Goal: Task Accomplishment & Management: Use online tool/utility

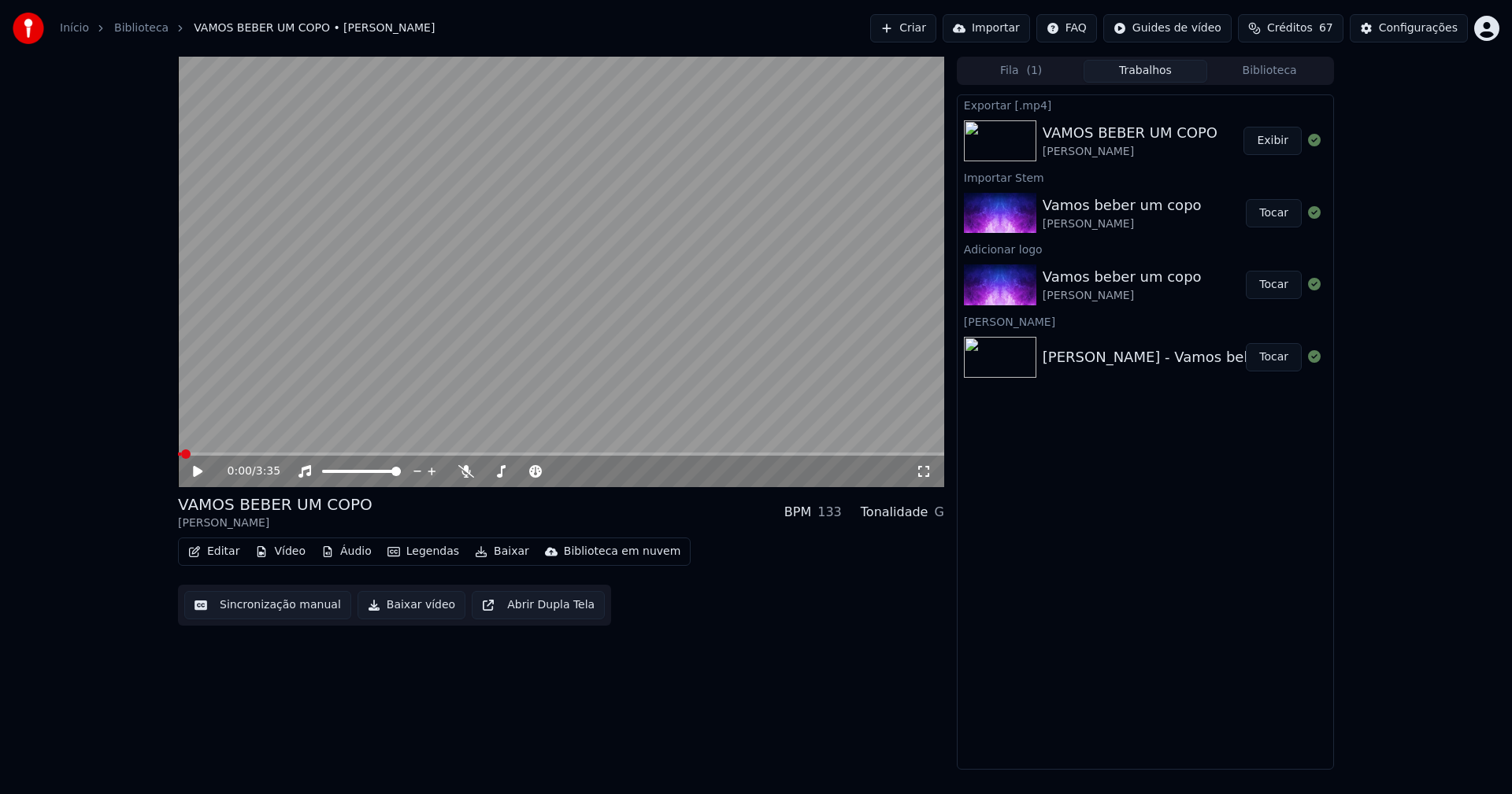
click at [71, 26] on link "Início" at bounding box center [74, 28] width 29 height 16
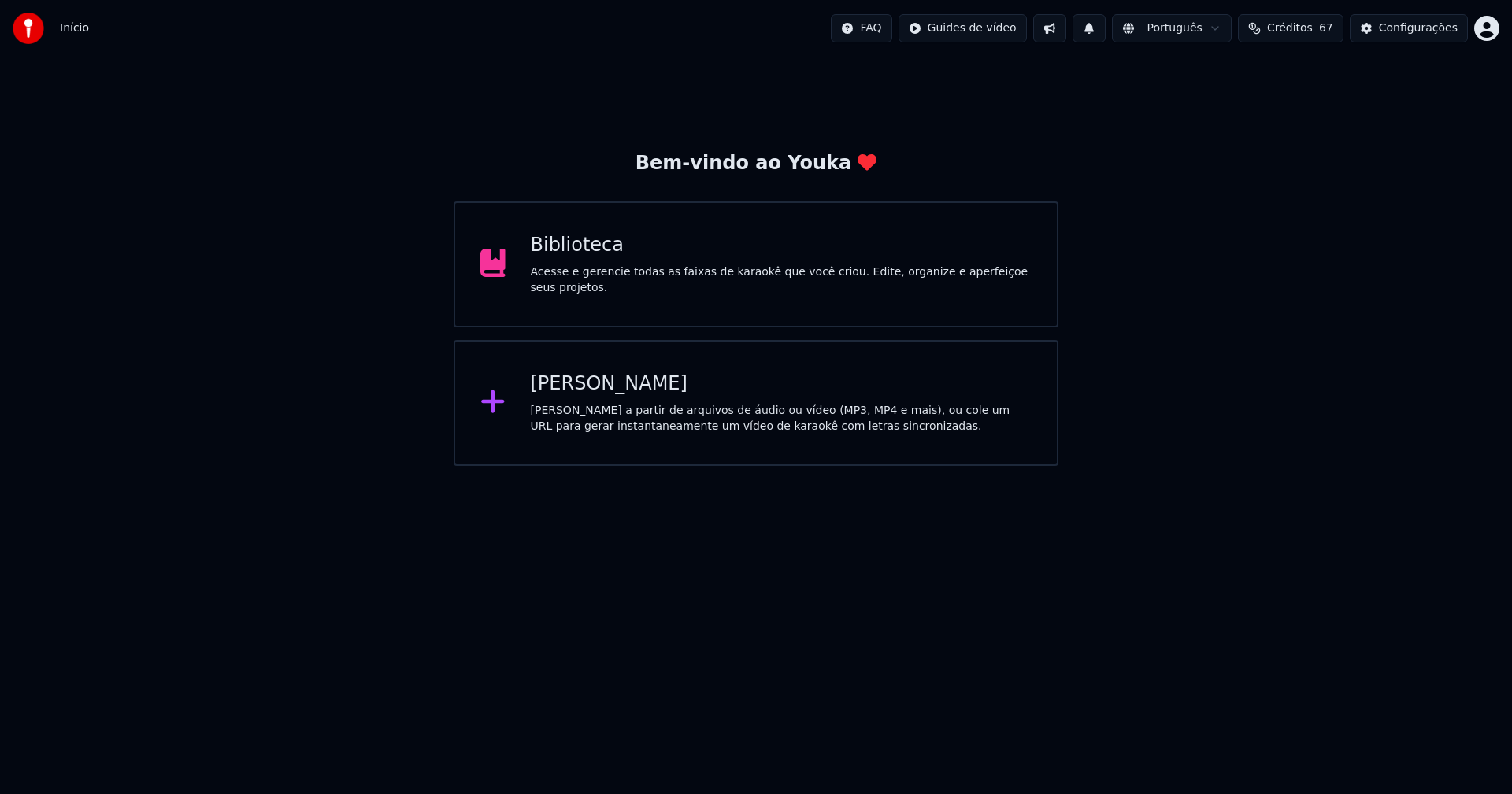
click at [578, 390] on div "[PERSON_NAME]" at bounding box center [782, 384] width 501 height 26
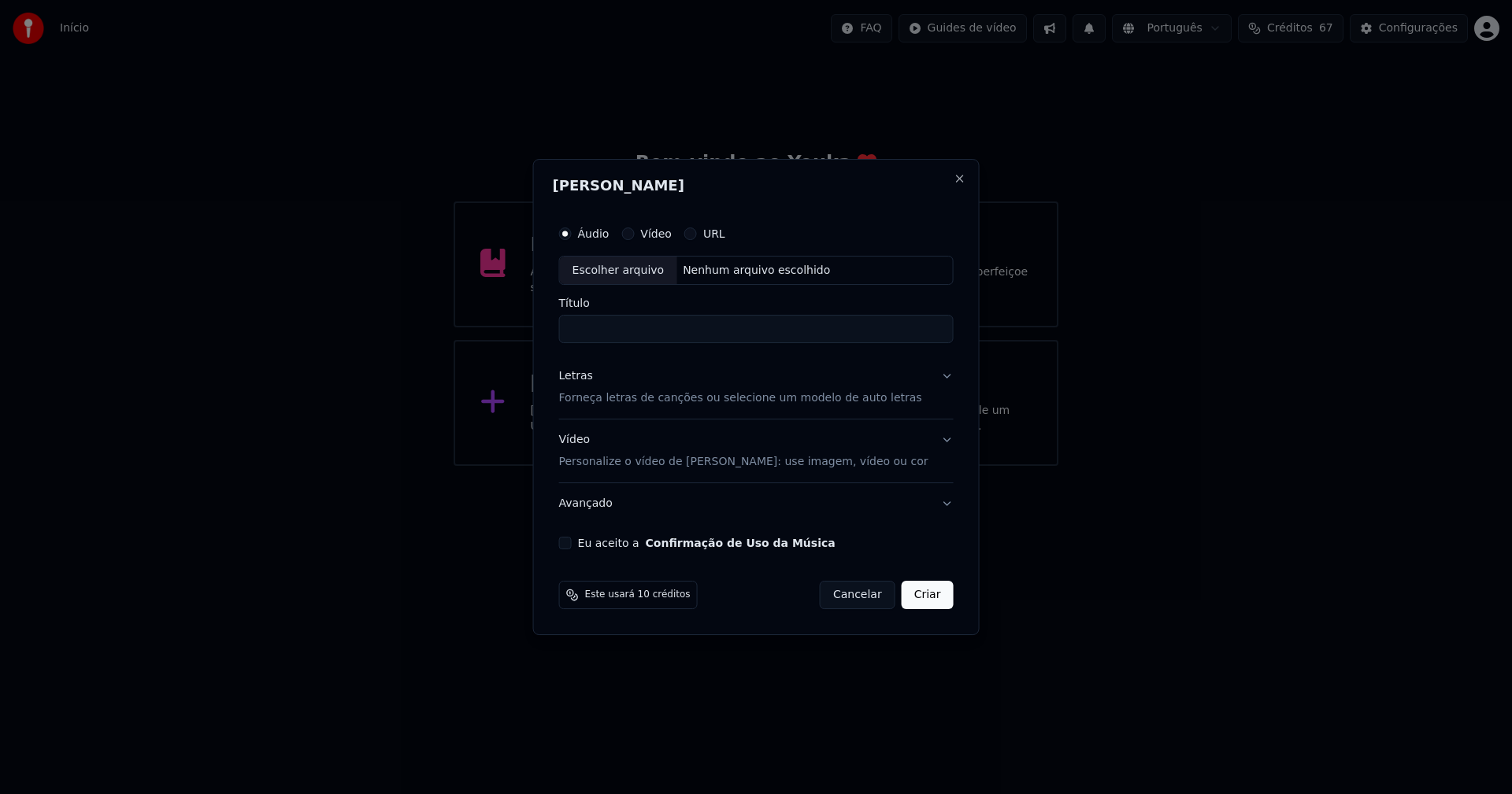
click at [624, 274] on div "Escolher arquivo" at bounding box center [618, 271] width 117 height 28
type input "**********"
click at [590, 378] on div "Letras" at bounding box center [576, 378] width 34 height 16
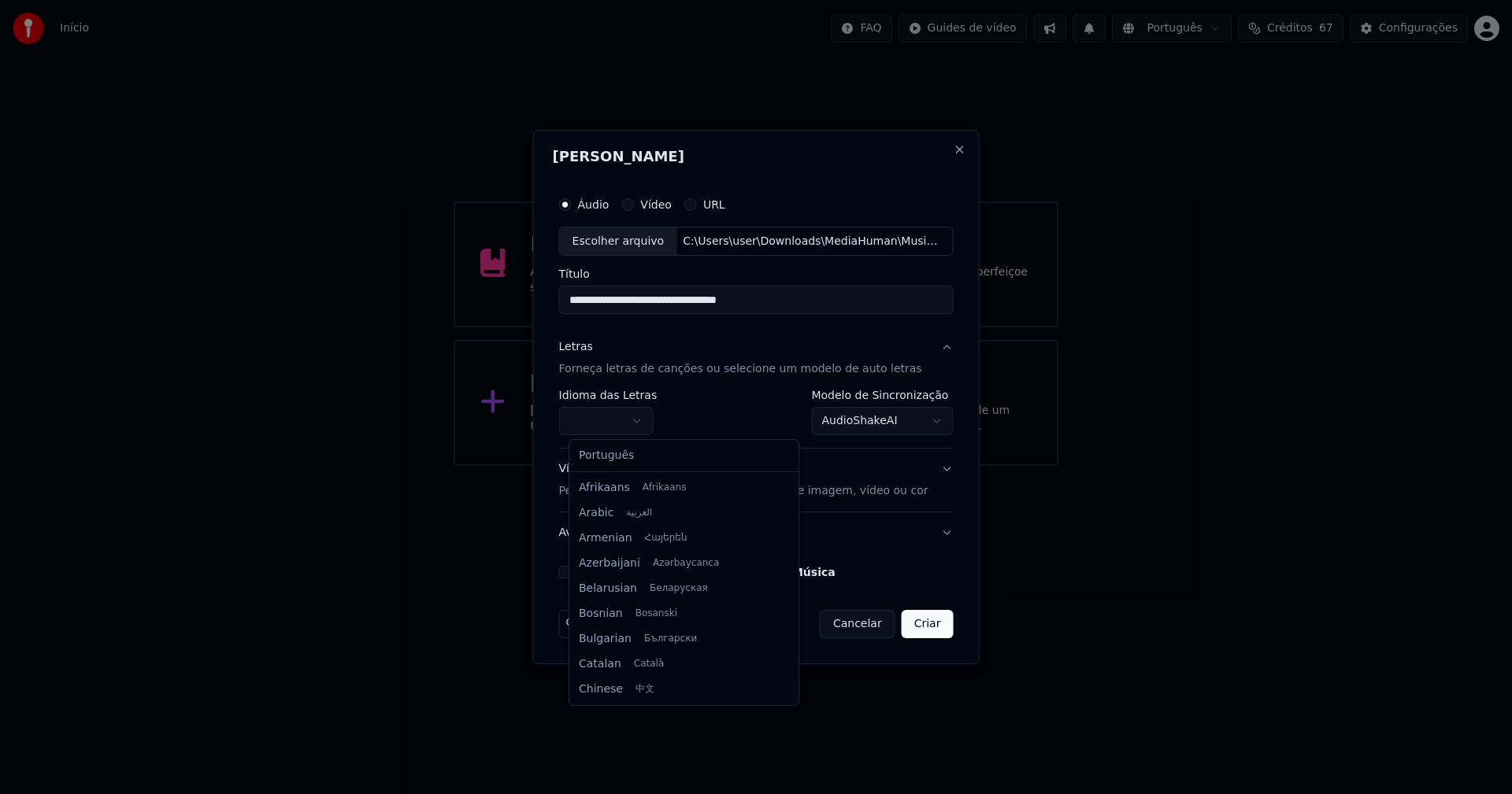
click at [626, 422] on body "**********" at bounding box center [756, 233] width 1512 height 466
select select "**"
drag, startPoint x: 618, startPoint y: 460, endPoint x: 818, endPoint y: 427, distance: 202.7
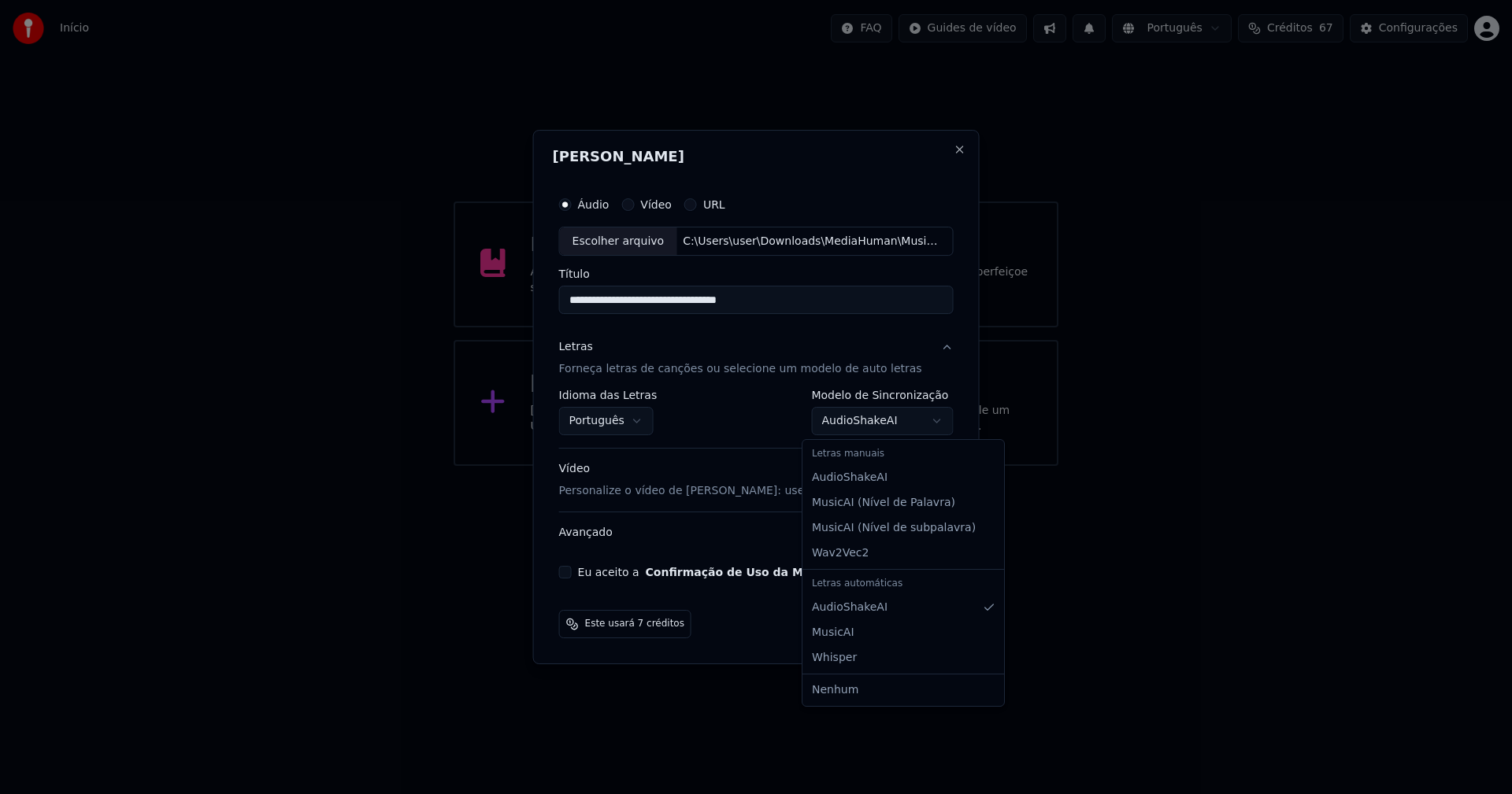
click at [853, 422] on body "**********" at bounding box center [756, 233] width 1512 height 466
select select "**********"
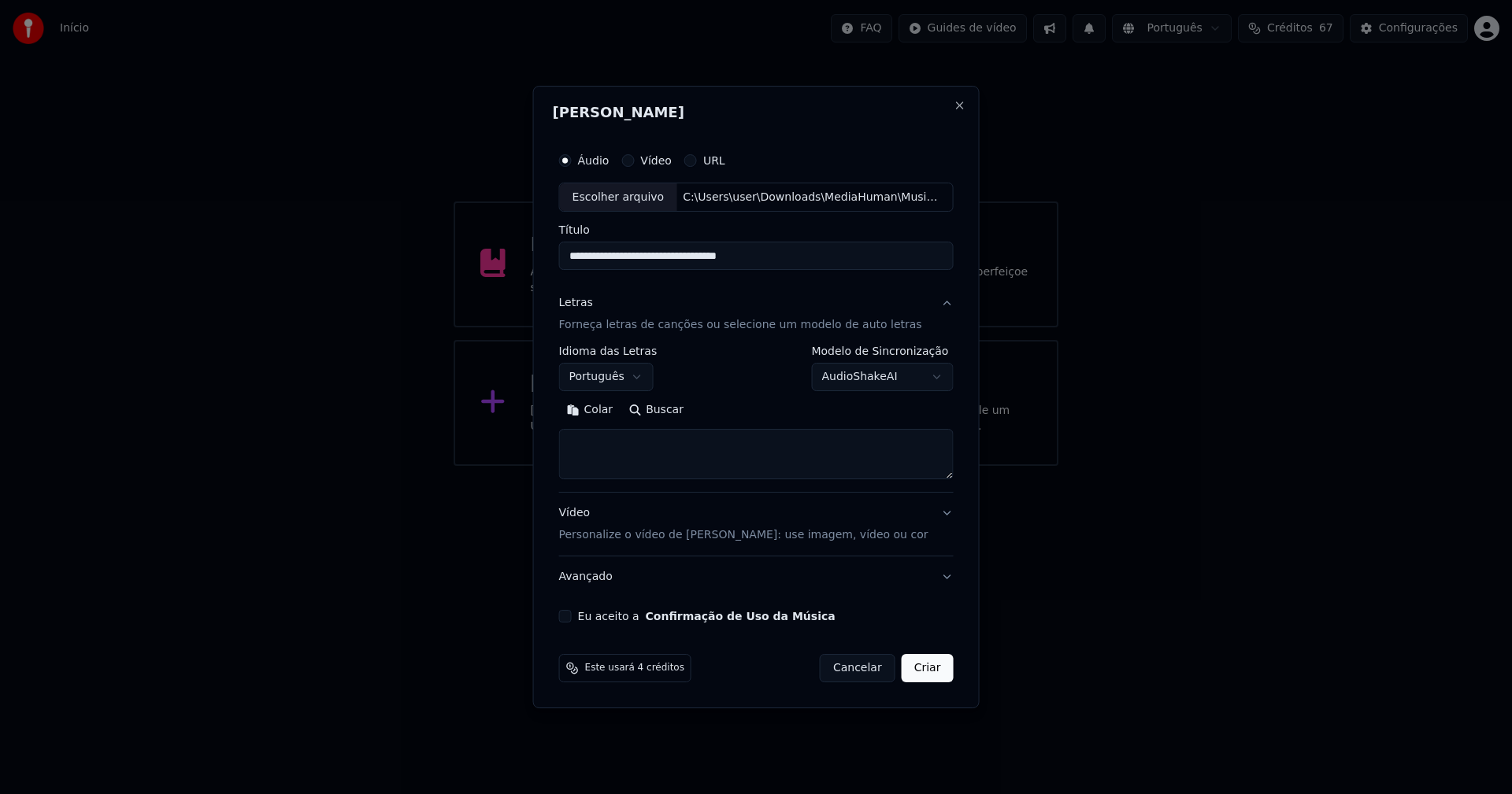
click at [607, 416] on button "Colar" at bounding box center [590, 411] width 63 height 26
click at [572, 618] on button "Eu aceito a Confirmação de Uso da Música" at bounding box center [565, 617] width 12 height 12
click at [933, 672] on button "Criar" at bounding box center [927, 669] width 52 height 28
type textarea "**********"
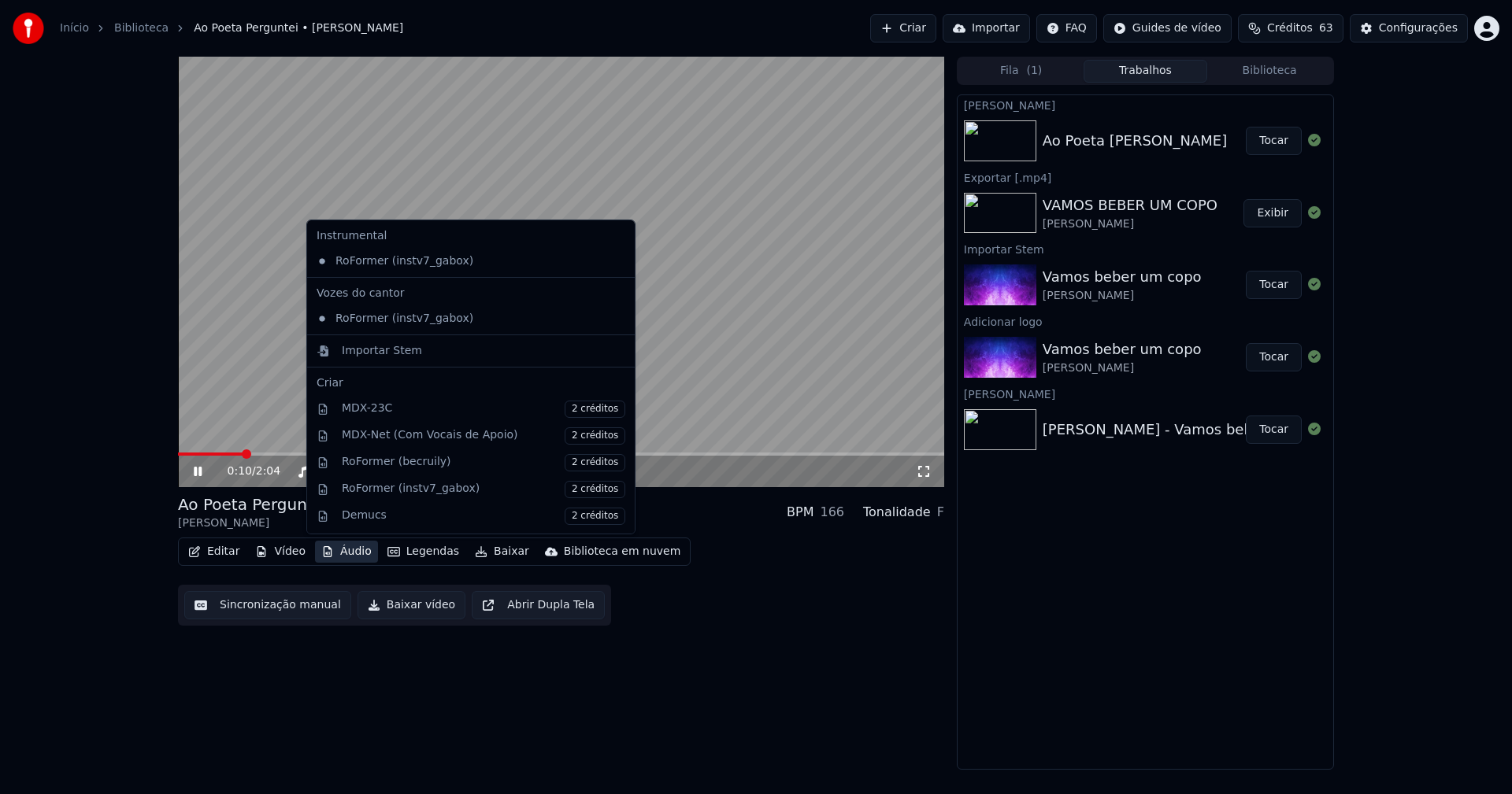
click at [352, 558] on button "Áudio" at bounding box center [346, 551] width 63 height 22
click at [372, 350] on div "Importar Stem" at bounding box center [381, 351] width 80 height 16
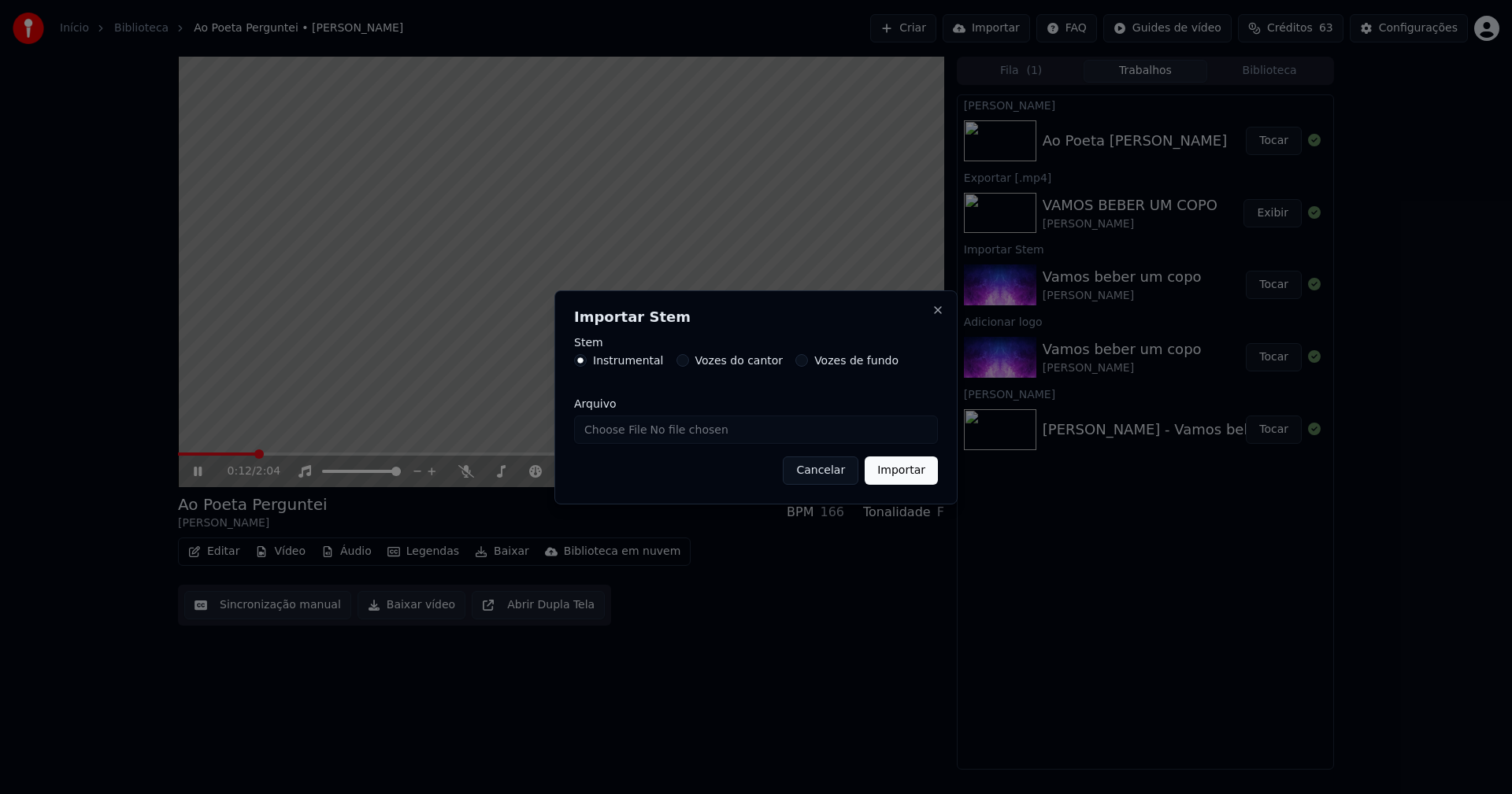
click at [633, 434] on input "Arquivo" at bounding box center [756, 430] width 363 height 28
type input "**********"
click at [900, 478] on button "Importar" at bounding box center [901, 471] width 73 height 28
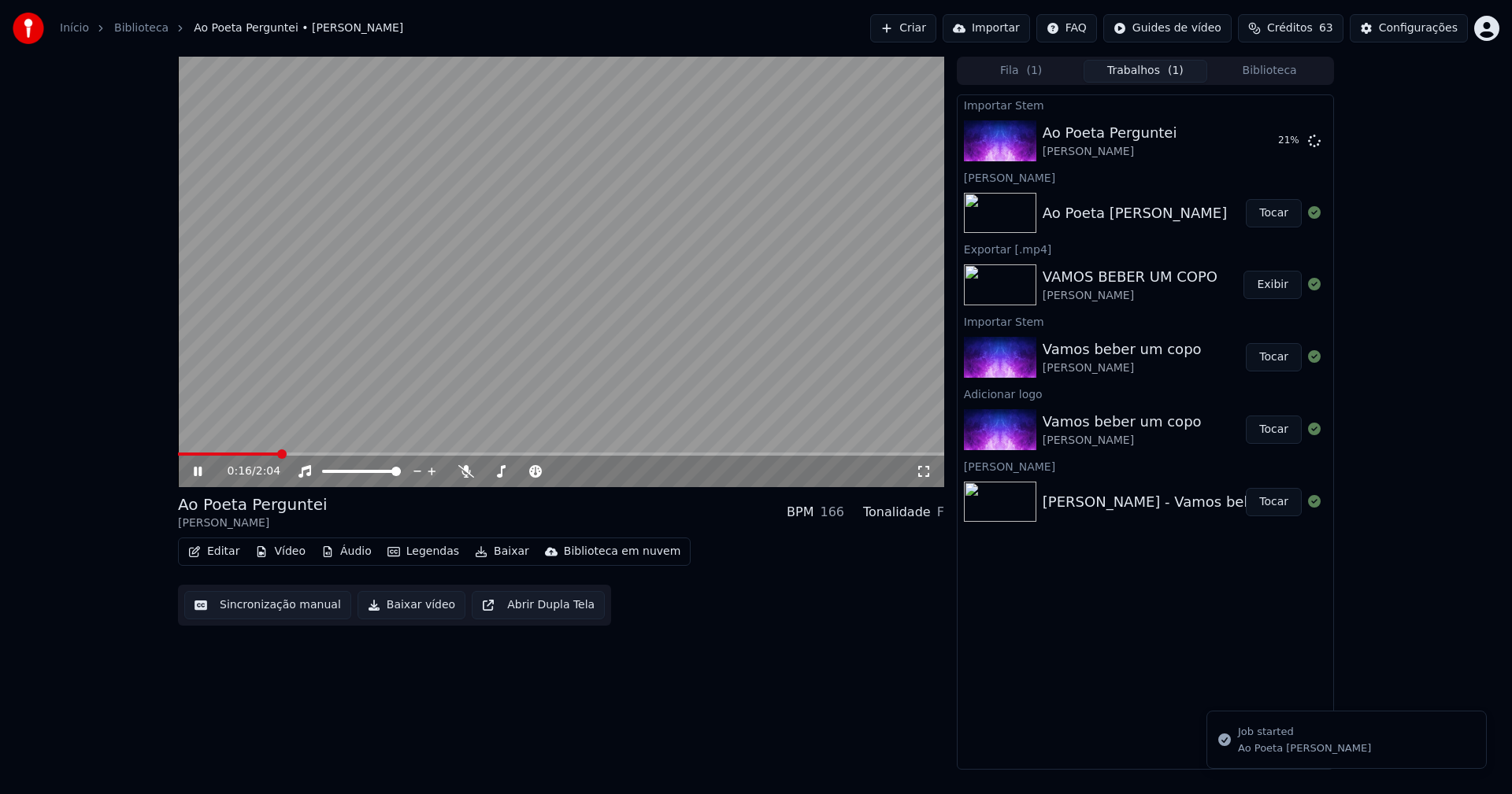
click at [293, 557] on button "Vídeo" at bounding box center [280, 551] width 63 height 22
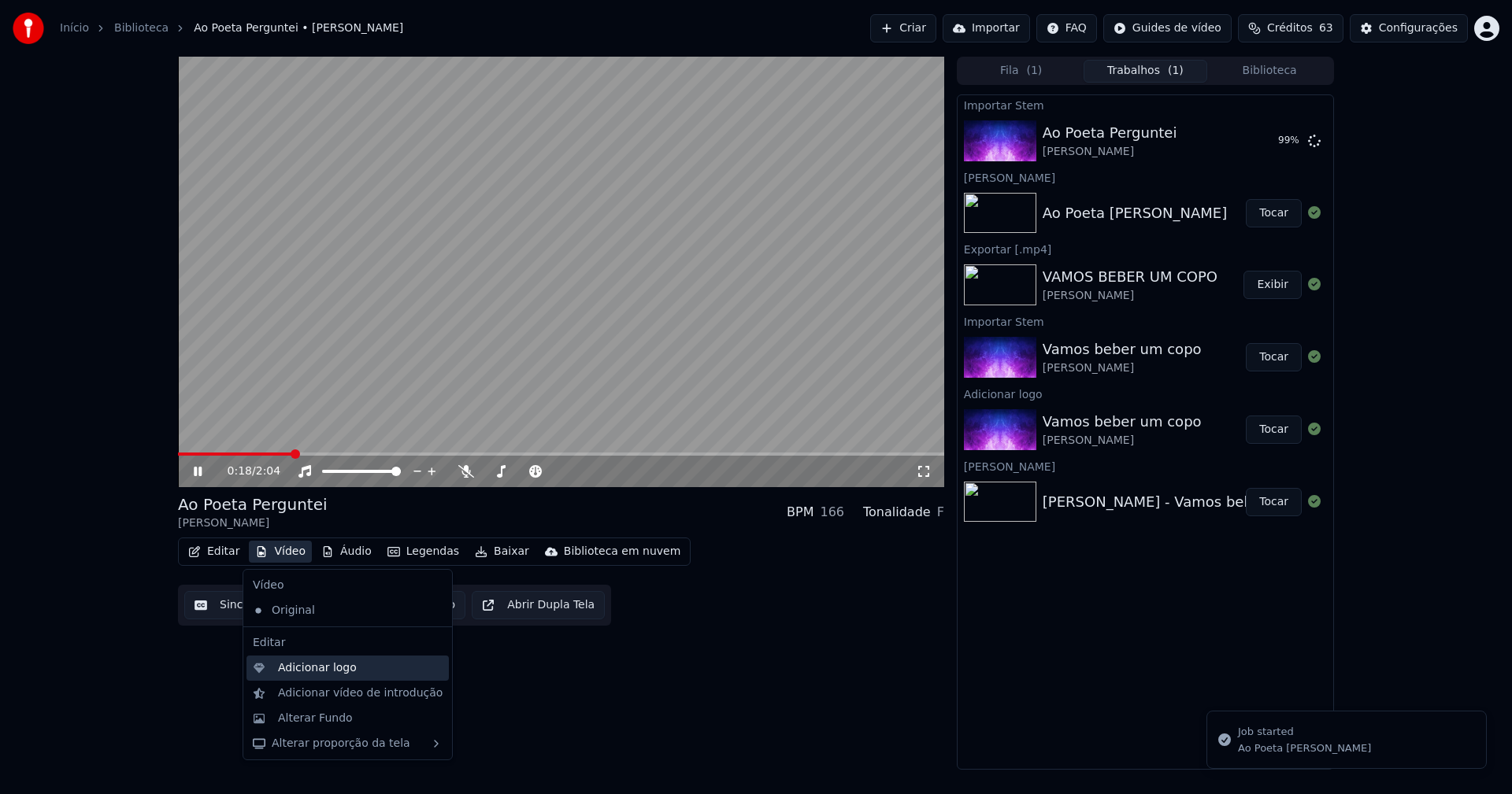
click at [309, 667] on div "Adicionar logo" at bounding box center [317, 669] width 79 height 16
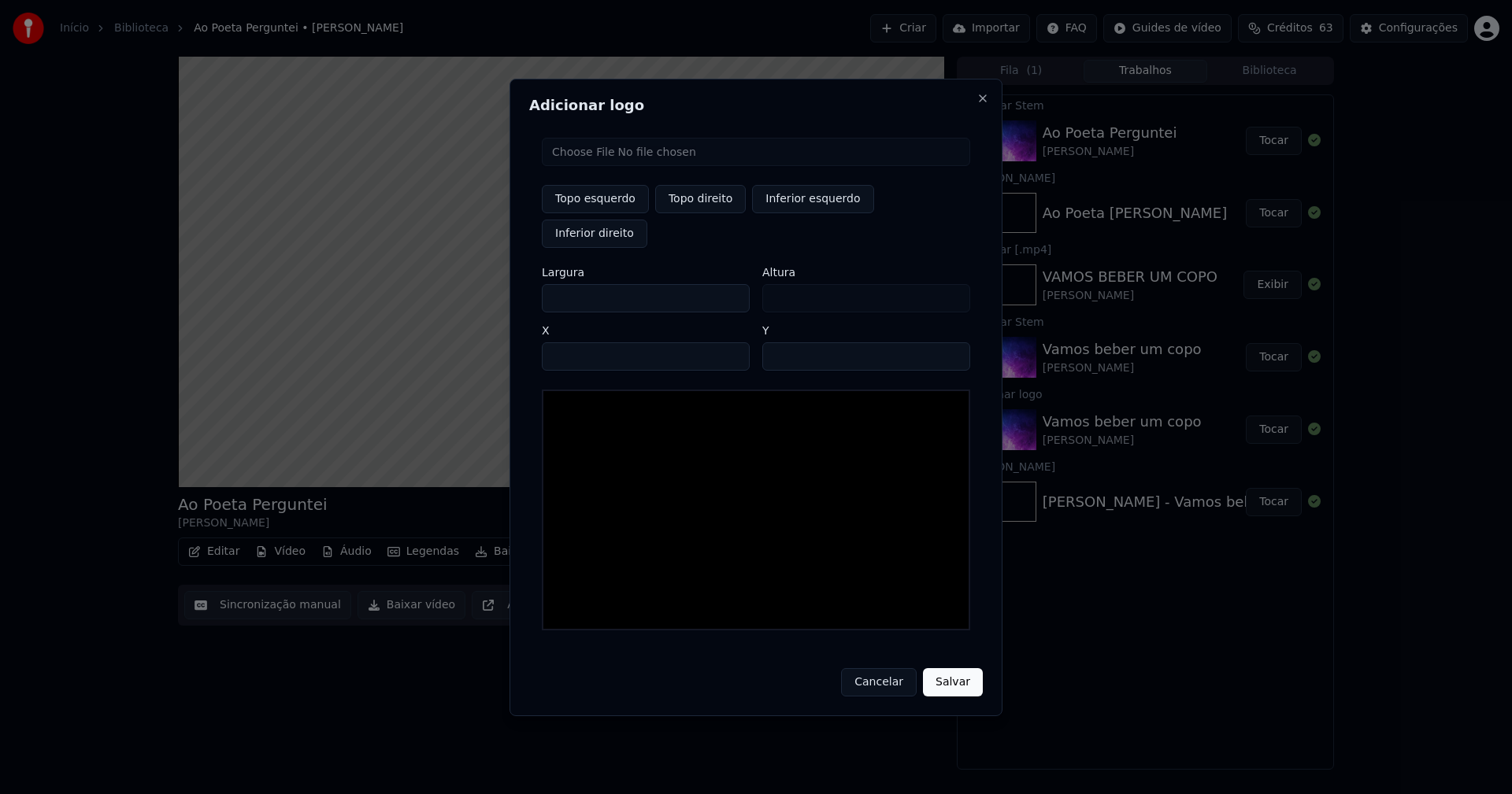
click at [600, 166] on input "file" at bounding box center [756, 152] width 429 height 28
type input "**********"
click at [708, 213] on button "Topo direito" at bounding box center [700, 199] width 91 height 28
type input "****"
drag, startPoint x: 567, startPoint y: 281, endPoint x: 527, endPoint y: 289, distance: 40.8
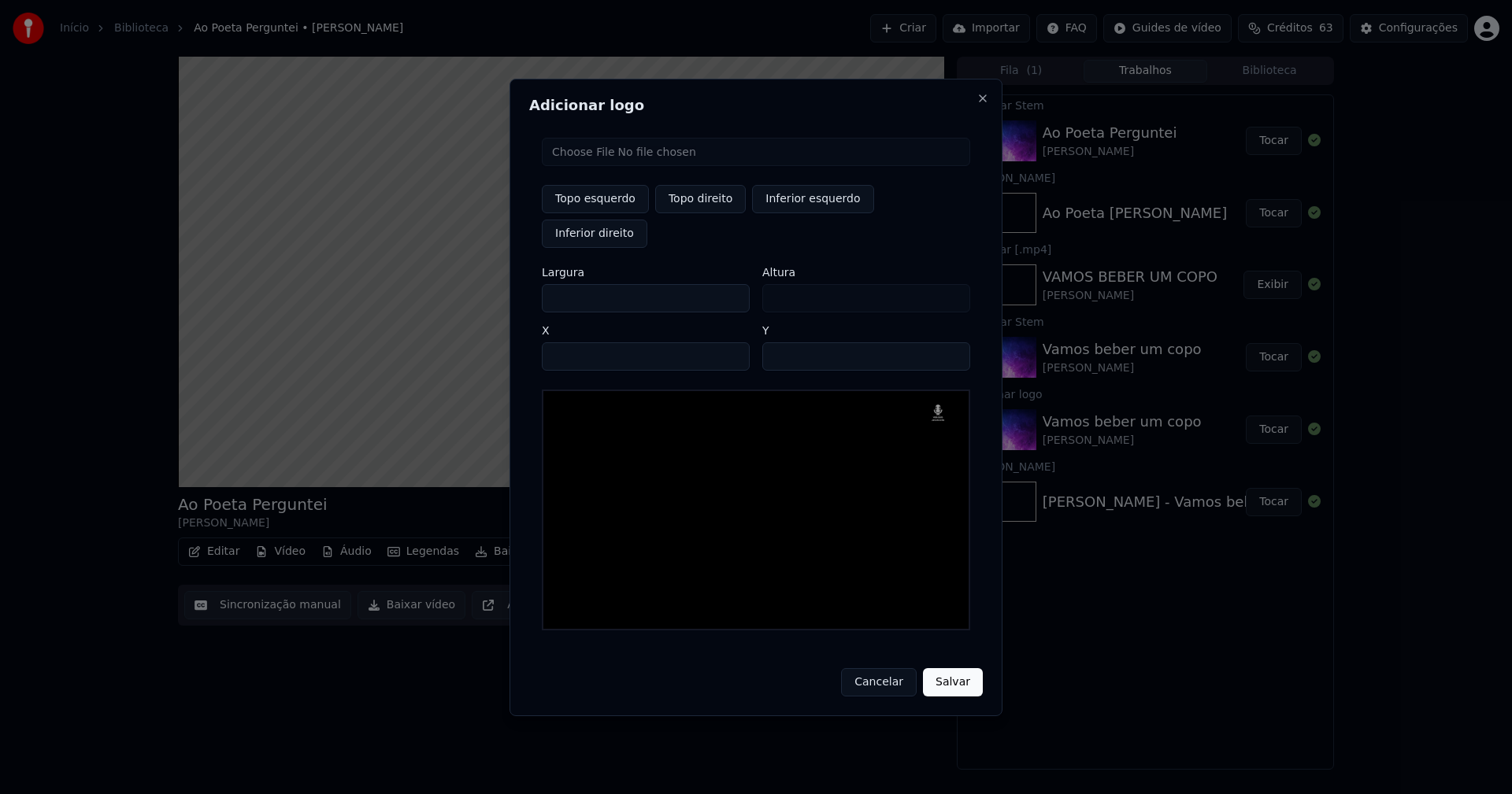
click at [531, 286] on div "Adicionar logo Topo esquerdo Topo direito Inferior esquerdo Inferior direito La…" at bounding box center [755, 397] width 493 height 638
type input "**"
type input "***"
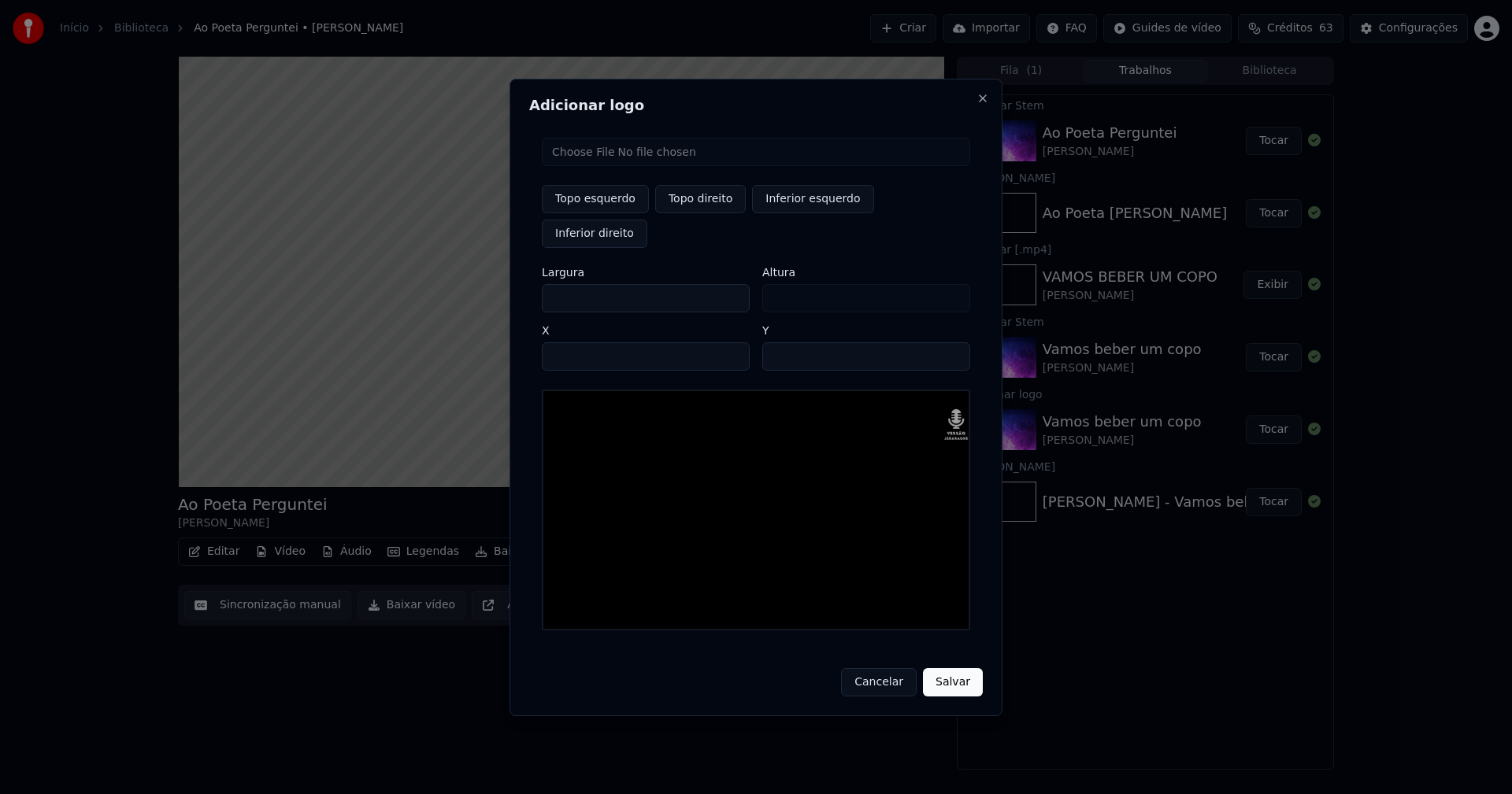
type input "***"
click at [573, 342] on input "****" at bounding box center [646, 356] width 208 height 28
type input "****"
click at [777, 342] on input "**" at bounding box center [866, 356] width 208 height 28
type input "**"
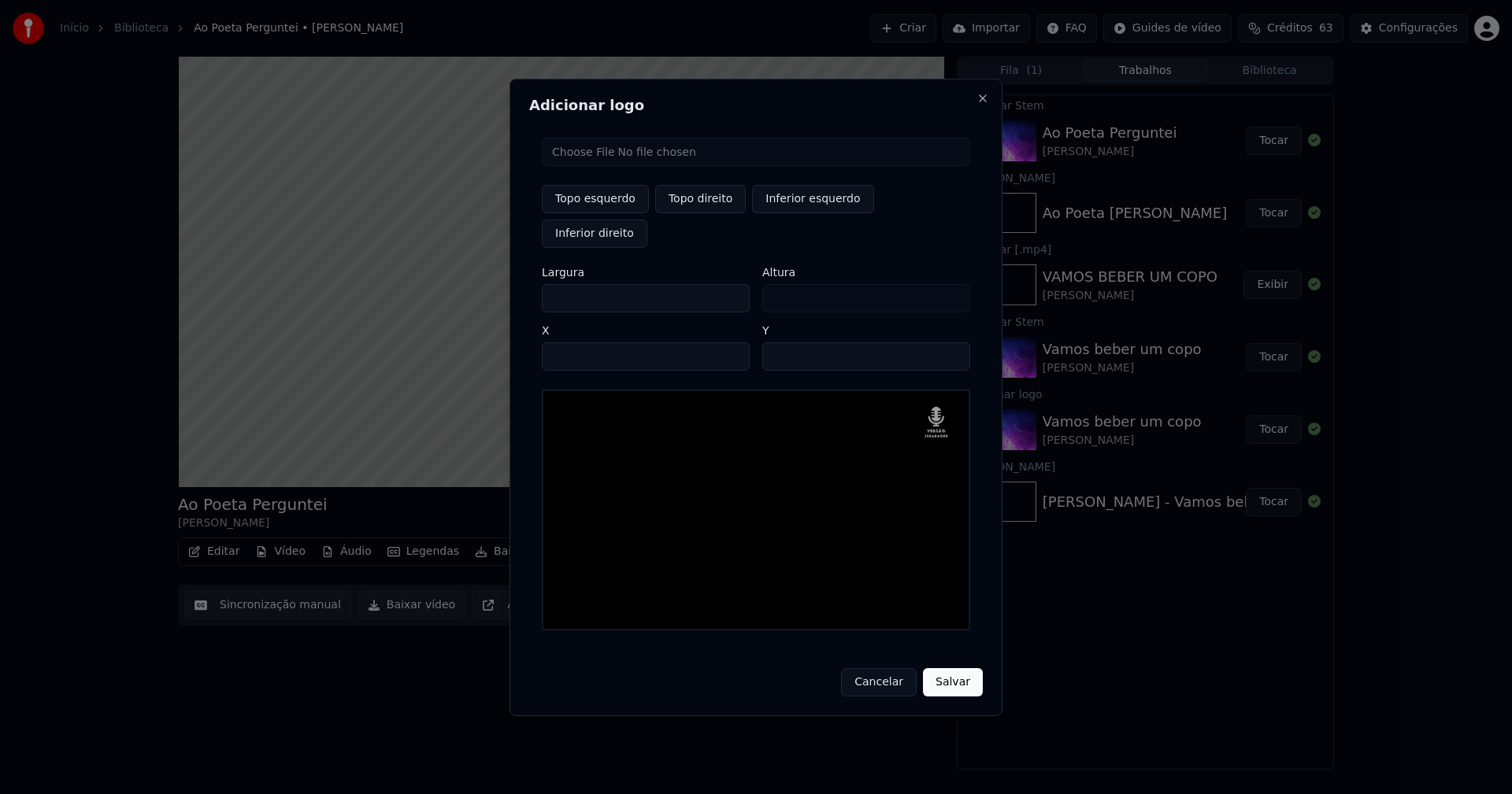
click at [954, 669] on button "Salvar" at bounding box center [953, 683] width 60 height 28
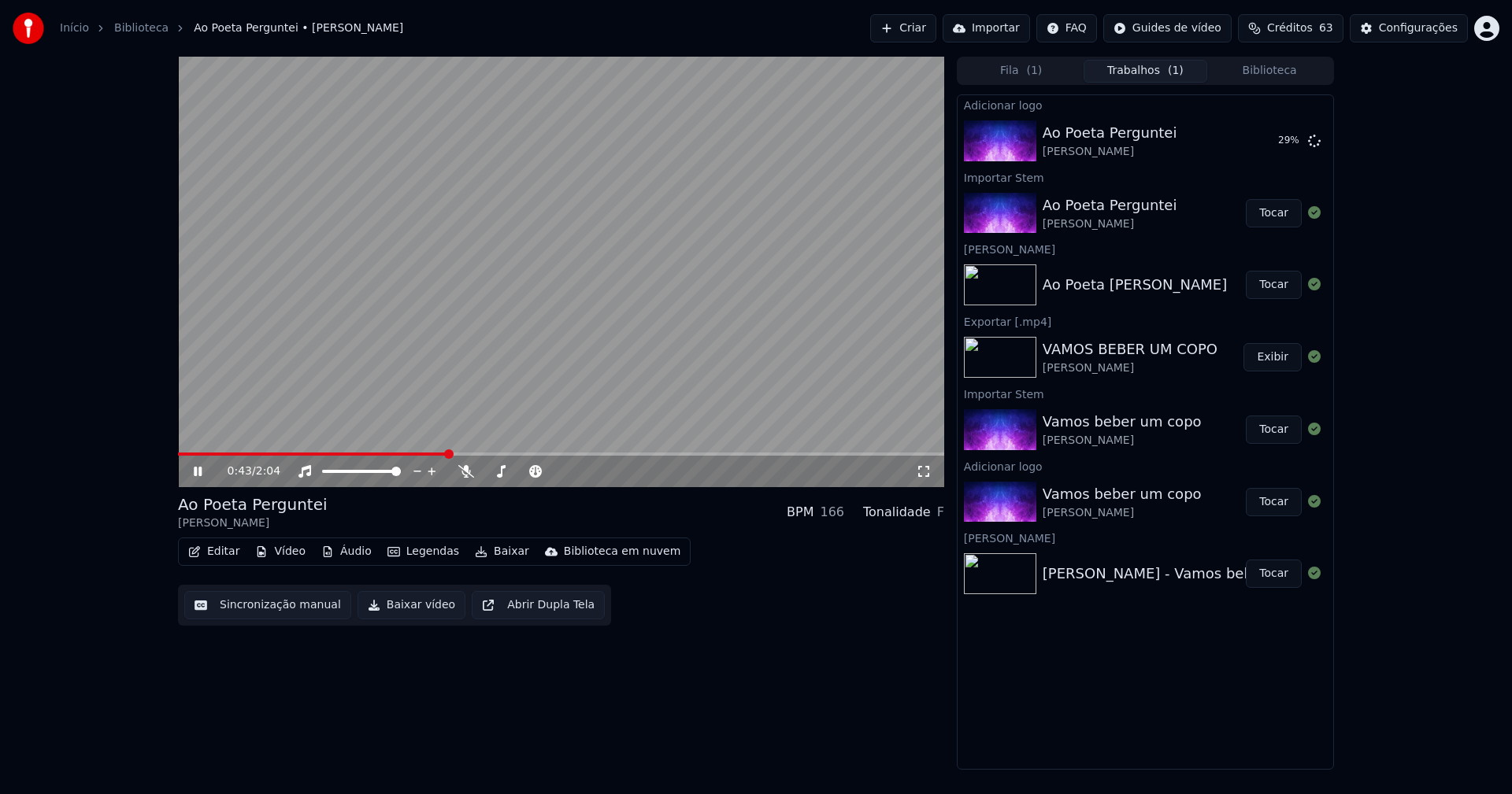
drag, startPoint x: 202, startPoint y: 468, endPoint x: 228, endPoint y: 464, distance: 26.3
click at [204, 469] on icon at bounding box center [209, 471] width 37 height 12
click at [1444, 27] on div "Configurações" at bounding box center [1418, 28] width 79 height 16
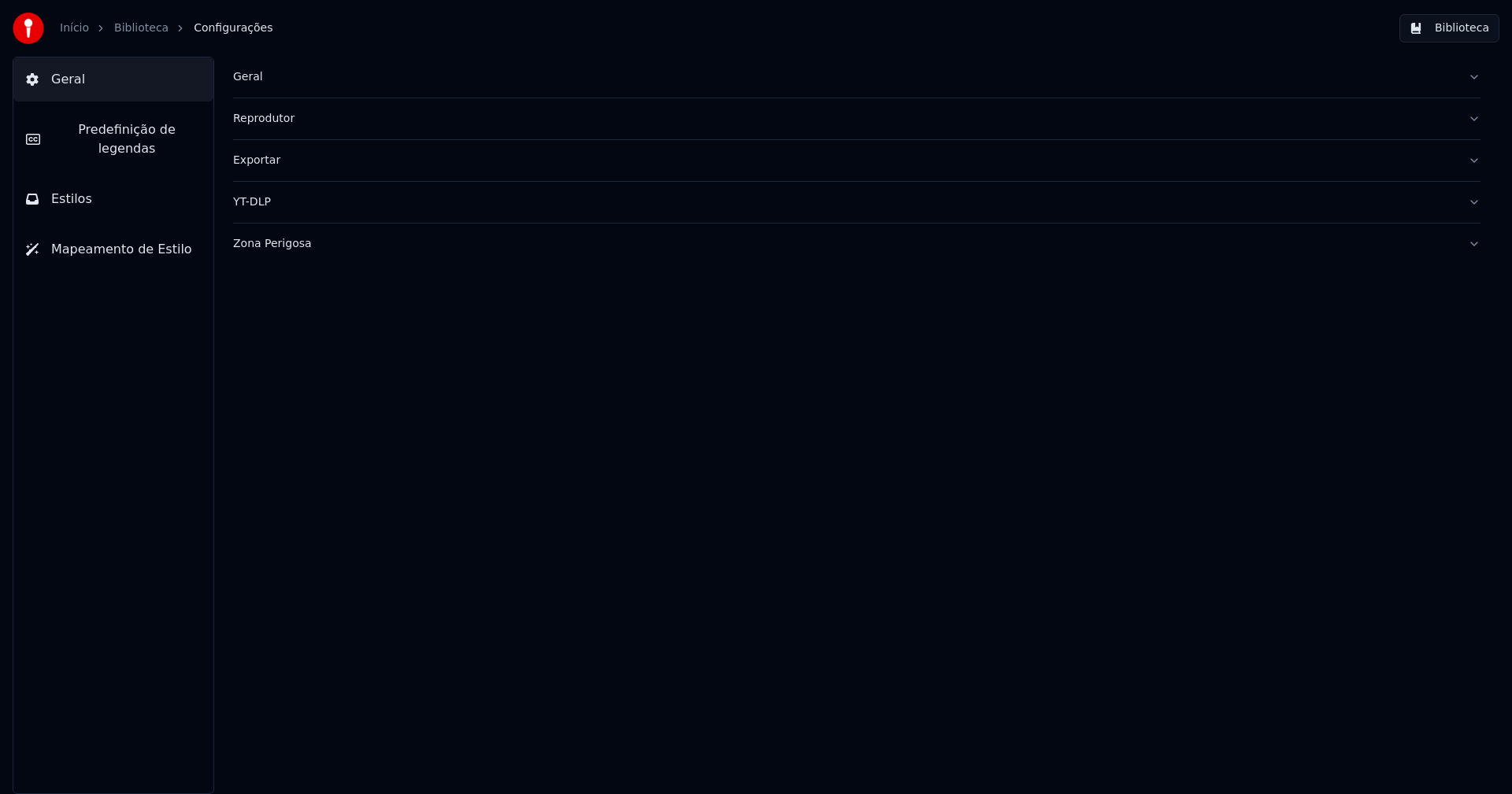
click at [130, 186] on button "Estilos" at bounding box center [113, 199] width 200 height 44
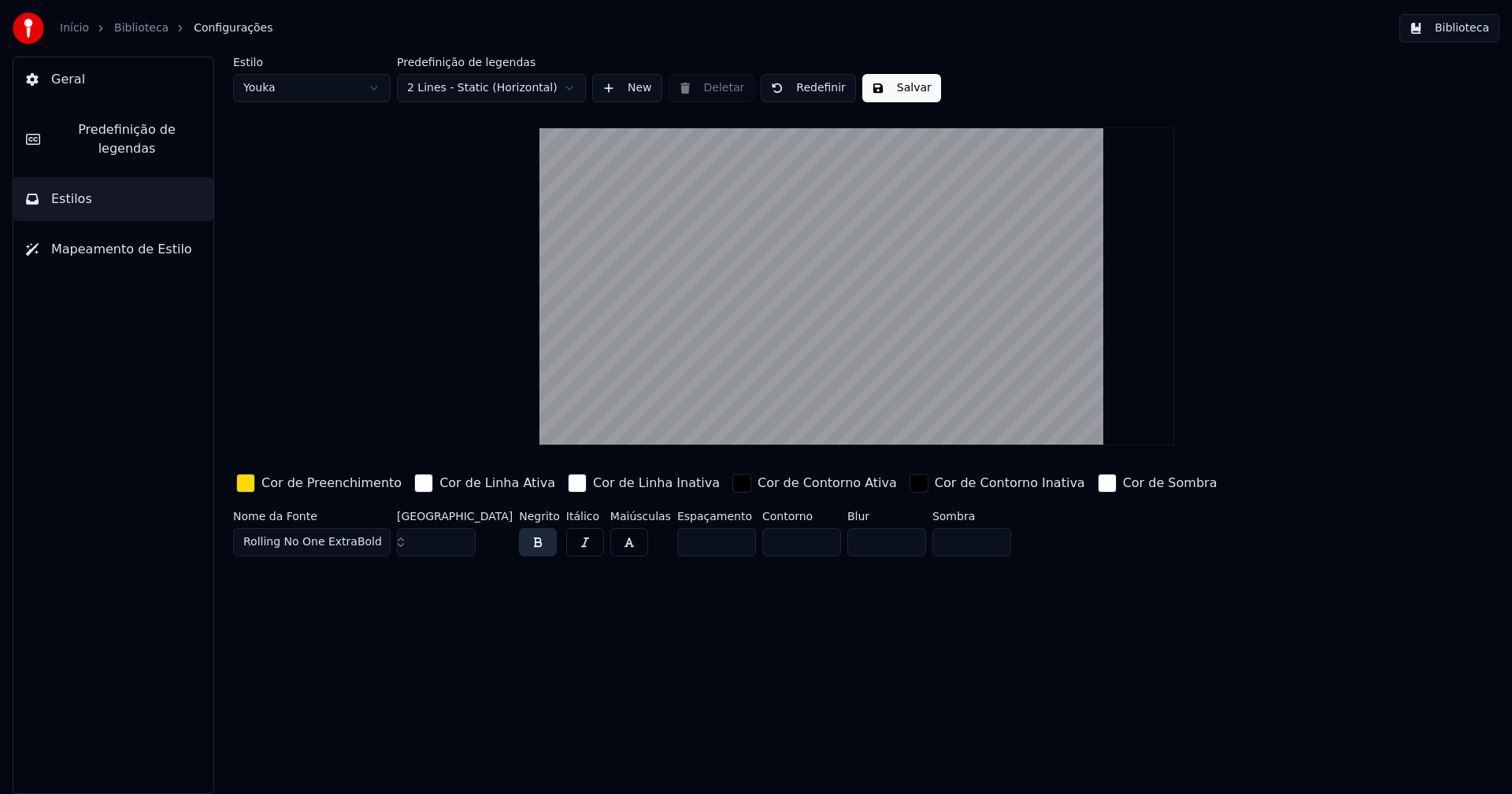
drag, startPoint x: 253, startPoint y: 479, endPoint x: 271, endPoint y: 479, distance: 18.0
click at [256, 478] on div "Cor de Preenchimento" at bounding box center [318, 483] width 172 height 26
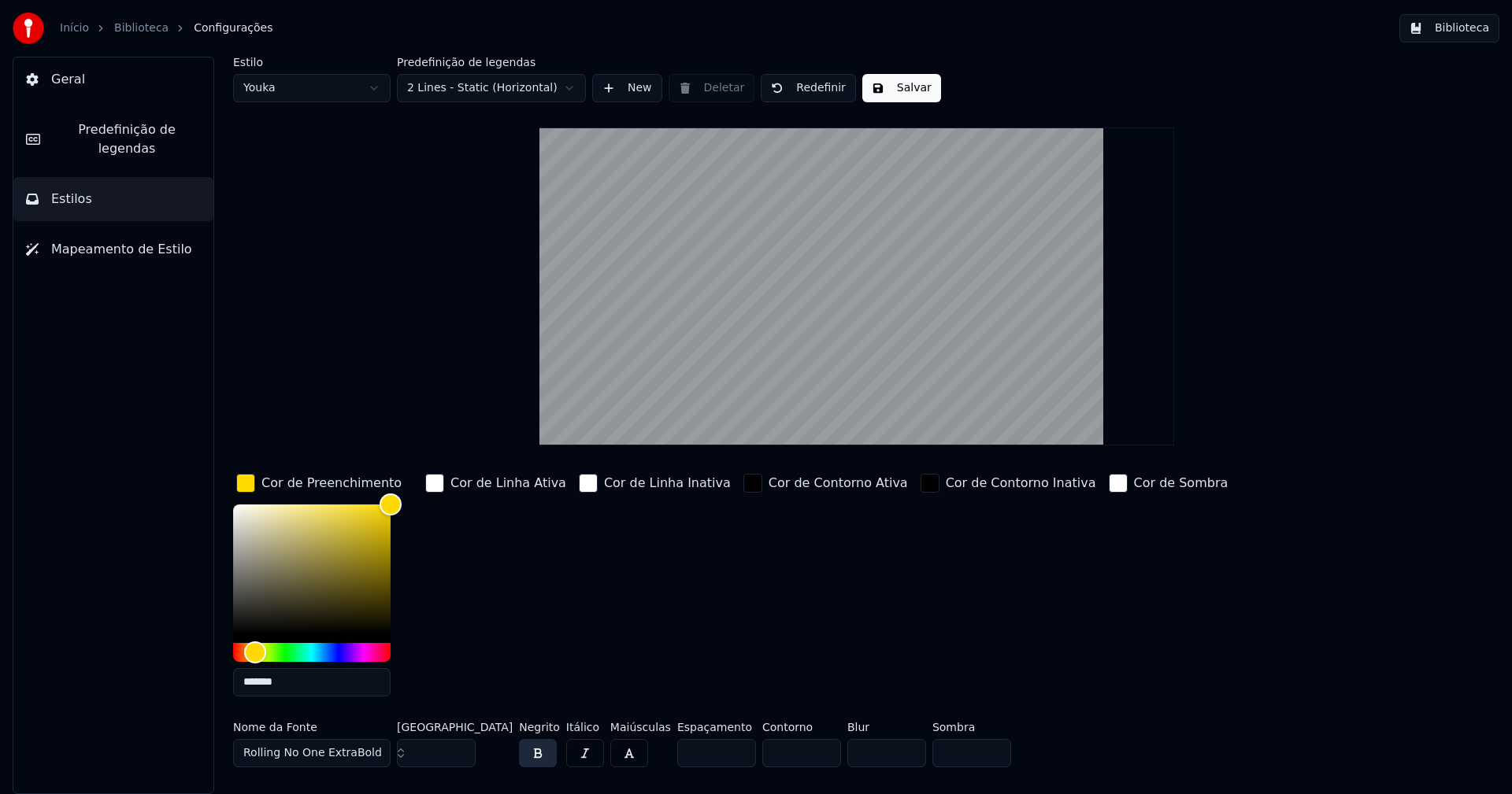
click at [318, 682] on input "*******" at bounding box center [311, 683] width 157 height 28
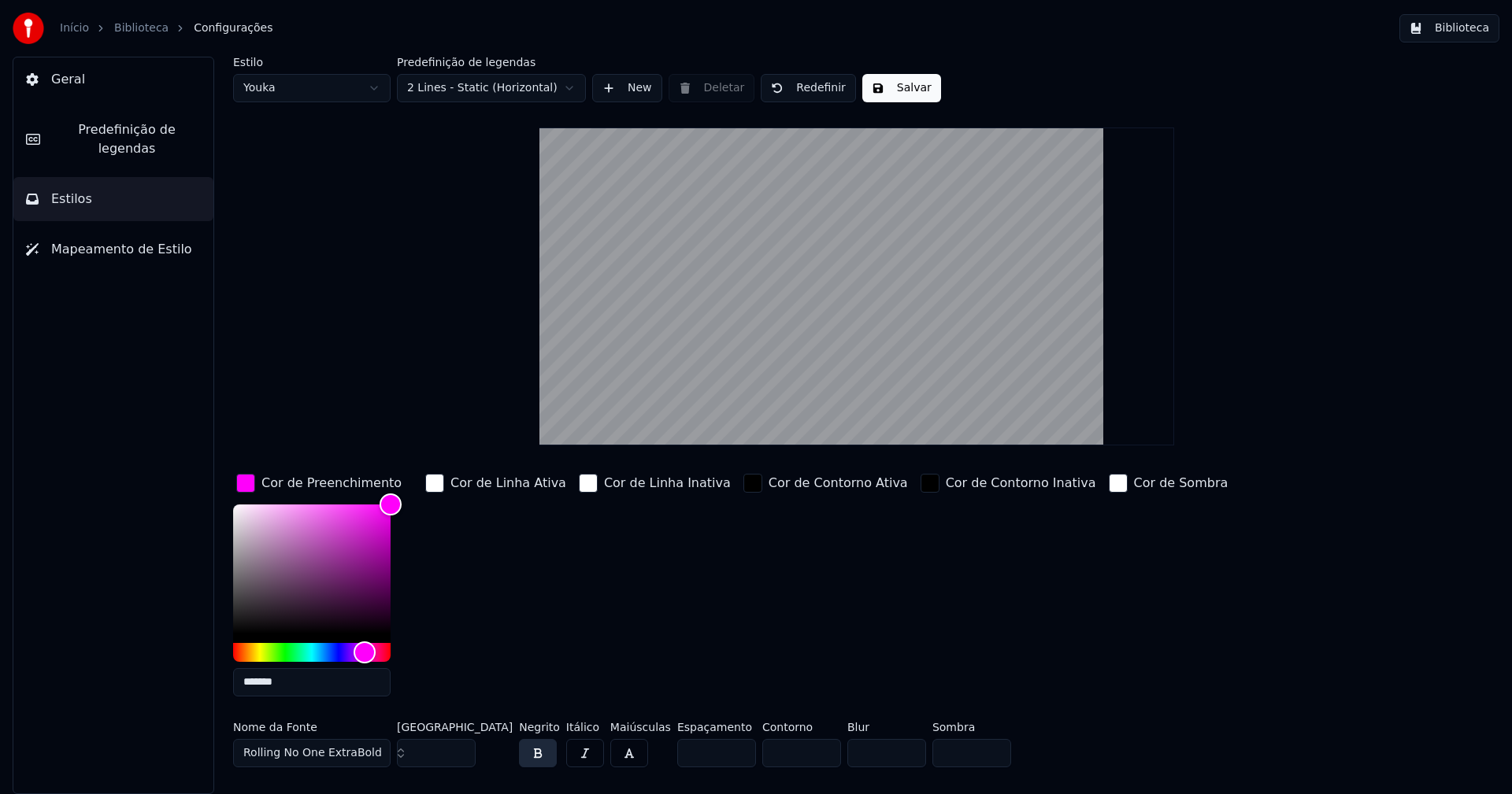
type input "*******"
drag, startPoint x: 242, startPoint y: 488, endPoint x: 261, endPoint y: 484, distance: 19.4
click at [242, 487] on div "button" at bounding box center [245, 483] width 19 height 19
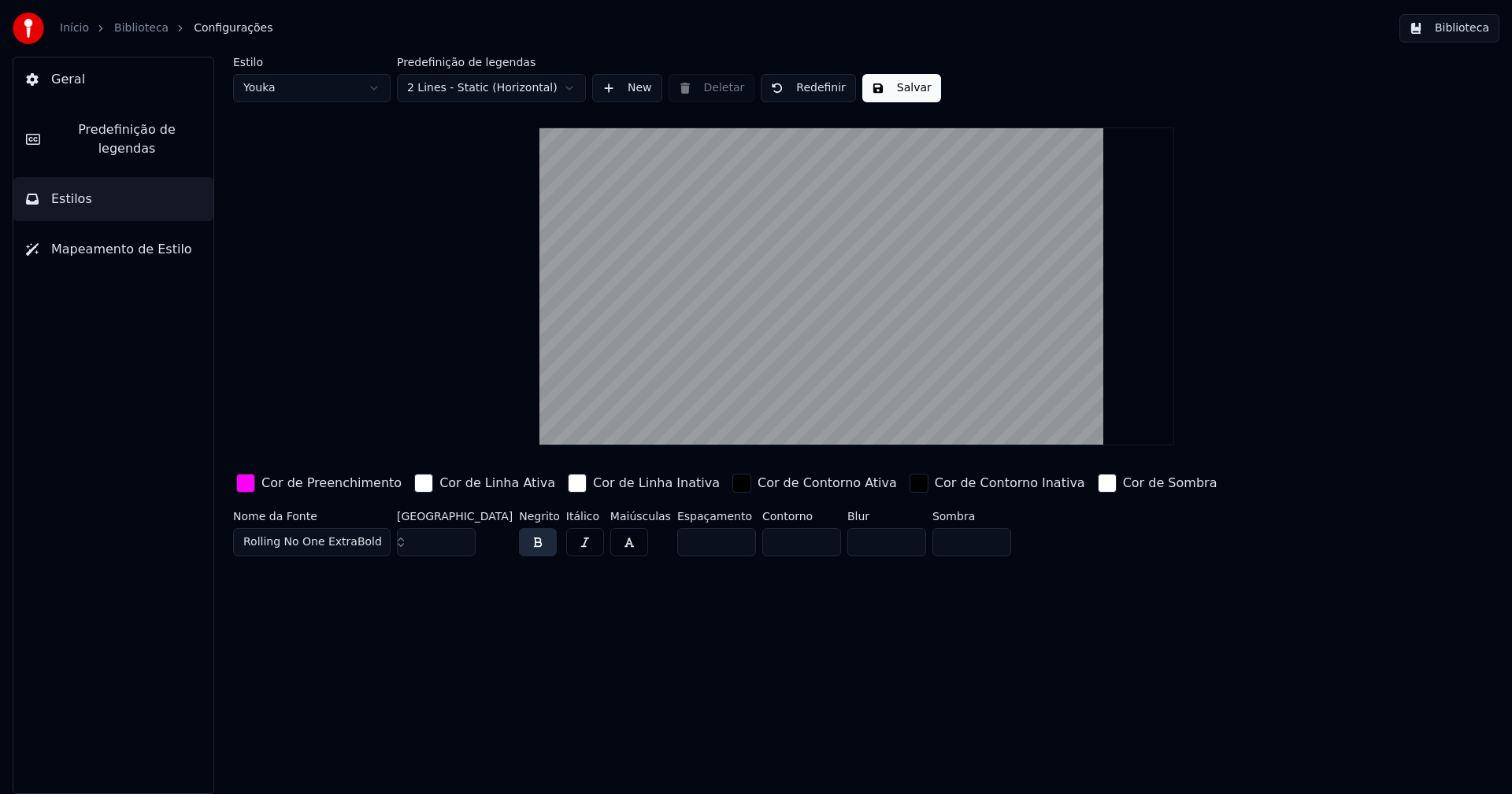
click at [911, 92] on button "Salvar" at bounding box center [901, 88] width 79 height 28
drag, startPoint x: 892, startPoint y: 94, endPoint x: 902, endPoint y: 94, distance: 10.0
click at [894, 94] on button "Salvar" at bounding box center [901, 88] width 79 height 28
click at [1469, 35] on button "Biblioteca" at bounding box center [1448, 28] width 100 height 28
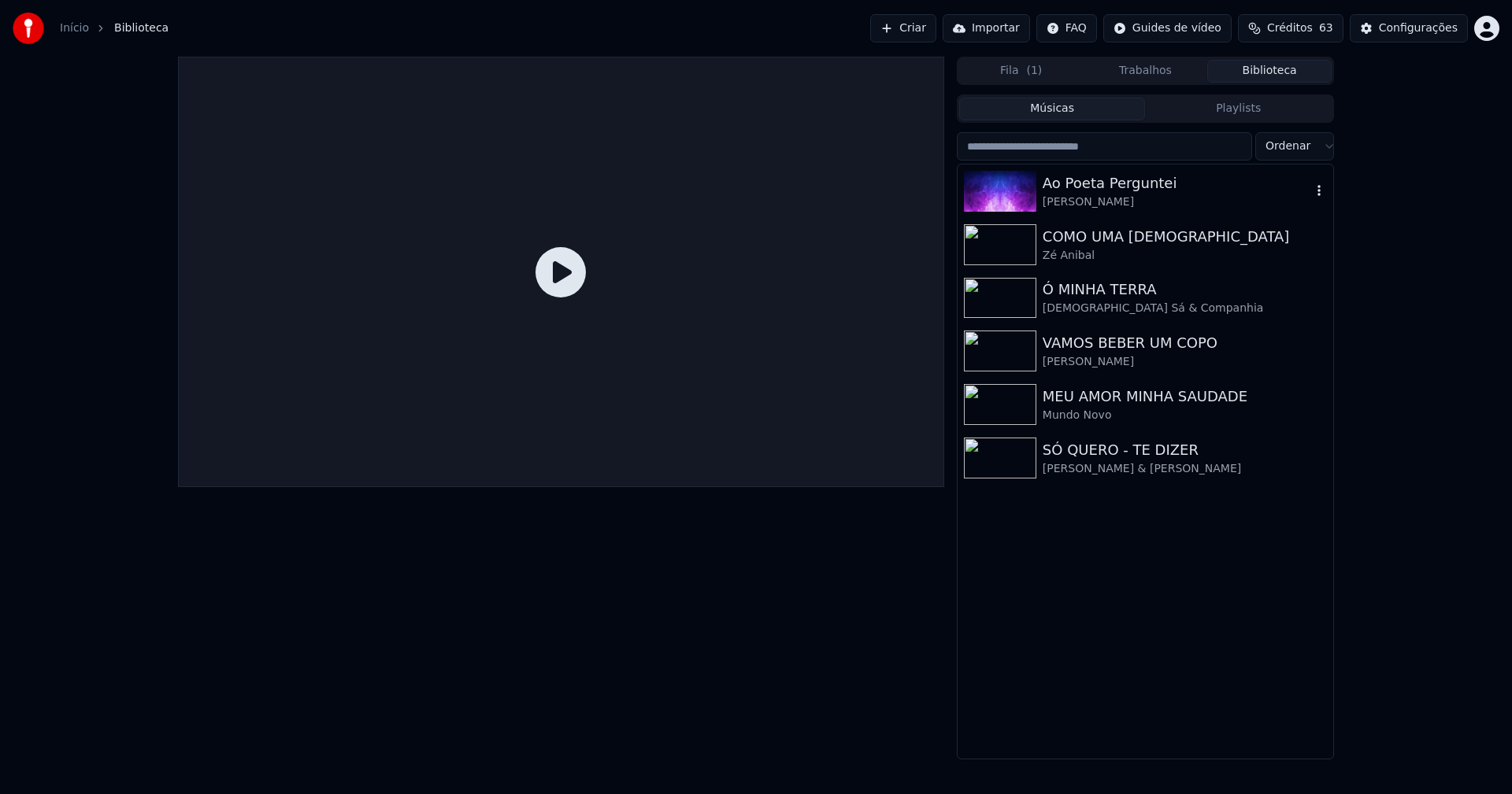
click at [1079, 184] on div "Ao Poeta Perguntei" at bounding box center [1177, 183] width 268 height 22
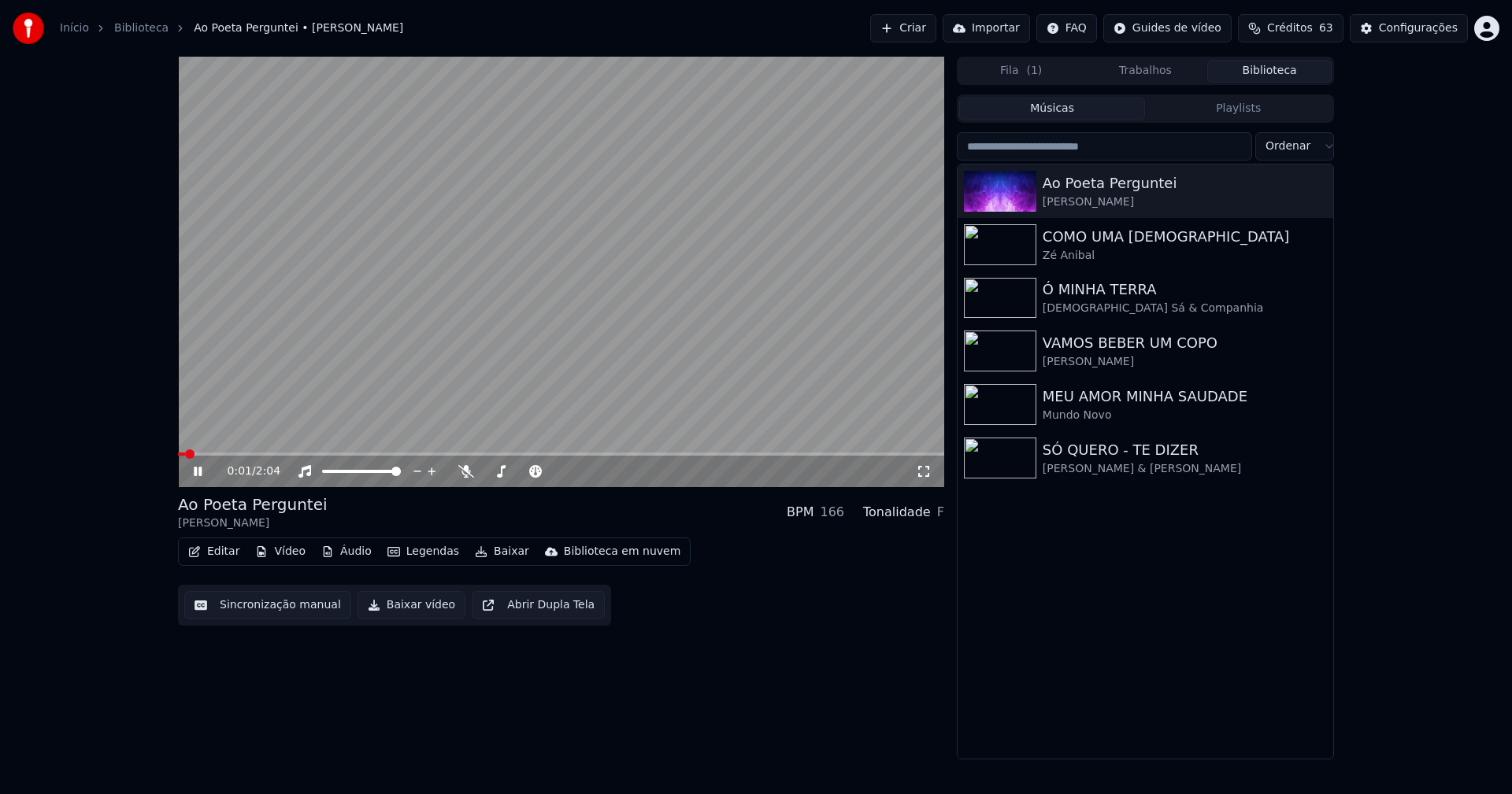
click at [201, 473] on icon at bounding box center [198, 471] width 8 height 10
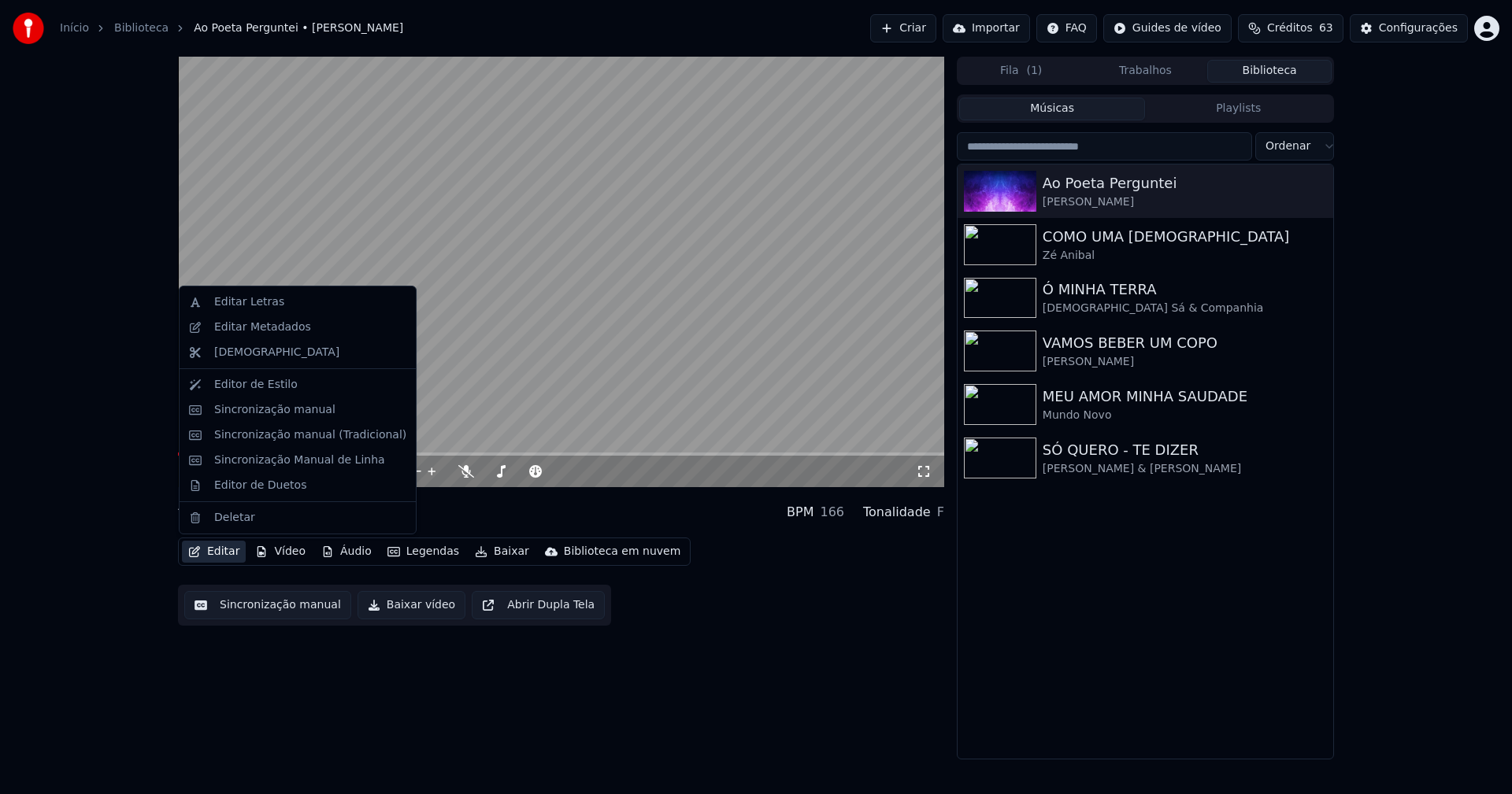
click at [224, 553] on button "Editar" at bounding box center [213, 551] width 64 height 22
click at [289, 435] on div "Sincronização manual (Tradicional)" at bounding box center [311, 436] width 192 height 16
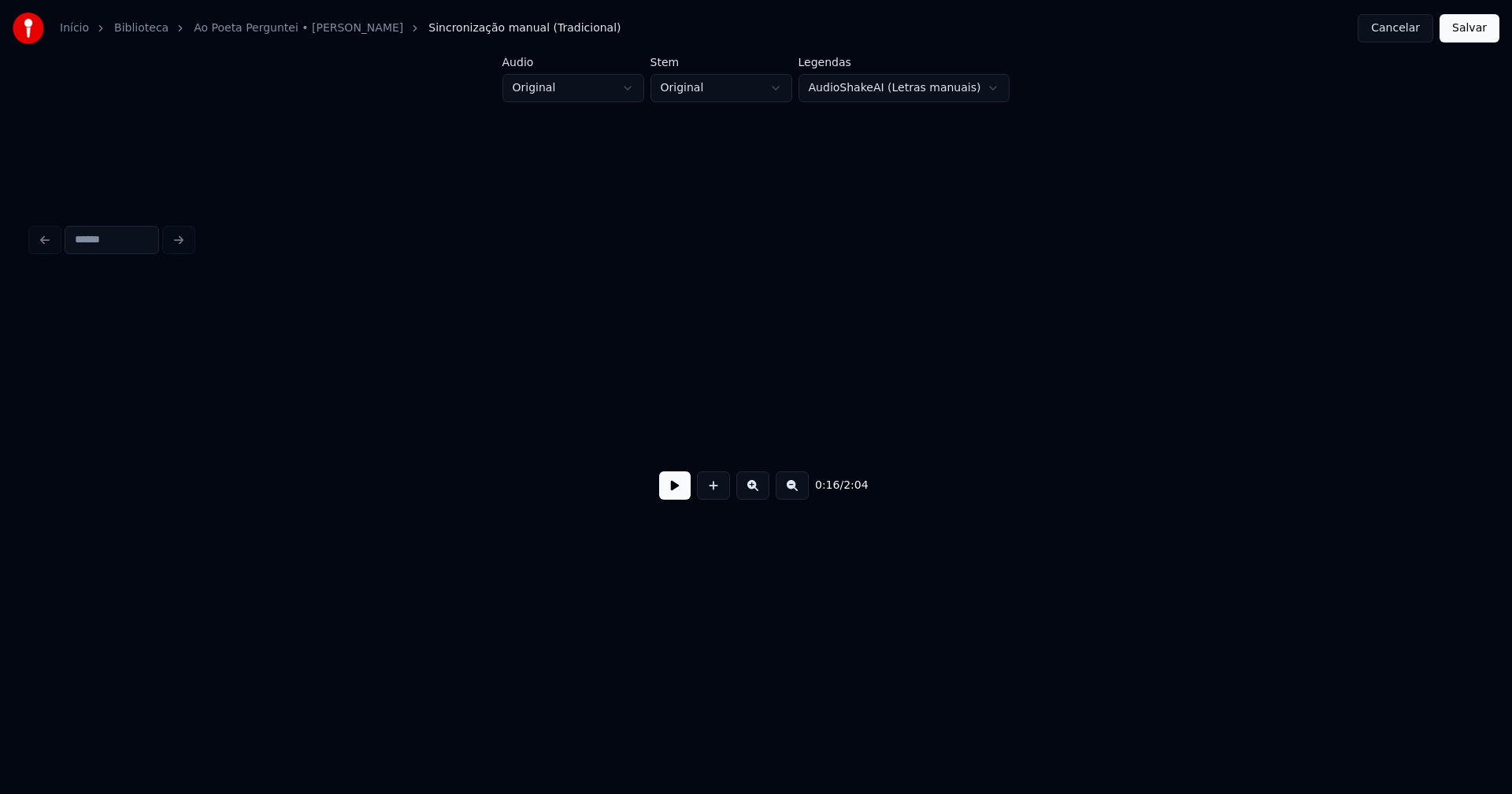
scroll to position [0, 2670]
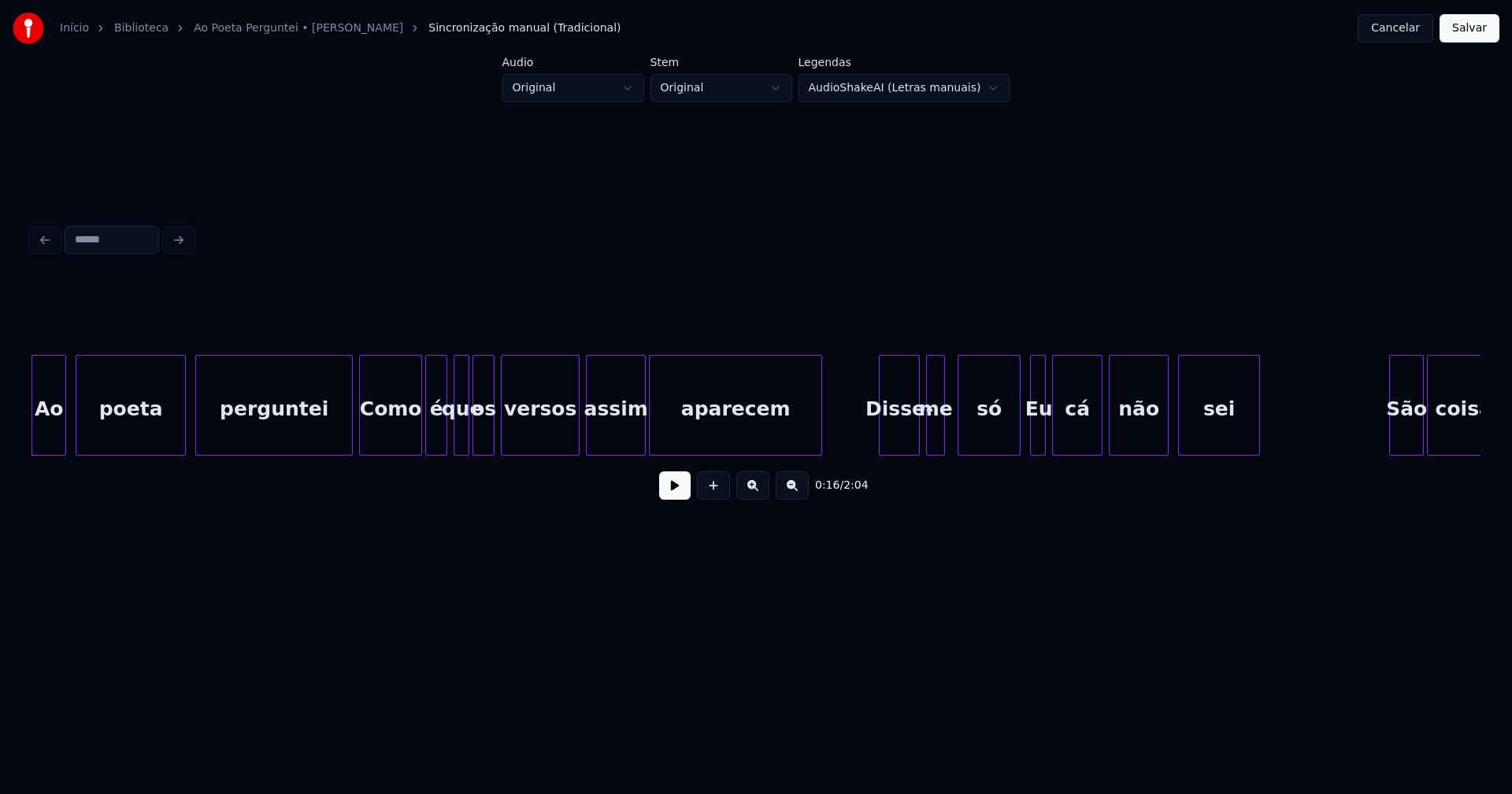
click at [1397, 29] on button "Cancelar" at bounding box center [1396, 28] width 76 height 28
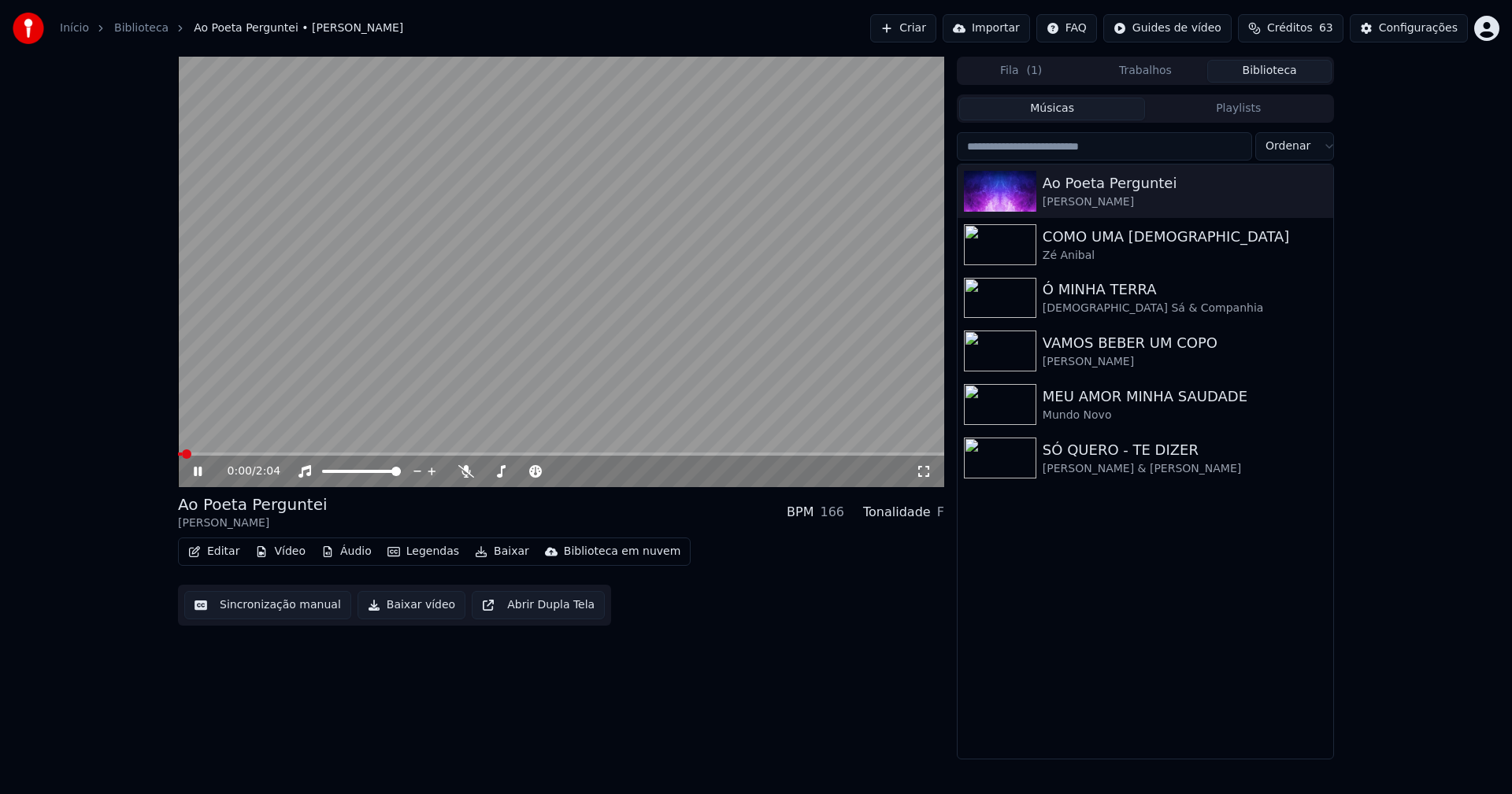
click at [222, 550] on button "Editar" at bounding box center [213, 551] width 64 height 22
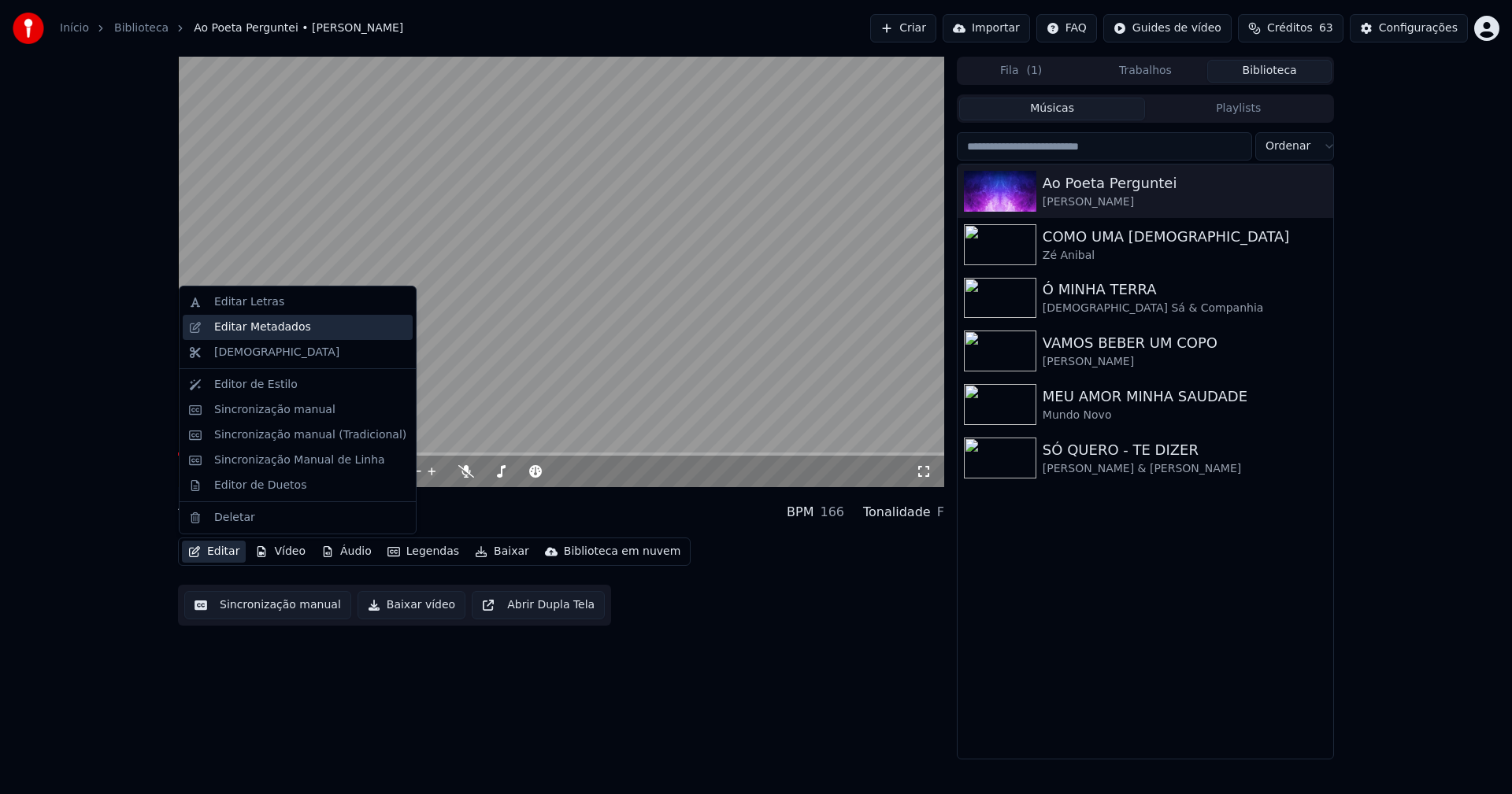
click at [276, 331] on div "Editar Metadados" at bounding box center [263, 327] width 97 height 16
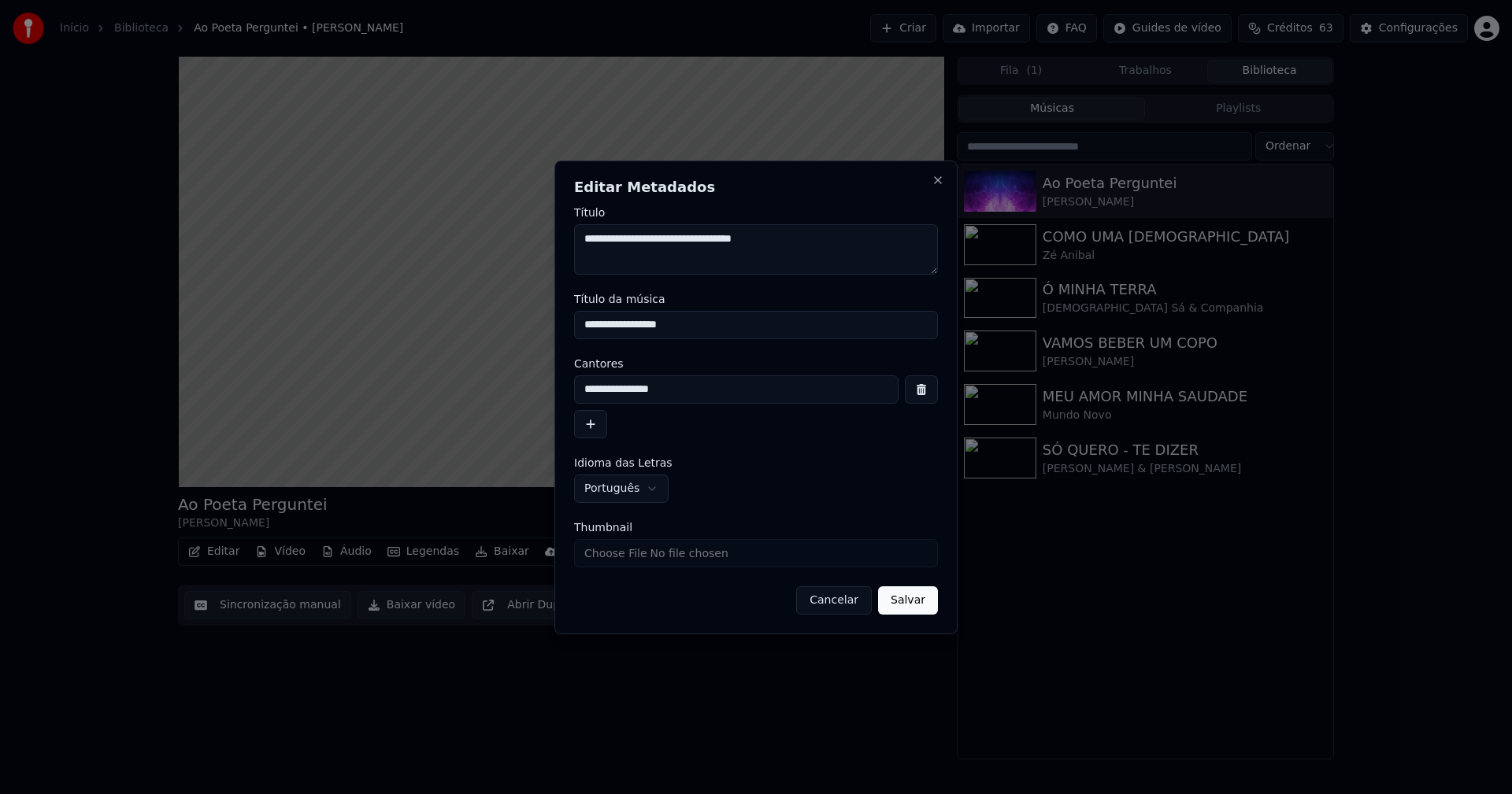
drag, startPoint x: 698, startPoint y: 326, endPoint x: 477, endPoint y: 326, distance: 221.0
click at [477, 326] on body "**********" at bounding box center [756, 397] width 1512 height 794
type input "**********"
click at [652, 560] on input "Thumbnail" at bounding box center [756, 553] width 363 height 28
type input "**********"
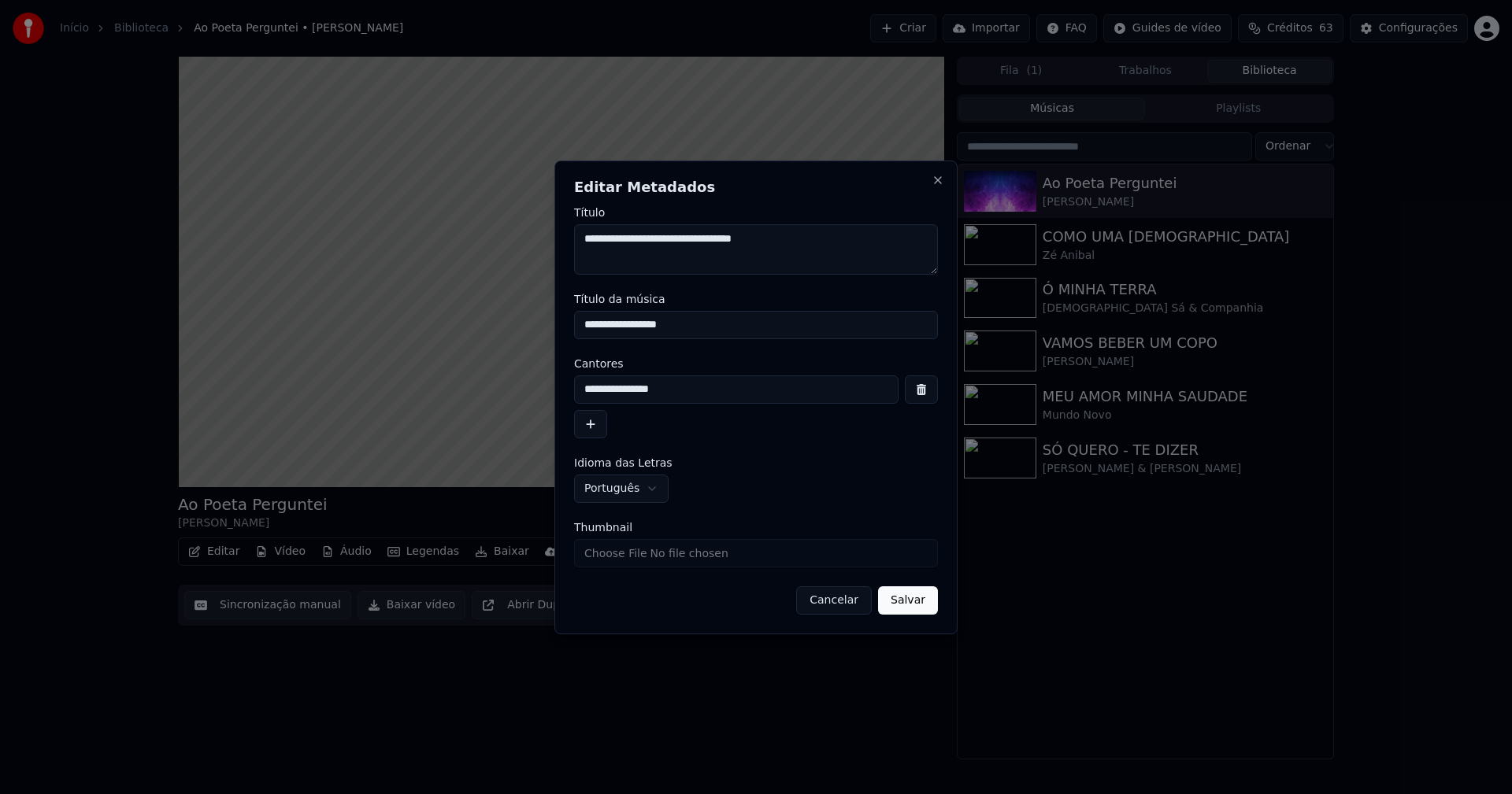
click at [914, 609] on button "Salvar" at bounding box center [908, 601] width 60 height 28
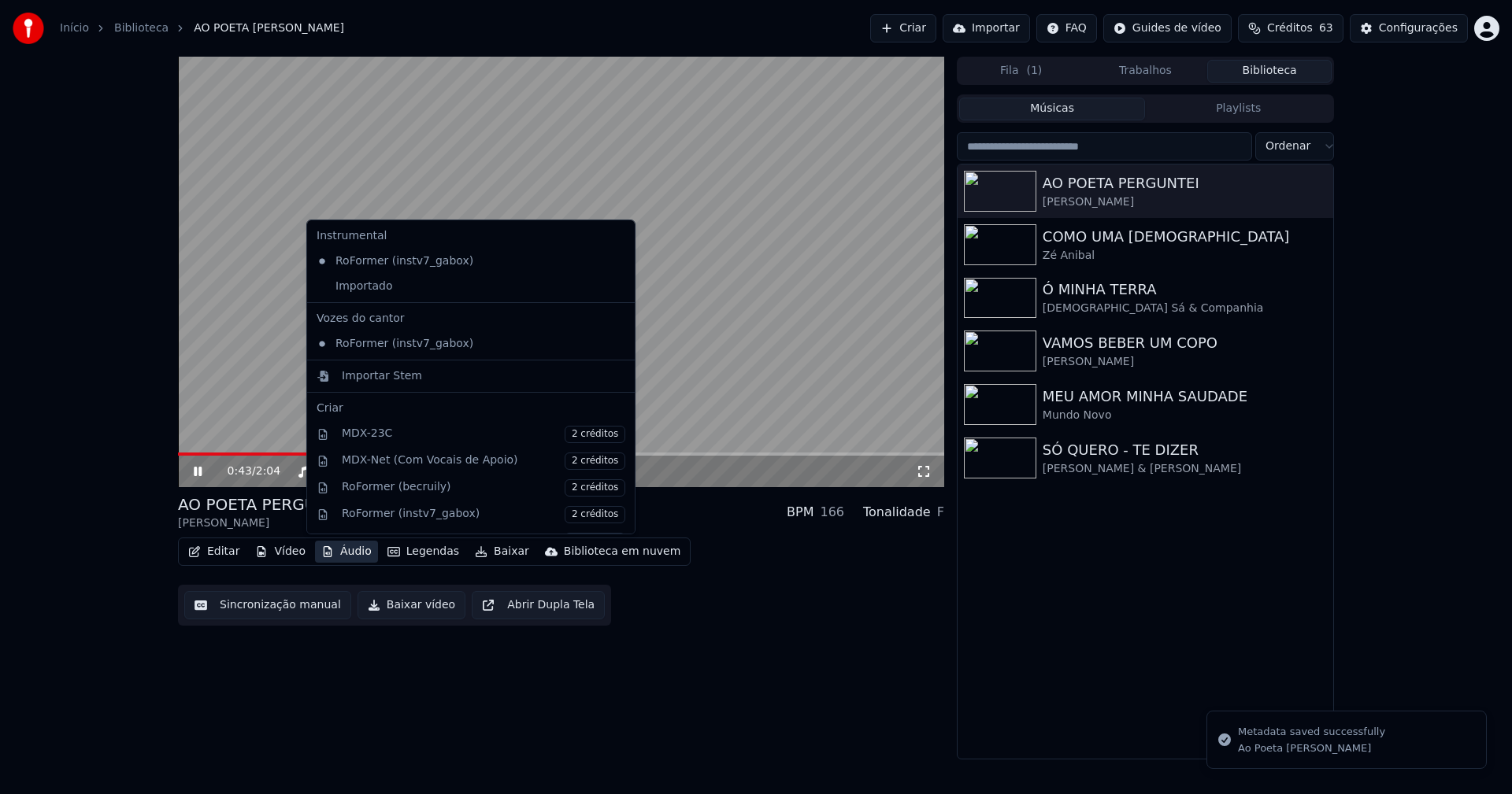
click at [346, 553] on button "Áudio" at bounding box center [346, 551] width 63 height 22
click at [321, 286] on div "Importado" at bounding box center [459, 287] width 297 height 26
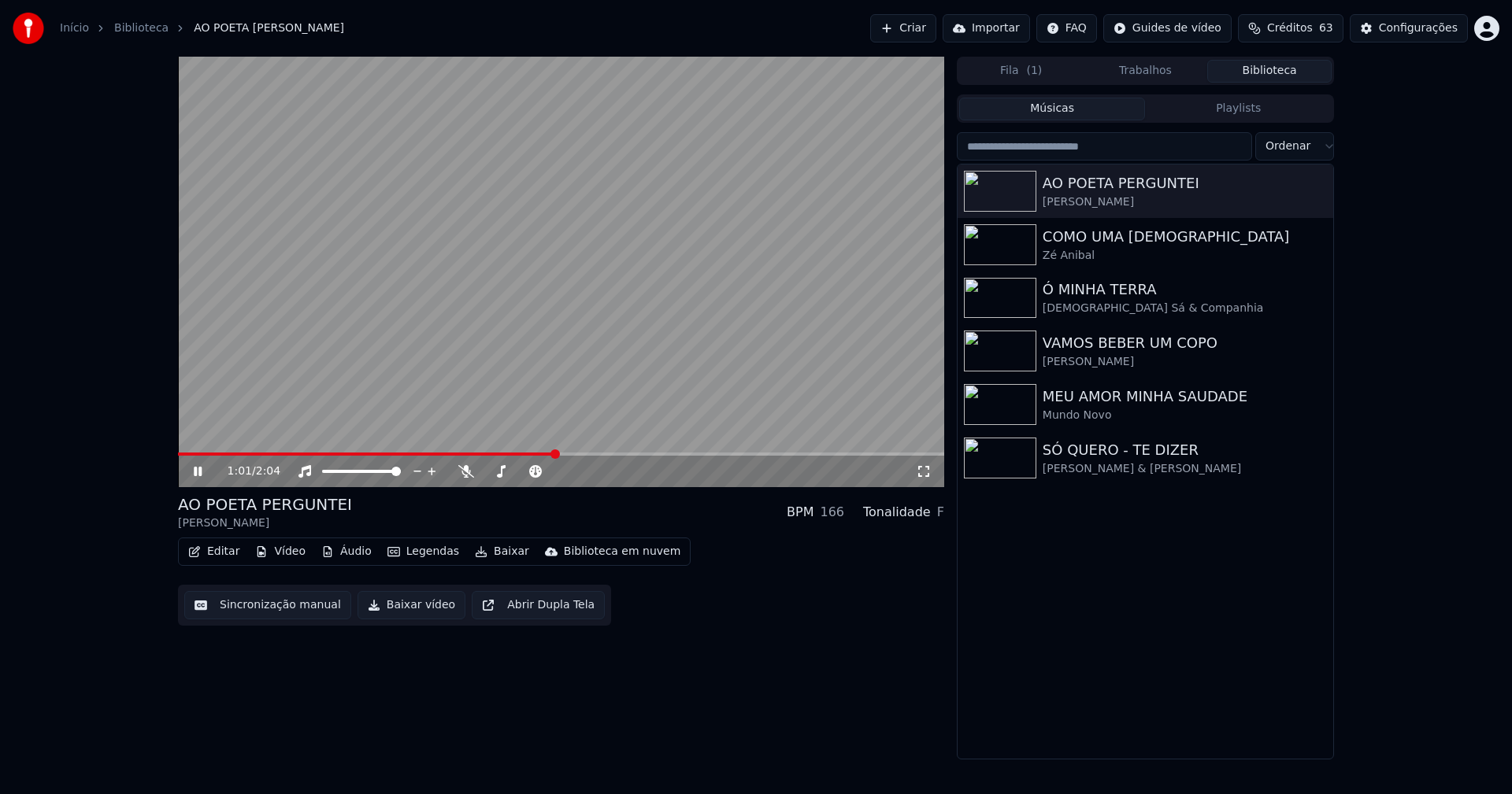
click at [198, 472] on icon at bounding box center [209, 471] width 37 height 12
click at [1319, 189] on icon "button" at bounding box center [1319, 191] width 16 height 12
click at [1429, 31] on div "Configurações" at bounding box center [1418, 28] width 79 height 16
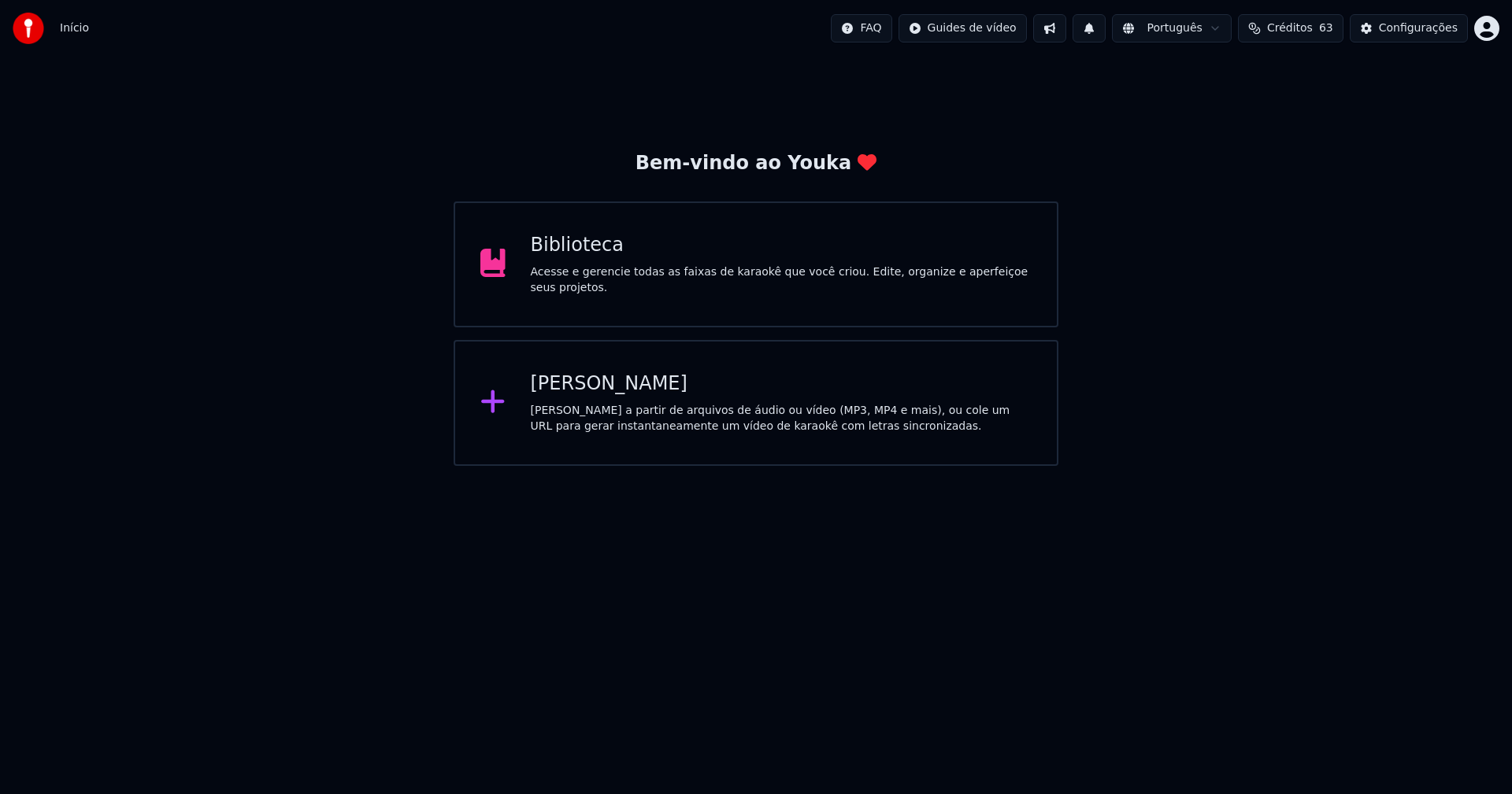
click at [574, 252] on div "Biblioteca" at bounding box center [782, 245] width 501 height 26
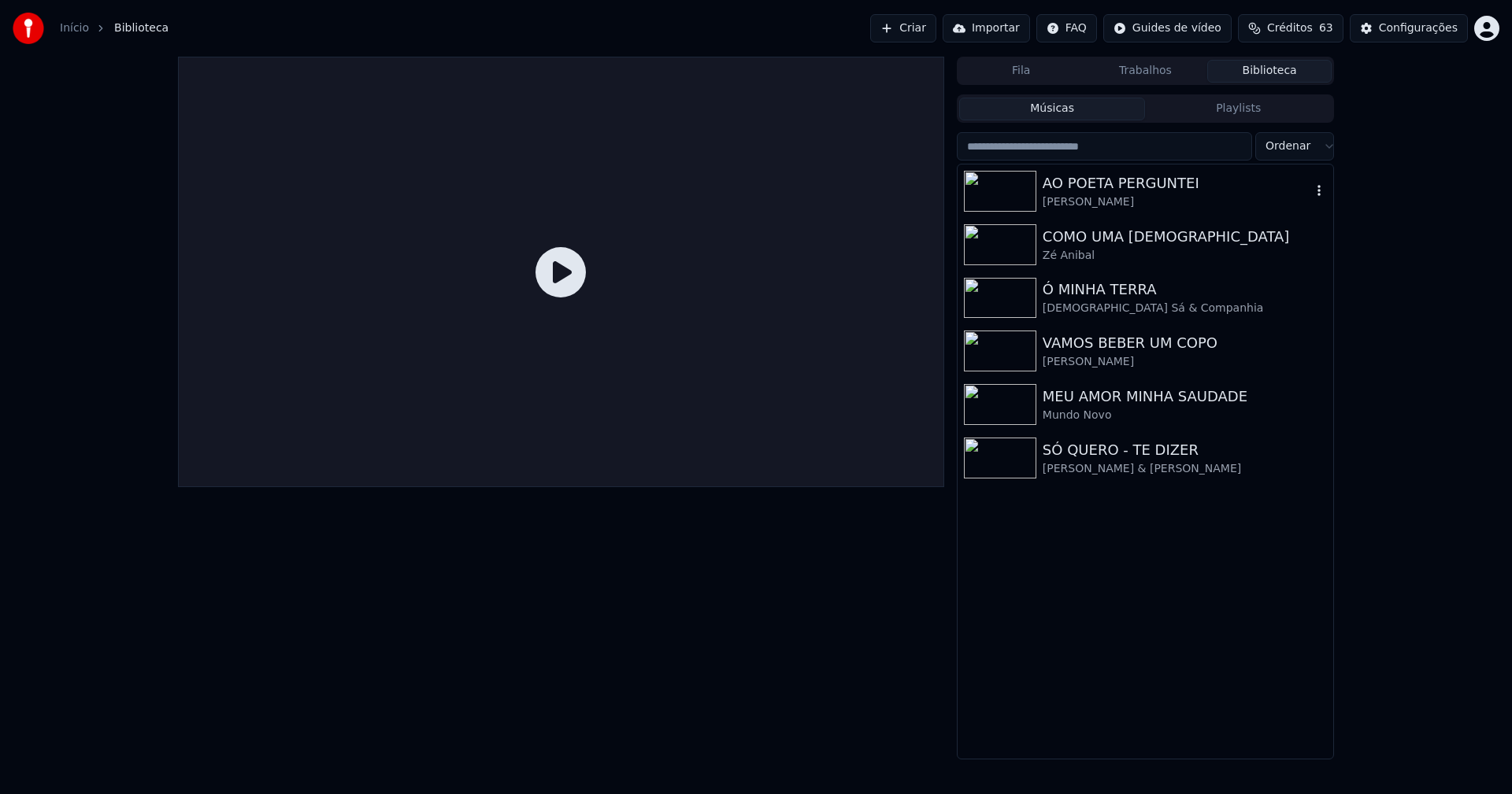
click at [1089, 187] on div "AO POETA PERGUNTEI" at bounding box center [1177, 183] width 268 height 22
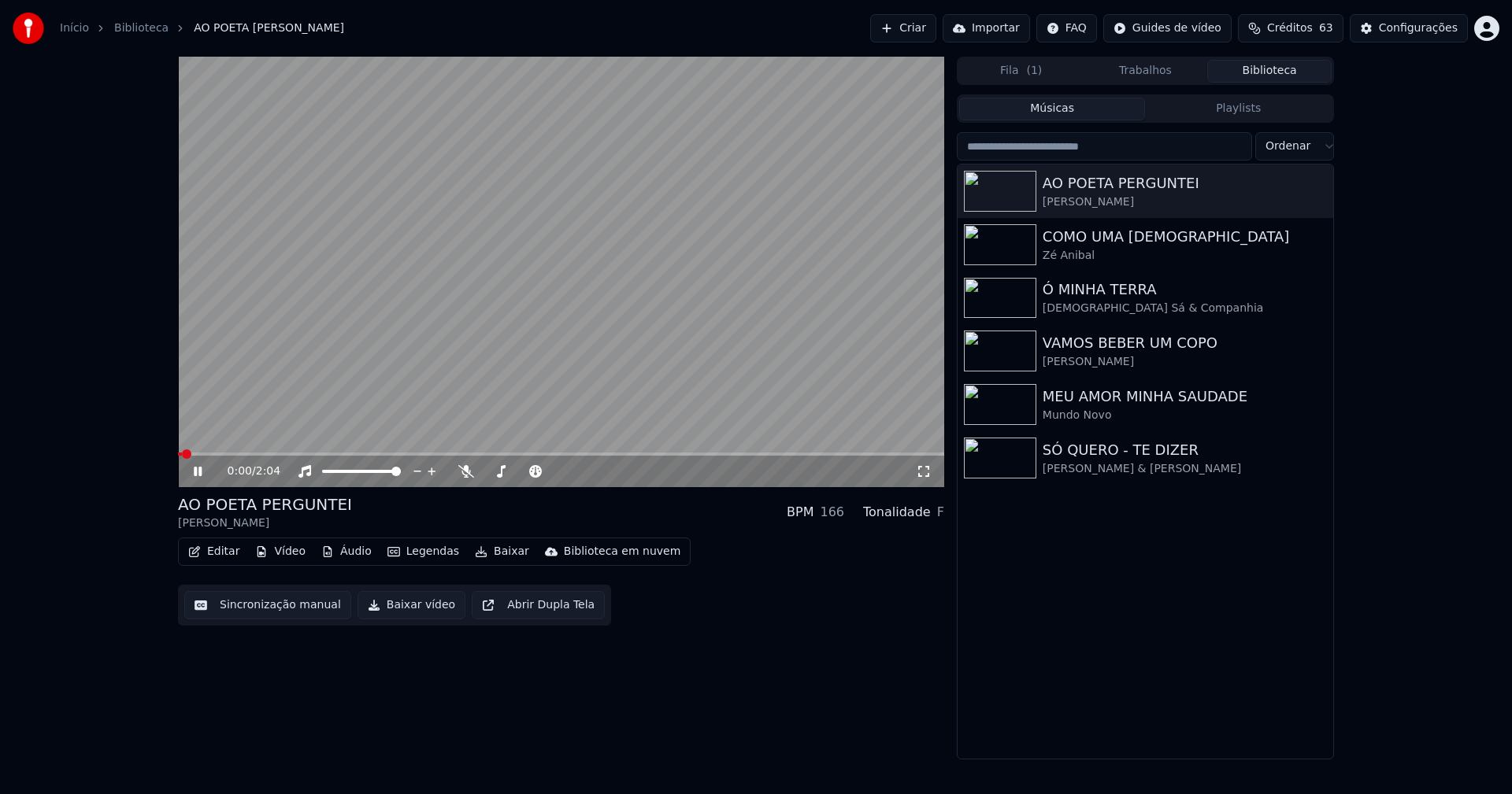
click at [199, 472] on icon at bounding box center [198, 471] width 8 height 10
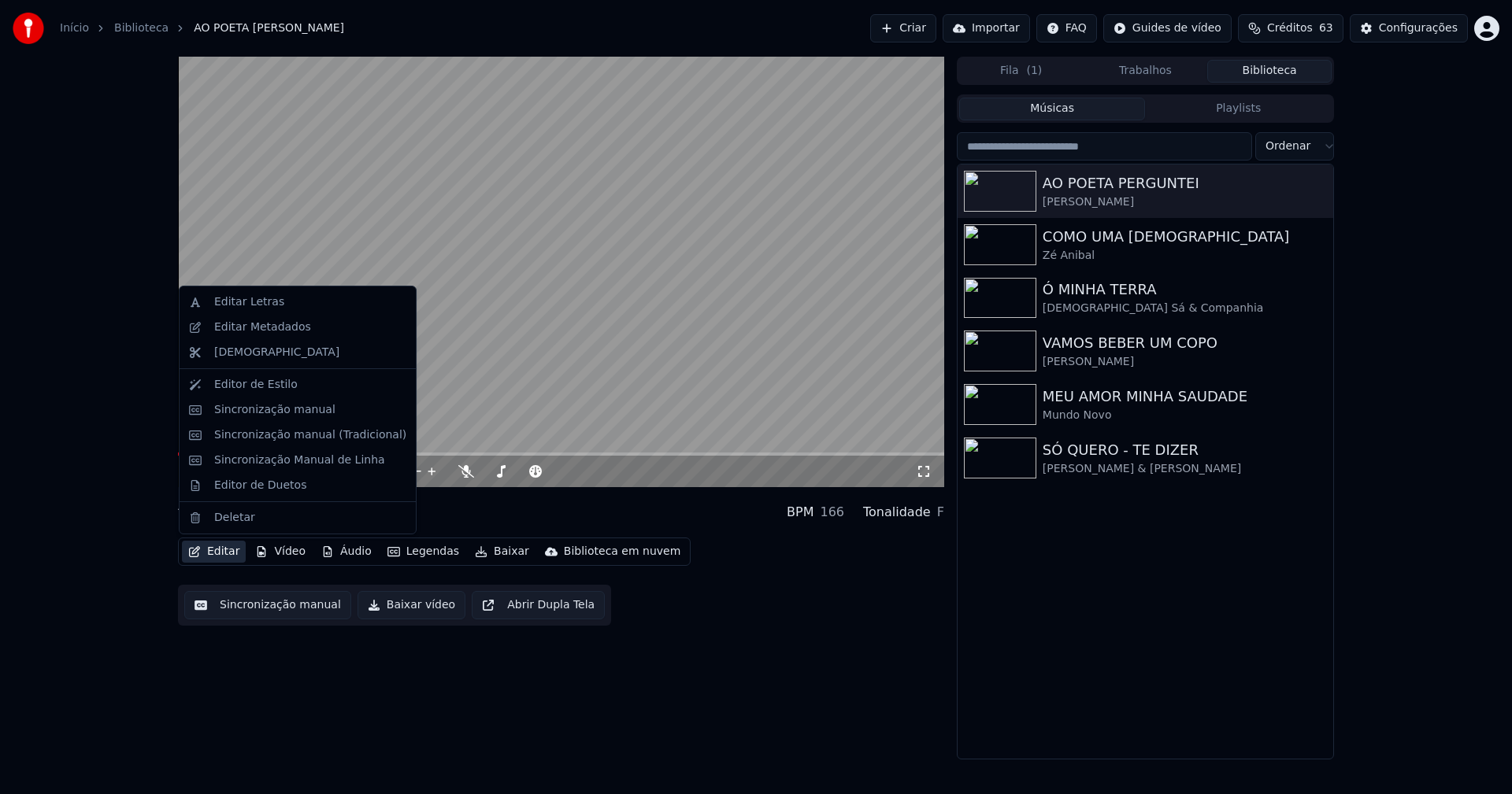
click at [230, 548] on button "Editar" at bounding box center [213, 551] width 64 height 22
click at [266, 438] on div "Sincronização manual (Tradicional)" at bounding box center [311, 436] width 192 height 16
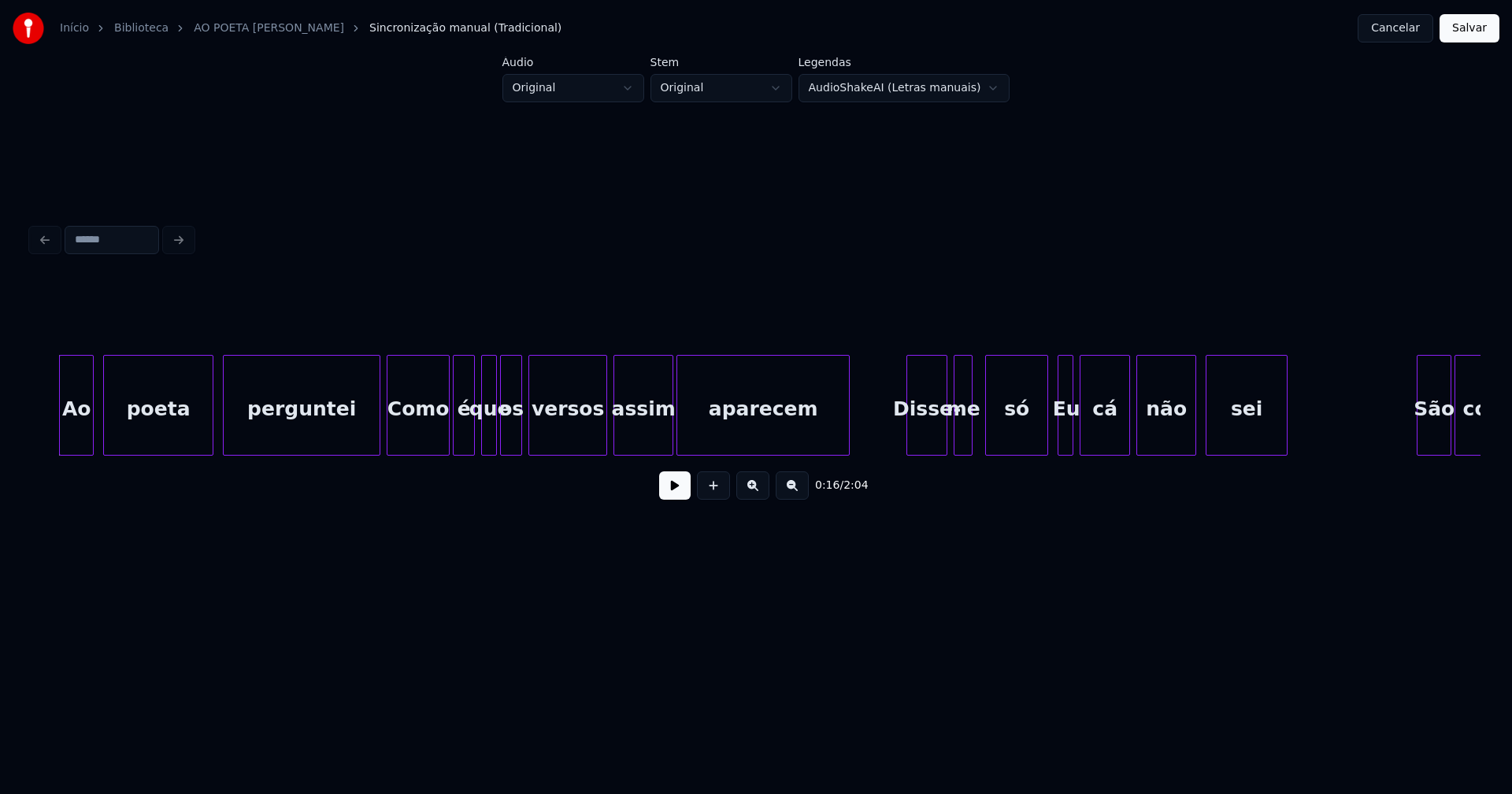
scroll to position [0, 2621]
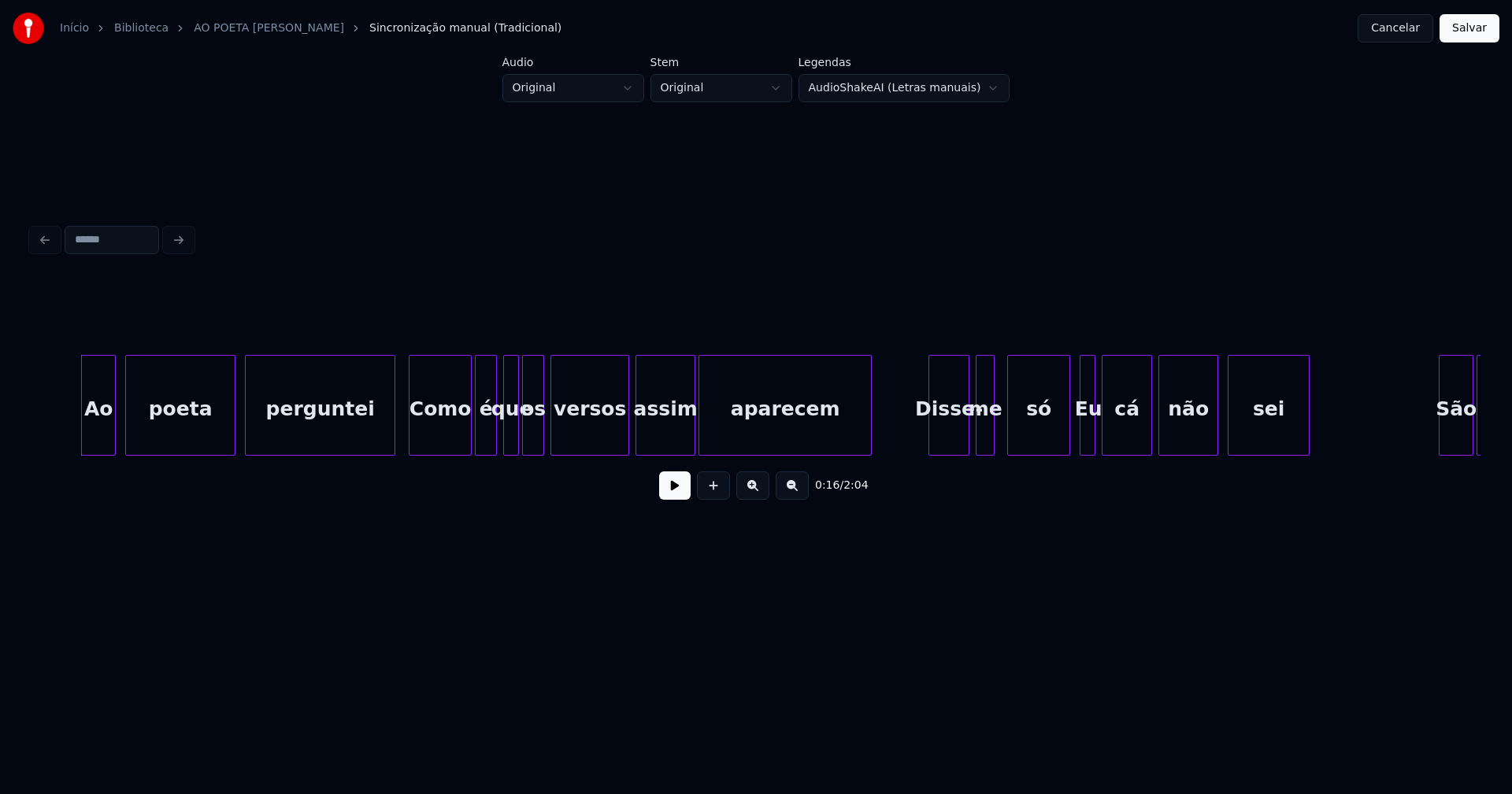
click at [393, 446] on div at bounding box center [392, 405] width 4 height 99
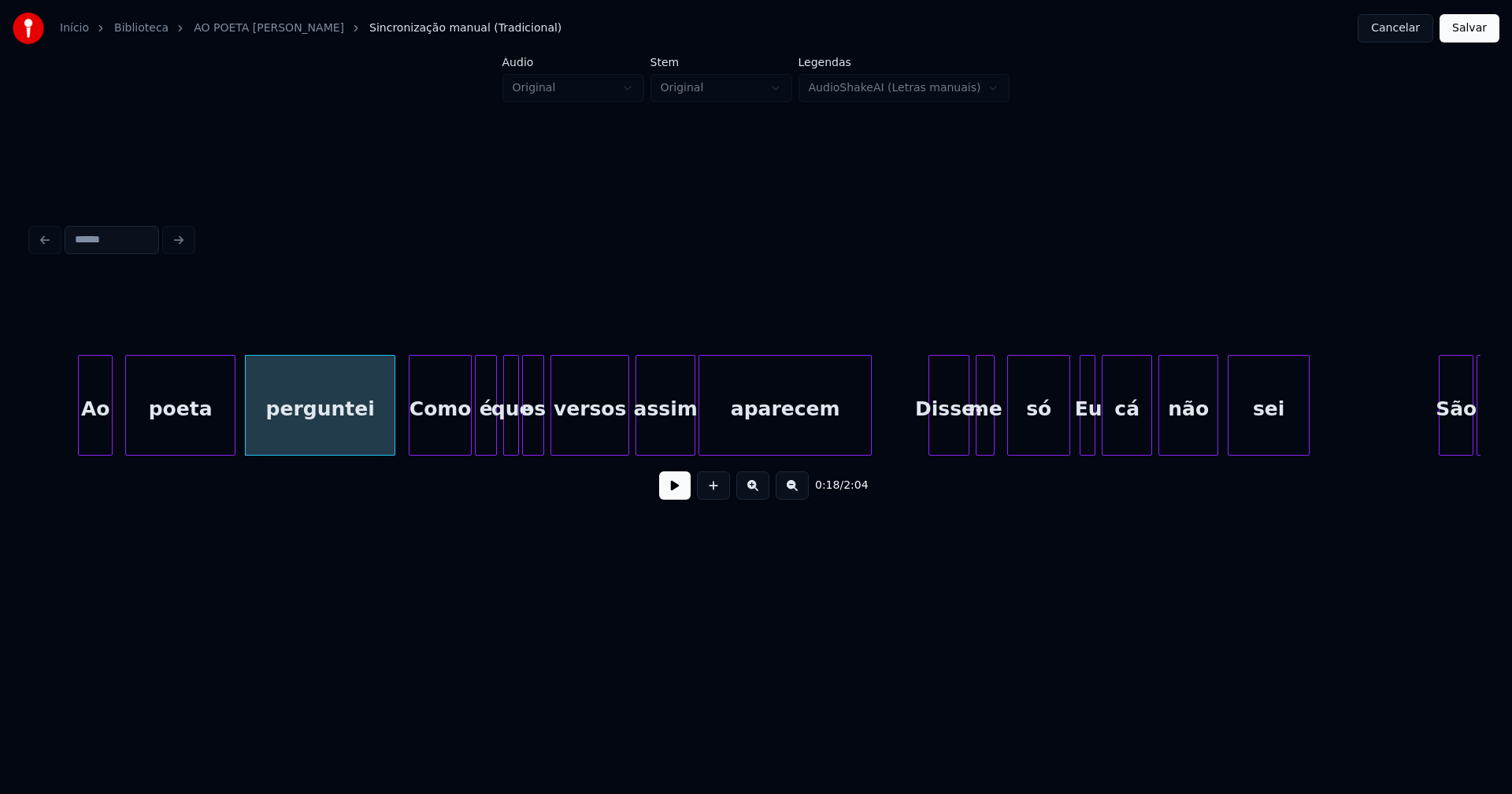
click at [96, 452] on div "Ao poeta perguntei Como é que os versos assim aparecem Disse- me só Eu cá não s…" at bounding box center [756, 406] width 1448 height 101
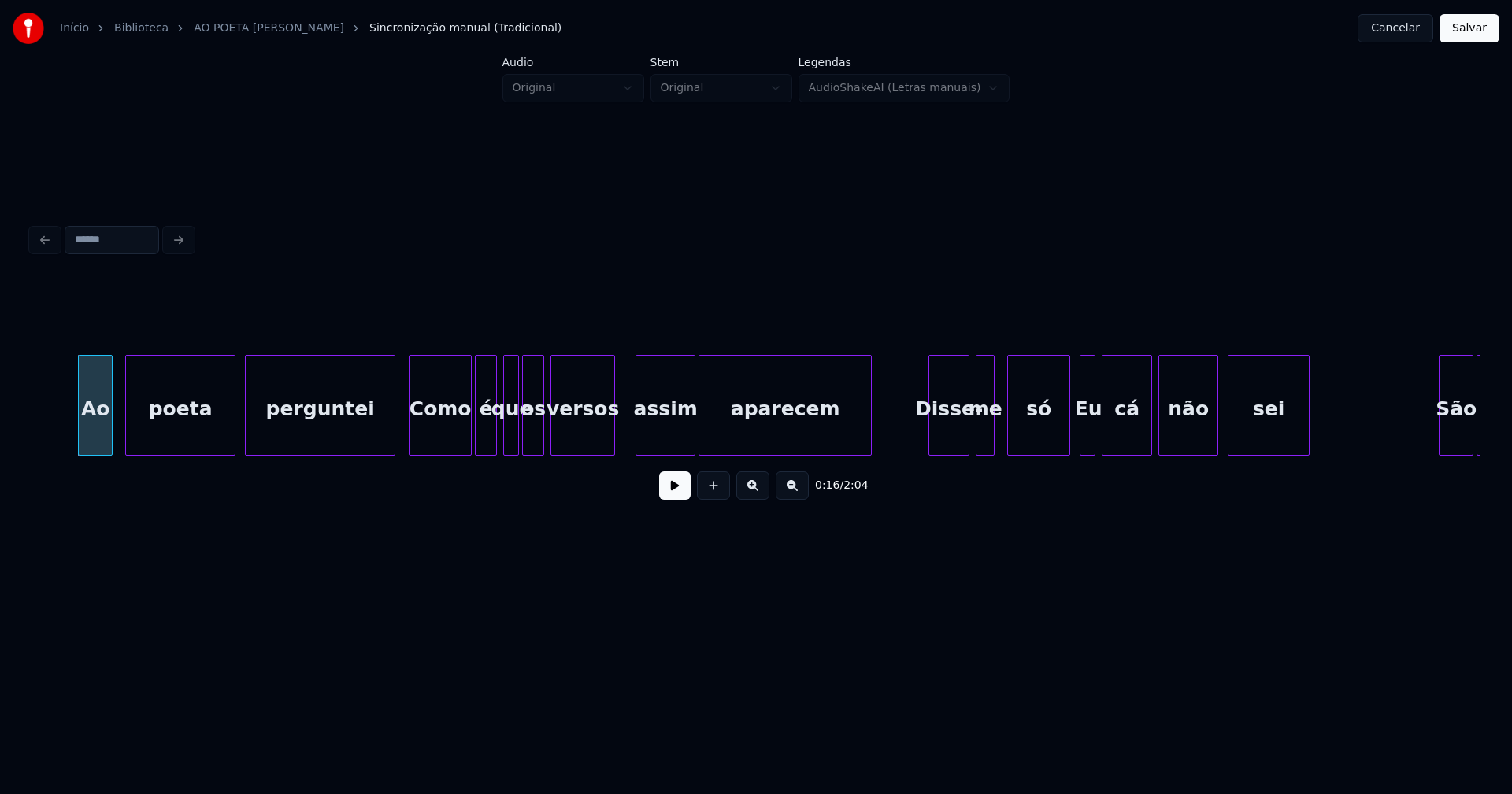
click at [611, 456] on div "Ao poeta perguntei Como é que os versos assim aparecem Disse- me só Eu cá não s…" at bounding box center [756, 406] width 1448 height 101
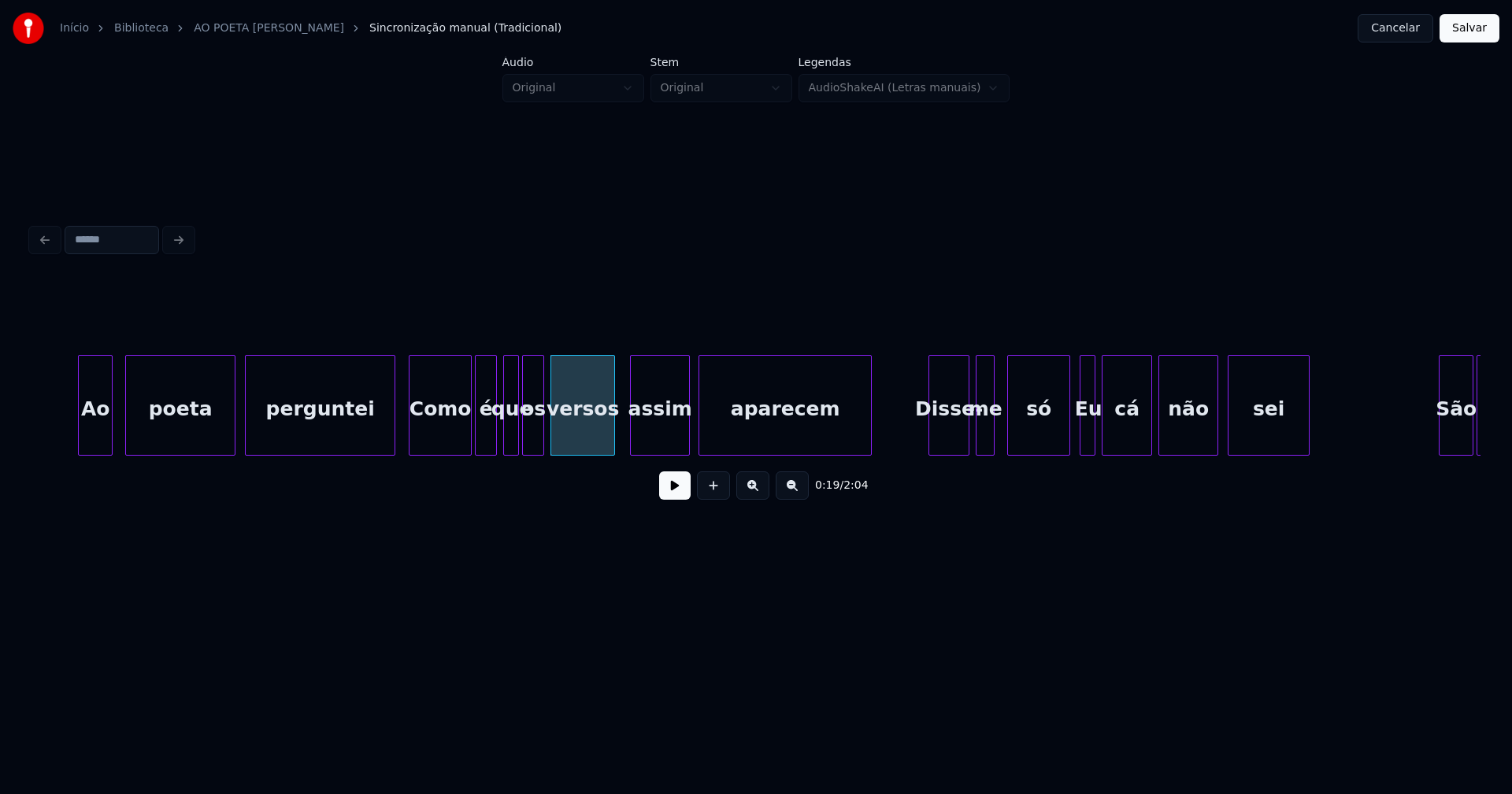
click at [664, 441] on div "assim" at bounding box center [660, 408] width 58 height 107
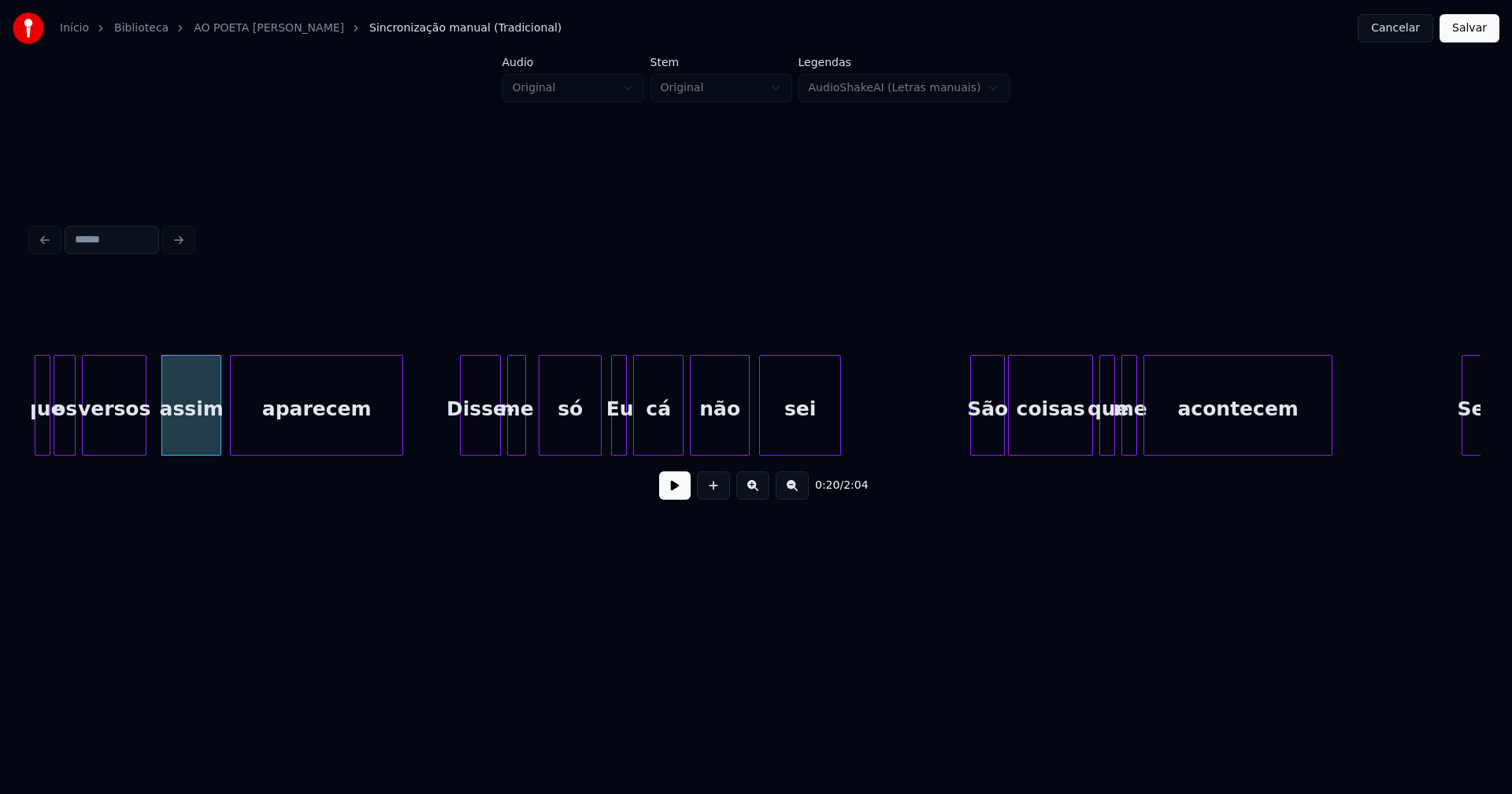
scroll to position [0, 3100]
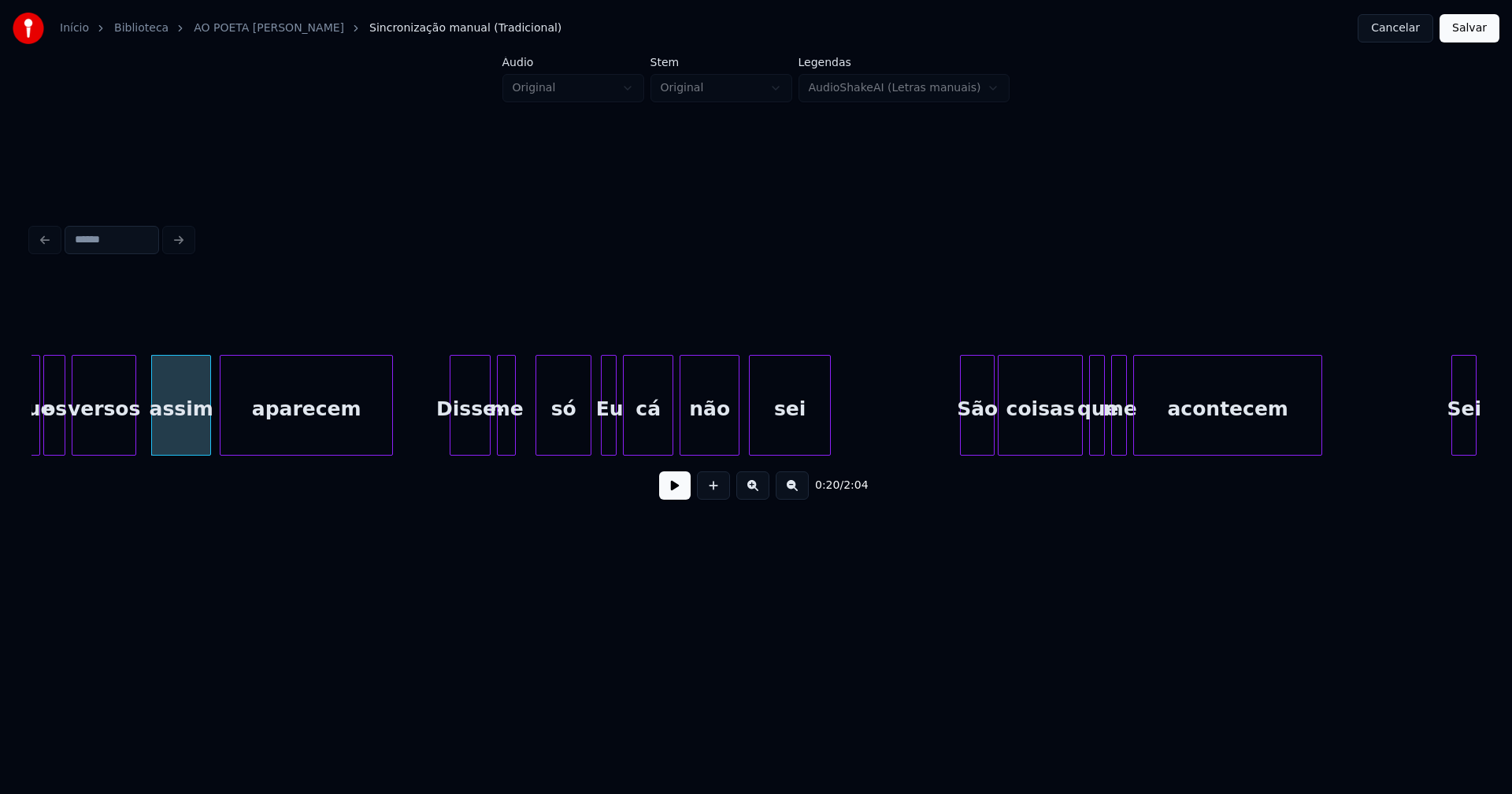
click at [540, 443] on div at bounding box center [538, 405] width 4 height 99
click at [514, 437] on div at bounding box center [512, 405] width 4 height 99
click at [519, 448] on div "me" at bounding box center [519, 408] width 19 height 107
click at [505, 441] on div at bounding box center [504, 405] width 4 height 99
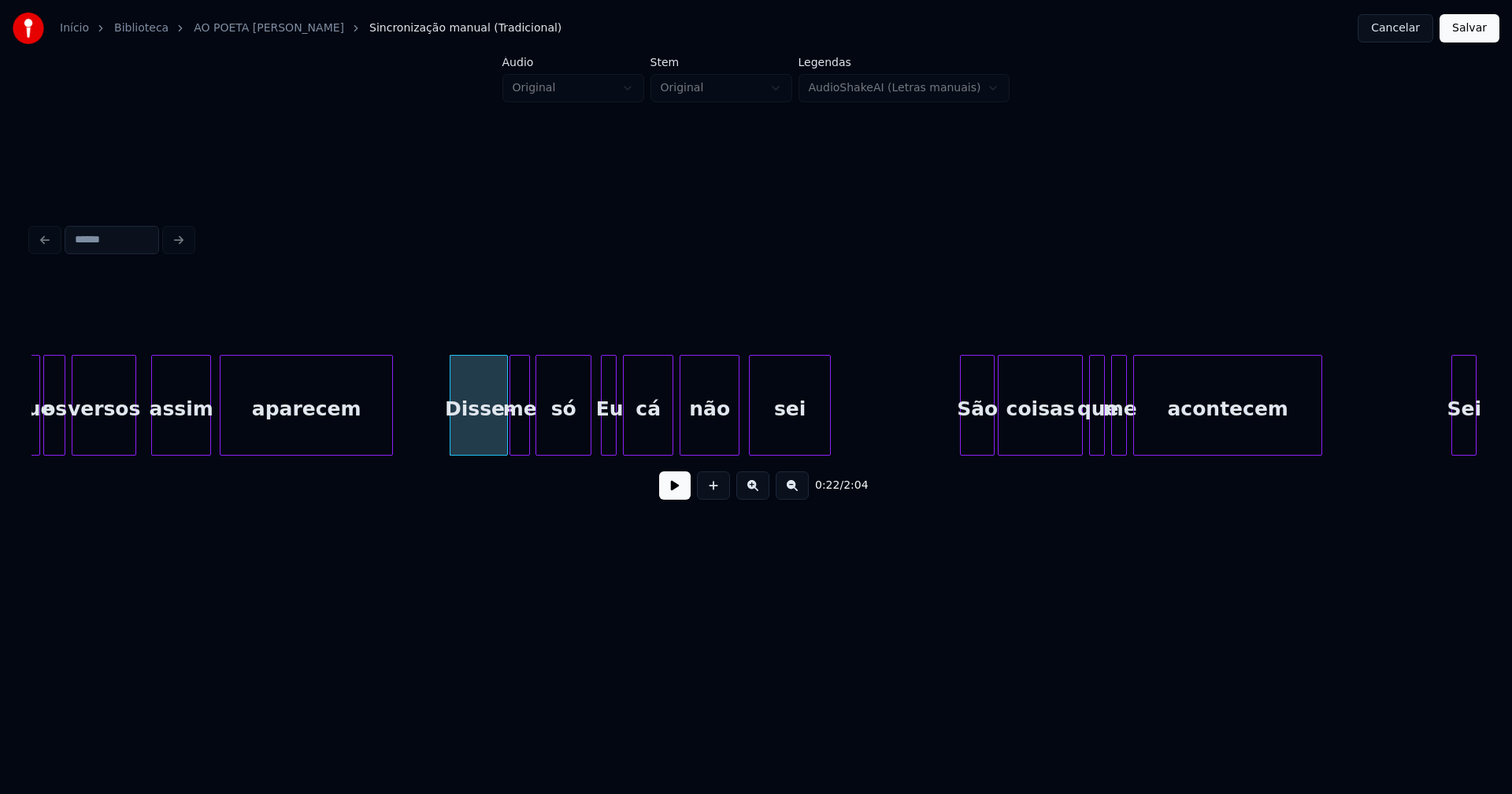
drag, startPoint x: 434, startPoint y: 431, endPoint x: 649, endPoint y: 523, distance: 233.9
click at [668, 498] on button at bounding box center [675, 486] width 32 height 28
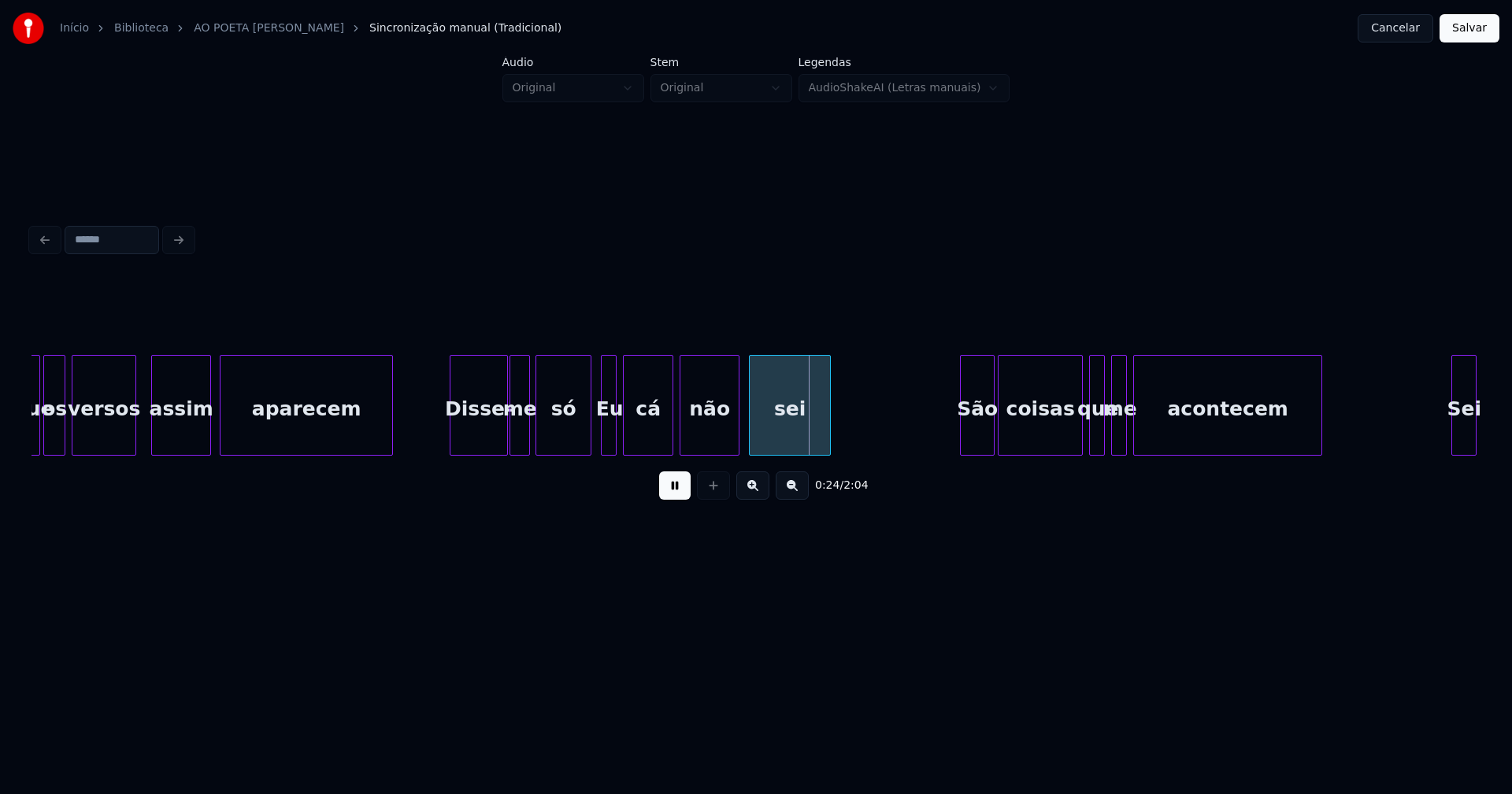
drag, startPoint x: 431, startPoint y: 417, endPoint x: 572, endPoint y: 431, distance: 141.7
click at [577, 442] on div at bounding box center [575, 405] width 4 height 99
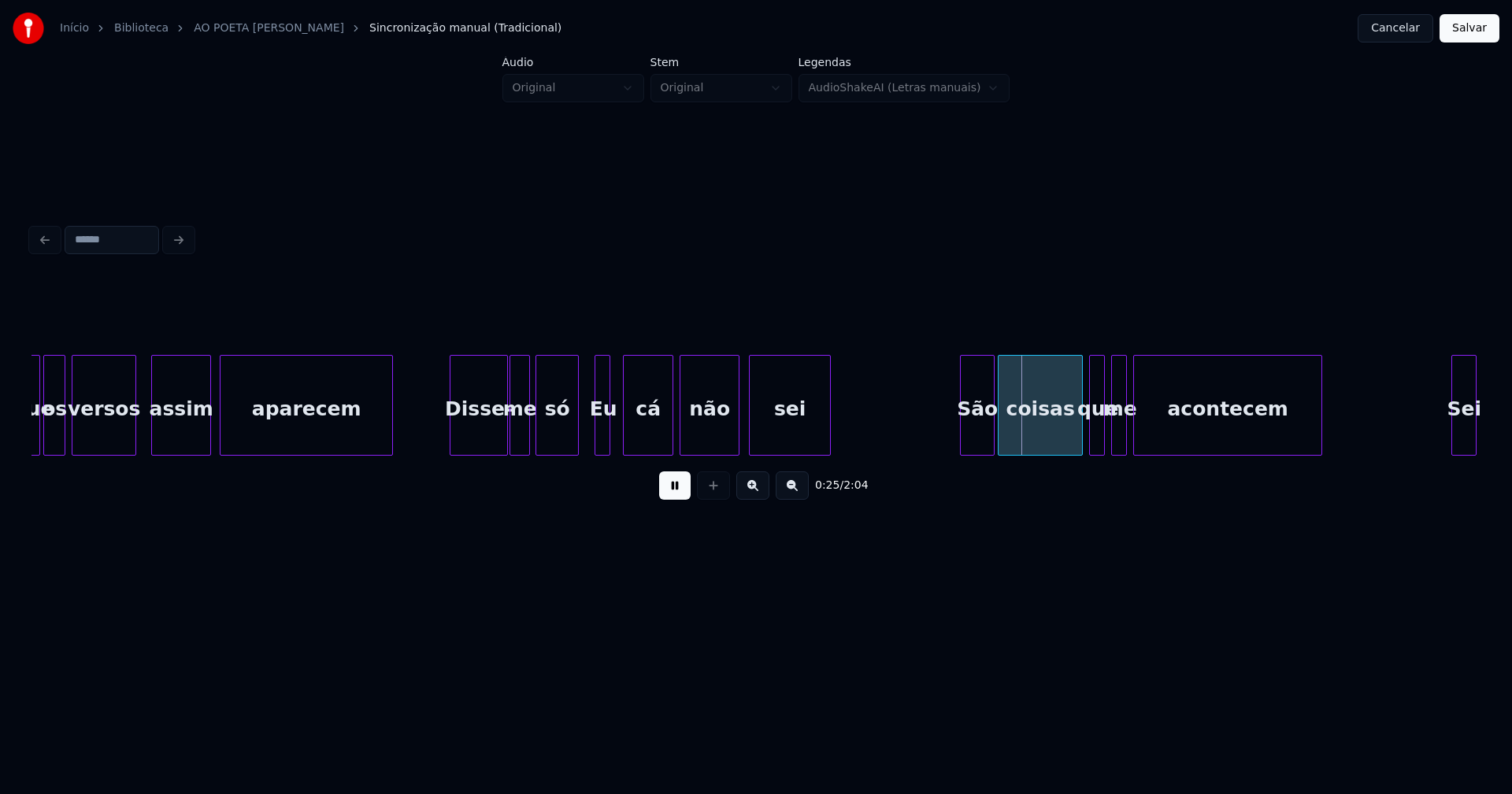
click at [603, 443] on div "Eu" at bounding box center [603, 408] width 16 height 107
click at [680, 487] on button at bounding box center [675, 486] width 32 height 28
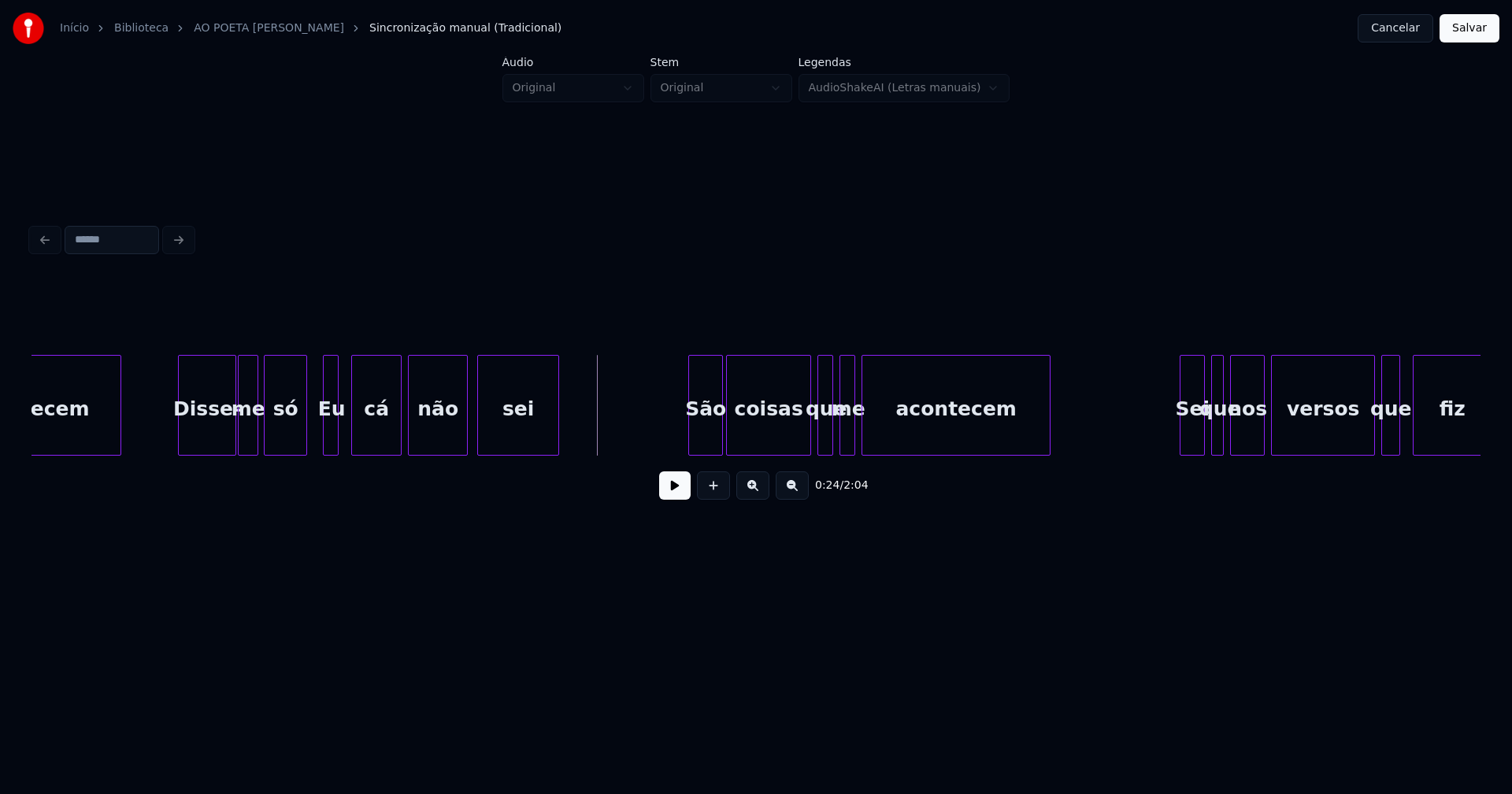
scroll to position [0, 3600]
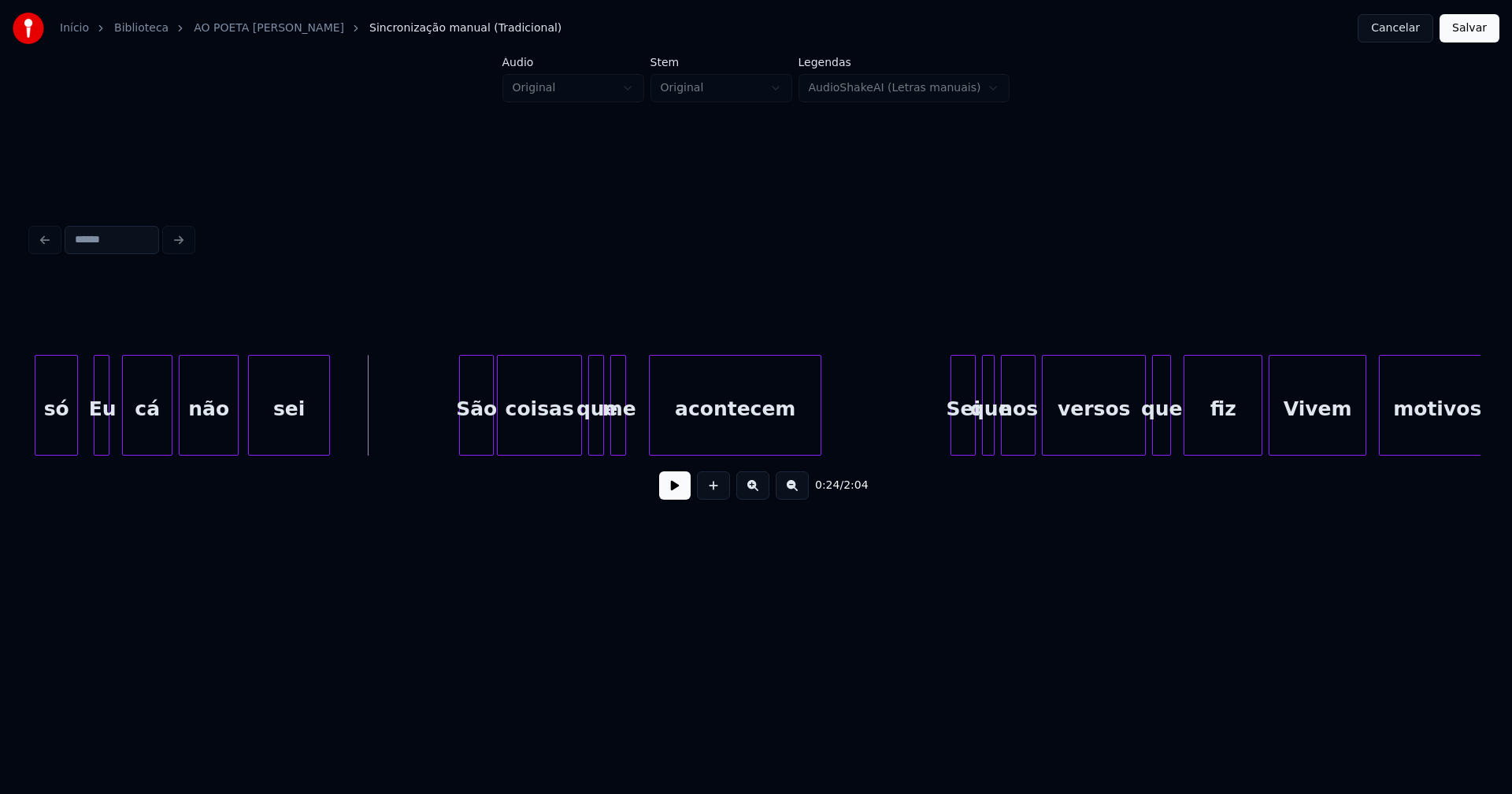
click at [654, 429] on div at bounding box center [651, 405] width 4 height 99
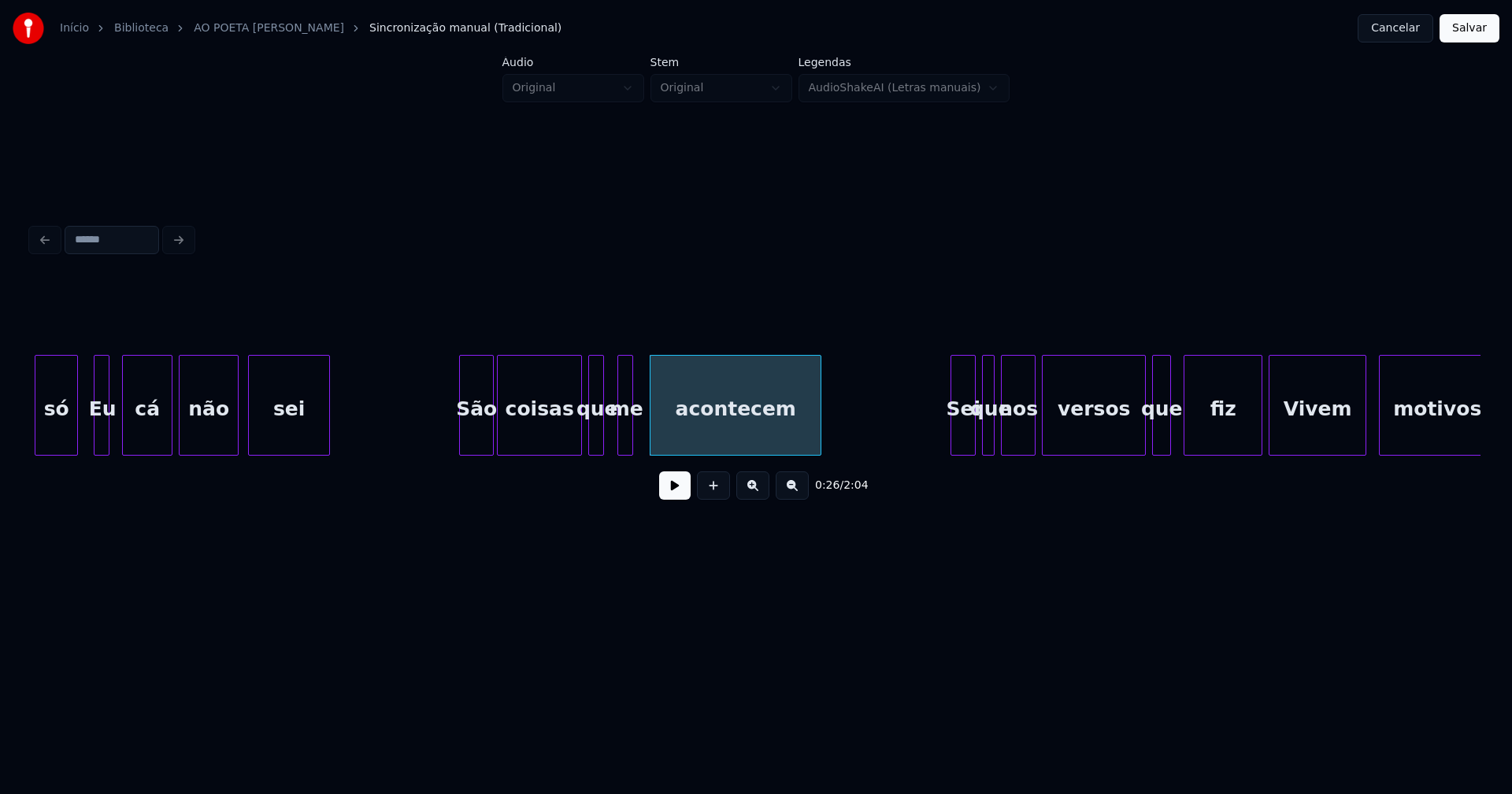
click at [625, 438] on div "me" at bounding box center [626, 408] width 16 height 107
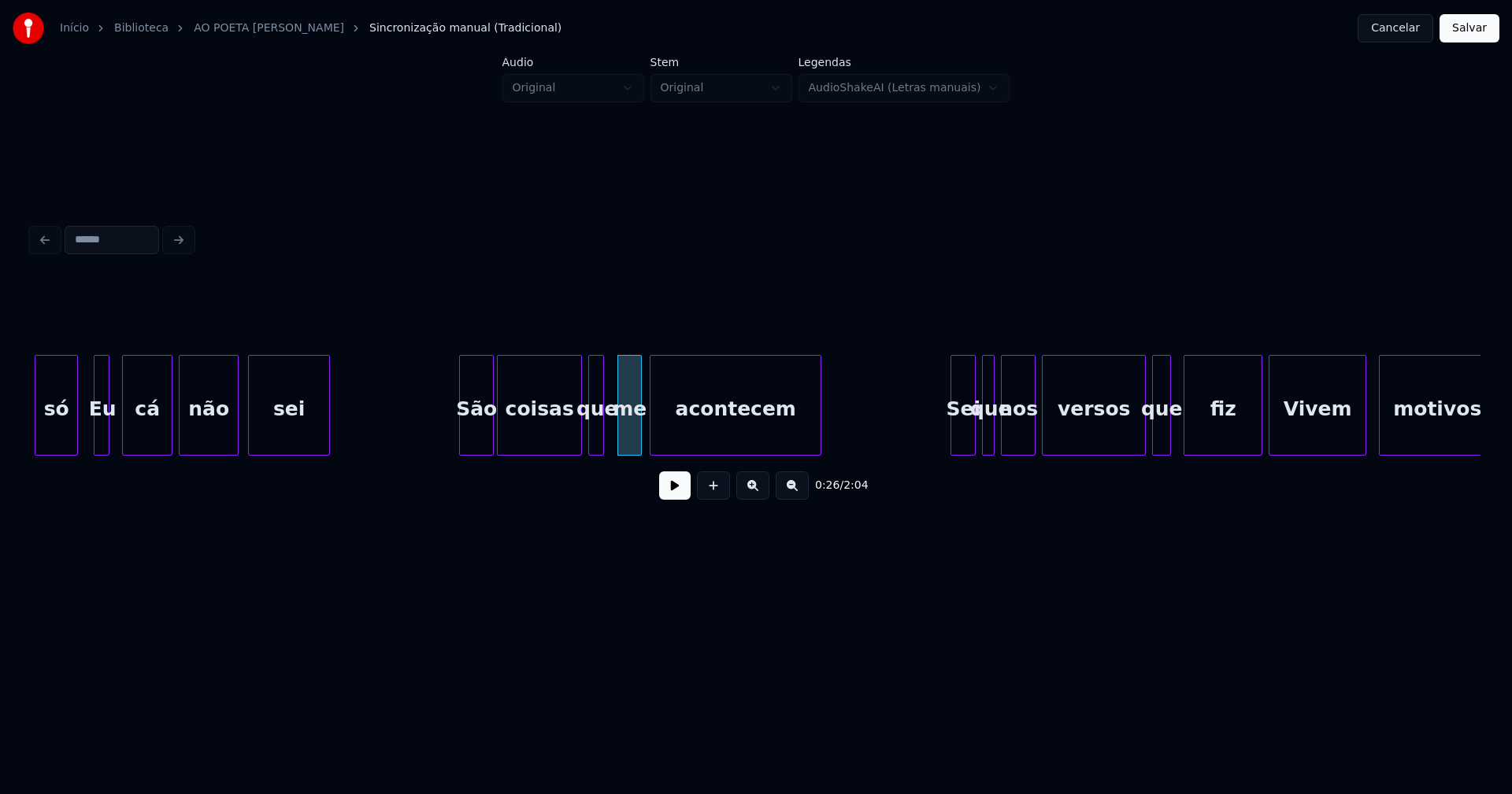
click at [636, 436] on div at bounding box center [638, 405] width 4 height 99
click at [612, 439] on div at bounding box center [613, 405] width 4 height 99
click at [453, 438] on div at bounding box center [454, 405] width 4 height 99
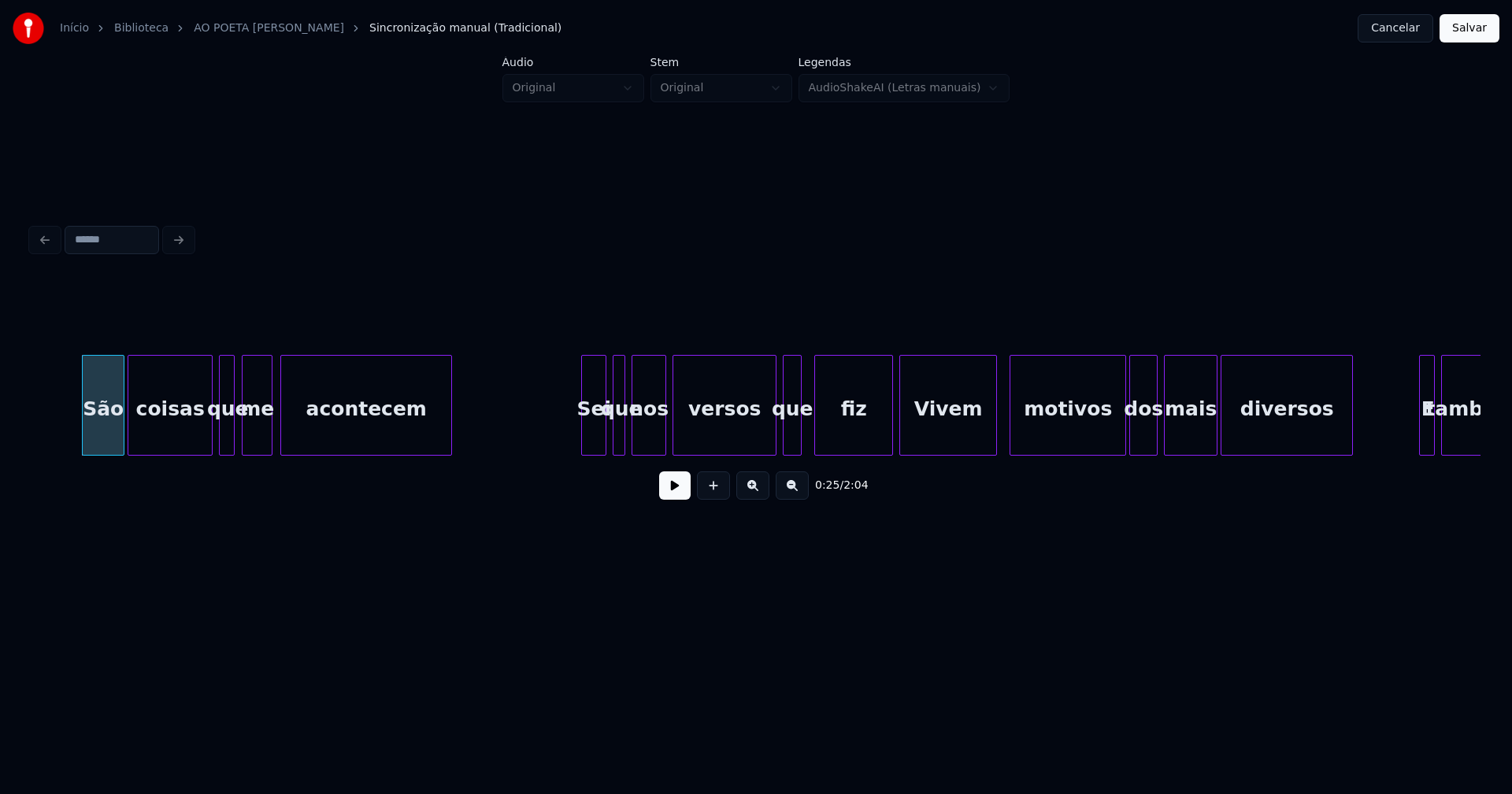
scroll to position [0, 3971]
click at [572, 437] on div at bounding box center [570, 405] width 4 height 99
click at [867, 448] on div at bounding box center [868, 405] width 4 height 99
click at [803, 435] on div at bounding box center [805, 405] width 4 height 99
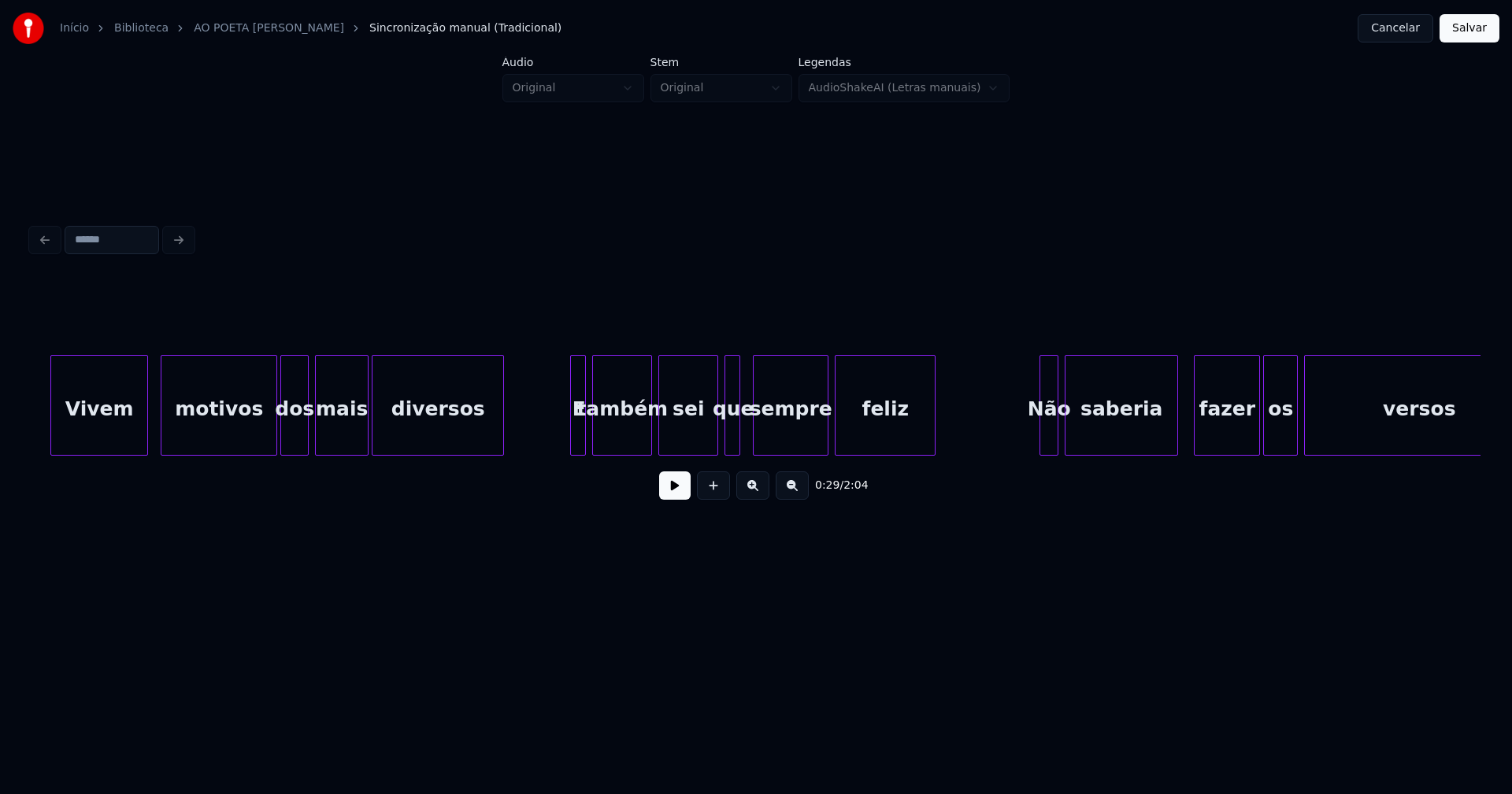
scroll to position [0, 4829]
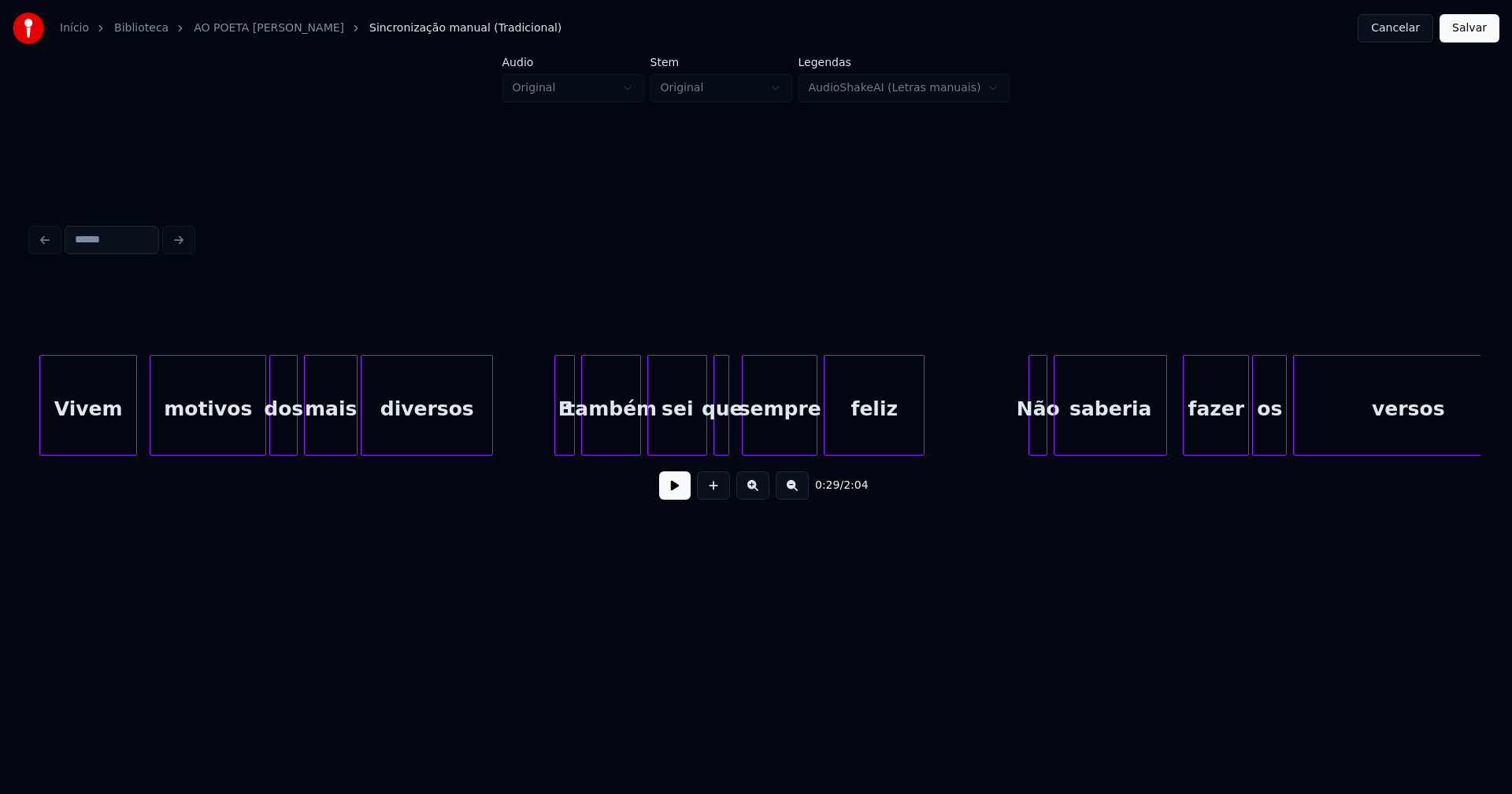
click at [556, 435] on div at bounding box center [557, 405] width 4 height 99
click at [751, 446] on div at bounding box center [751, 405] width 4 height 99
click at [742, 436] on div at bounding box center [740, 405] width 4 height 99
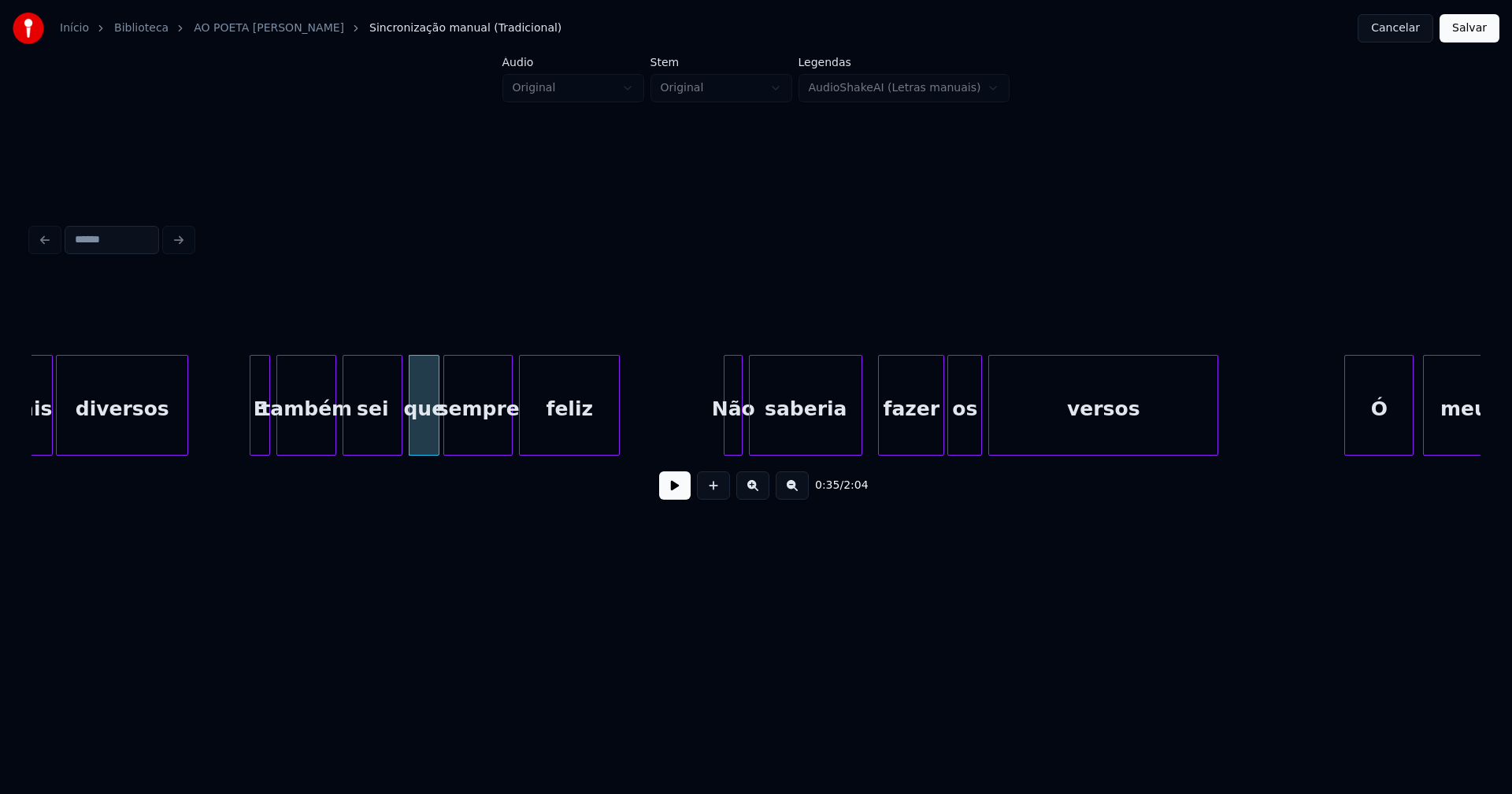
scroll to position [0, 5253]
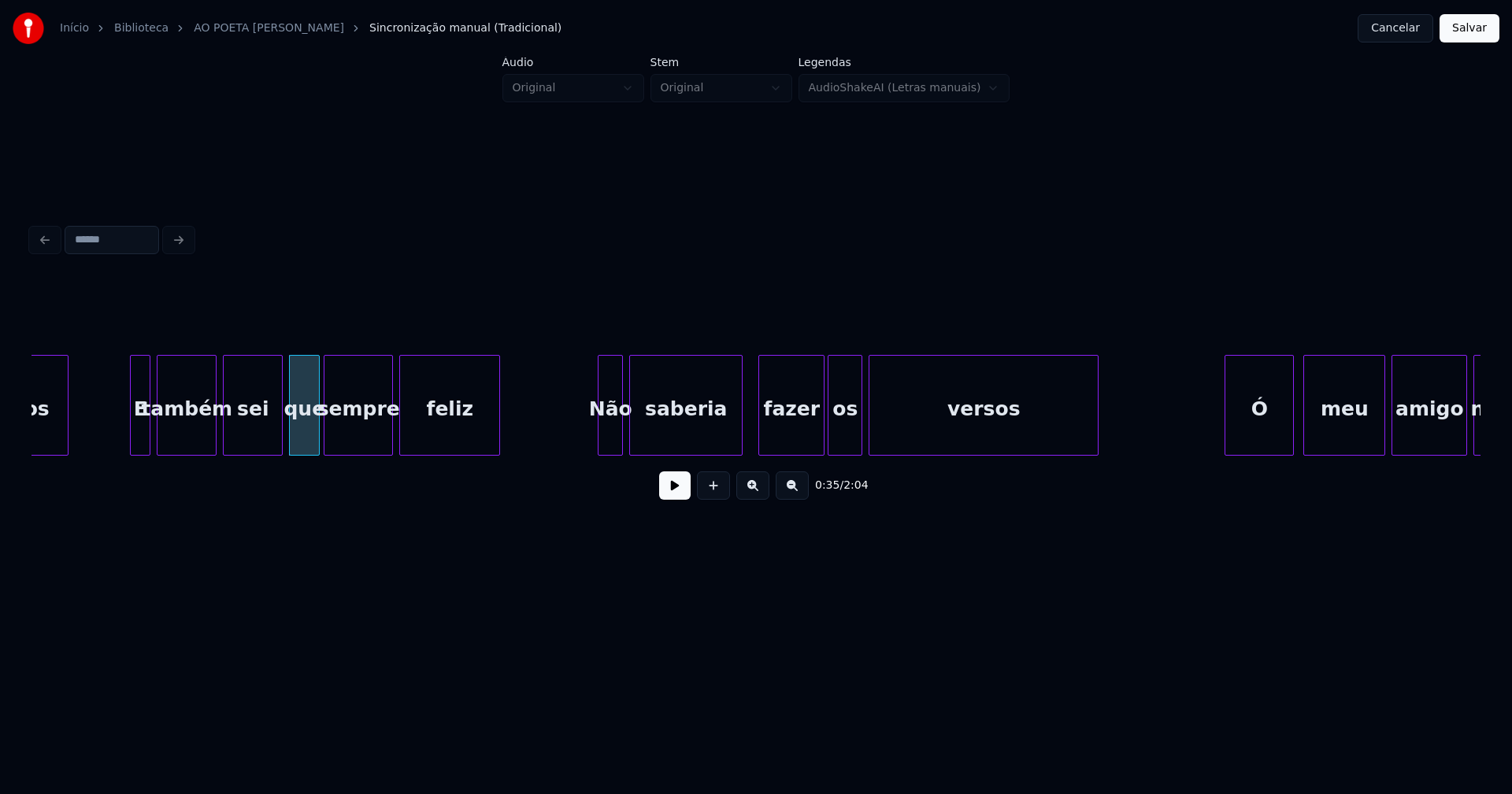
click at [600, 435] on div at bounding box center [600, 405] width 4 height 99
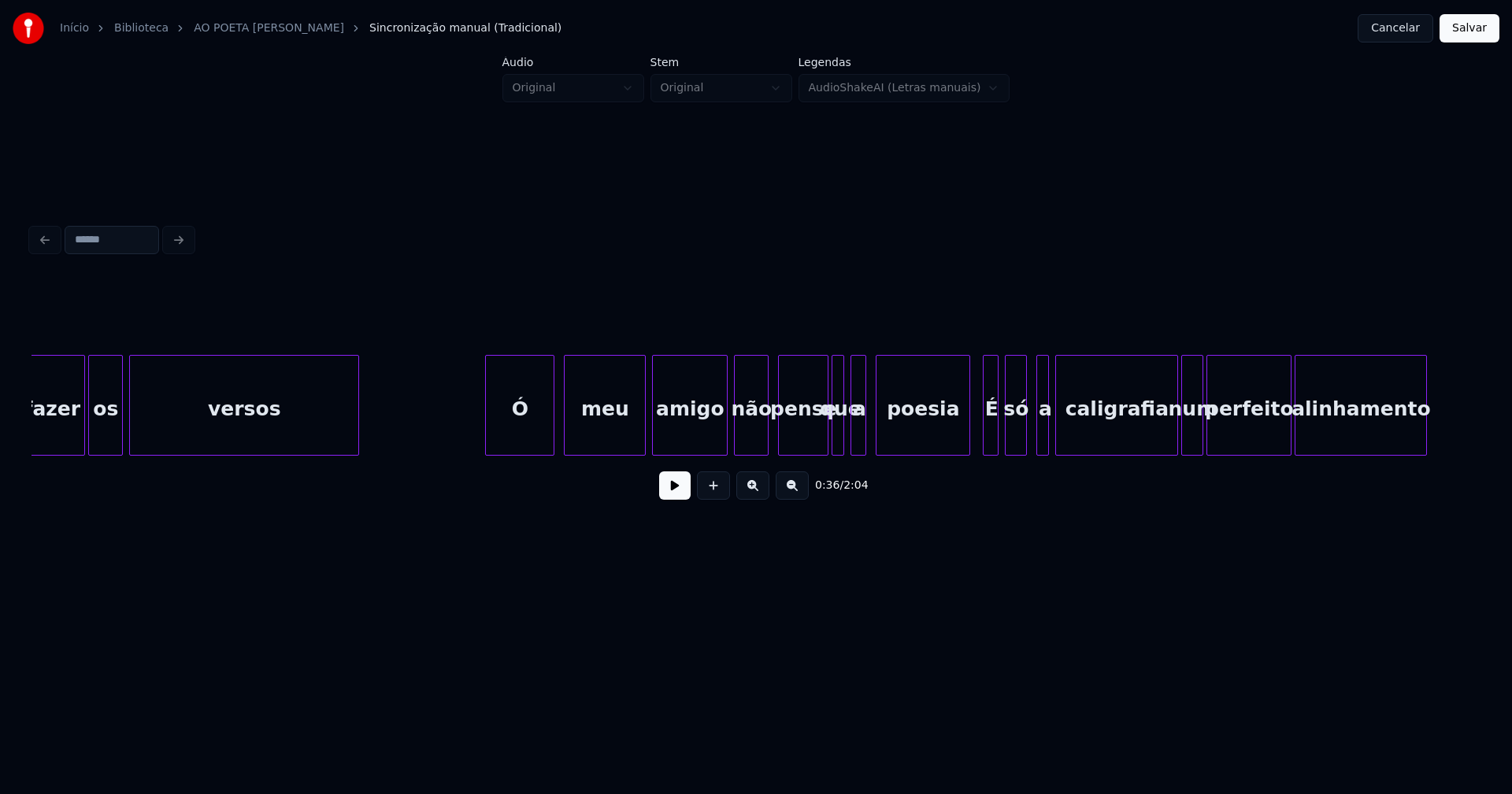
scroll to position [0, 6004]
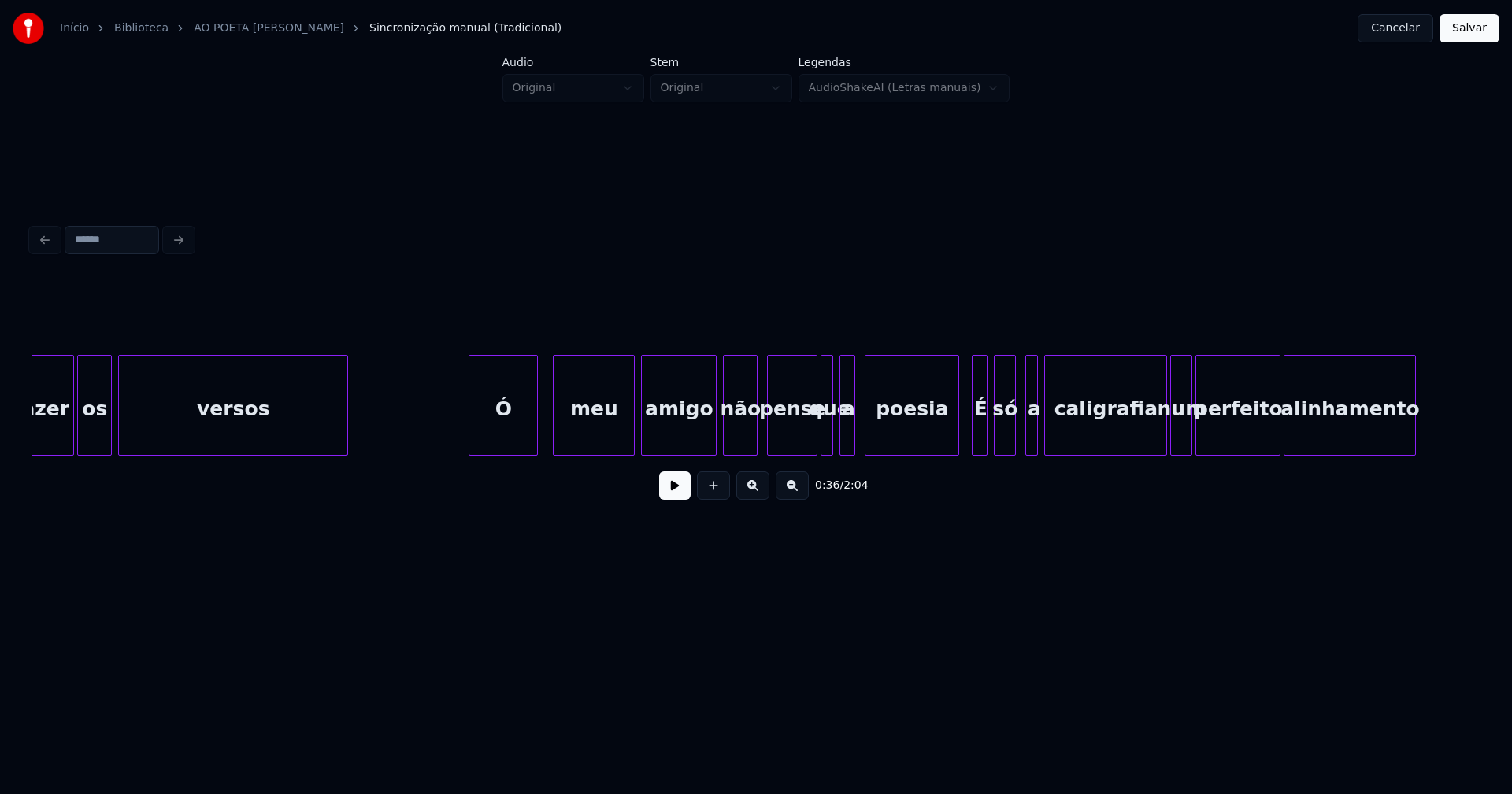
click at [518, 444] on div "Ó" at bounding box center [503, 408] width 68 height 107
click at [702, 446] on div at bounding box center [700, 405] width 4 height 99
click at [951, 434] on div at bounding box center [949, 405] width 4 height 99
click at [968, 431] on div at bounding box center [968, 405] width 4 height 99
click at [1154, 441] on div at bounding box center [1152, 405] width 4 height 99
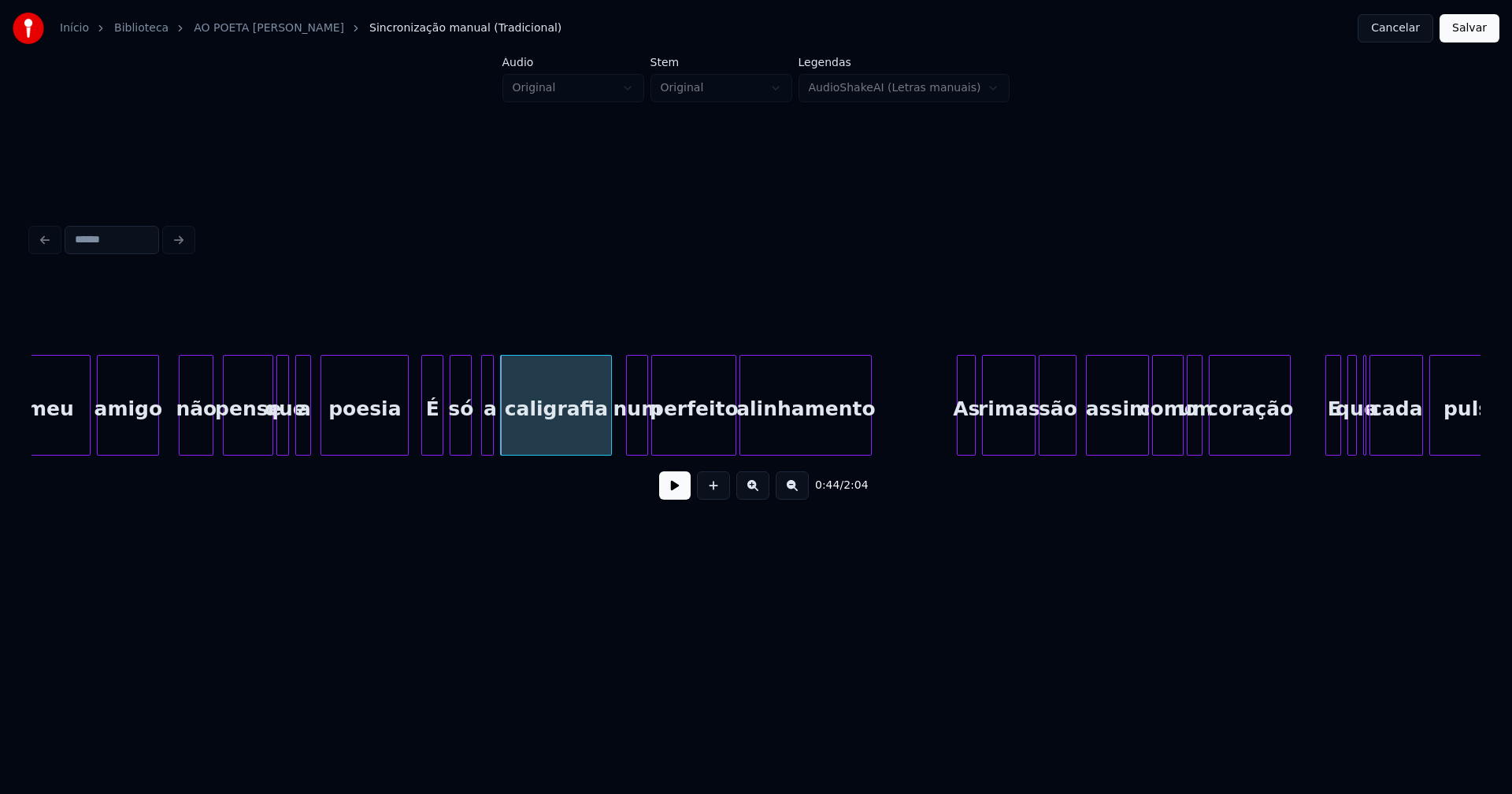
scroll to position [0, 6885]
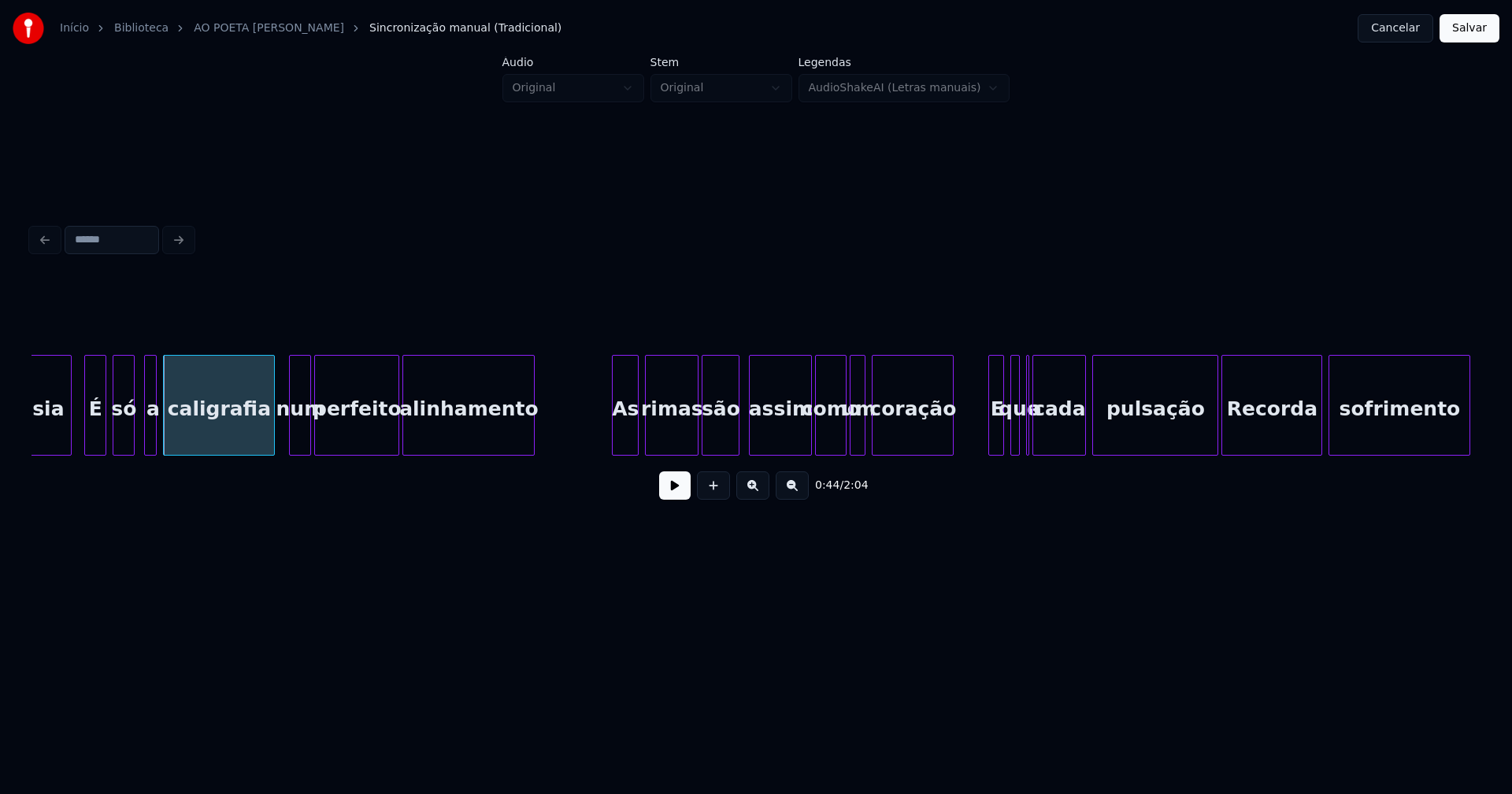
click at [612, 436] on div at bounding box center [614, 405] width 4 height 99
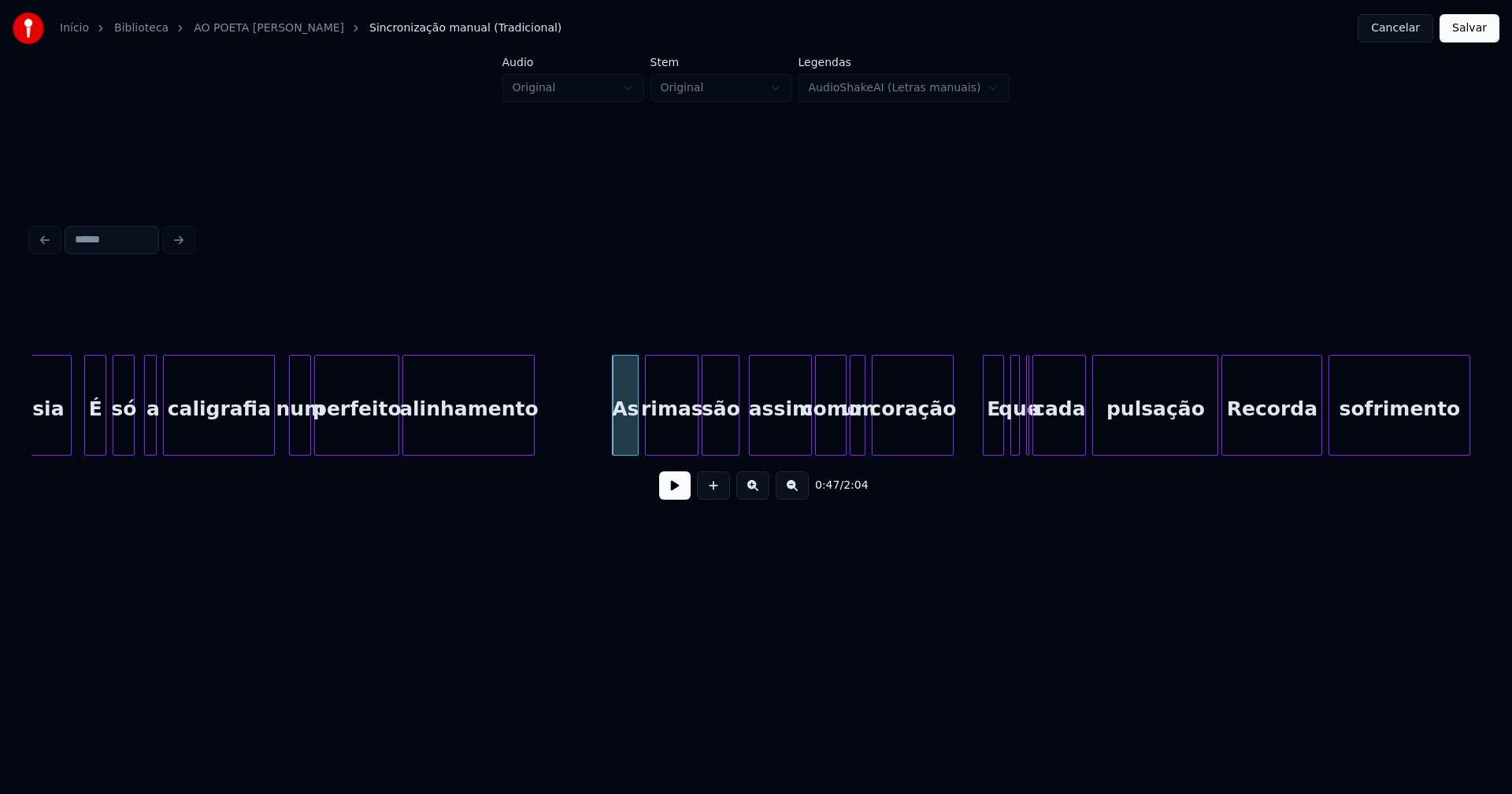
click at [984, 442] on div at bounding box center [985, 405] width 4 height 99
click at [1192, 450] on div "poesia É só a caligrafia num perfeito alinhamento As rimas são assim como um co…" at bounding box center [756, 406] width 1448 height 101
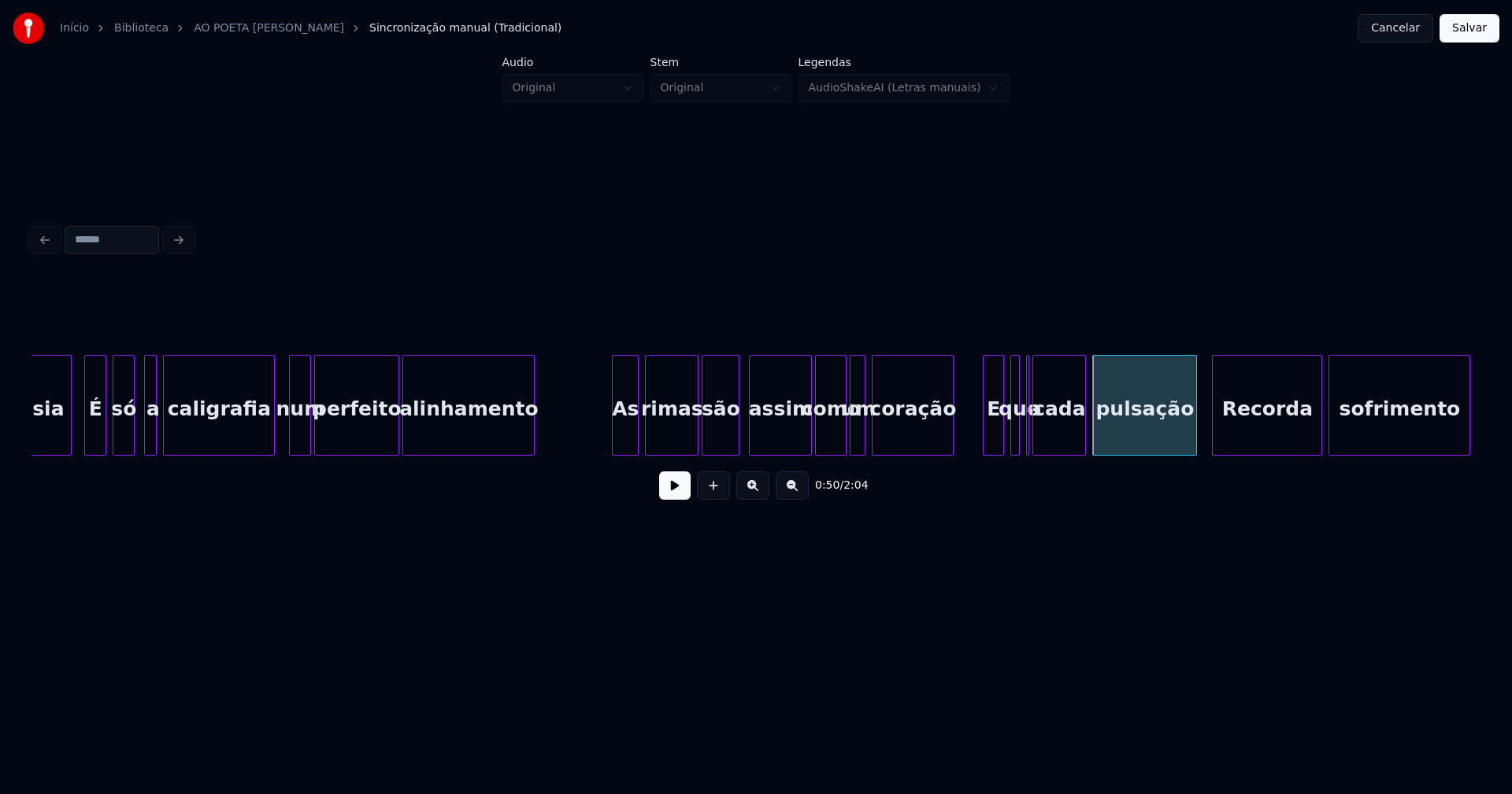
click at [1213, 434] on div at bounding box center [1214, 405] width 4 height 99
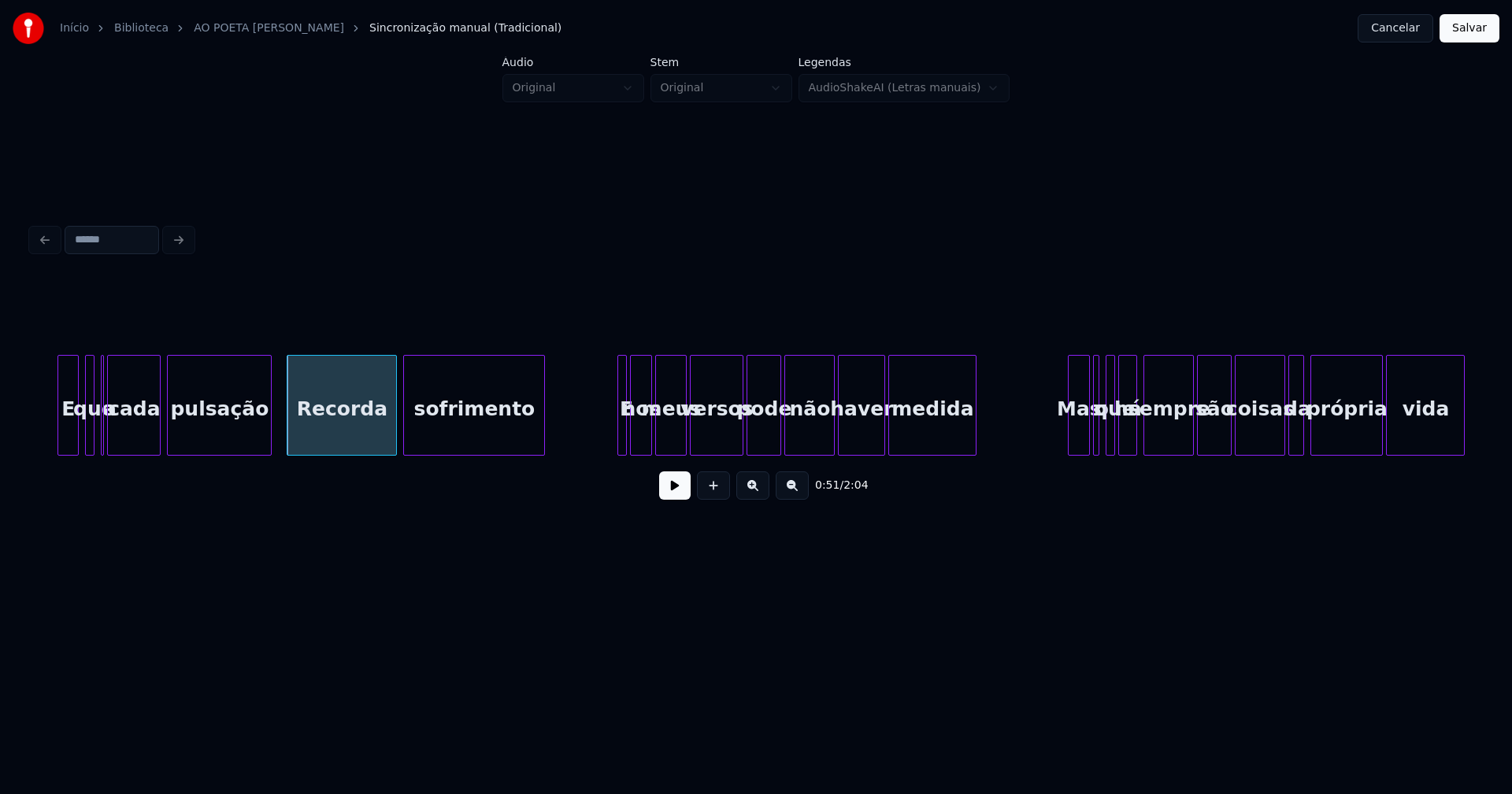
scroll to position [0, 7820]
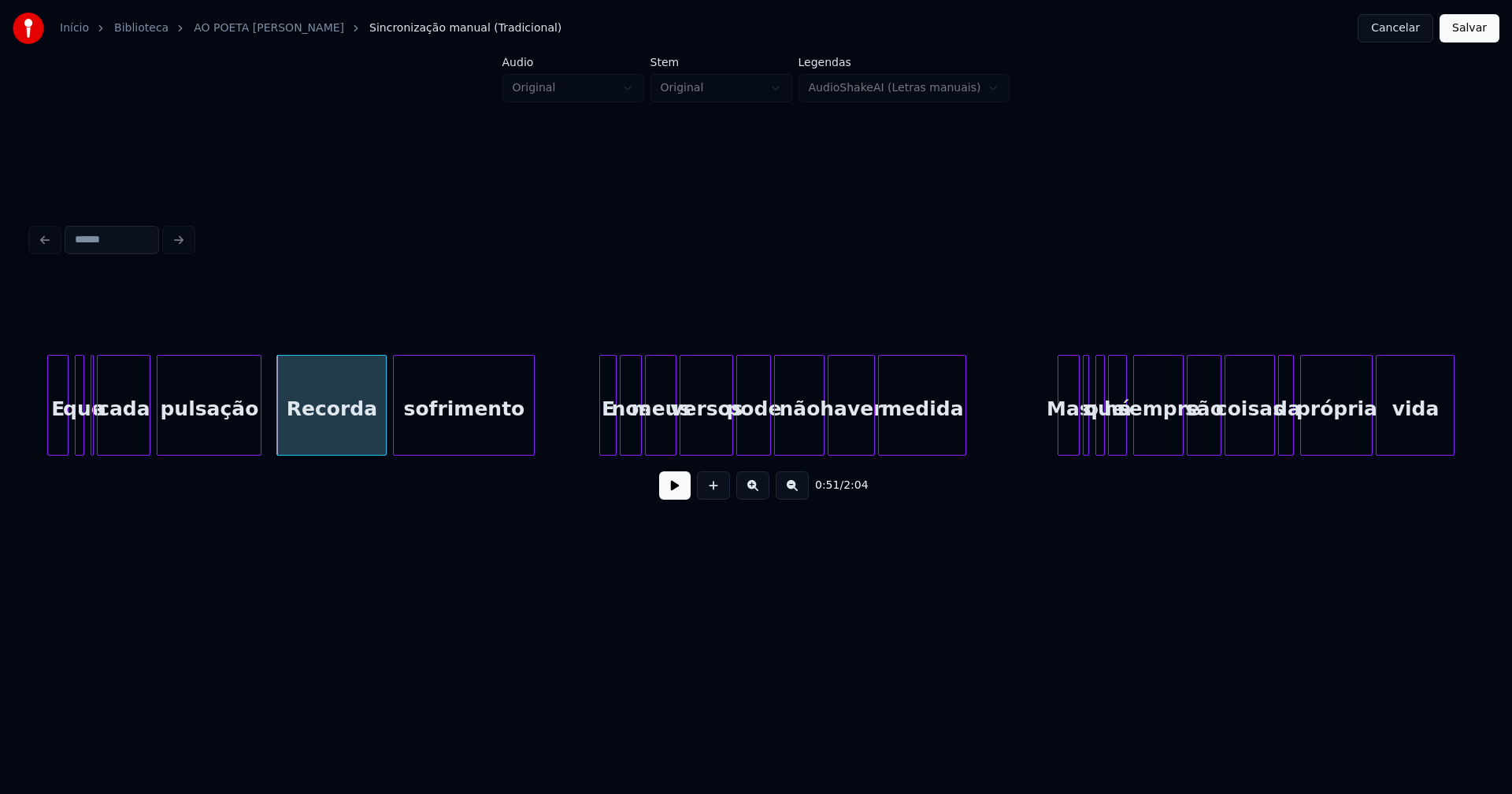
click at [600, 429] on div at bounding box center [602, 405] width 4 height 99
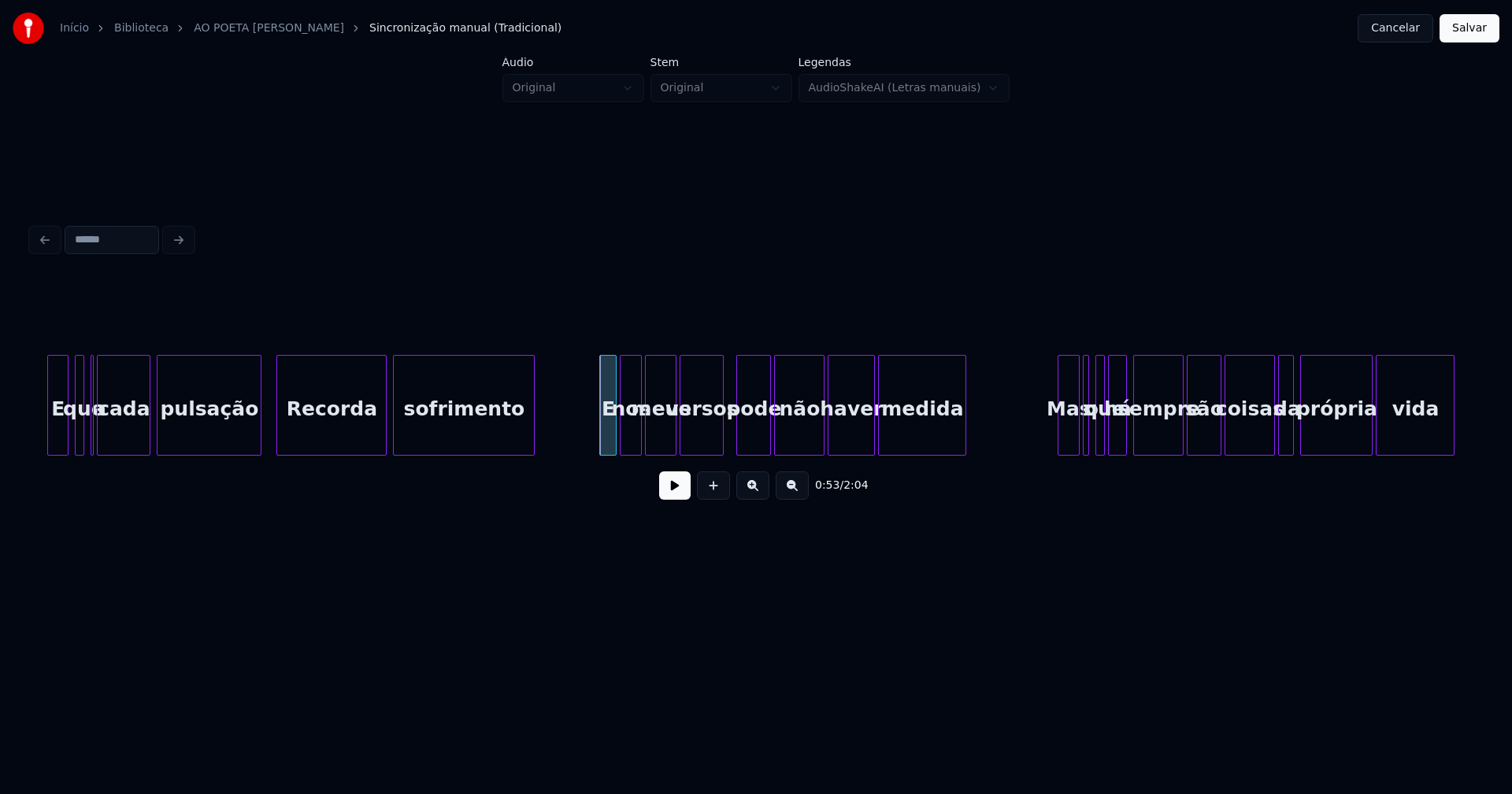
click at [720, 446] on div at bounding box center [720, 405] width 4 height 99
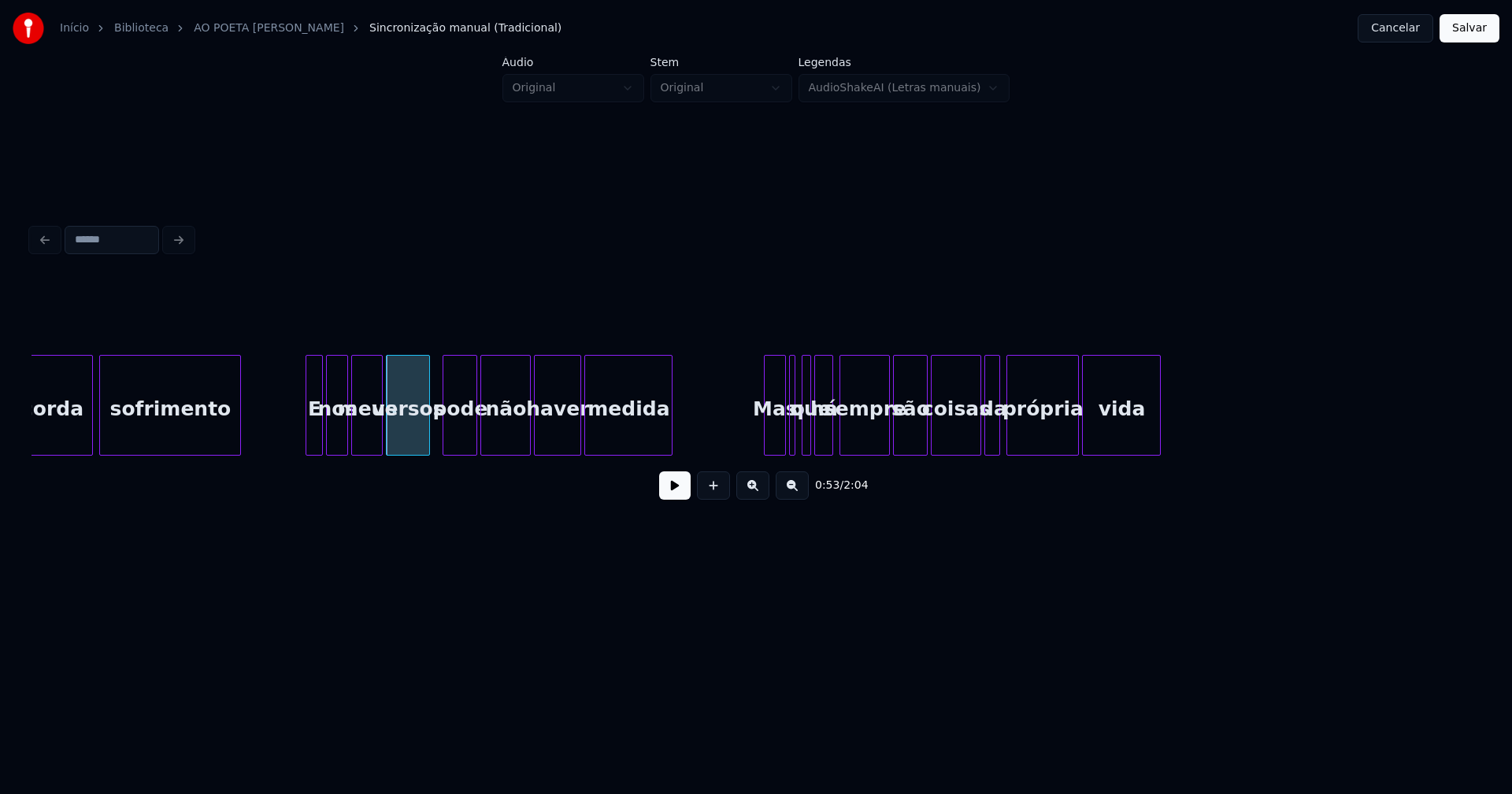
scroll to position [0, 8212]
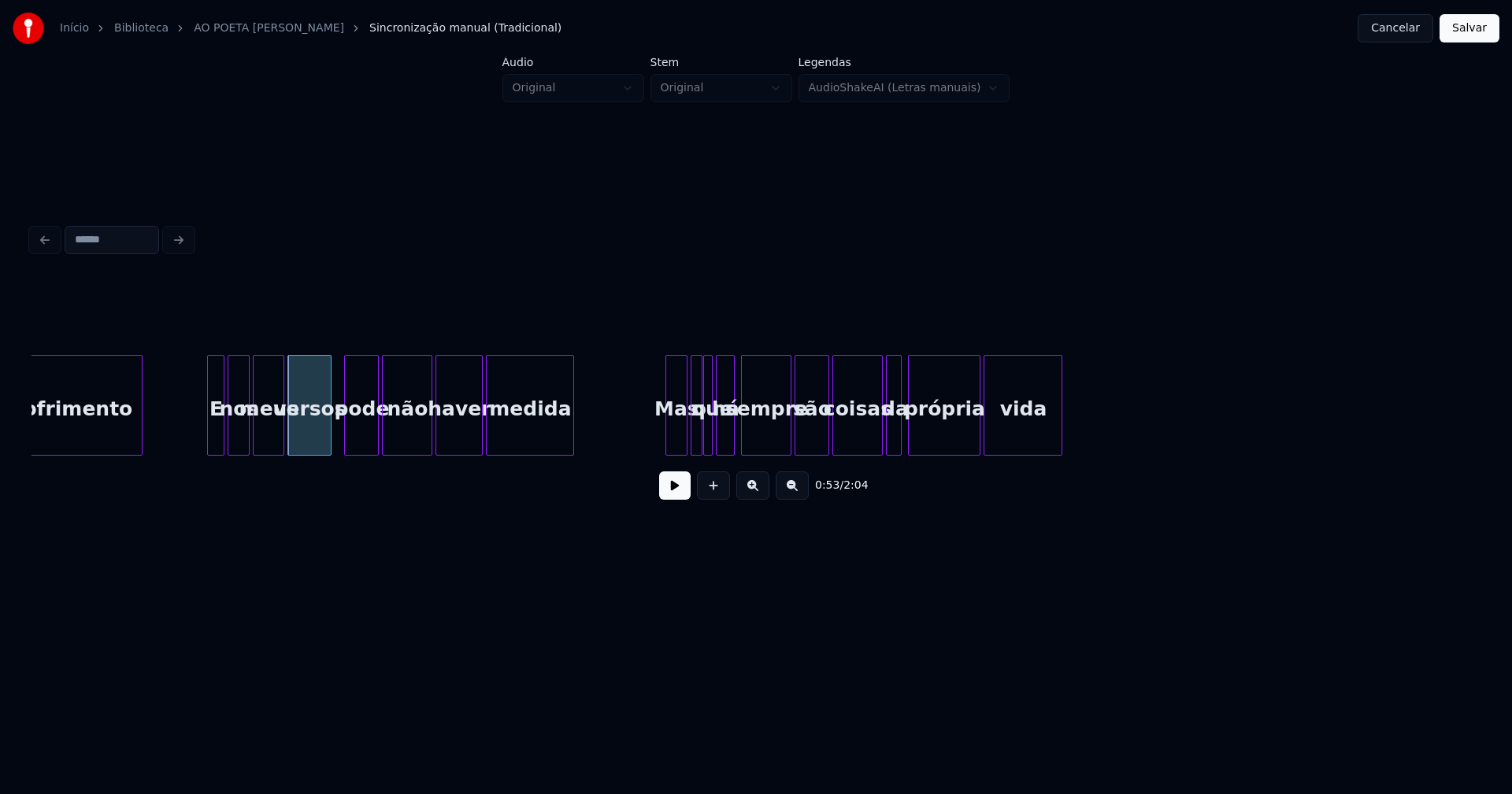
click at [700, 440] on div at bounding box center [699, 405] width 4 height 99
click at [1469, 29] on button "Salvar" at bounding box center [1469, 28] width 60 height 28
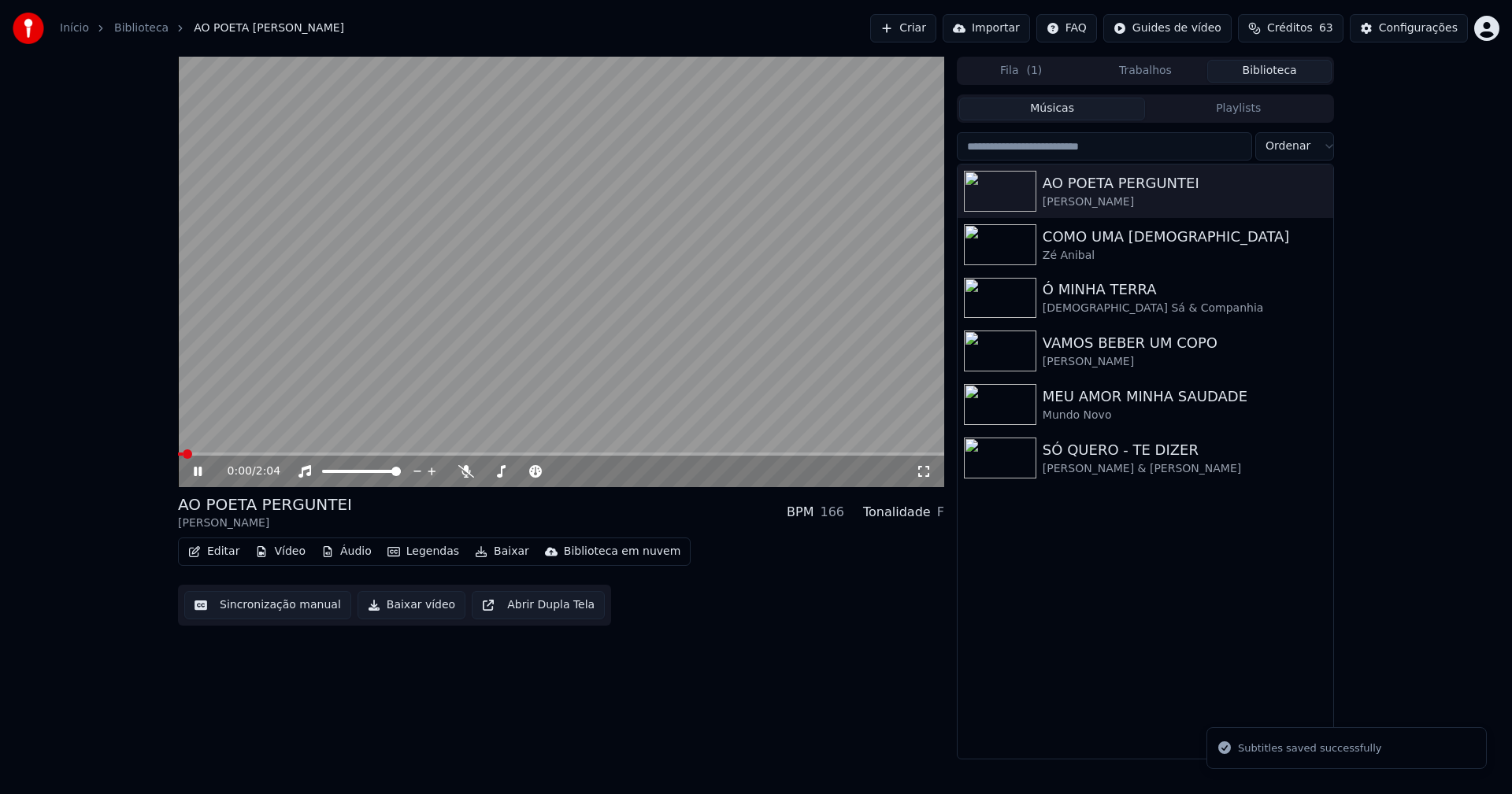
click at [199, 470] on icon at bounding box center [198, 471] width 8 height 10
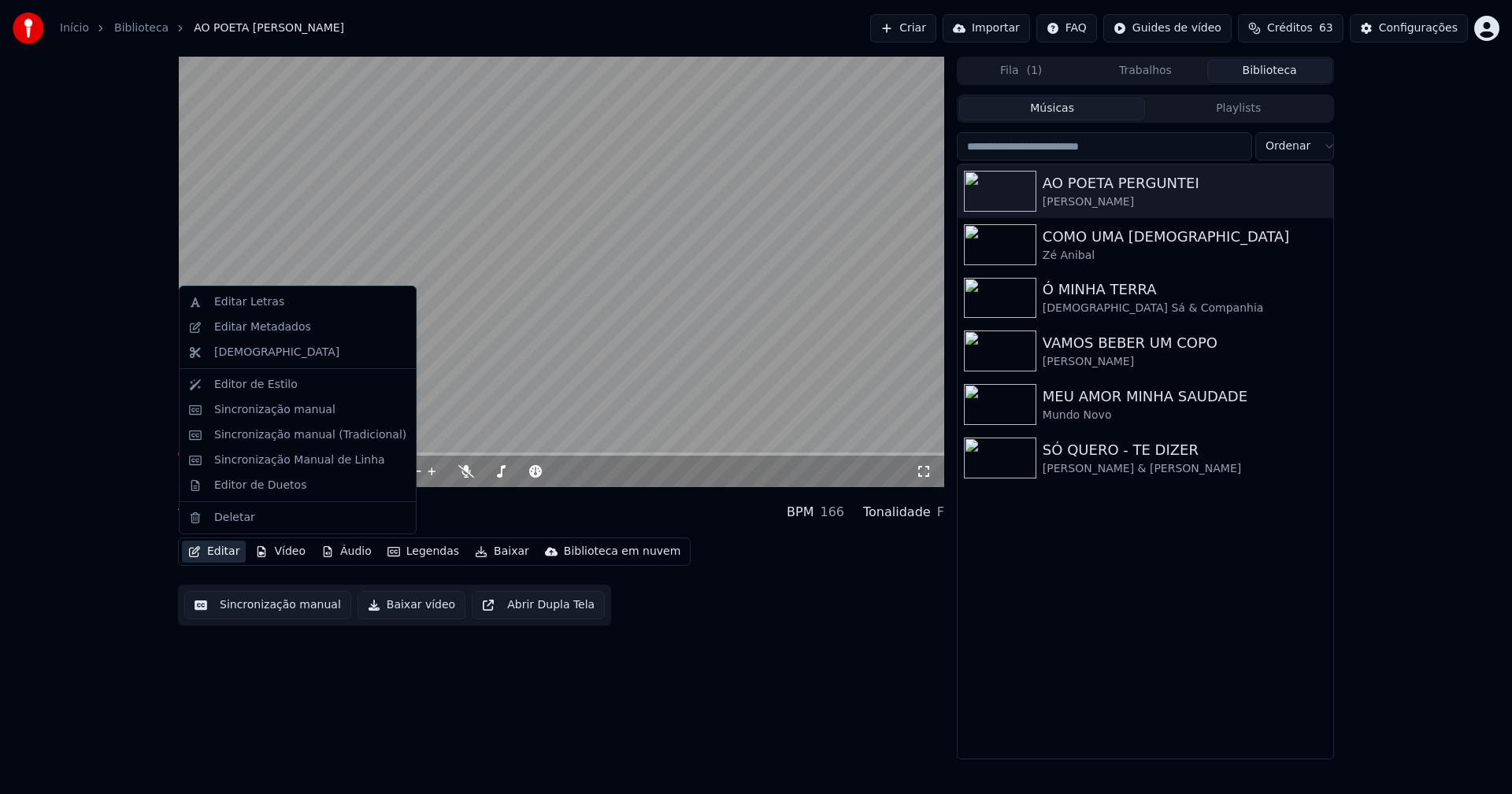
click at [221, 551] on button "Editar" at bounding box center [213, 551] width 64 height 22
click at [242, 303] on div "Editar Letras" at bounding box center [249, 303] width 70 height 16
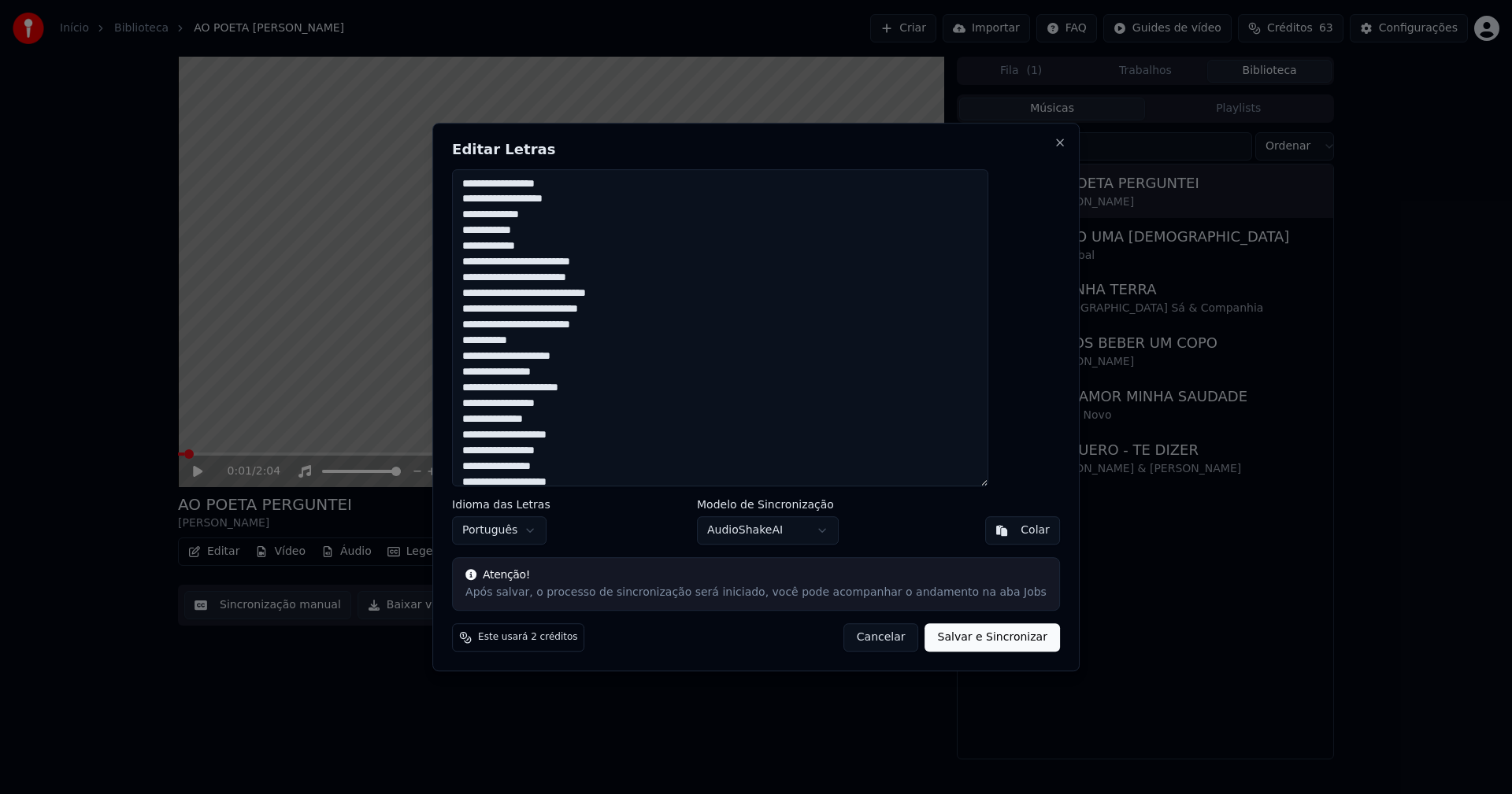
scroll to position [79, 0]
drag, startPoint x: 860, startPoint y: 640, endPoint x: 887, endPoint y: 633, distance: 27.9
click at [865, 640] on button "Cancelar" at bounding box center [881, 638] width 76 height 28
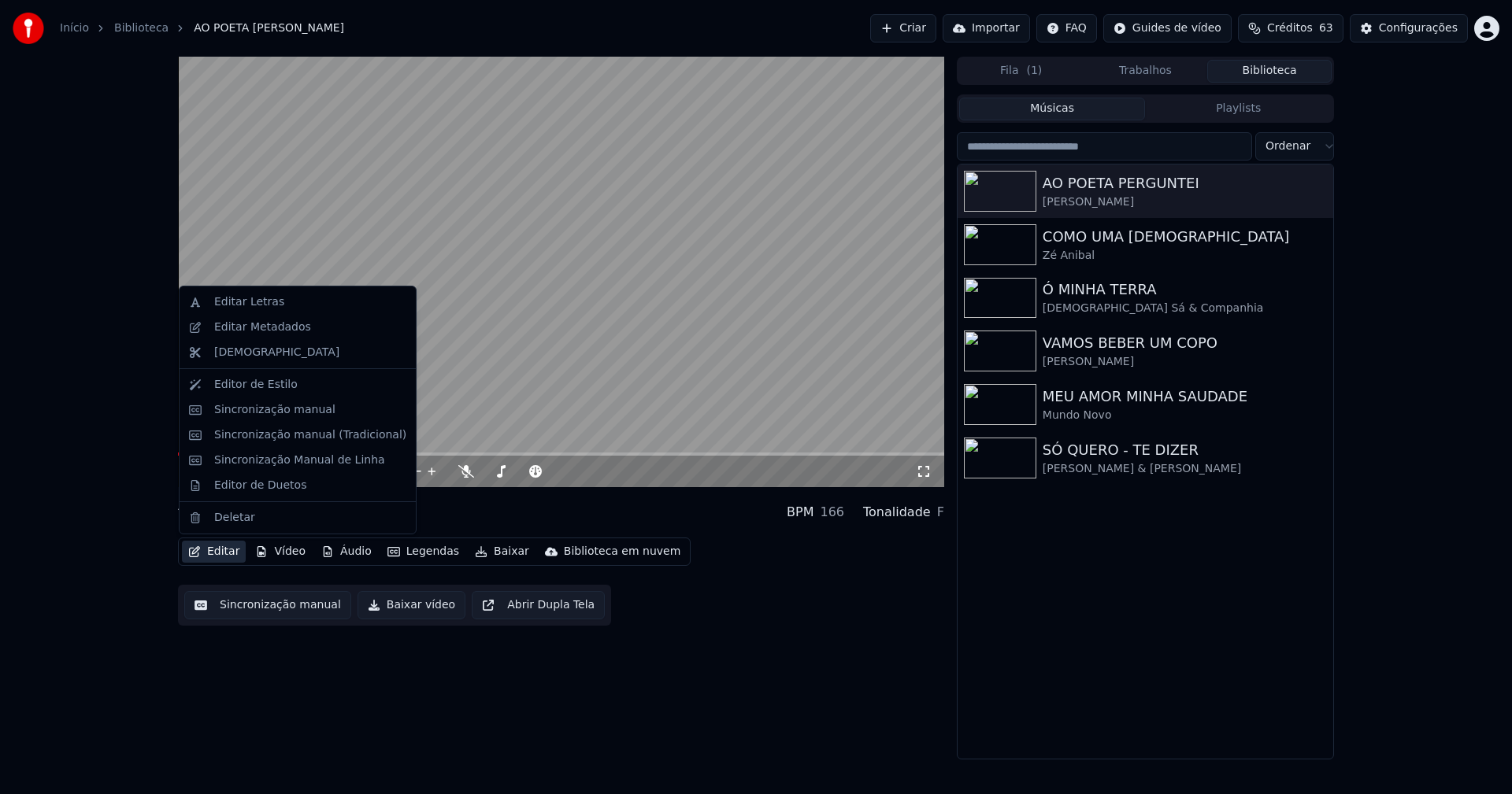
click at [220, 552] on button "Editar" at bounding box center [213, 551] width 64 height 22
click at [276, 434] on div "Sincronização manual (Tradicional)" at bounding box center [311, 436] width 192 height 16
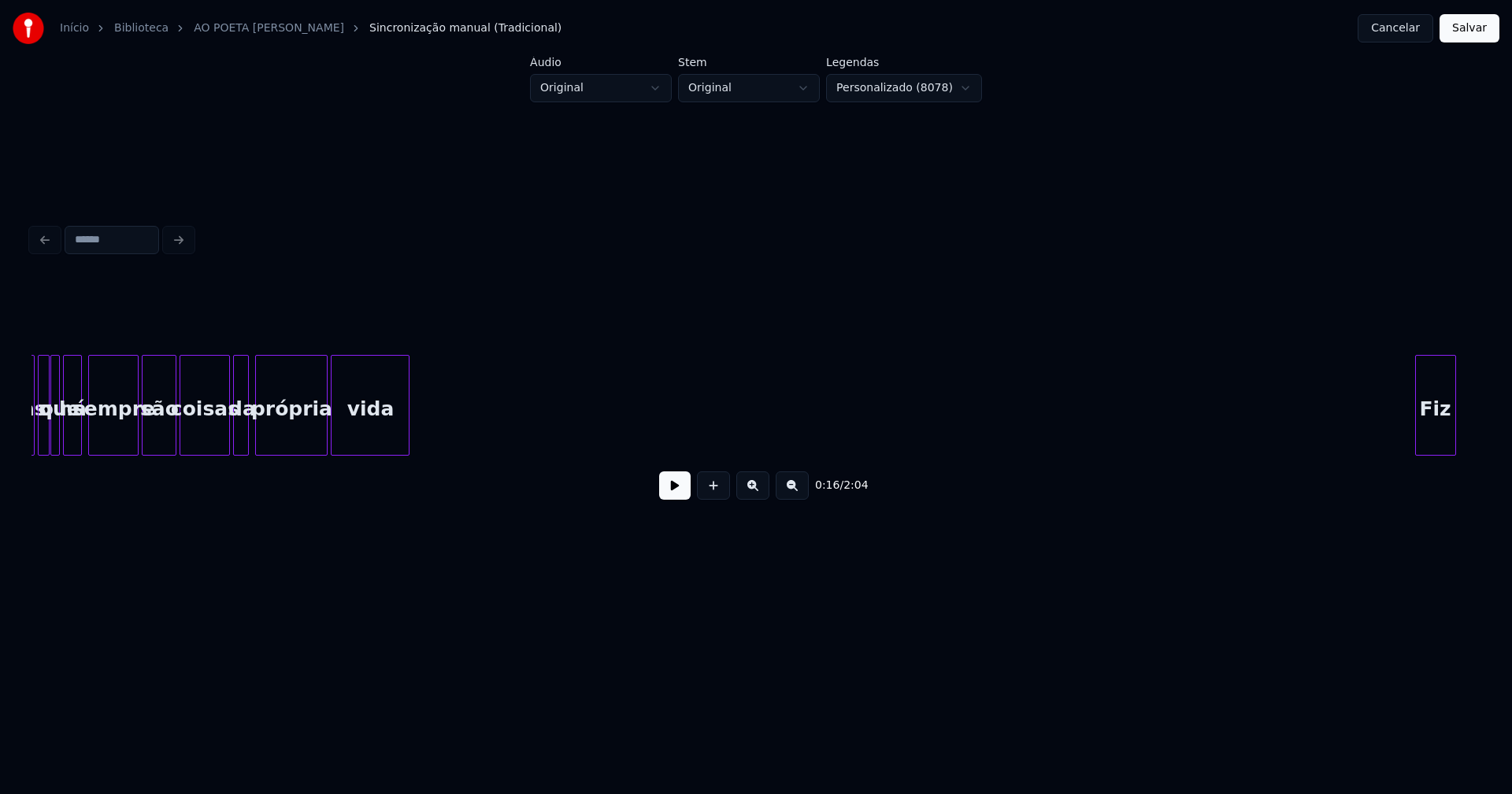
scroll to position [0, 8810]
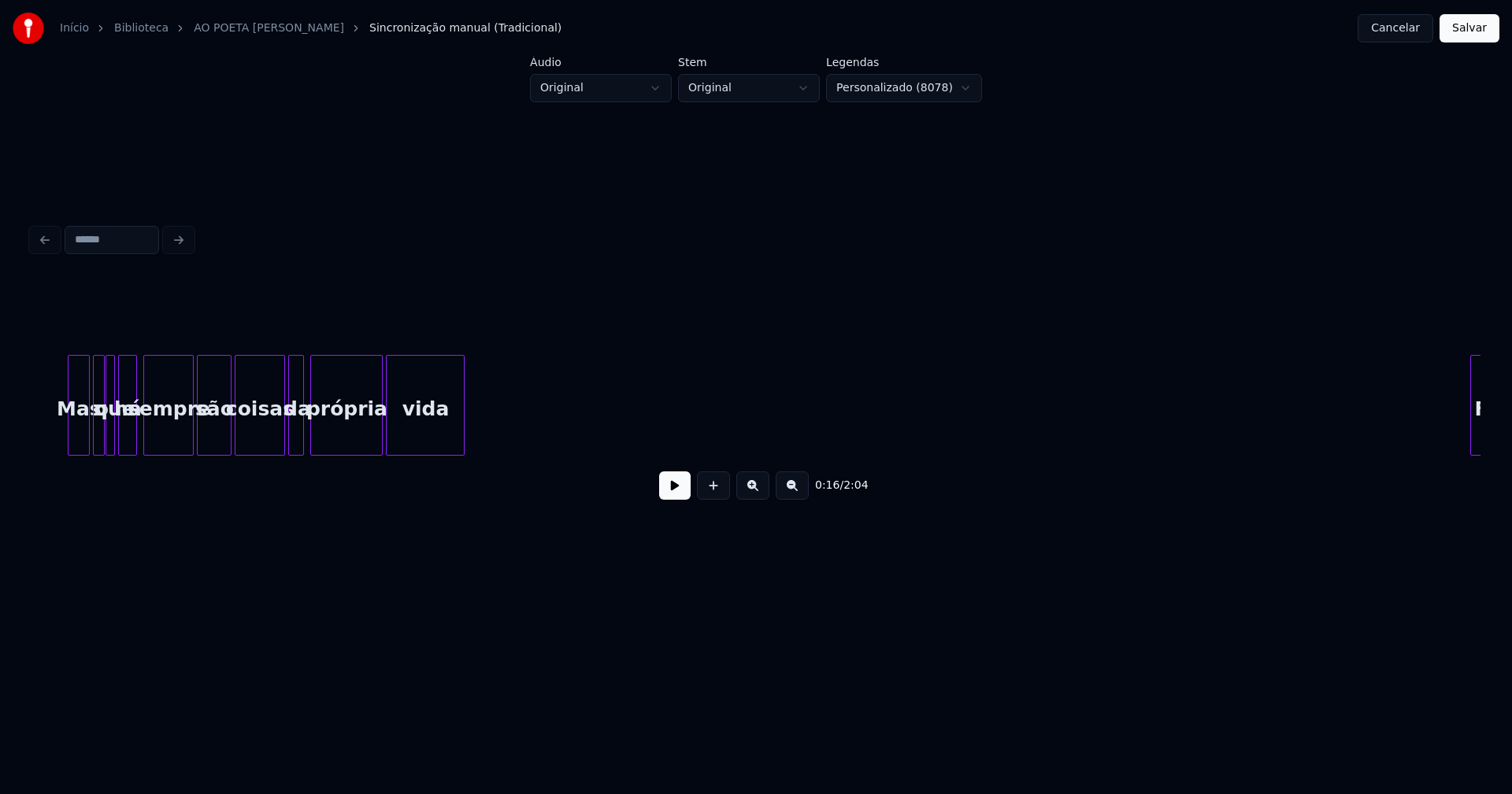
click at [1410, 36] on button "Cancelar" at bounding box center [1396, 28] width 76 height 28
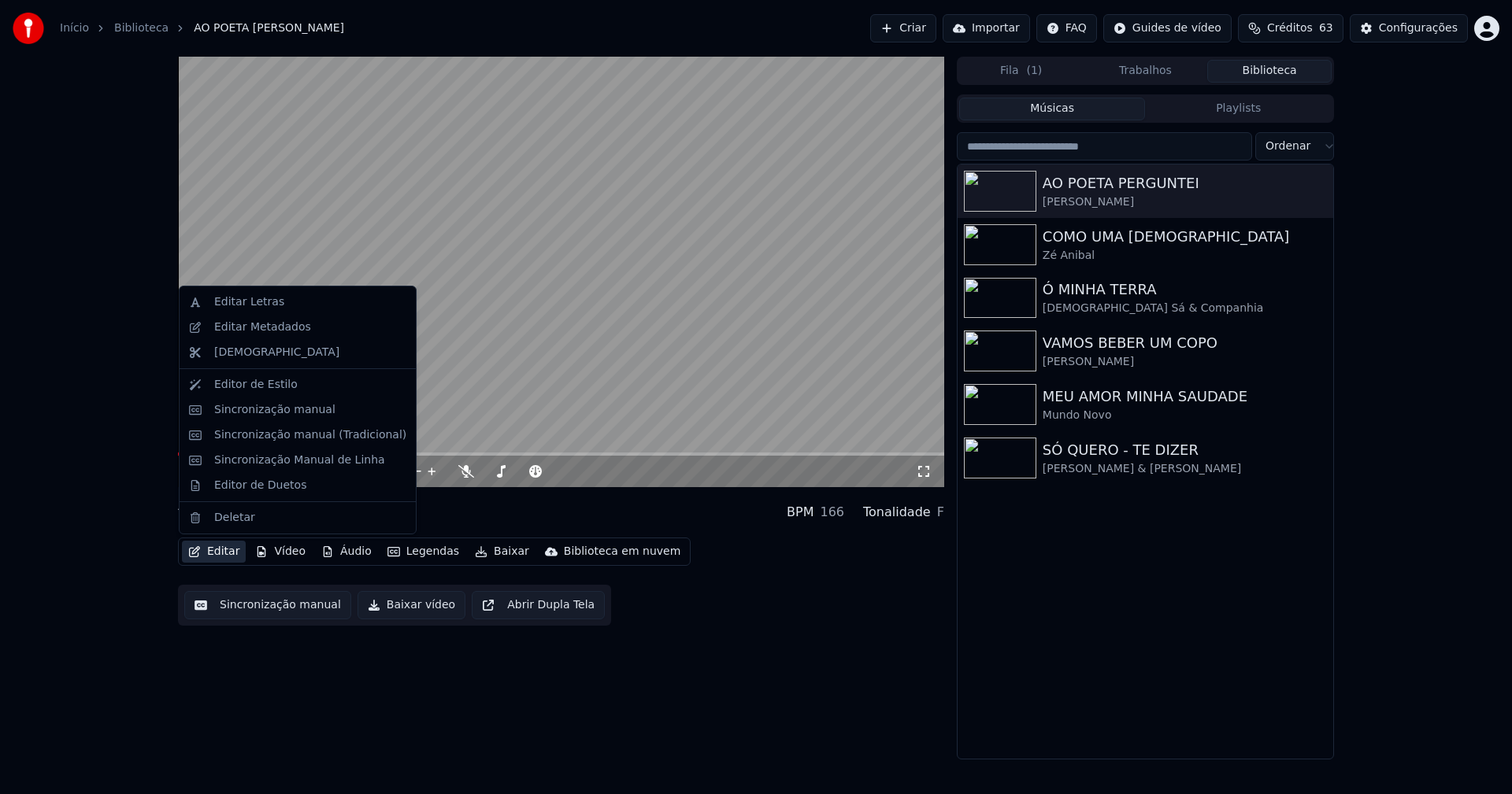
click at [221, 551] on button "Editar" at bounding box center [213, 551] width 64 height 22
click at [237, 308] on div "Editar Letras" at bounding box center [249, 303] width 70 height 16
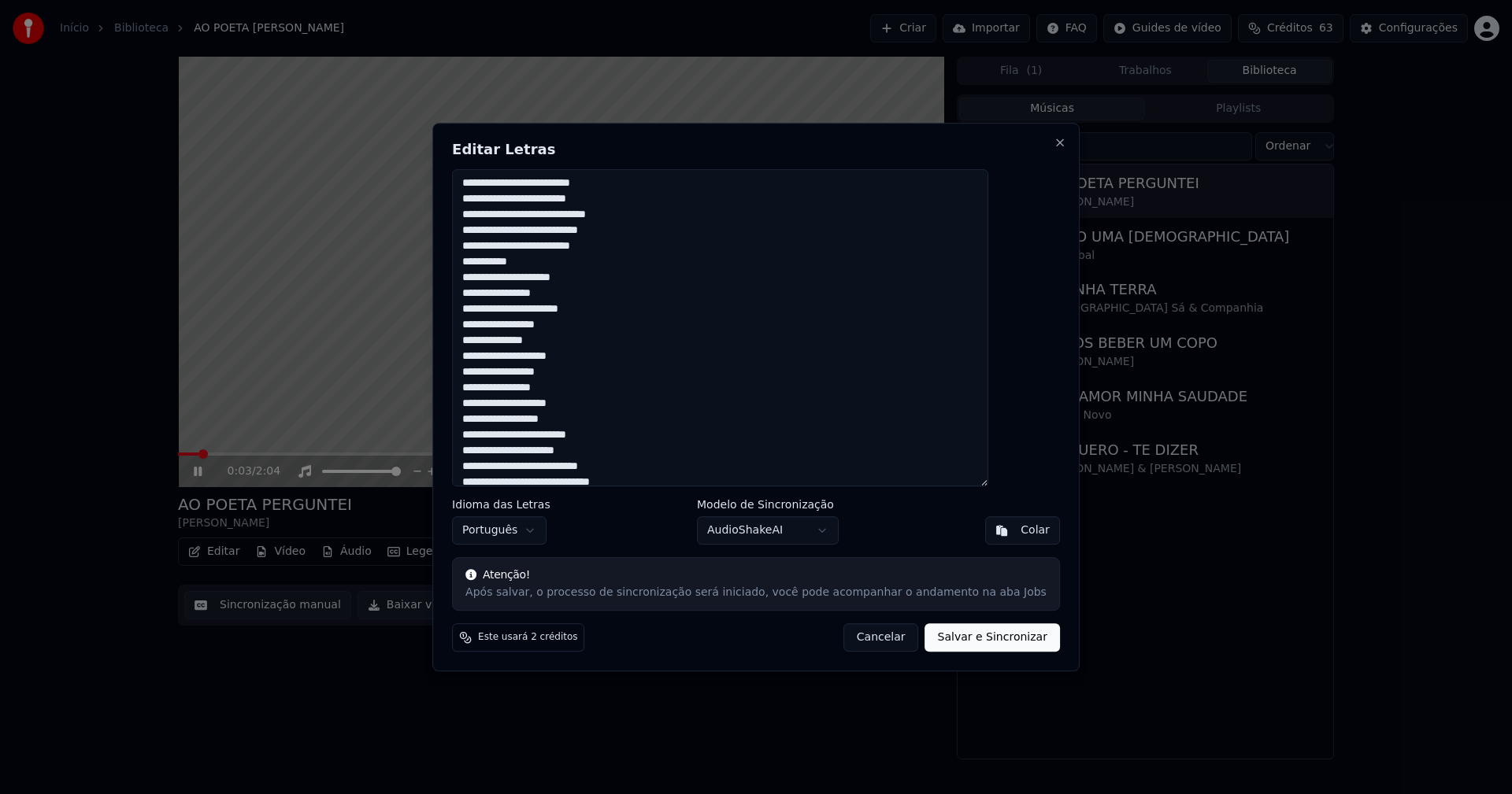
scroll to position [157, 0]
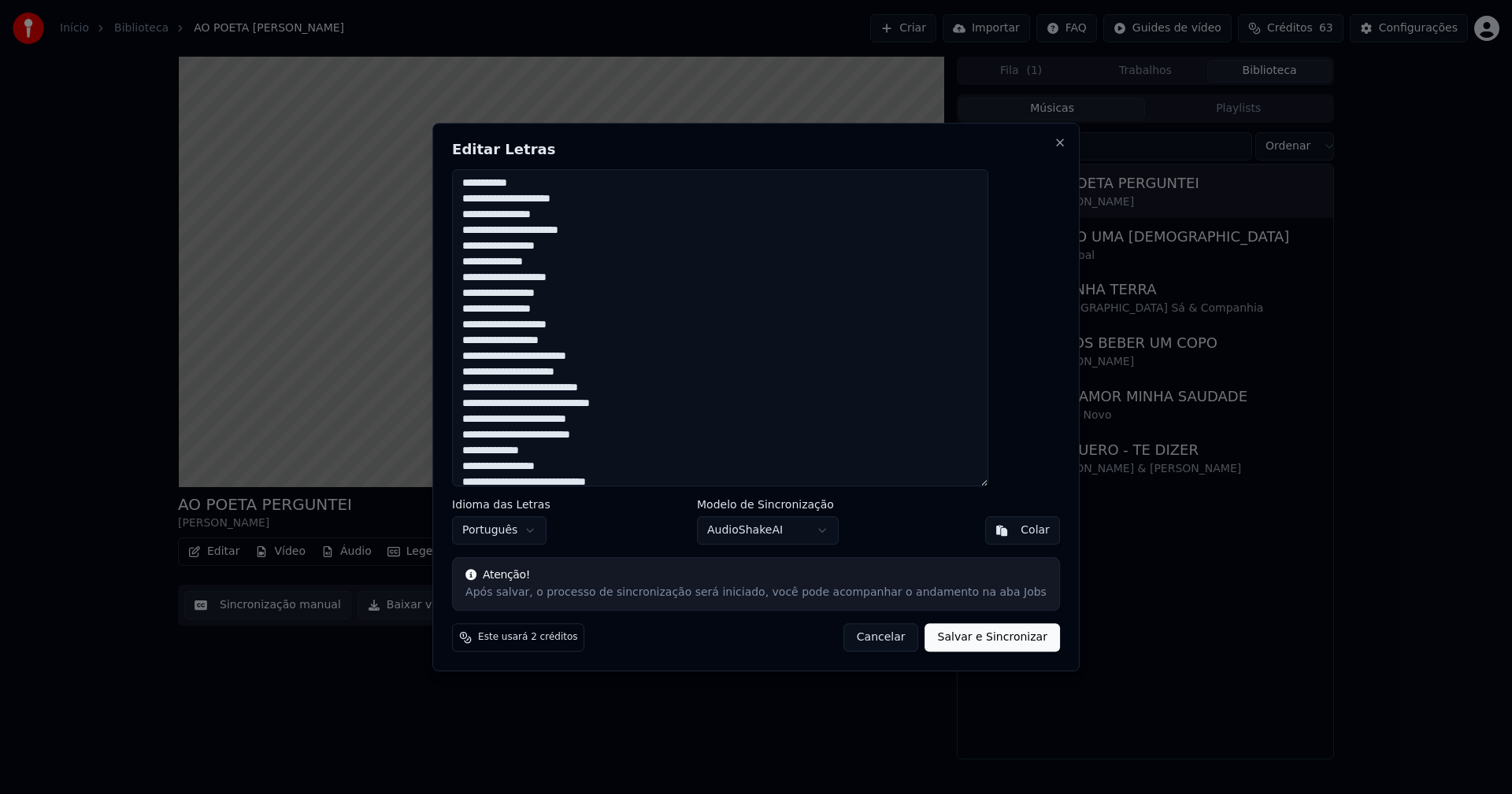
click at [870, 640] on button "Cancelar" at bounding box center [881, 638] width 76 height 28
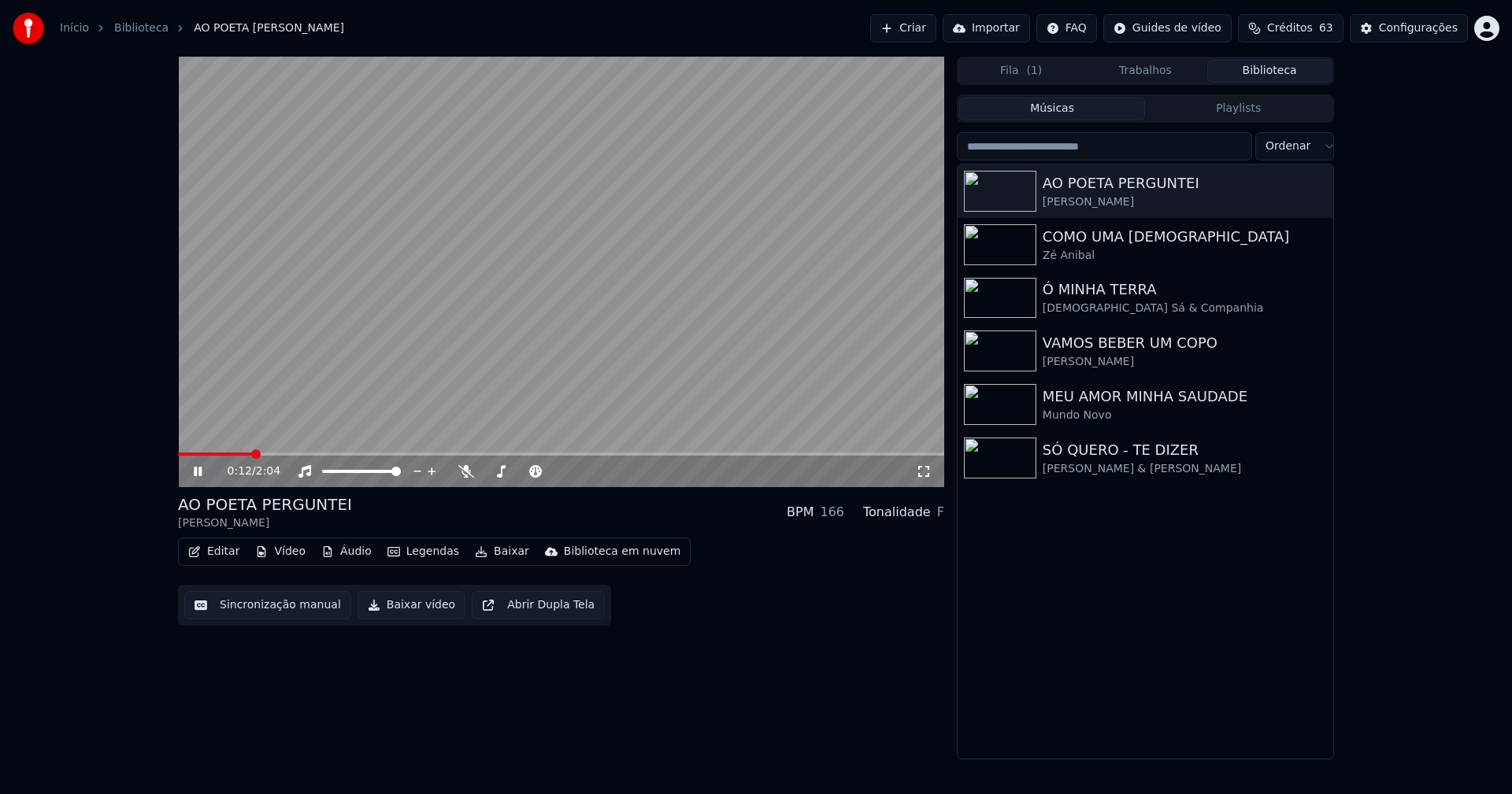
click at [229, 552] on button "Editar" at bounding box center [213, 551] width 64 height 22
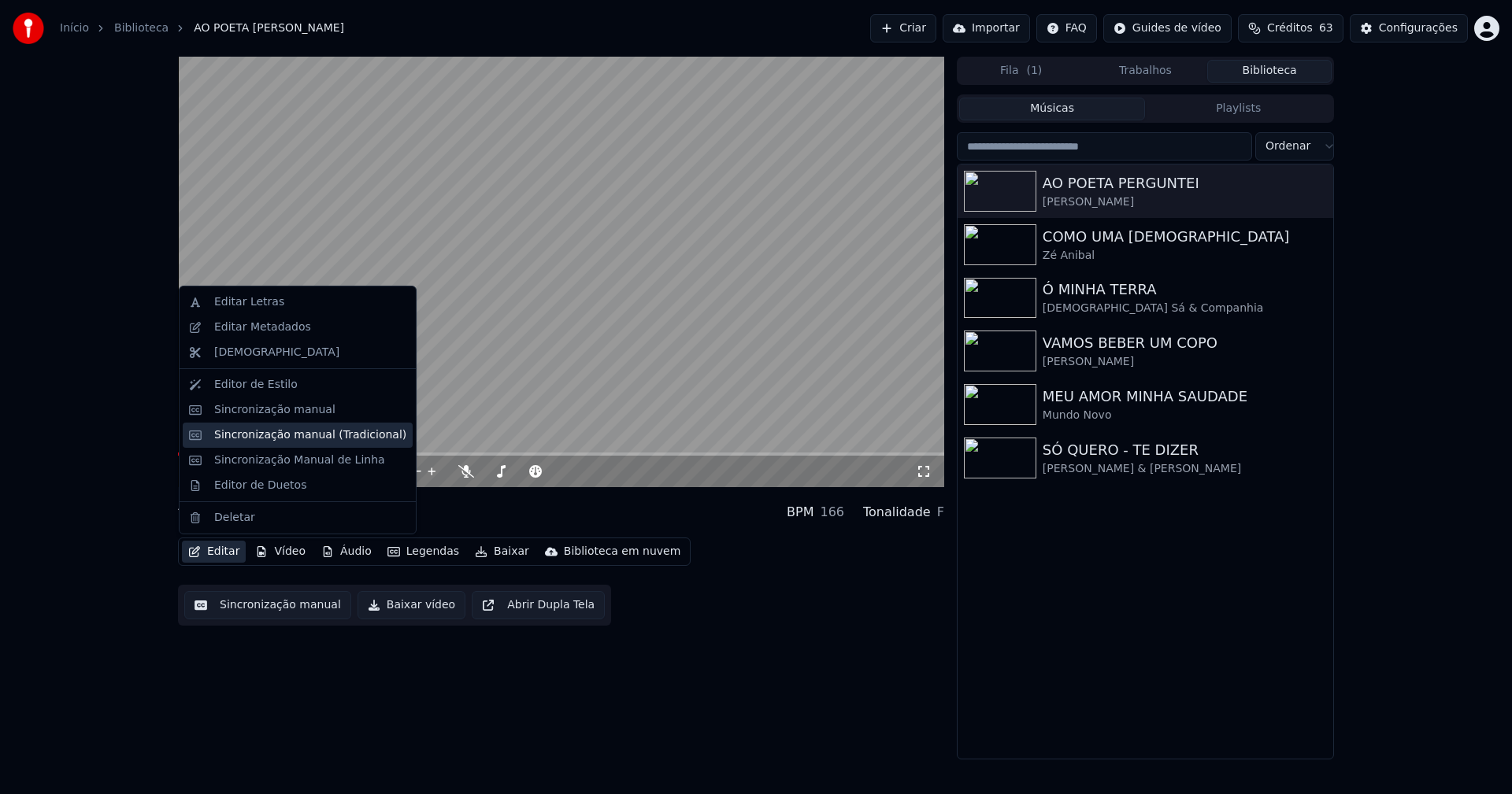
click at [280, 437] on div "Sincronização manual (Tradicional)" at bounding box center [311, 436] width 192 height 16
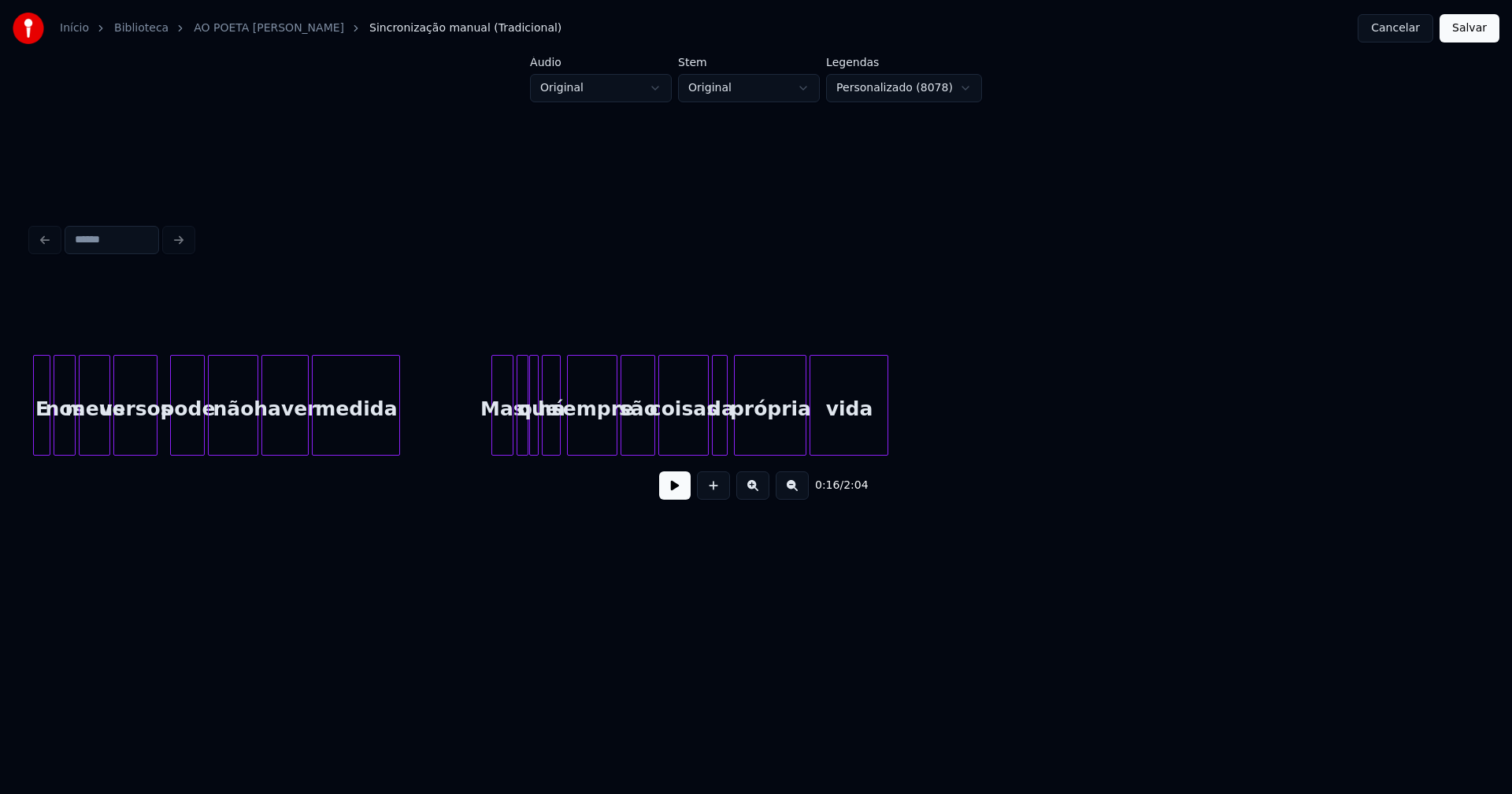
scroll to position [0, 8691]
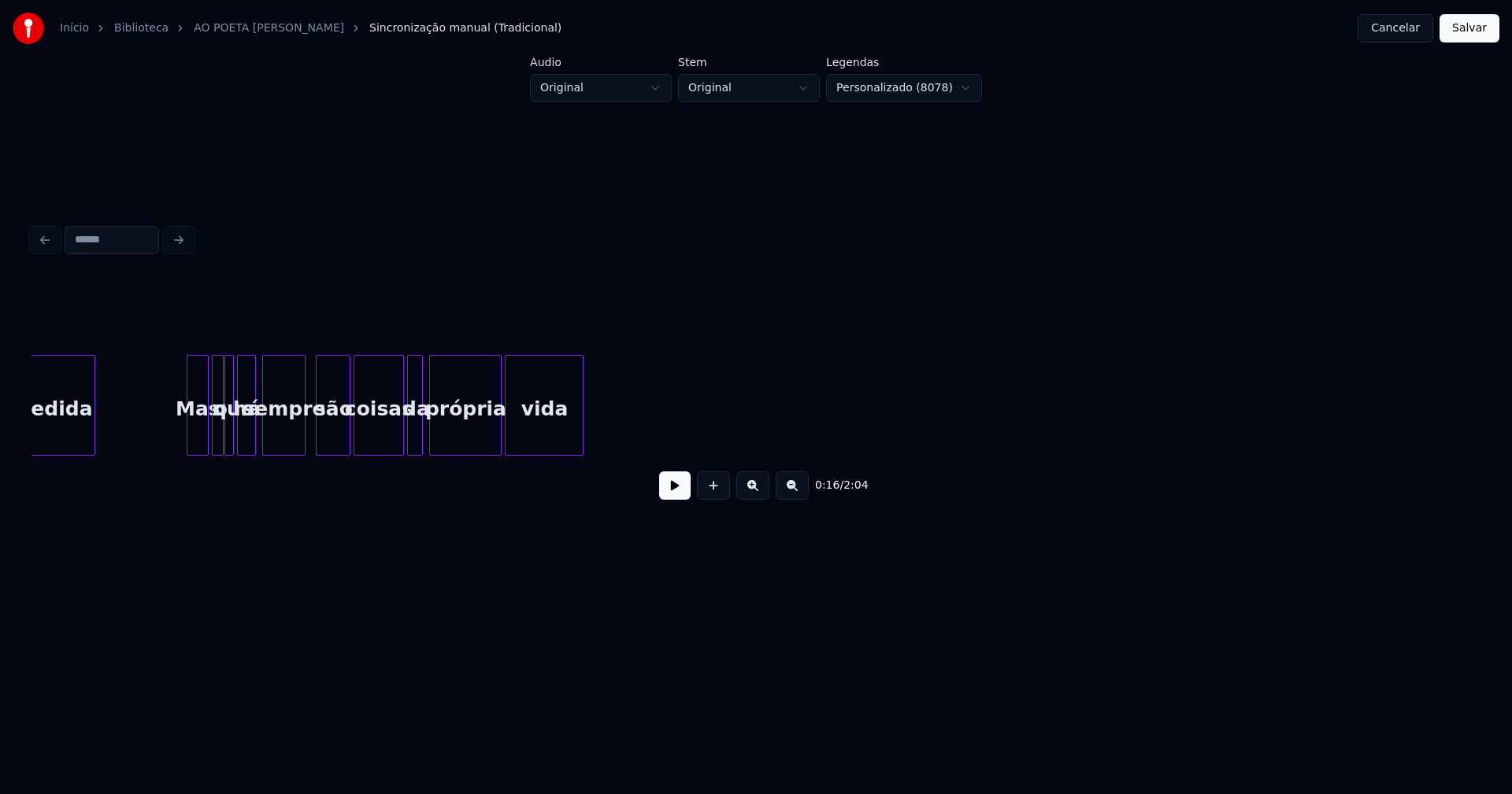
click at [303, 449] on div "sempre" at bounding box center [283, 406] width 43 height 101
click at [321, 440] on div at bounding box center [323, 405] width 4 height 99
click at [1463, 34] on button "Salvar" at bounding box center [1469, 28] width 60 height 28
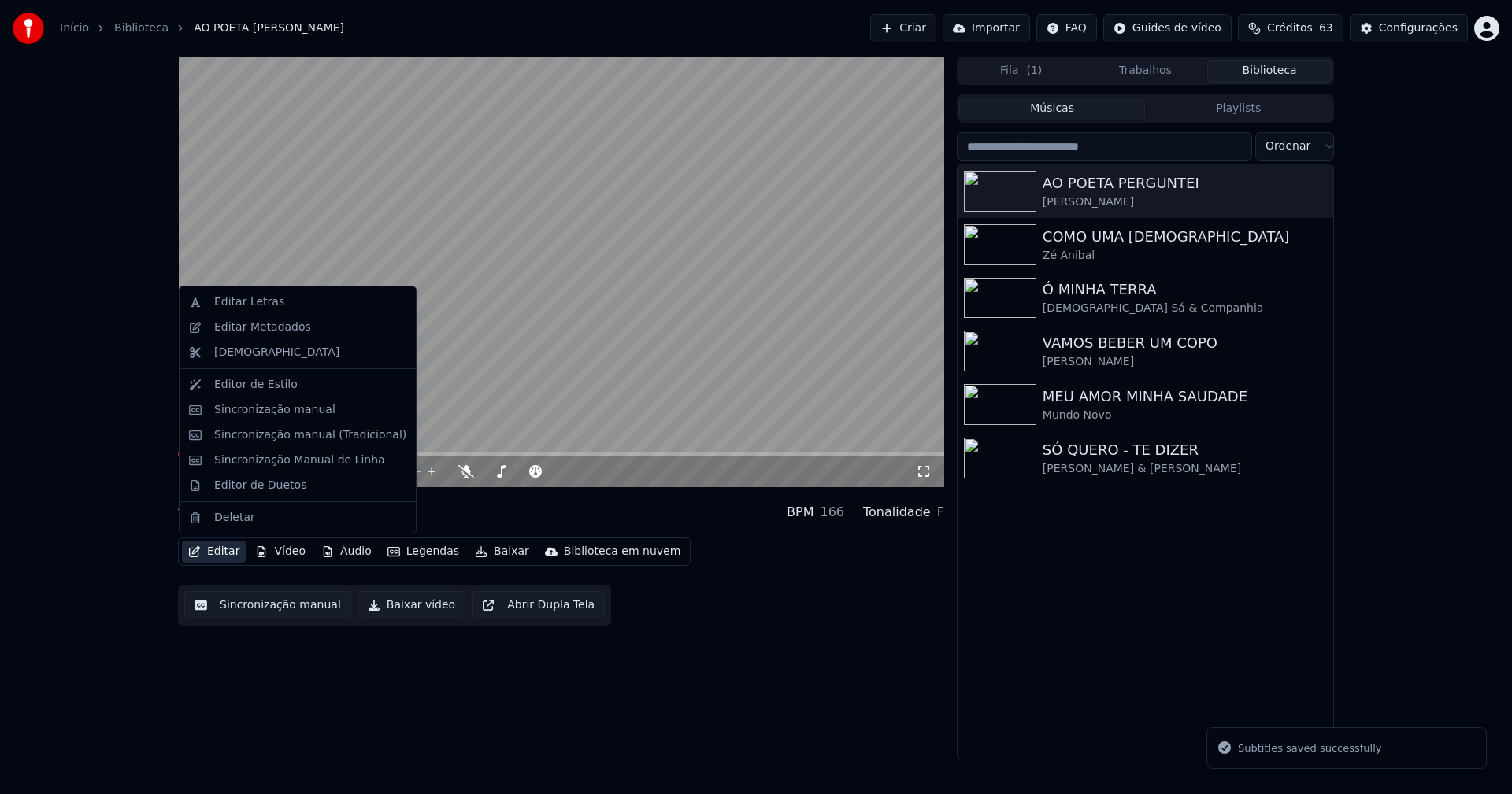
click at [227, 551] on button "Editar" at bounding box center [213, 551] width 64 height 22
click at [258, 307] on div "Editar Letras" at bounding box center [249, 303] width 70 height 16
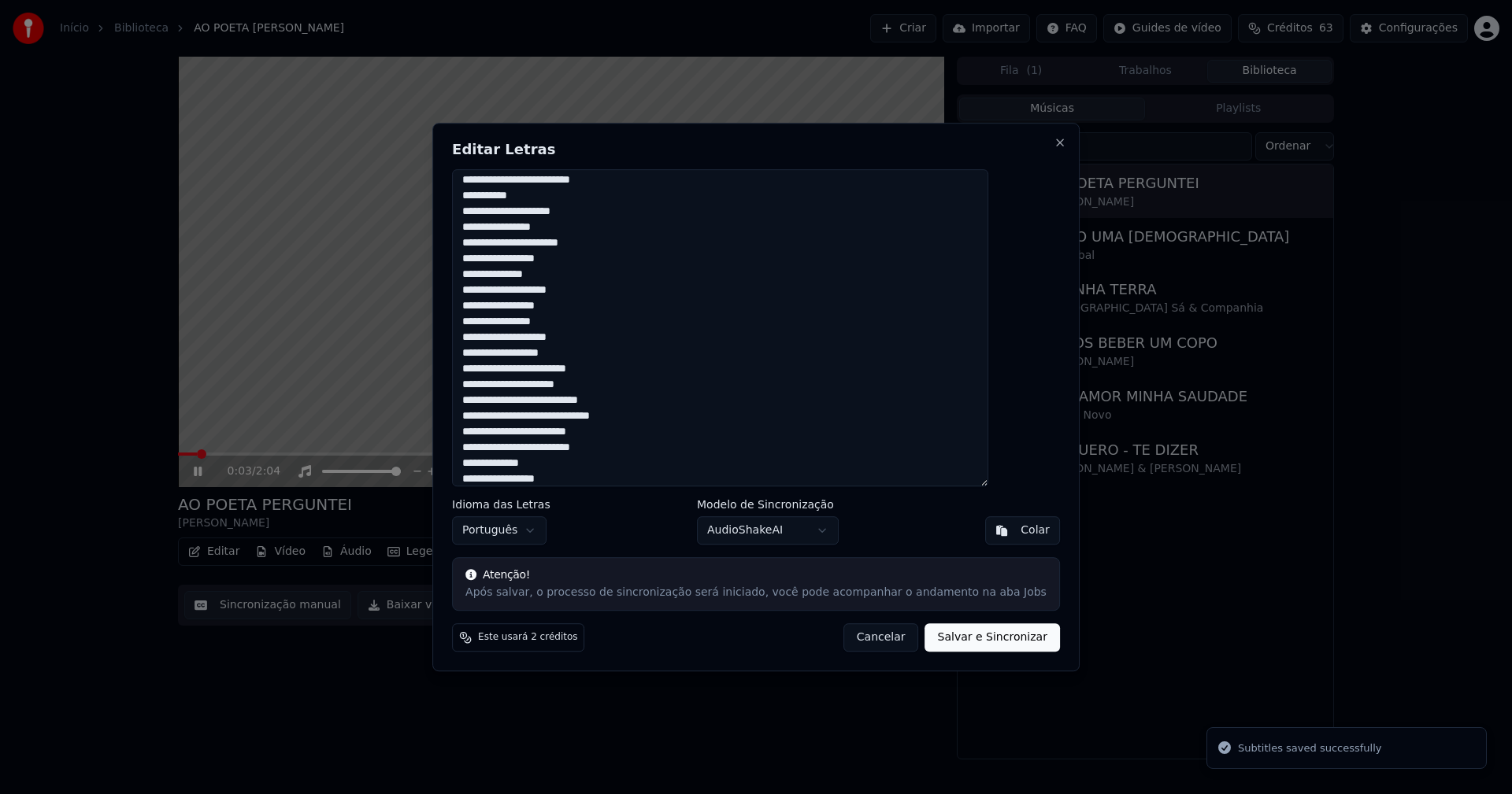
scroll to position [157, 0]
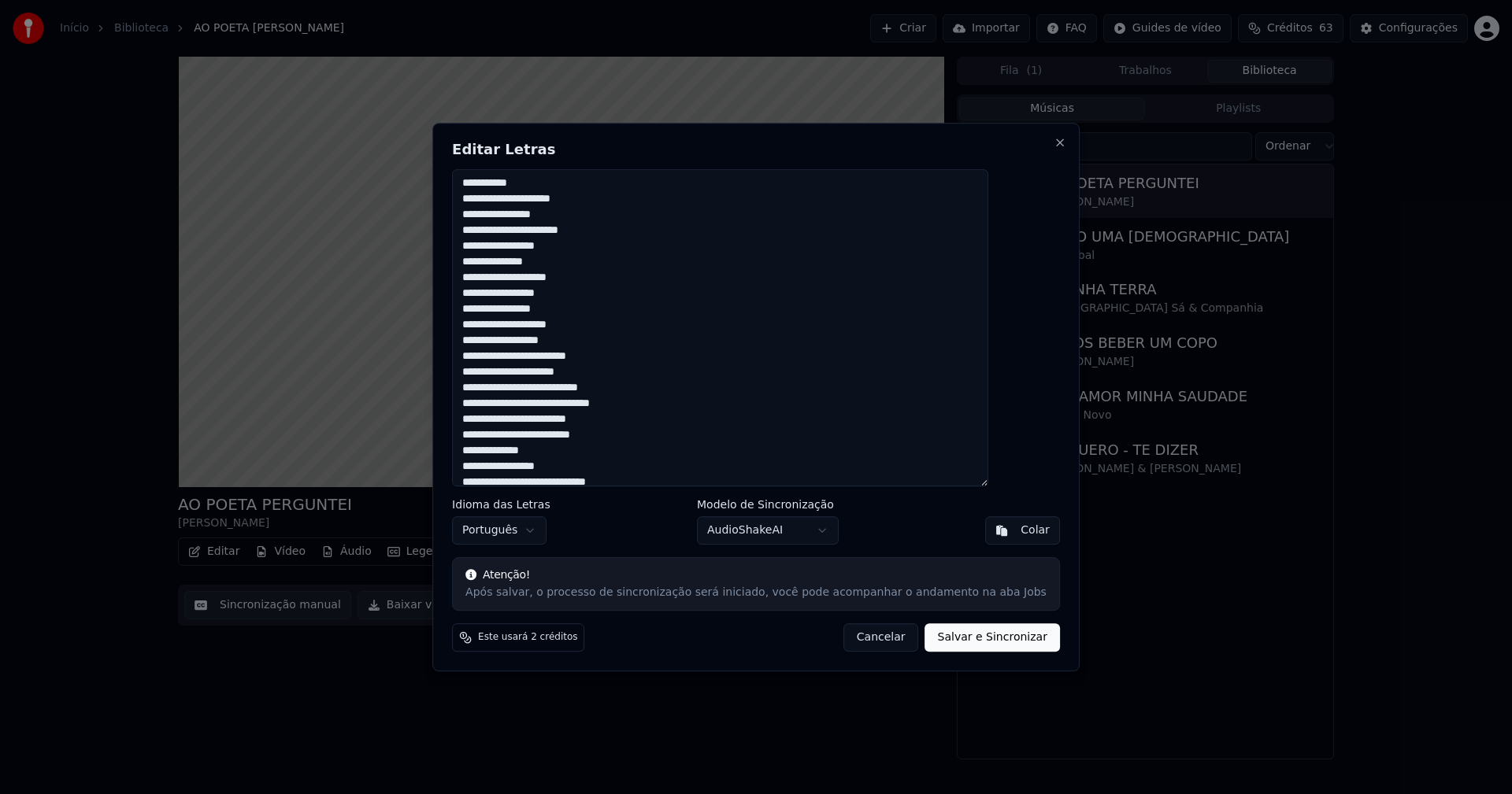
click at [865, 642] on button "Cancelar" at bounding box center [881, 638] width 76 height 28
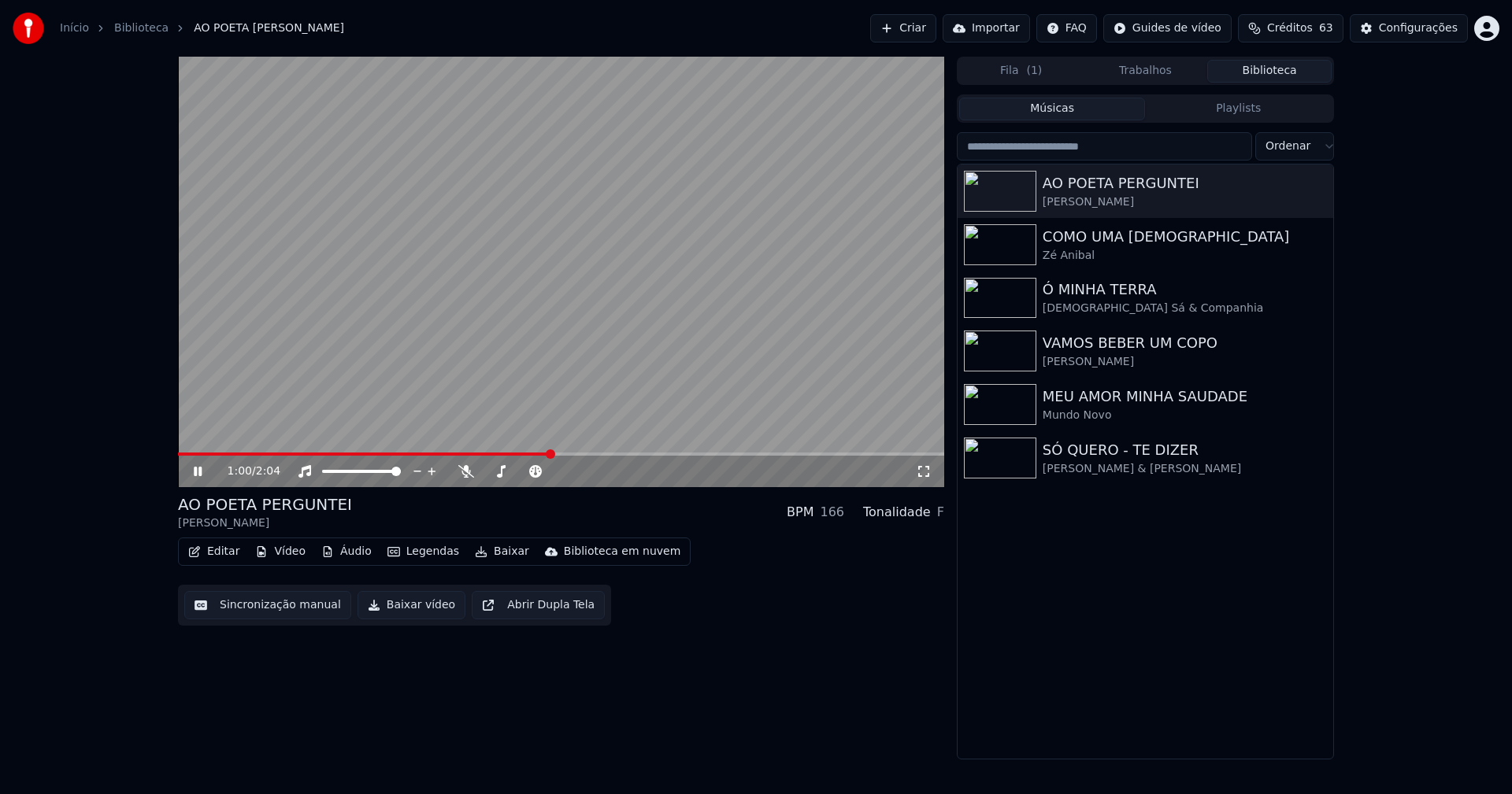
click at [922, 472] on icon at bounding box center [924, 471] width 16 height 12
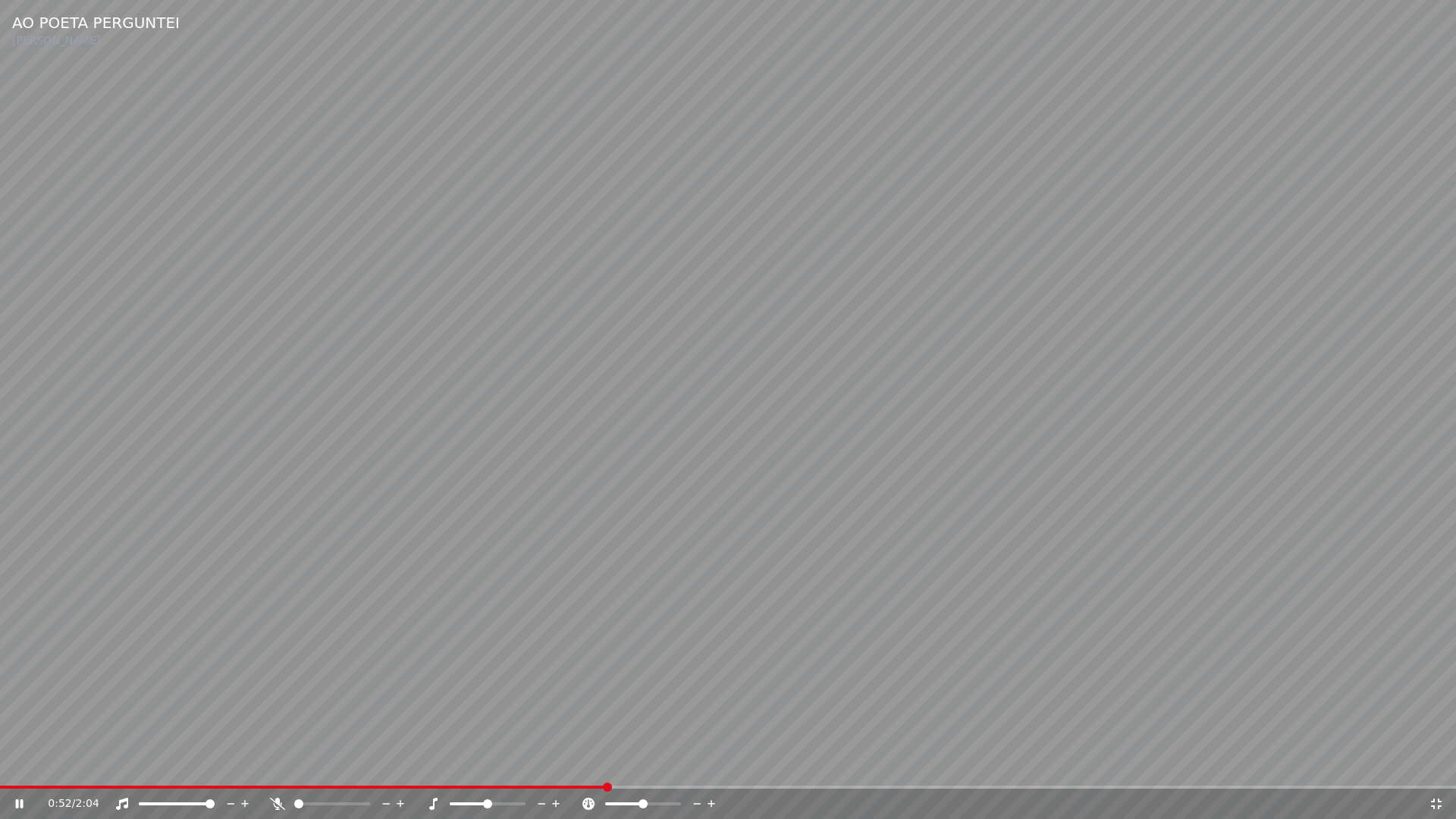
click at [603, 765] on span at bounding box center [303, 788] width 607 height 3
click at [1437, 765] on icon at bounding box center [1436, 804] width 15 height 12
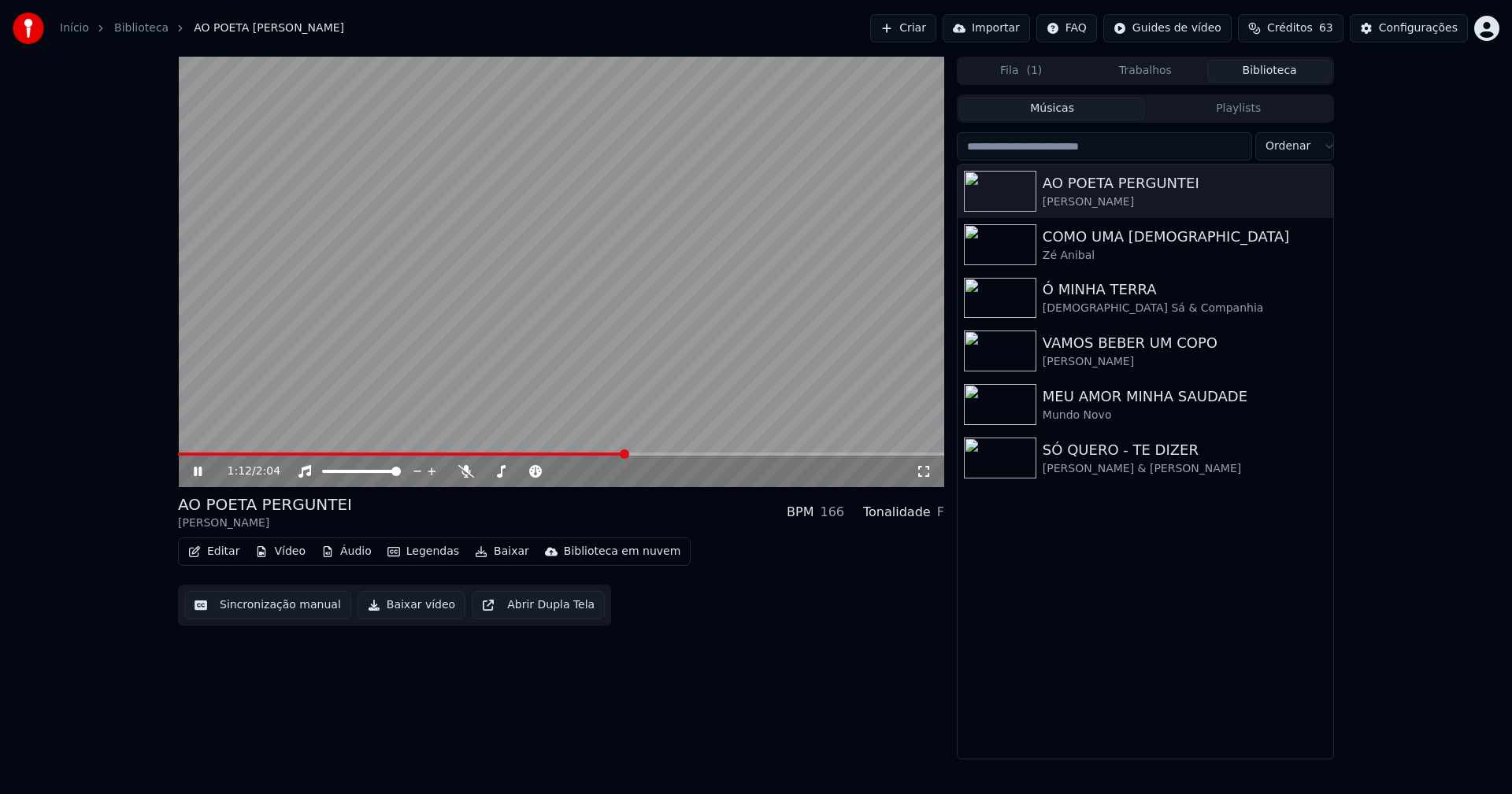
click at [202, 472] on icon at bounding box center [209, 471] width 37 height 12
click at [227, 554] on button "Editar" at bounding box center [213, 551] width 64 height 22
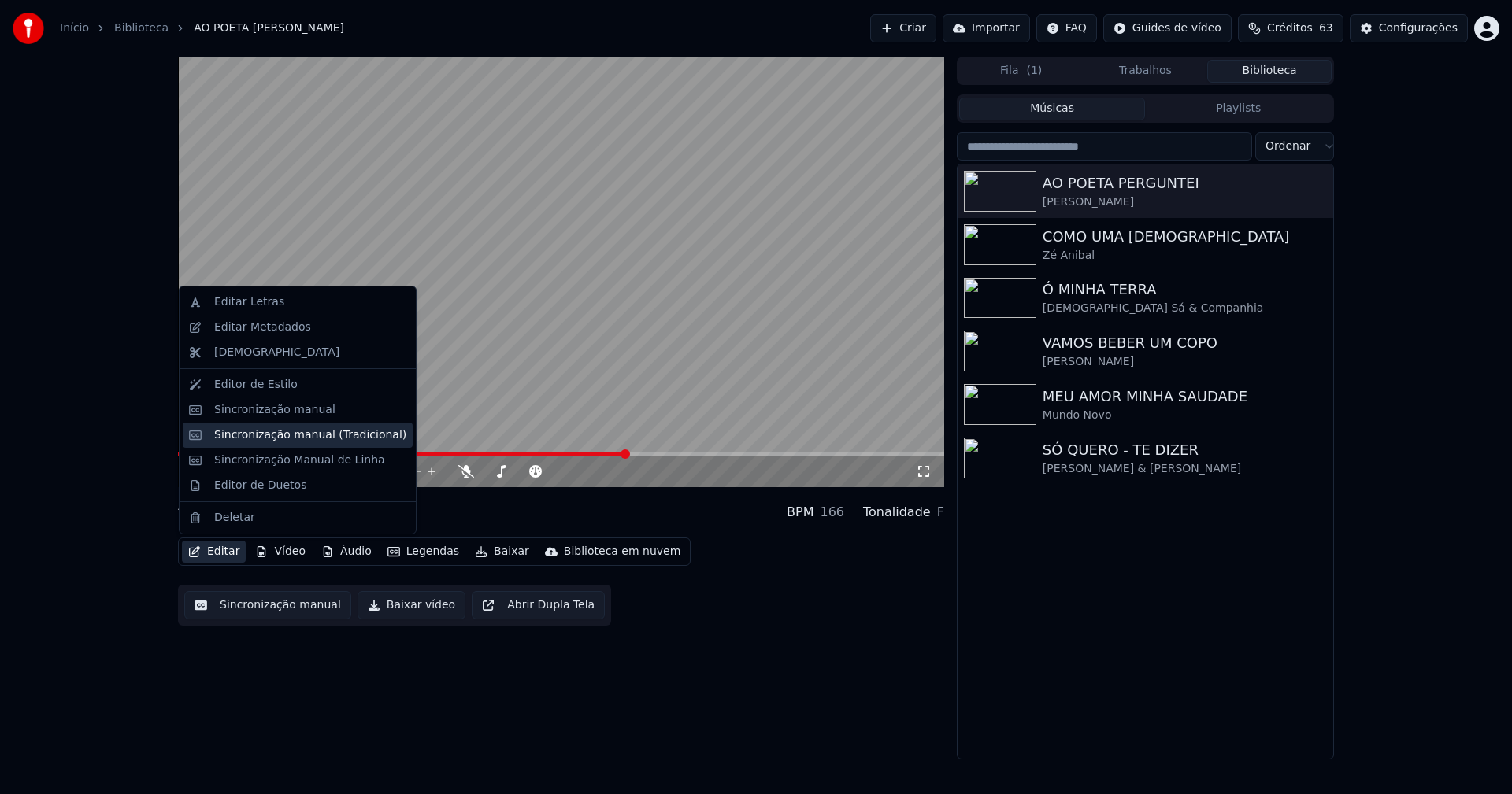
click at [294, 434] on div "Sincronização manual (Tradicional)" at bounding box center [311, 436] width 192 height 16
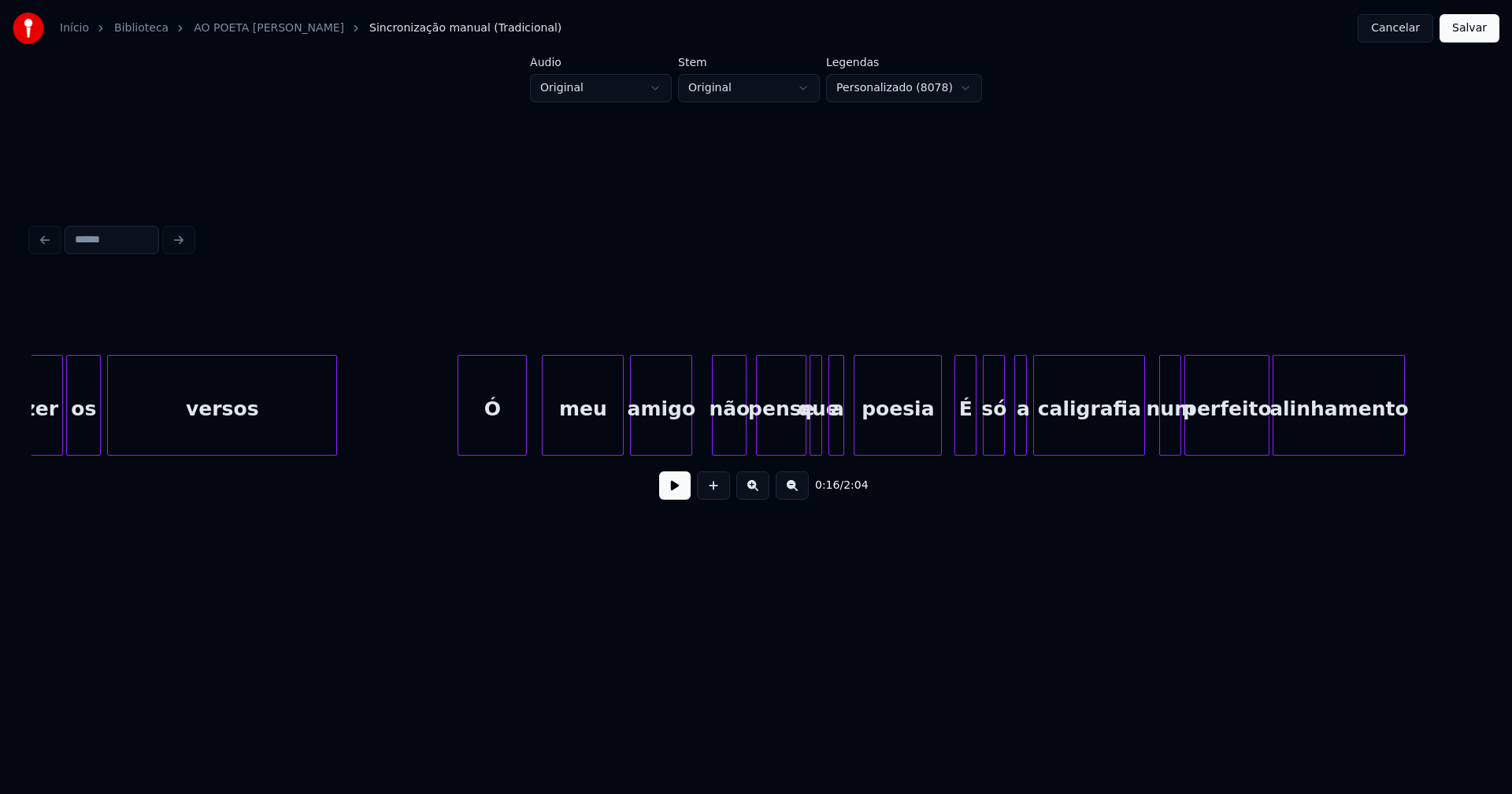
scroll to position [0, 6069]
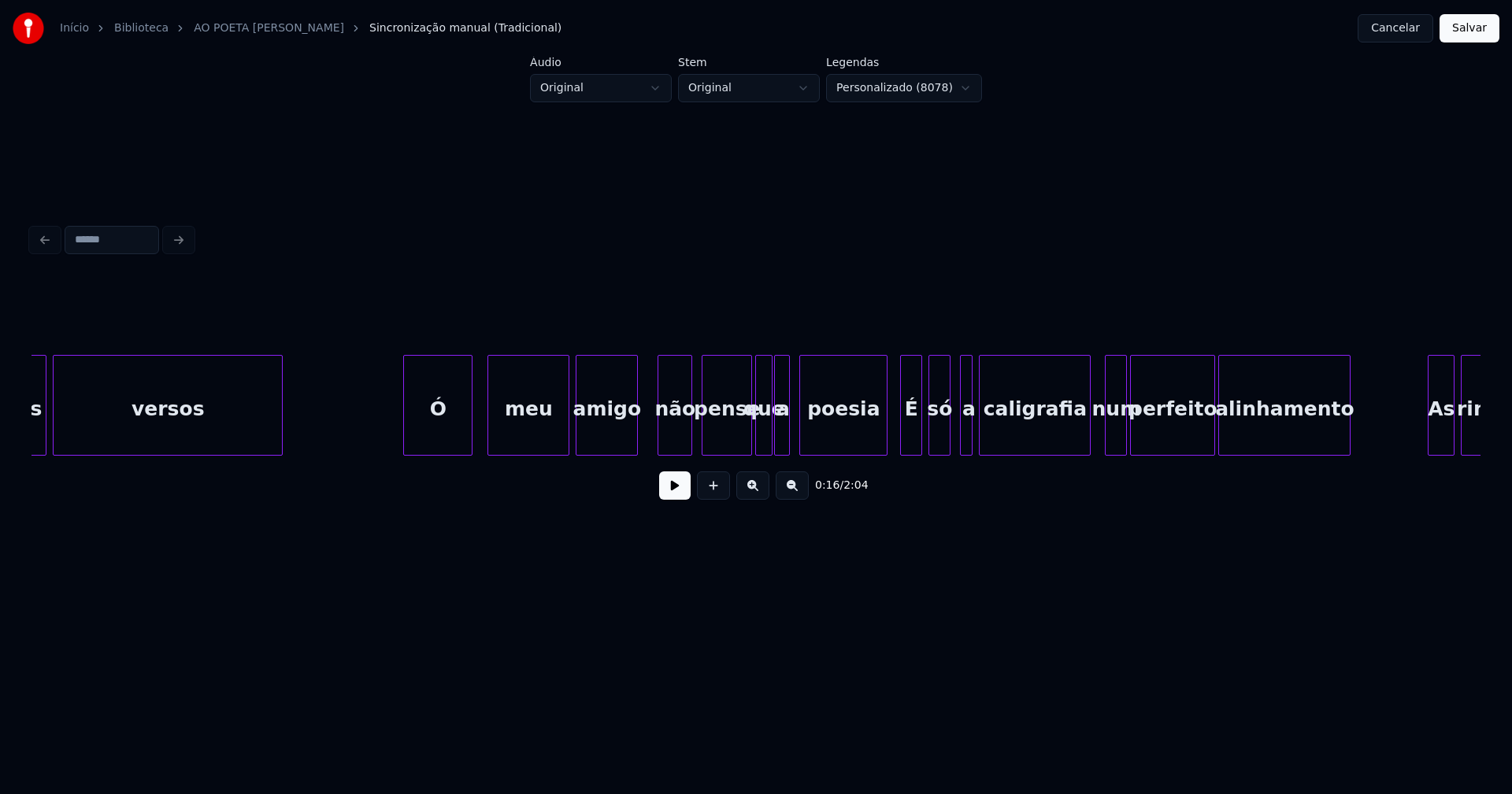
click at [771, 443] on div at bounding box center [768, 405] width 4 height 99
click at [956, 446] on div at bounding box center [957, 405] width 4 height 99
click at [677, 498] on button at bounding box center [675, 486] width 32 height 28
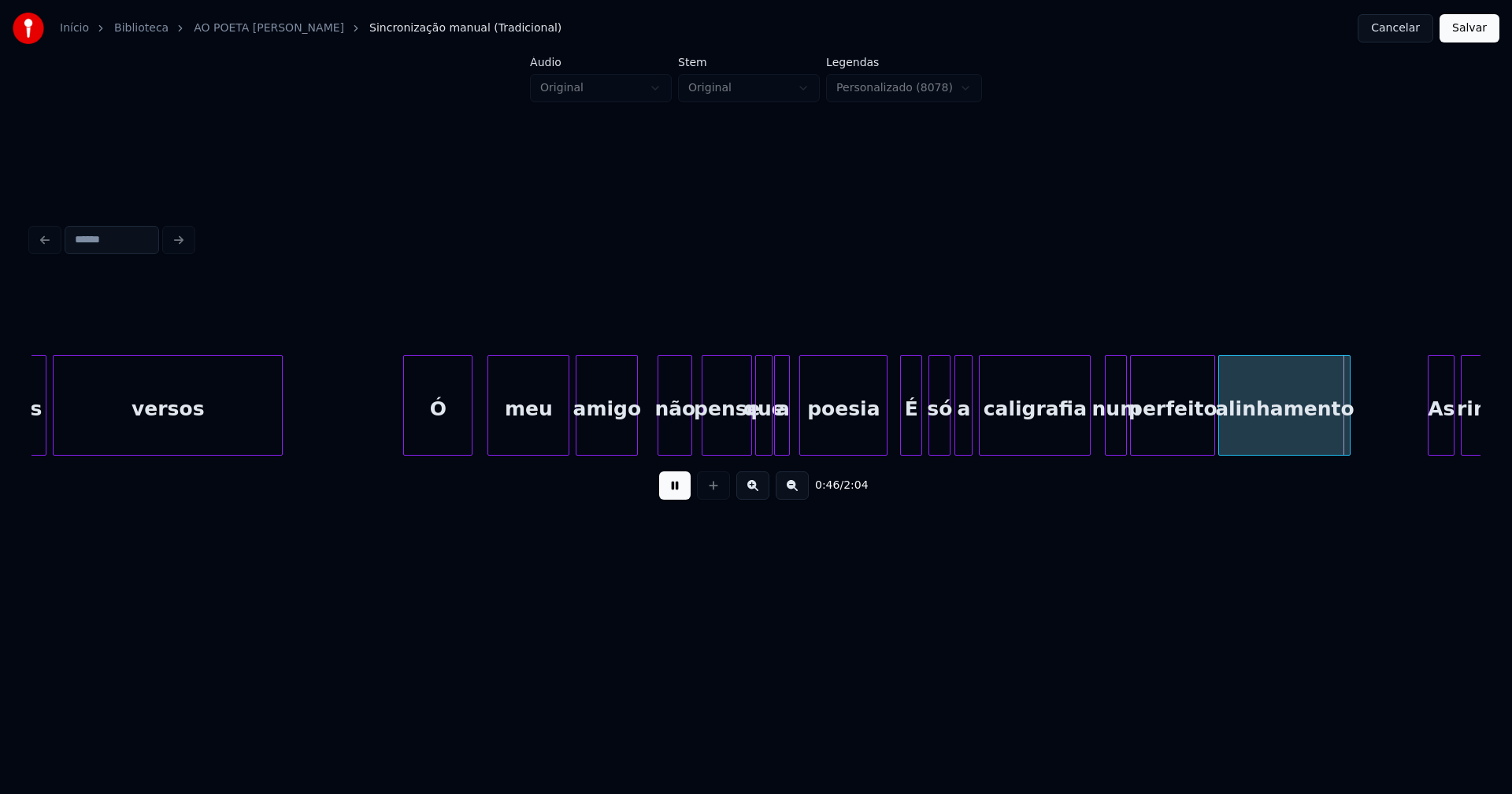
drag, startPoint x: 679, startPoint y: 496, endPoint x: 697, endPoint y: 491, distance: 18.7
click at [681, 494] on button at bounding box center [675, 486] width 32 height 28
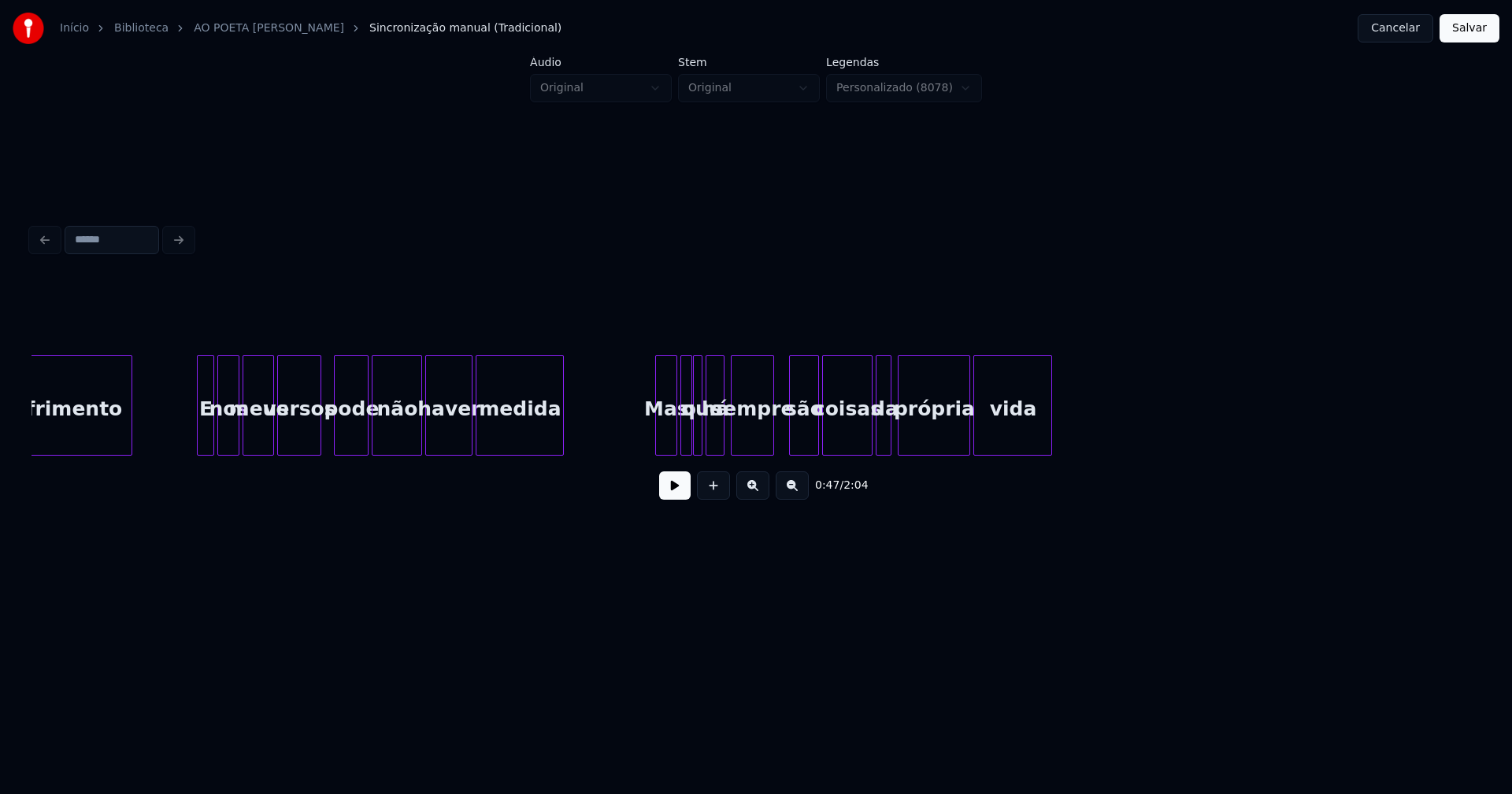
scroll to position [0, 8233]
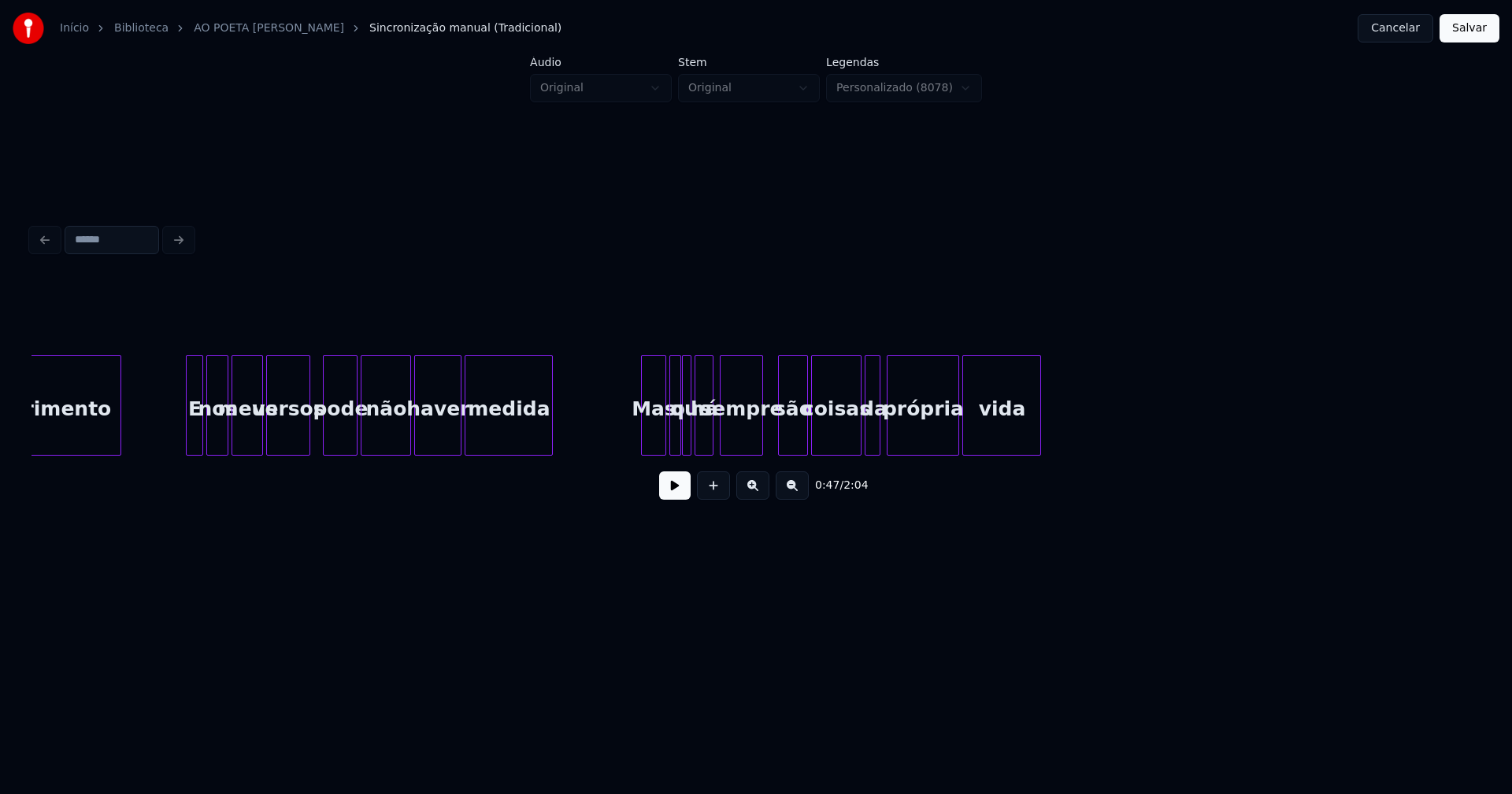
click at [643, 437] on div at bounding box center [643, 405] width 4 height 99
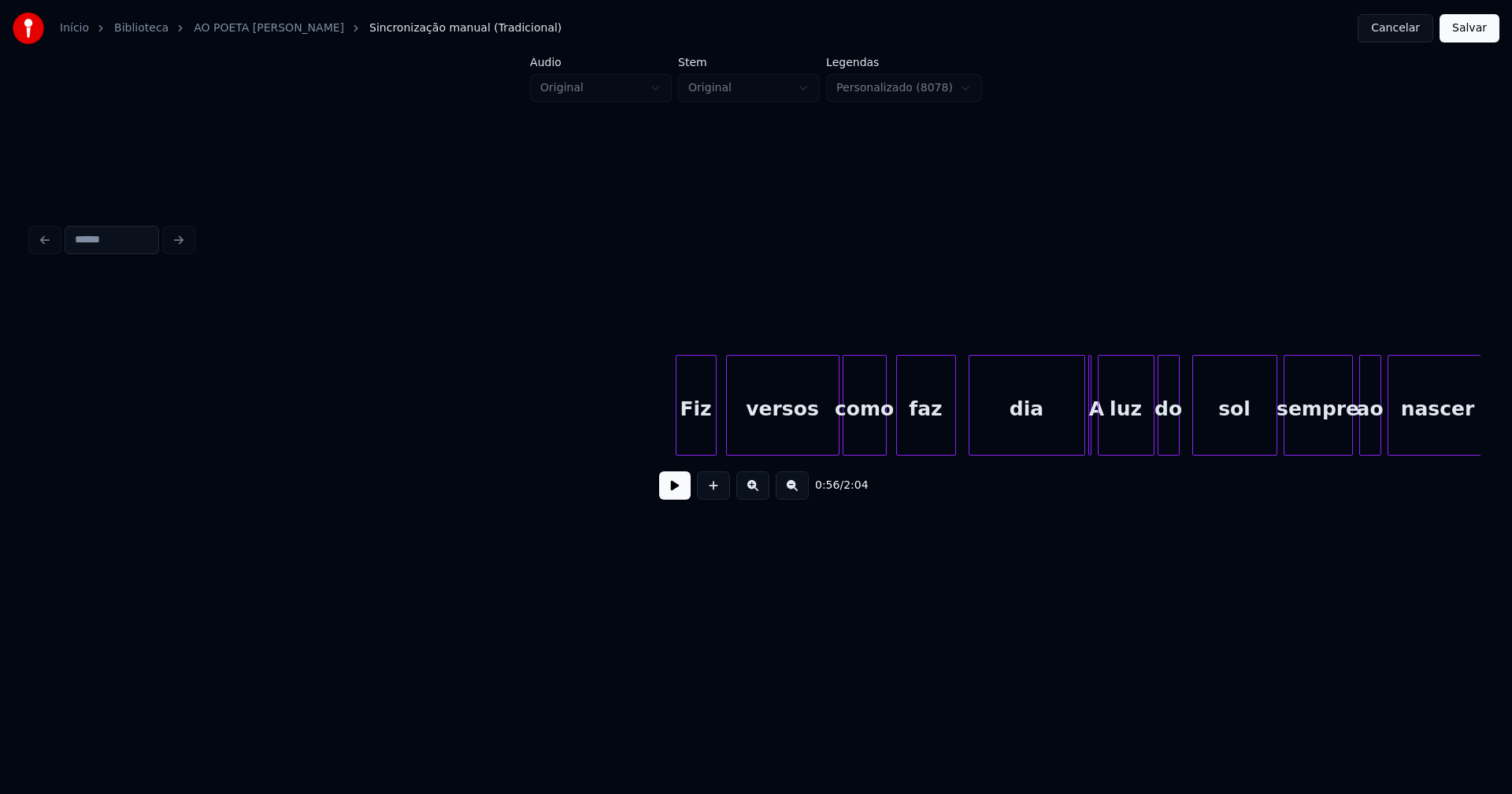
scroll to position [0, 9647]
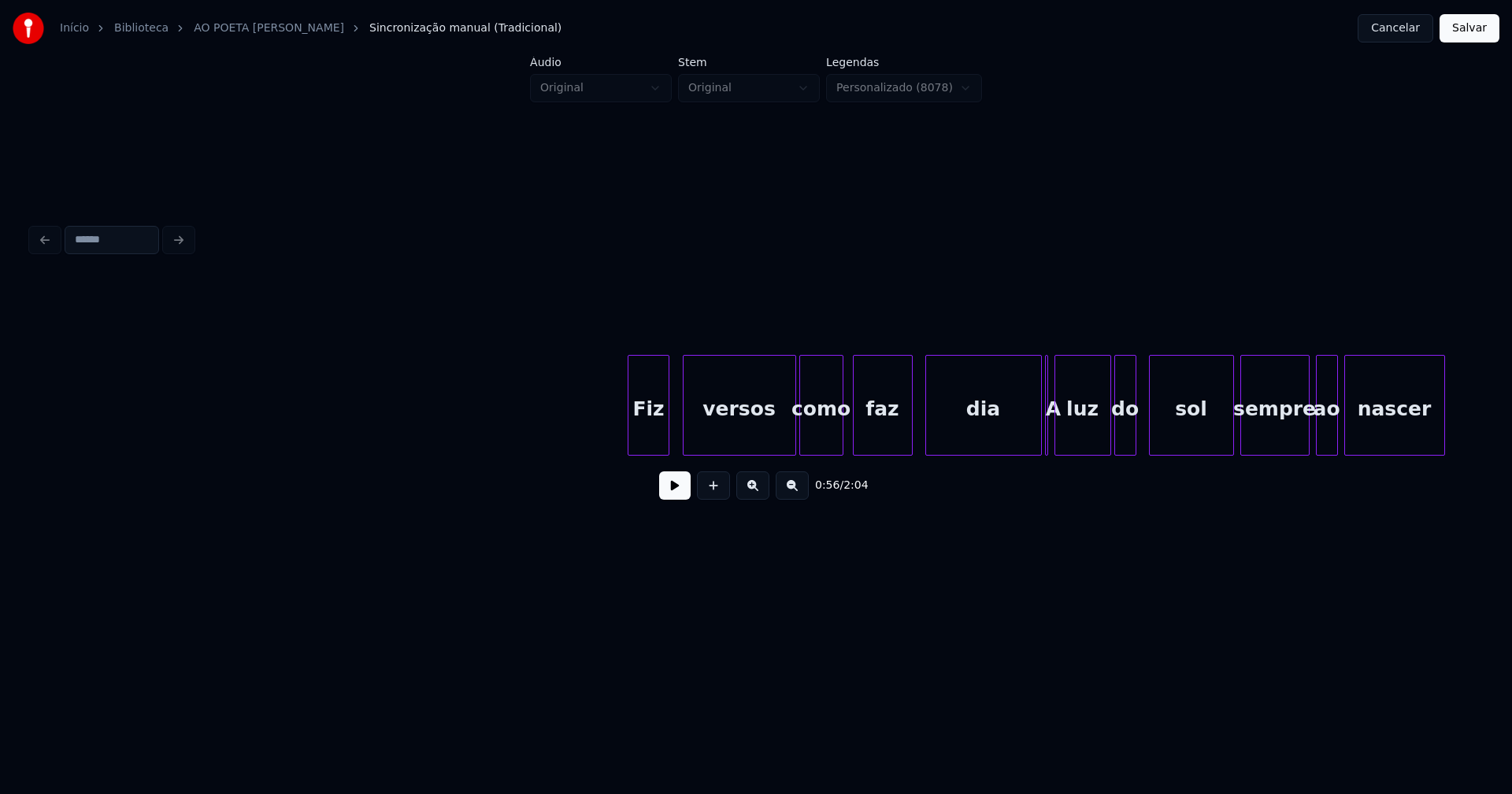
click at [649, 437] on div "Fiz" at bounding box center [647, 408] width 40 height 107
click at [1033, 442] on div at bounding box center [1033, 405] width 4 height 99
click at [677, 495] on button at bounding box center [675, 486] width 32 height 28
click at [681, 491] on button at bounding box center [675, 486] width 32 height 28
drag, startPoint x: 684, startPoint y: 492, endPoint x: 873, endPoint y: 399, distance: 210.6
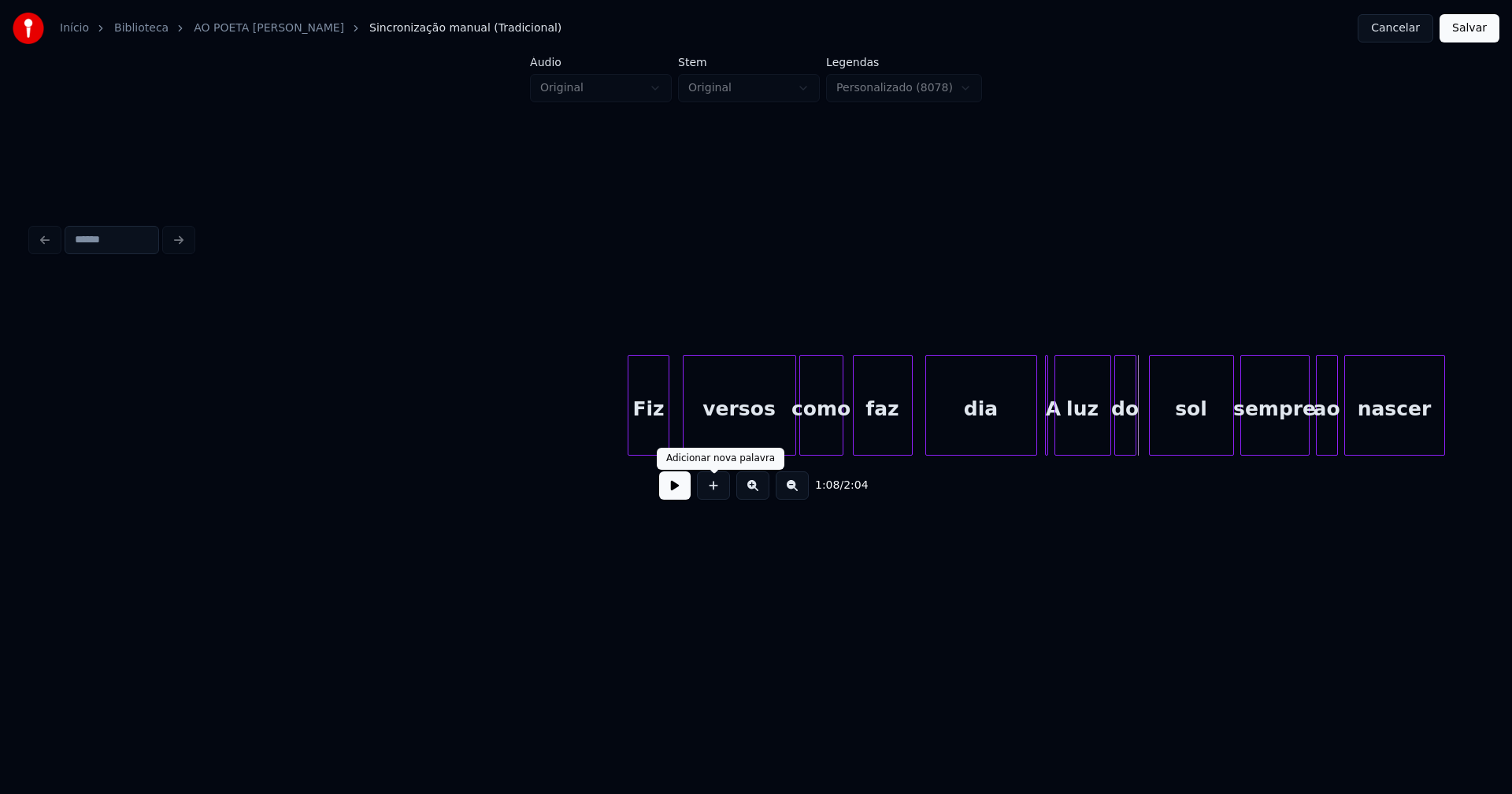
click at [683, 492] on button at bounding box center [675, 486] width 32 height 28
click at [916, 427] on div "Fiz versos como faz dia A luz do sol sempre ao nascer" at bounding box center [206, 406] width 19645 height 101
click at [927, 471] on div "1:07 / 2:04" at bounding box center [756, 486] width 1448 height 60
drag, startPoint x: 684, startPoint y: 494, endPoint x: 744, endPoint y: 480, distance: 61.6
click at [686, 494] on button at bounding box center [675, 486] width 32 height 28
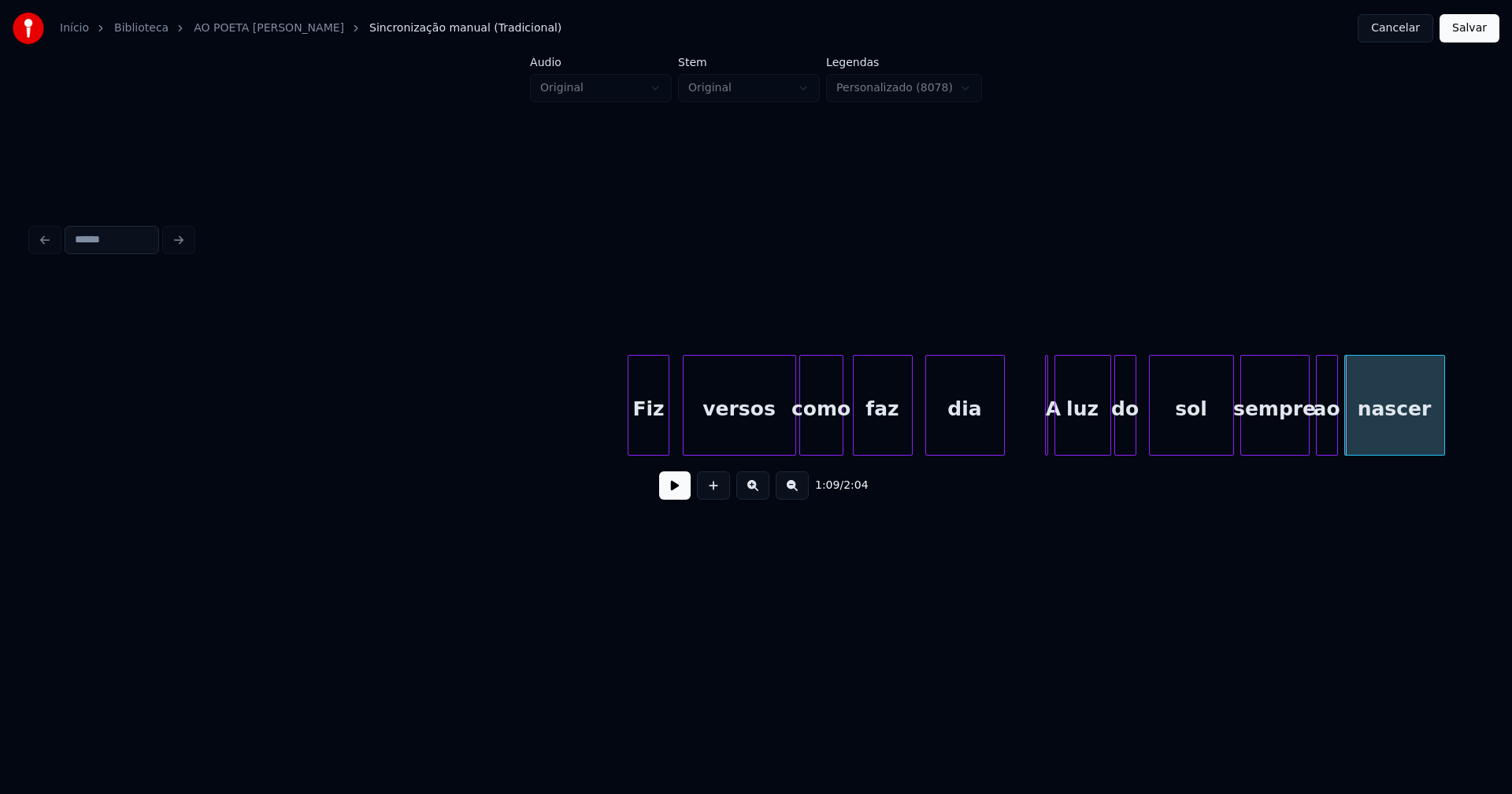
click at [1003, 445] on div at bounding box center [1001, 405] width 4 height 99
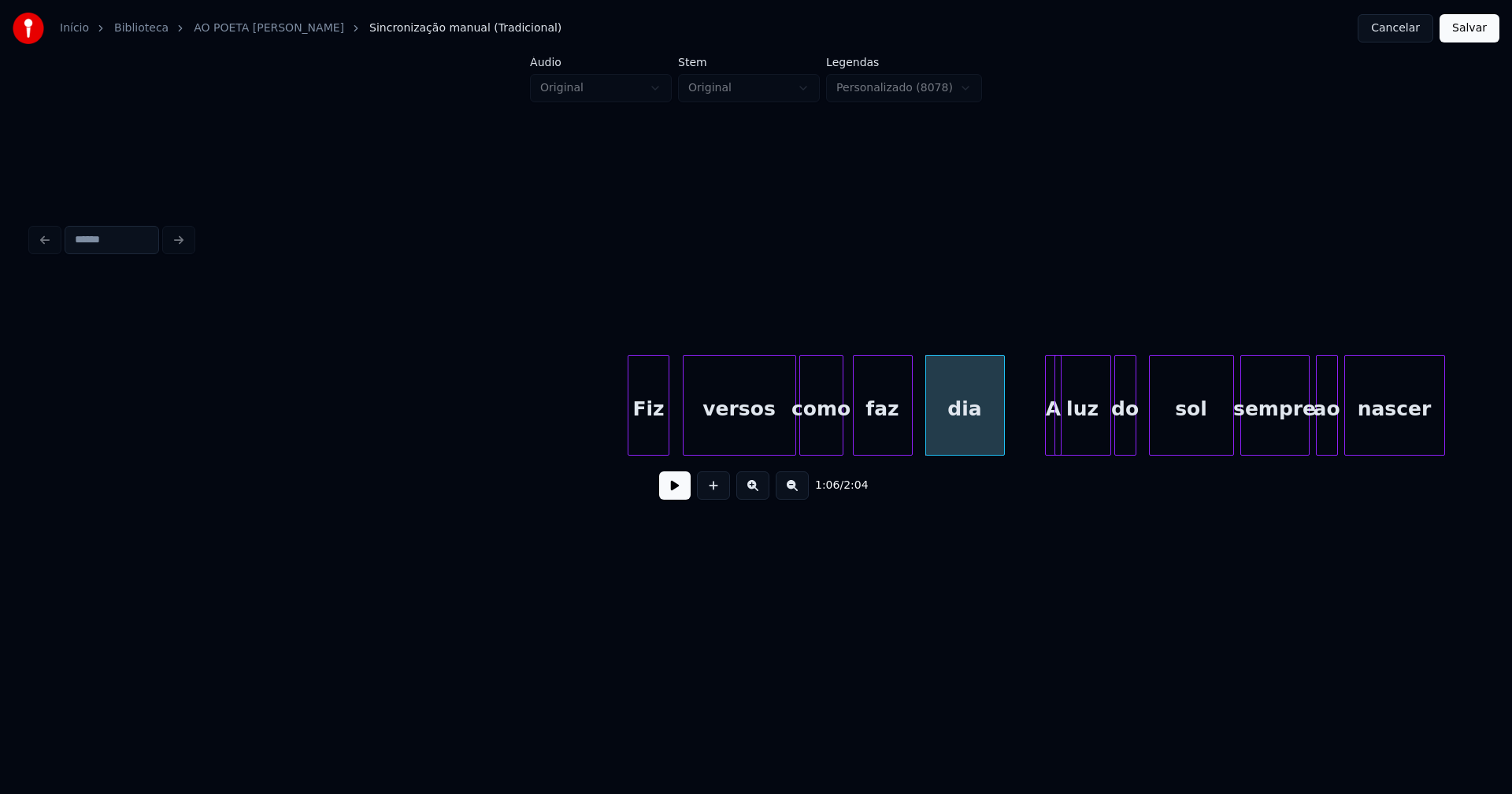
click at [1057, 436] on div "Fiz versos como faz dia A luz do sol sempre ao nascer" at bounding box center [206, 406] width 19645 height 101
click at [1022, 369] on div "A" at bounding box center [1029, 406] width 17 height 101
drag, startPoint x: 588, startPoint y: 429, endPoint x: 655, endPoint y: 485, distance: 87.3
click at [595, 429] on div "Fiz versos como faz dia A luz do sol sempre ao nascer" at bounding box center [206, 406] width 19645 height 101
click at [677, 491] on button at bounding box center [675, 486] width 32 height 28
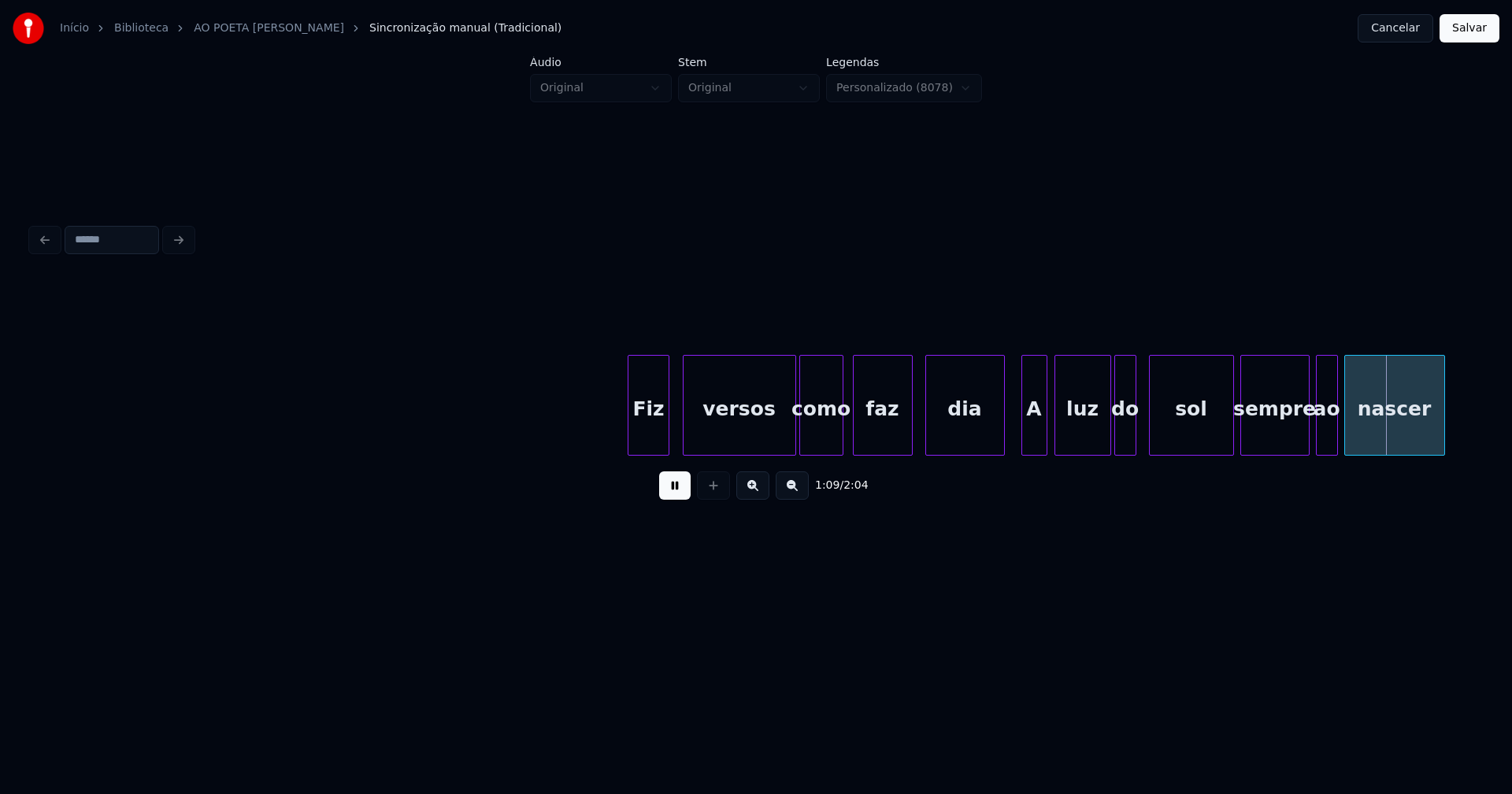
click at [1042, 423] on div at bounding box center [1044, 405] width 4 height 99
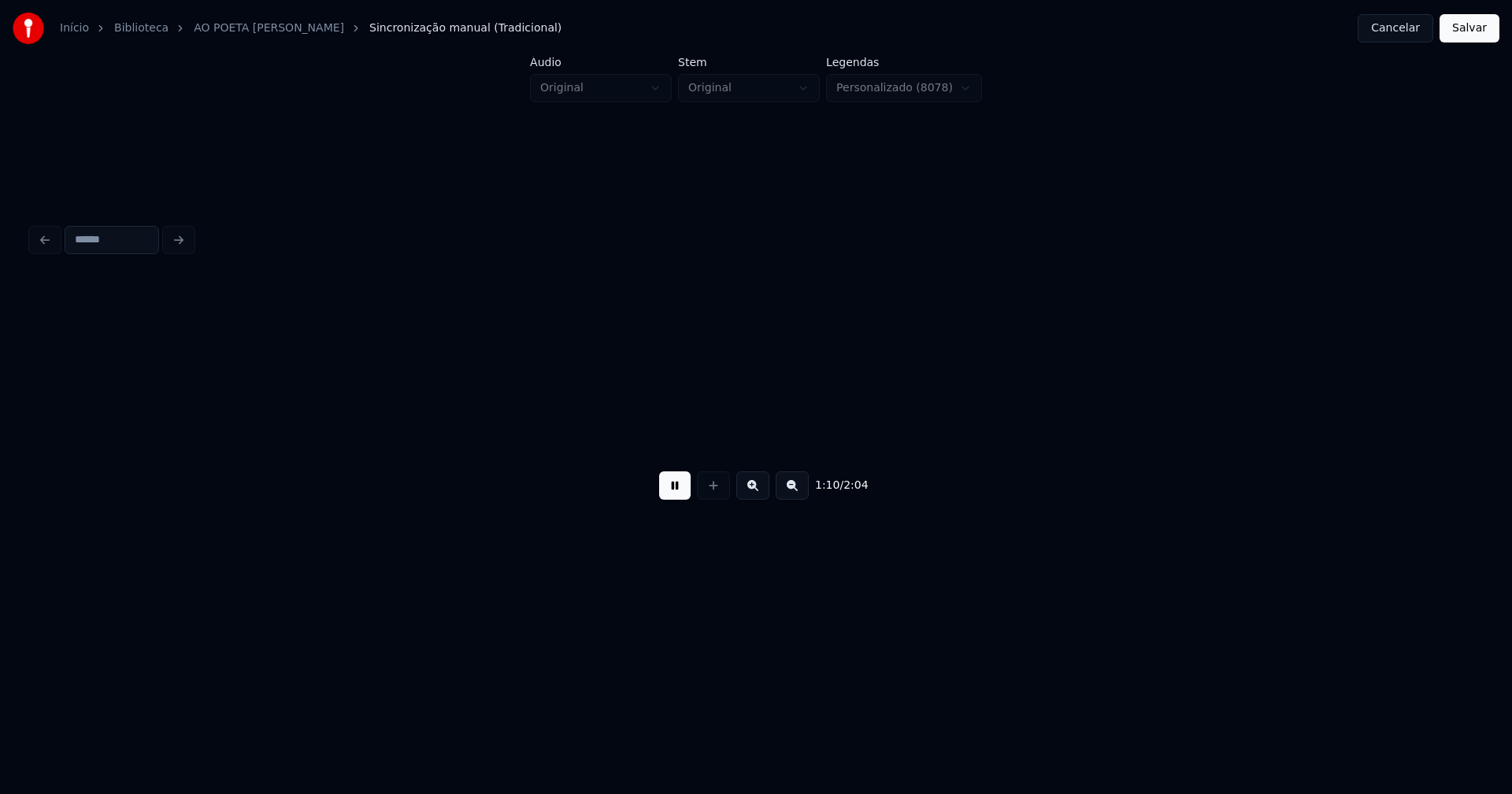
scroll to position [0, 11097]
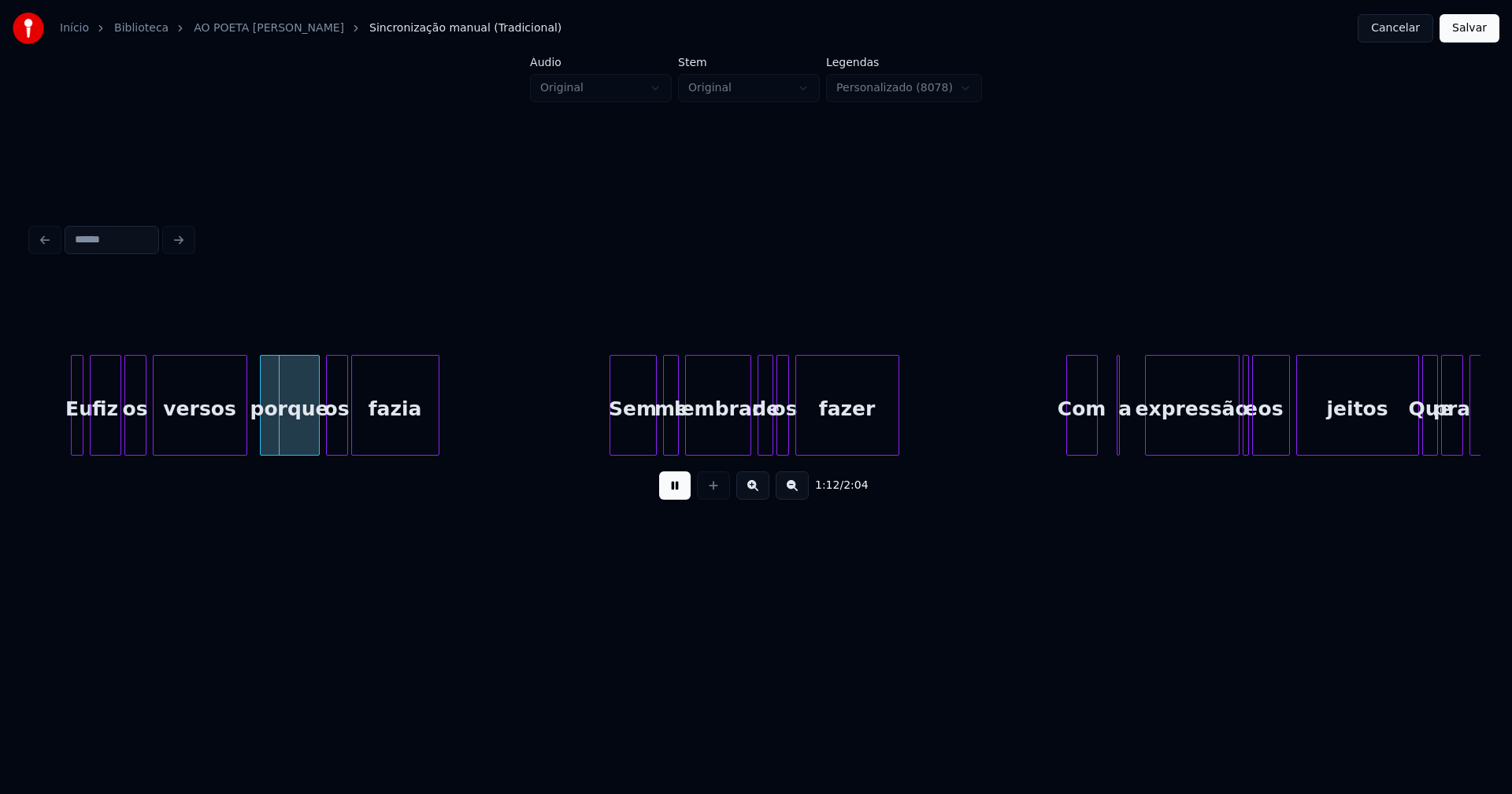
drag, startPoint x: 677, startPoint y: 494, endPoint x: 552, endPoint y: 466, distance: 128.1
click at [675, 494] on button at bounding box center [675, 486] width 32 height 28
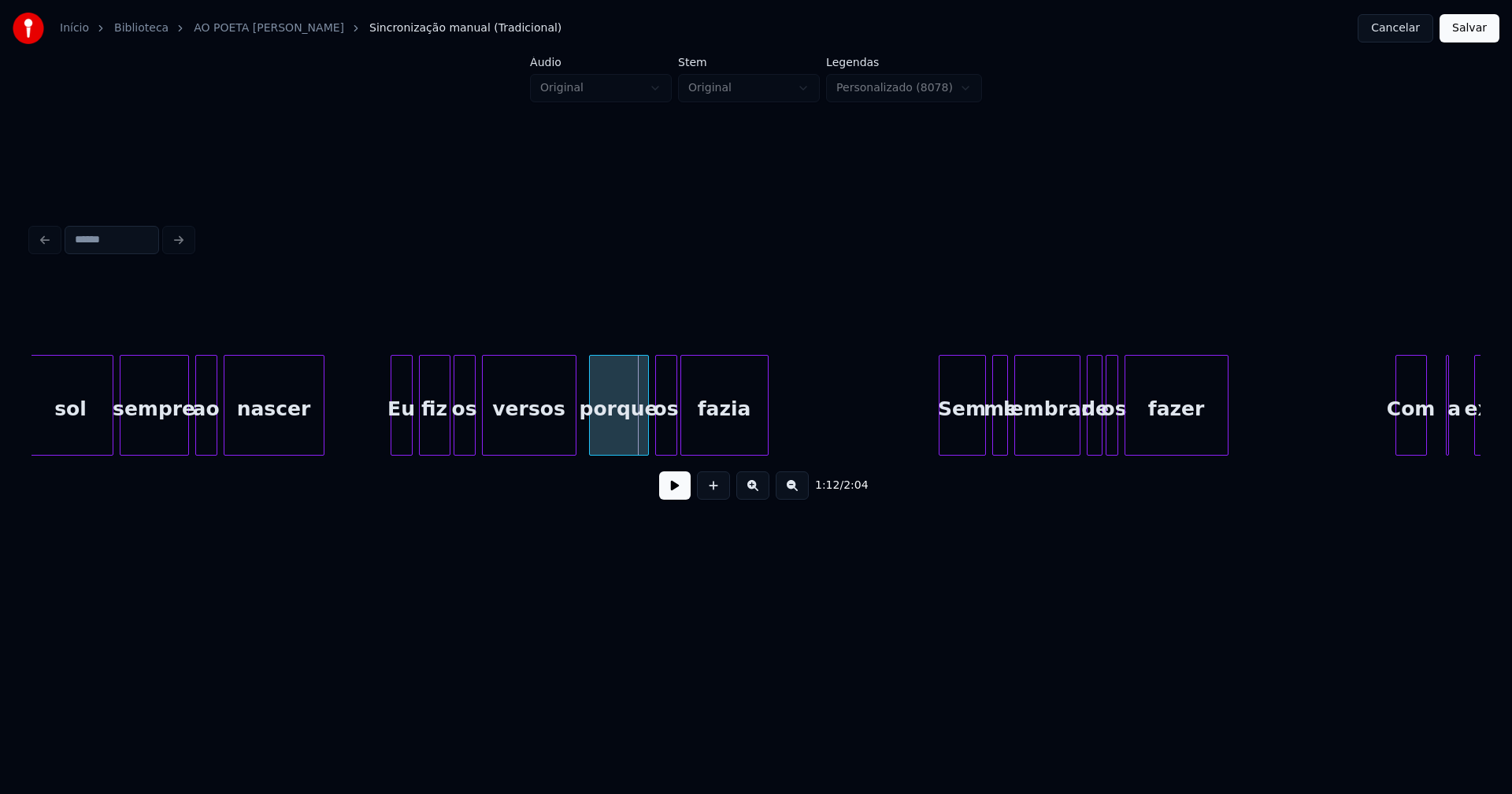
click at [394, 445] on div at bounding box center [393, 405] width 4 height 99
click at [924, 446] on div at bounding box center [922, 405] width 4 height 99
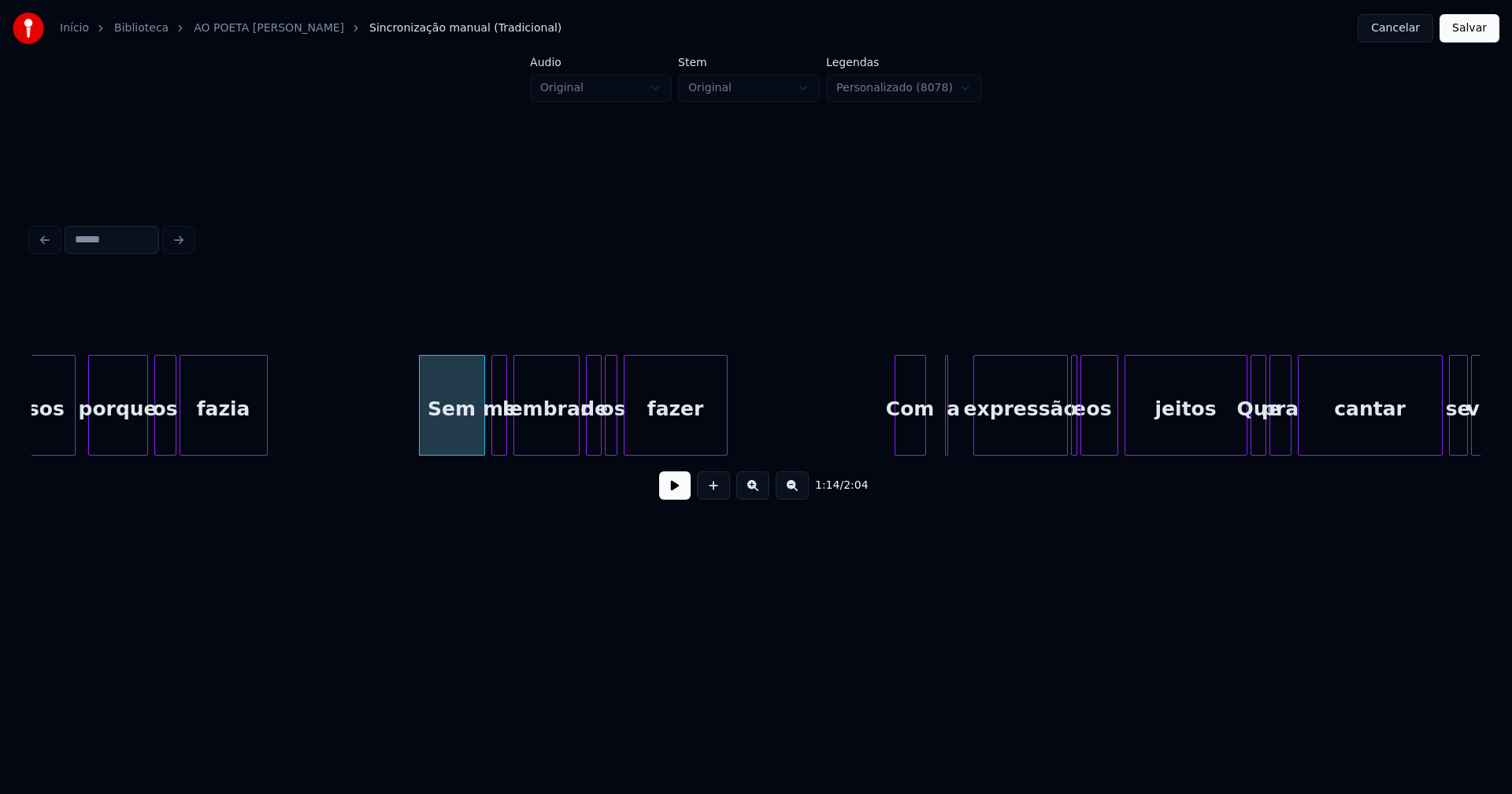
scroll to position [0, 11278]
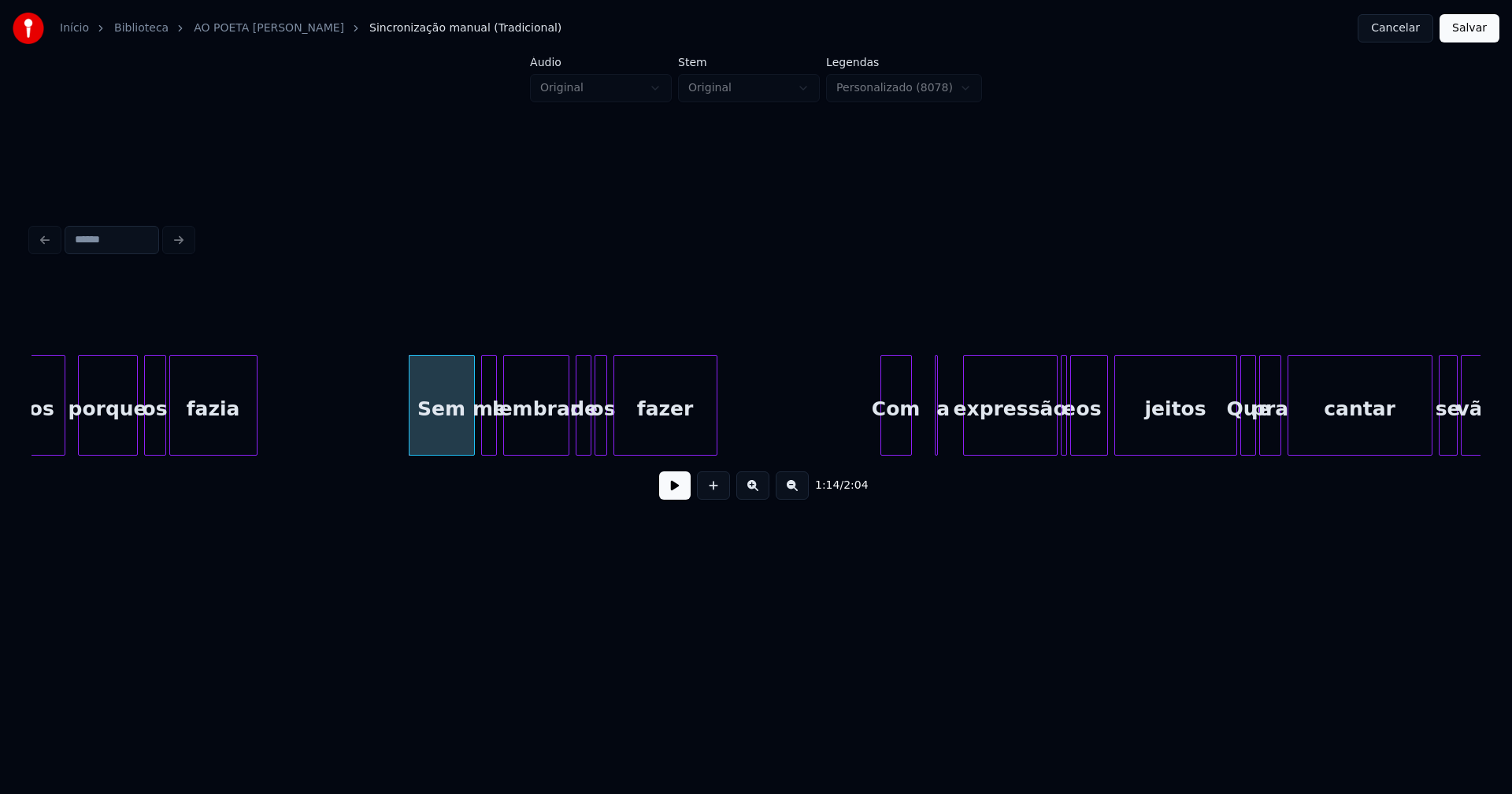
click at [894, 433] on div "Com" at bounding box center [896, 408] width 30 height 107
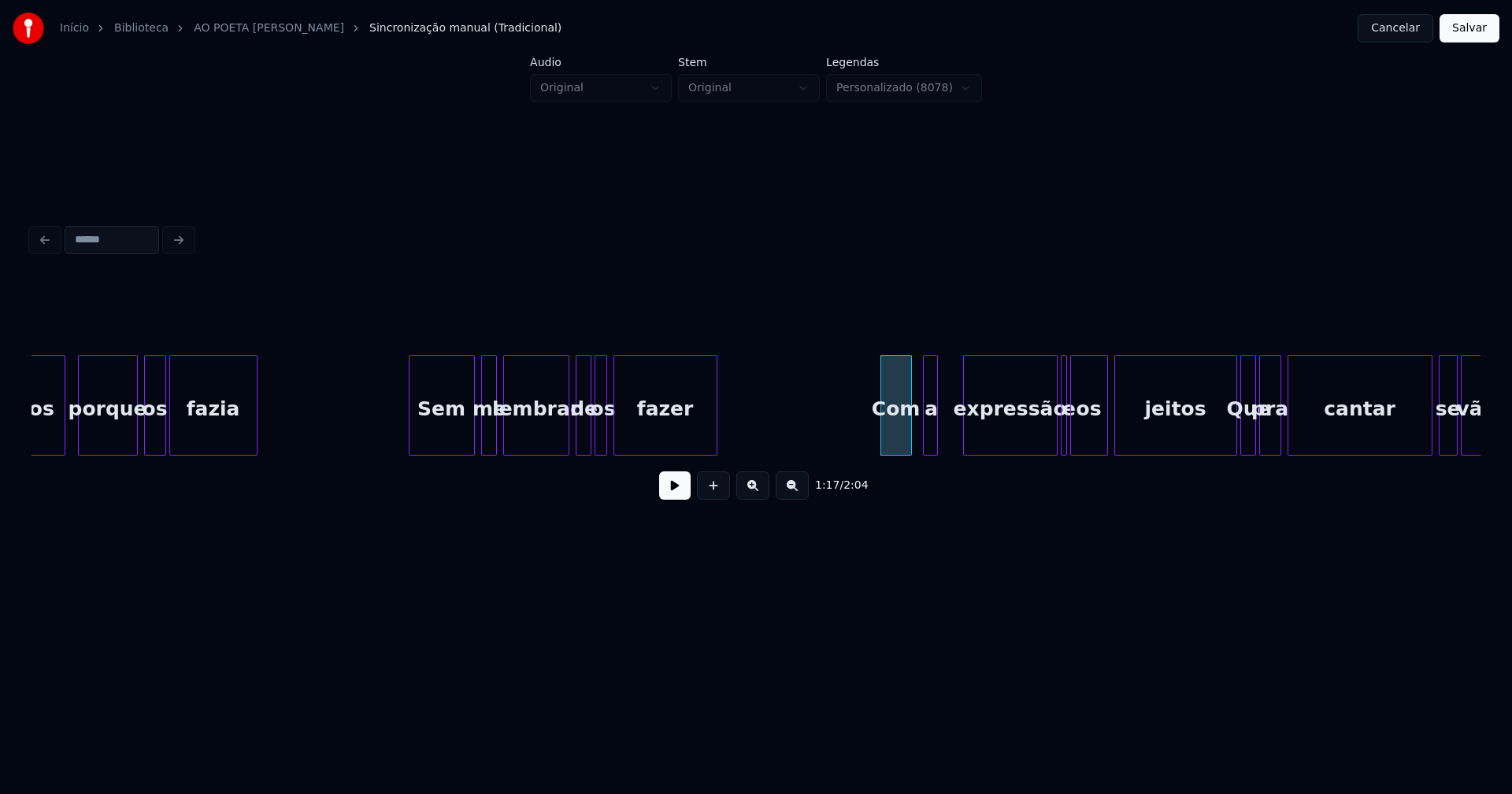
click at [935, 443] on div "a" at bounding box center [930, 406] width 15 height 101
click at [955, 437] on div at bounding box center [954, 405] width 4 height 99
click at [1044, 442] on div at bounding box center [1045, 405] width 4 height 99
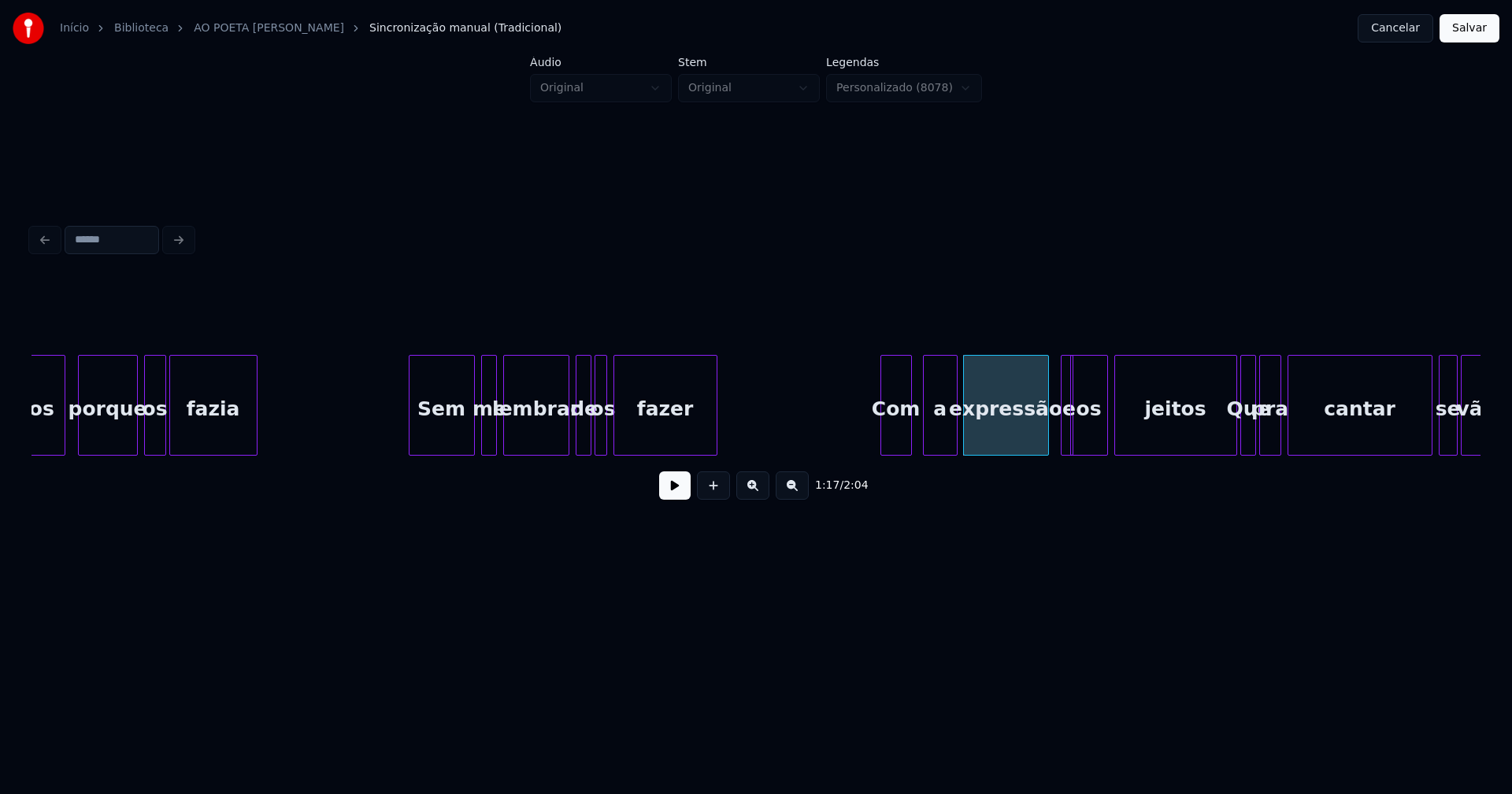
click at [1066, 433] on div "e" at bounding box center [1067, 406] width 12 height 101
click at [1059, 377] on div "e" at bounding box center [1062, 408] width 16 height 107
click at [1197, 448] on div at bounding box center [1199, 405] width 4 height 99
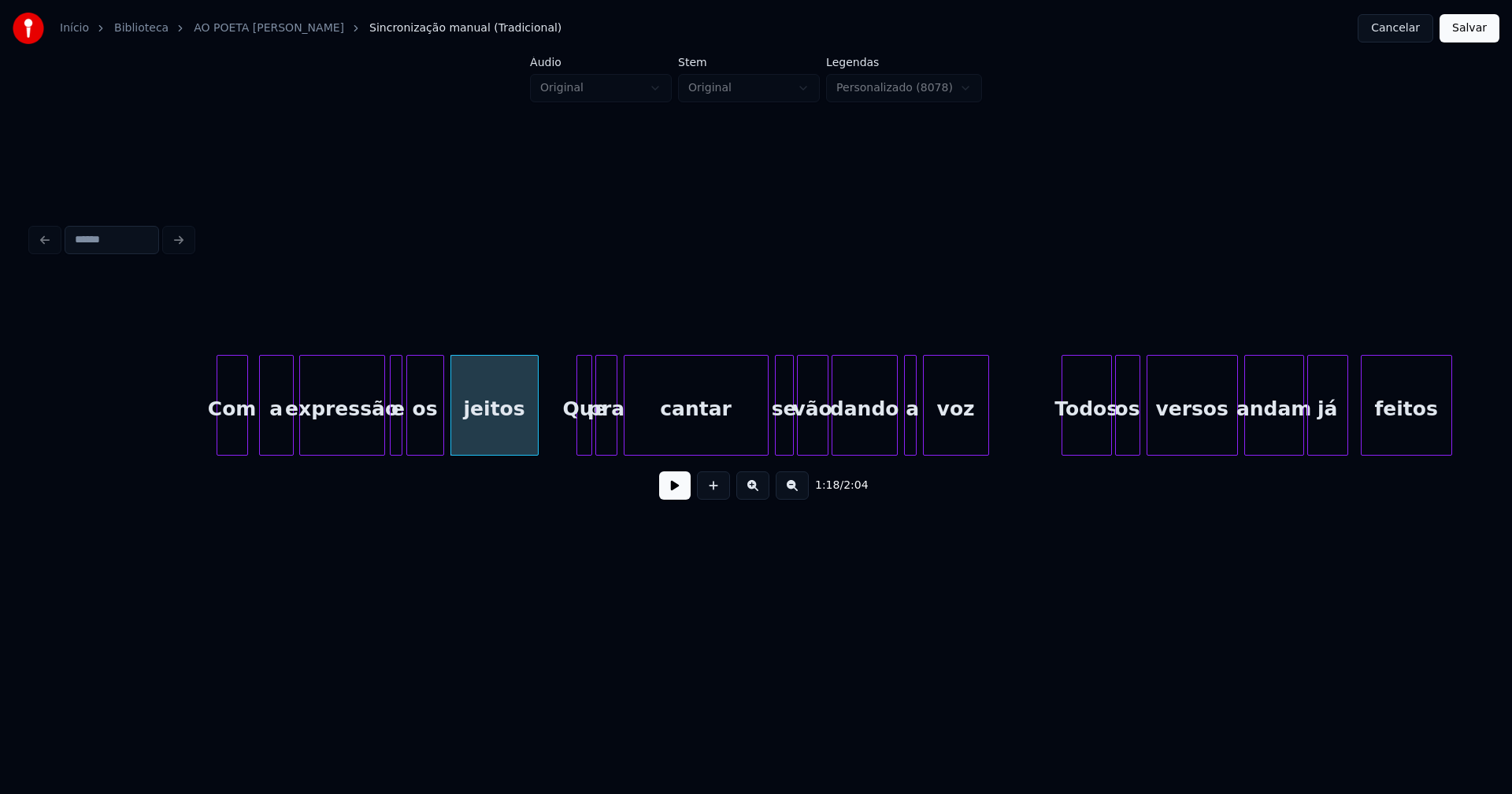
scroll to position [0, 12008]
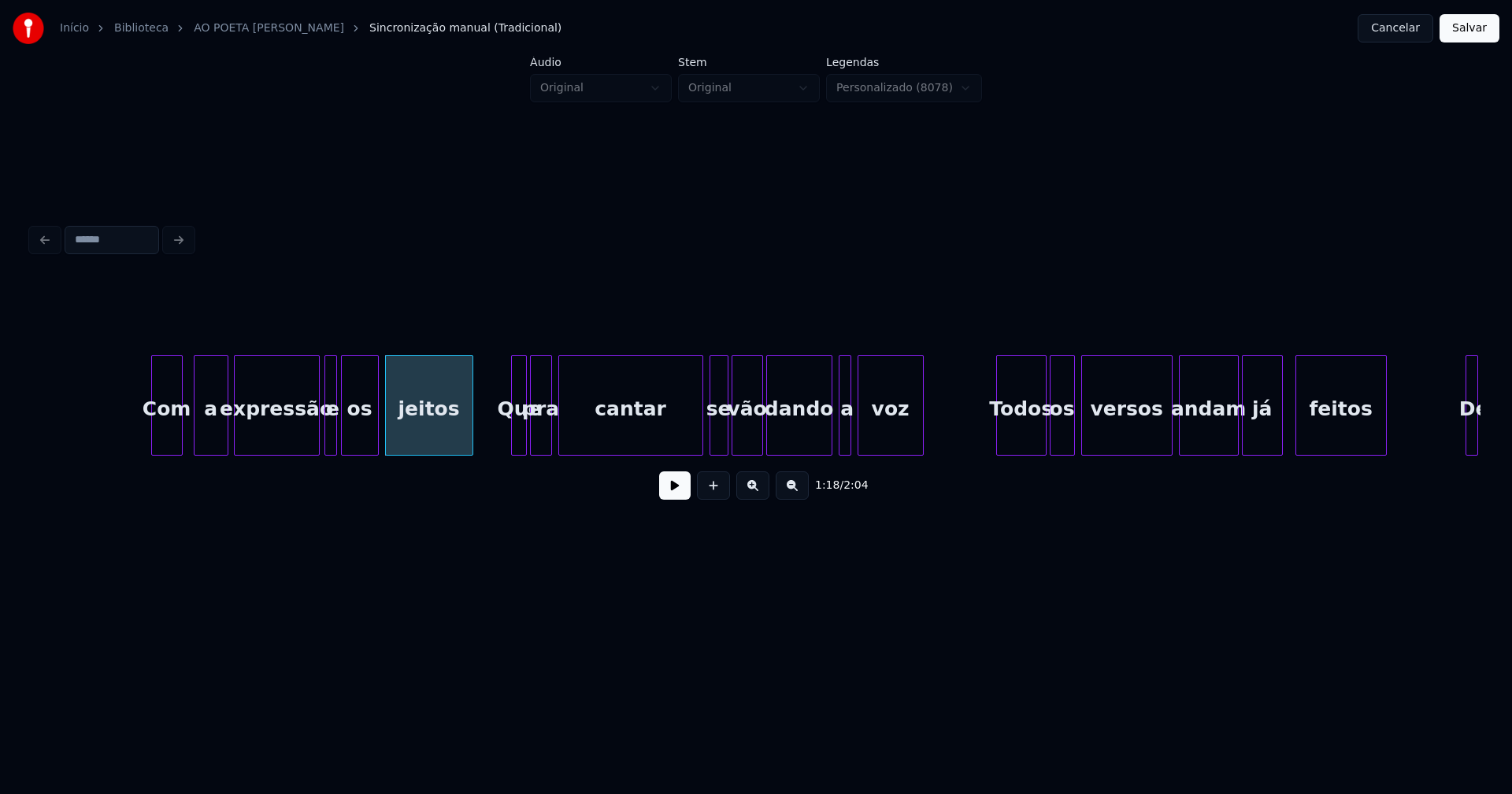
drag, startPoint x: 132, startPoint y: 431, endPoint x: 338, endPoint y: 488, distance: 213.7
click at [677, 499] on button at bounding box center [675, 486] width 32 height 28
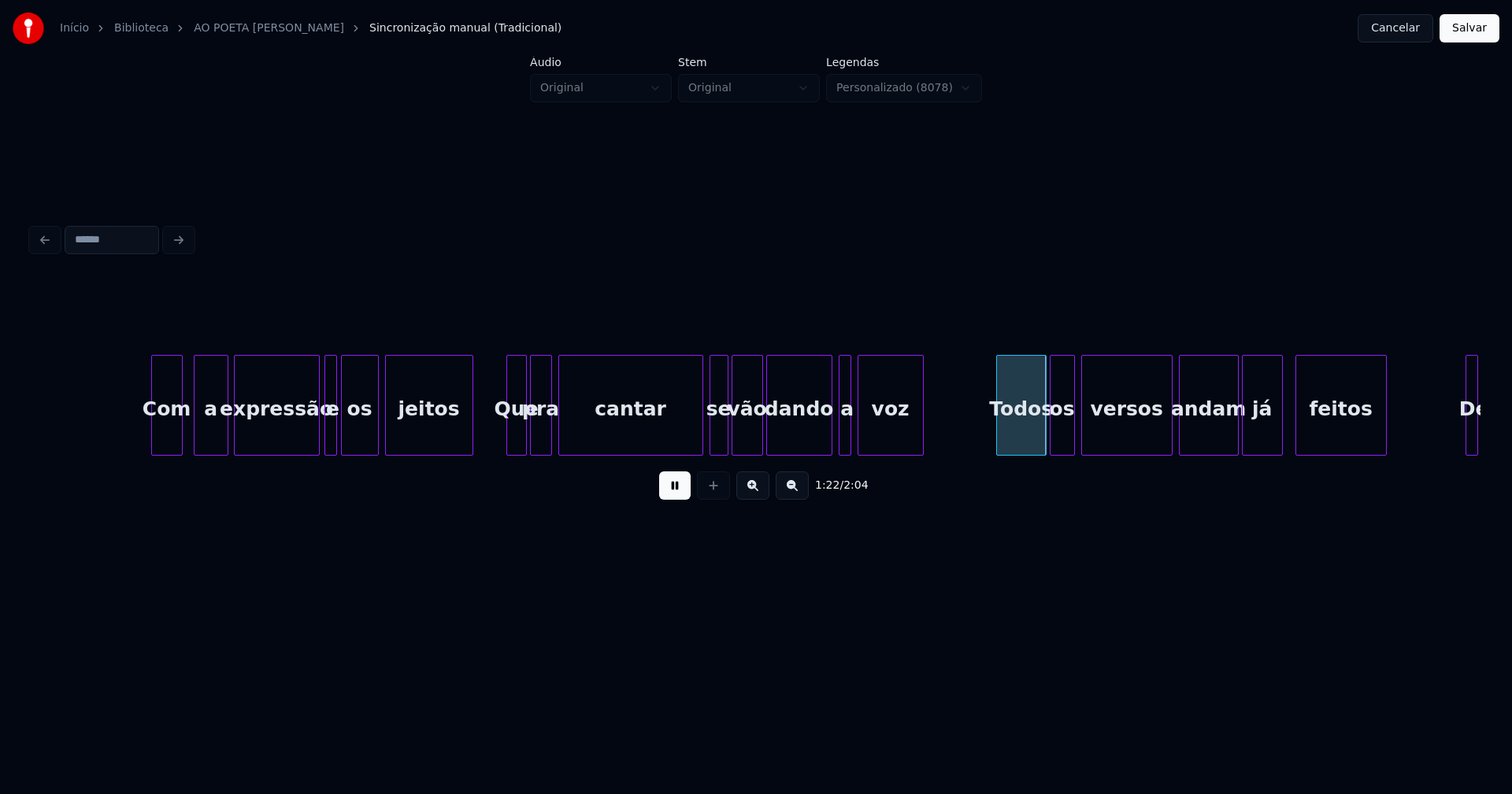
click at [509, 443] on div at bounding box center [509, 405] width 4 height 99
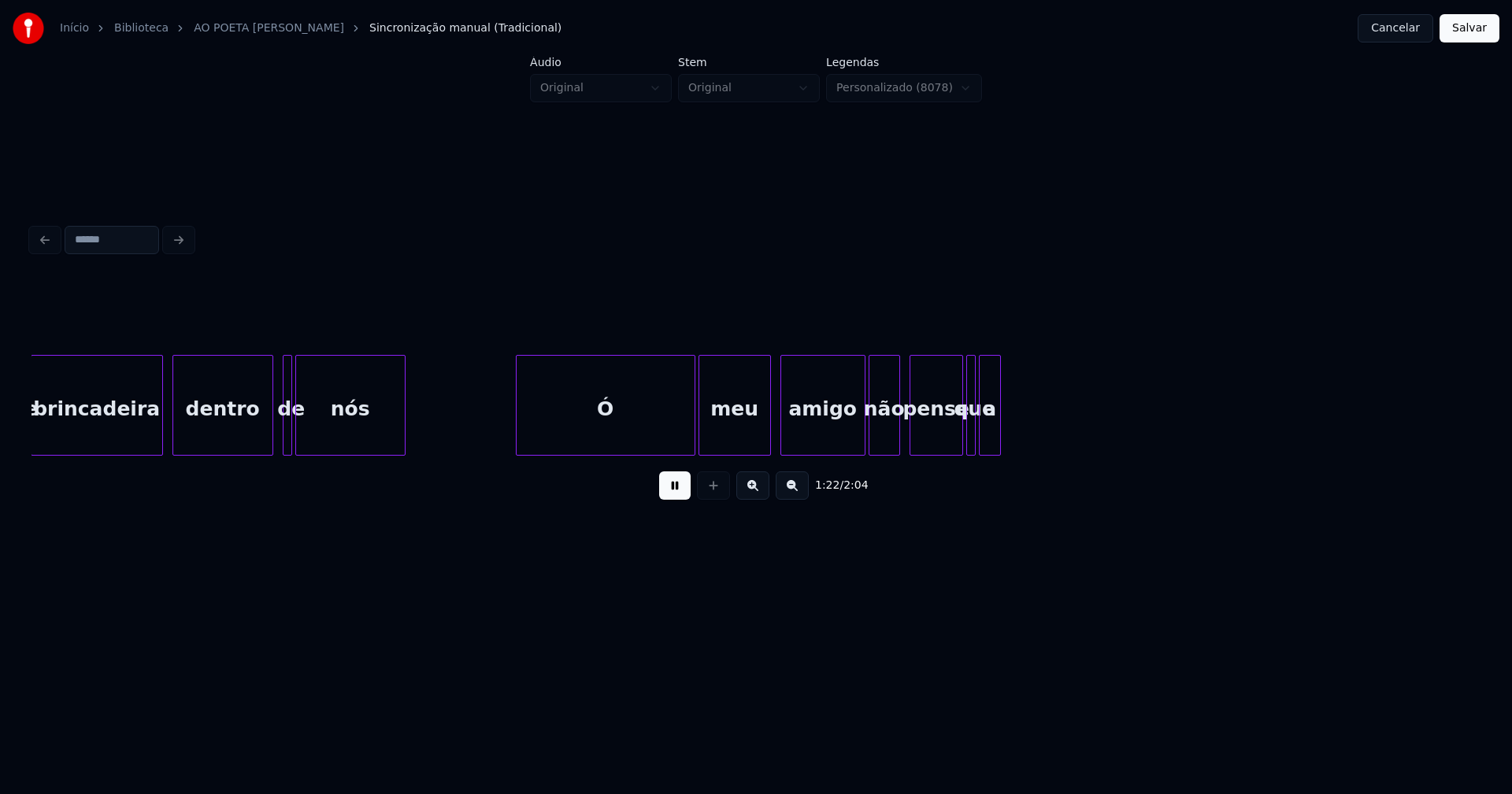
scroll to position [0, 12971]
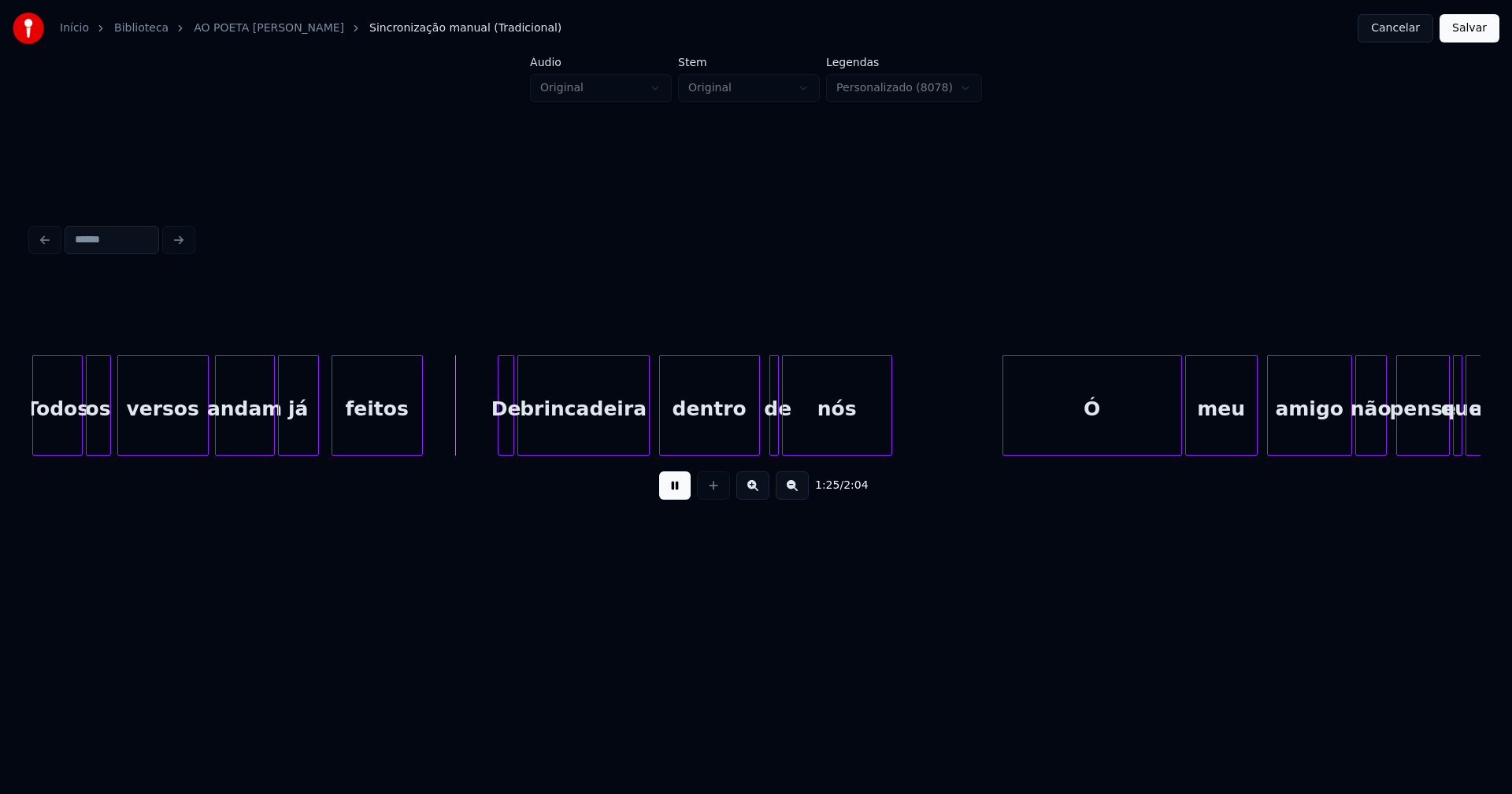
click at [501, 445] on div at bounding box center [500, 405] width 4 height 99
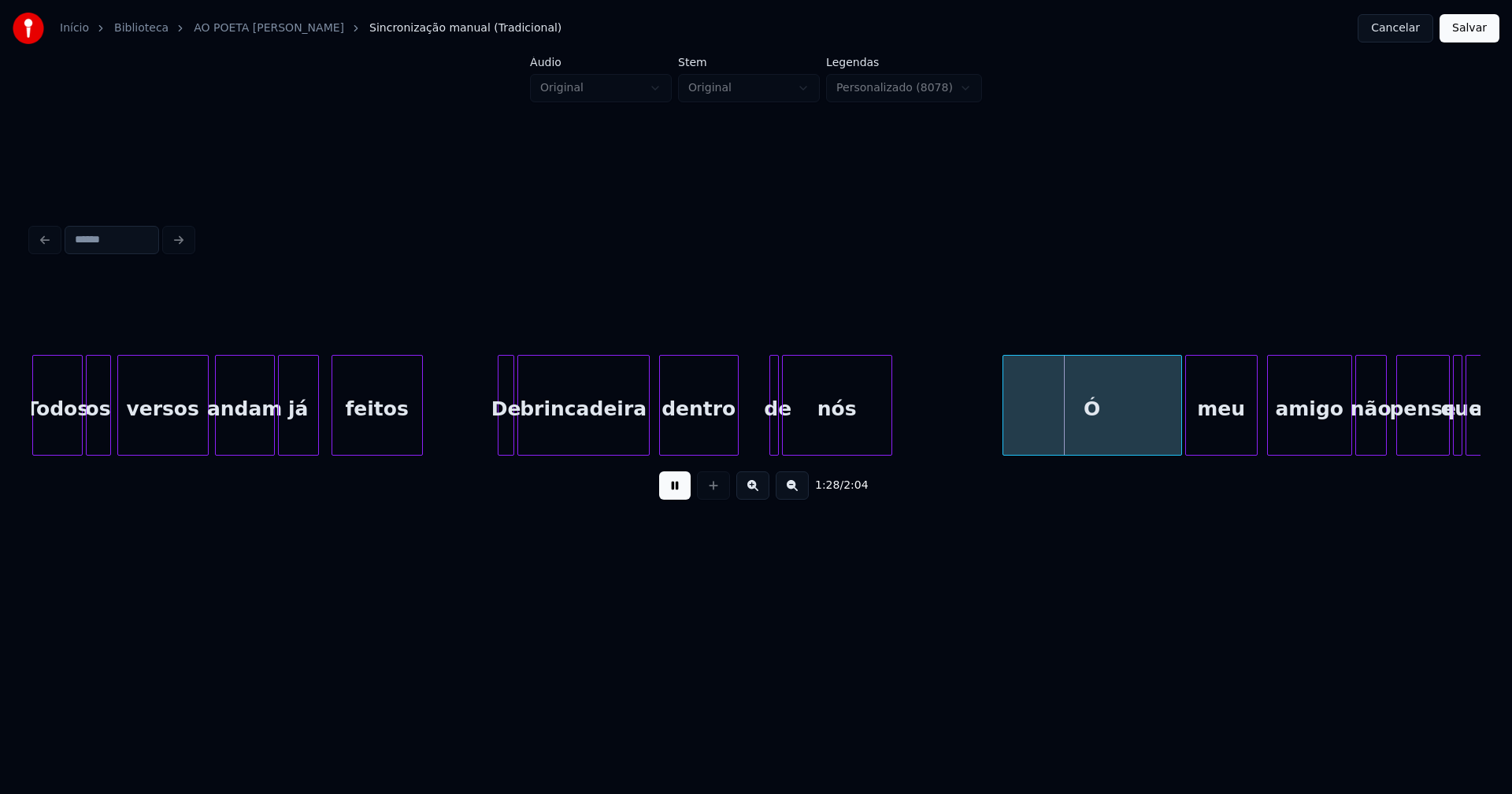
click at [736, 444] on div at bounding box center [735, 405] width 4 height 99
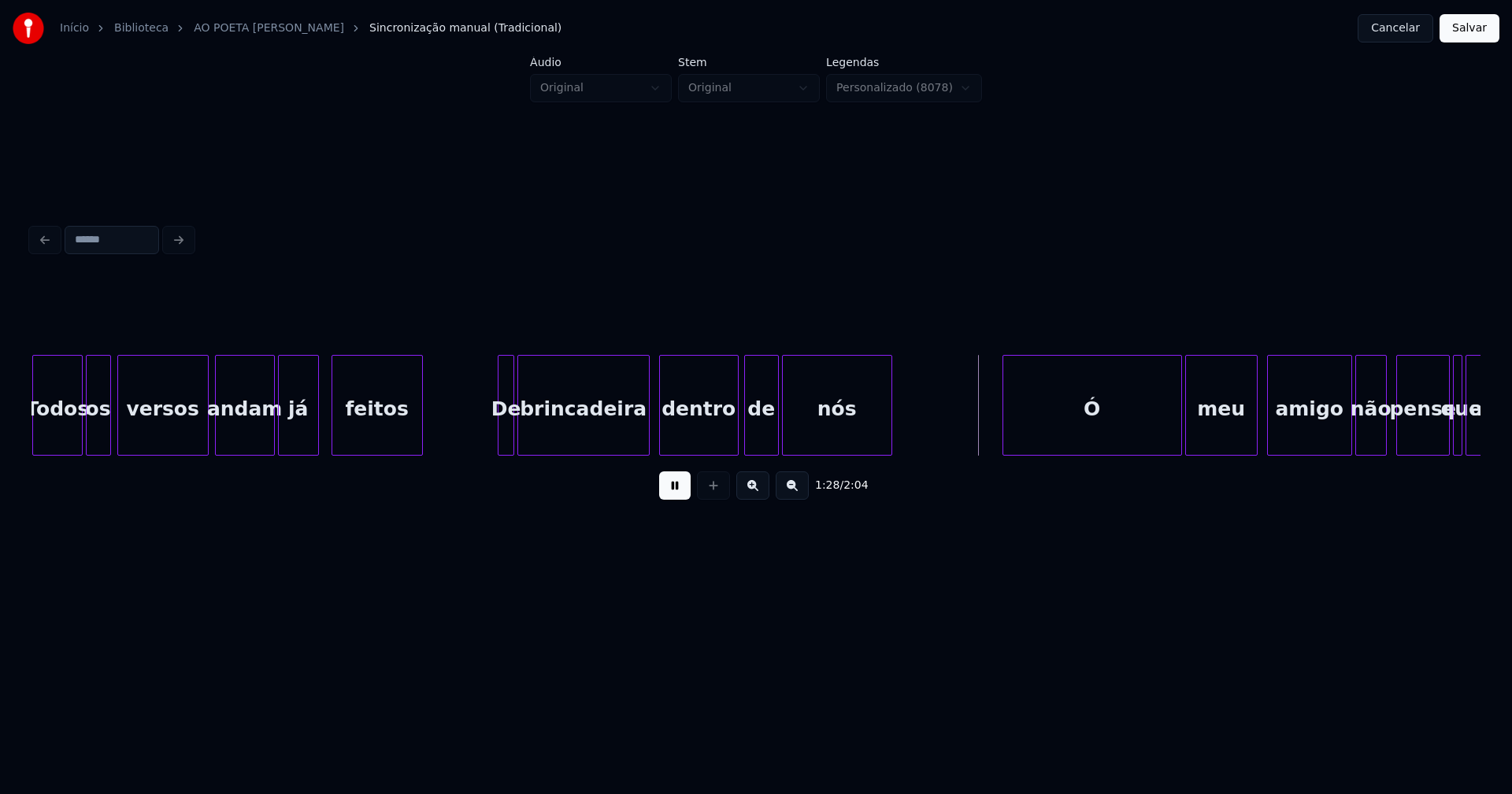
click at [745, 438] on div at bounding box center [746, 405] width 4 height 99
click at [1056, 435] on div "Ó" at bounding box center [1088, 408] width 178 height 107
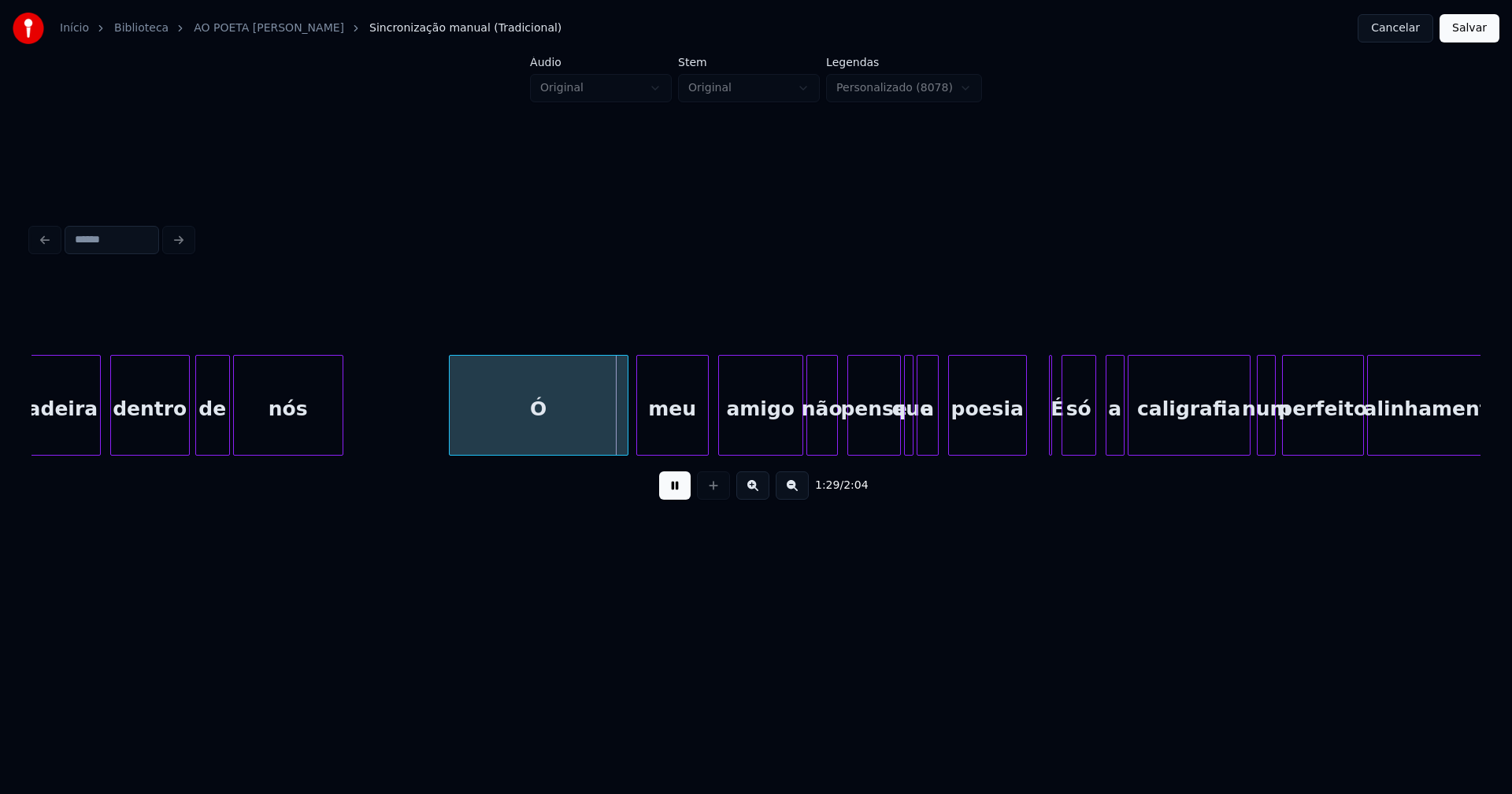
scroll to position [0, 13530]
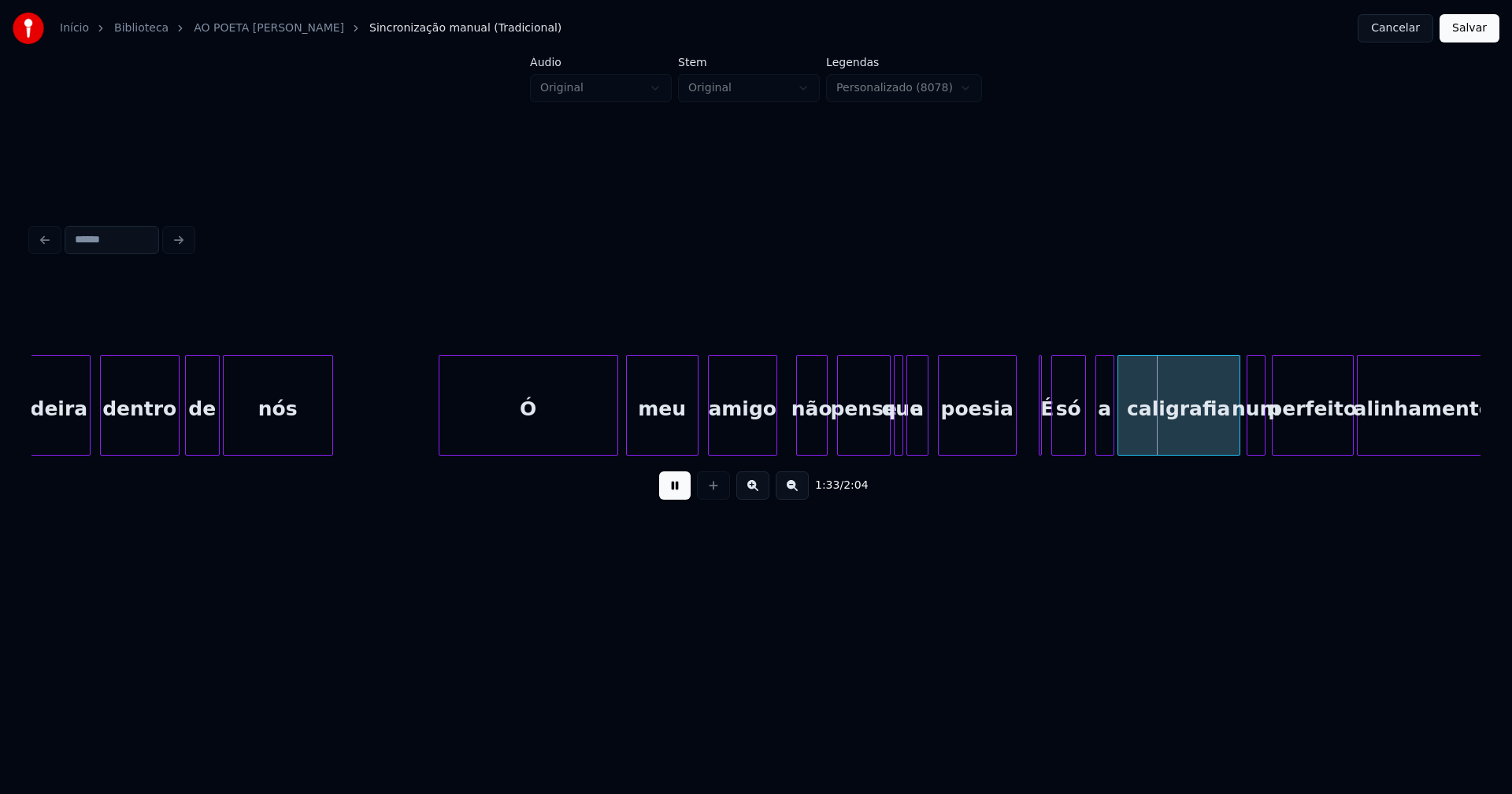
click at [774, 452] on div "brincadeira dentro de nós Ó meu amigo não pense que a poesia É só a caligrafia …" at bounding box center [756, 406] width 1448 height 101
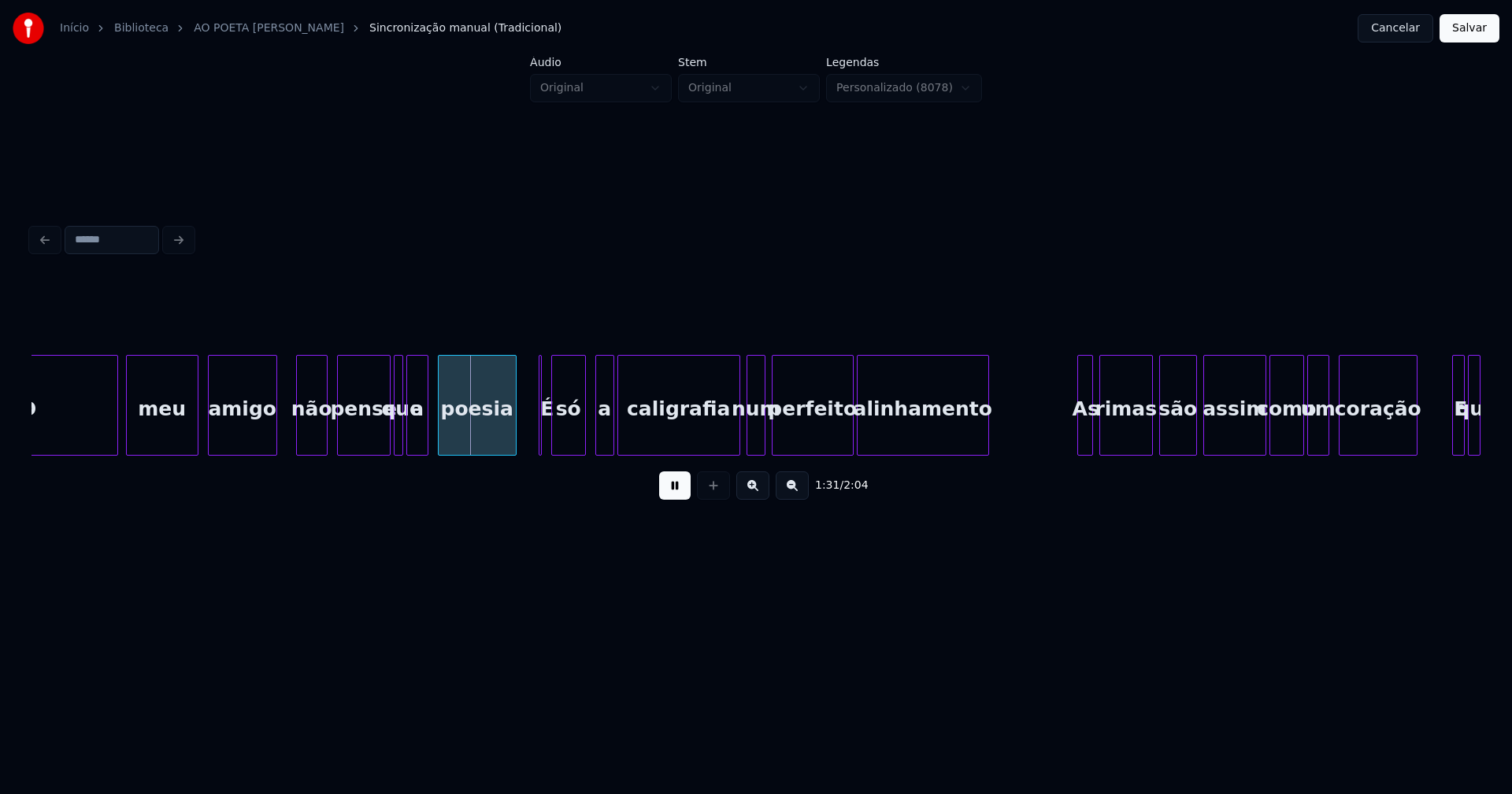
scroll to position [0, 14097]
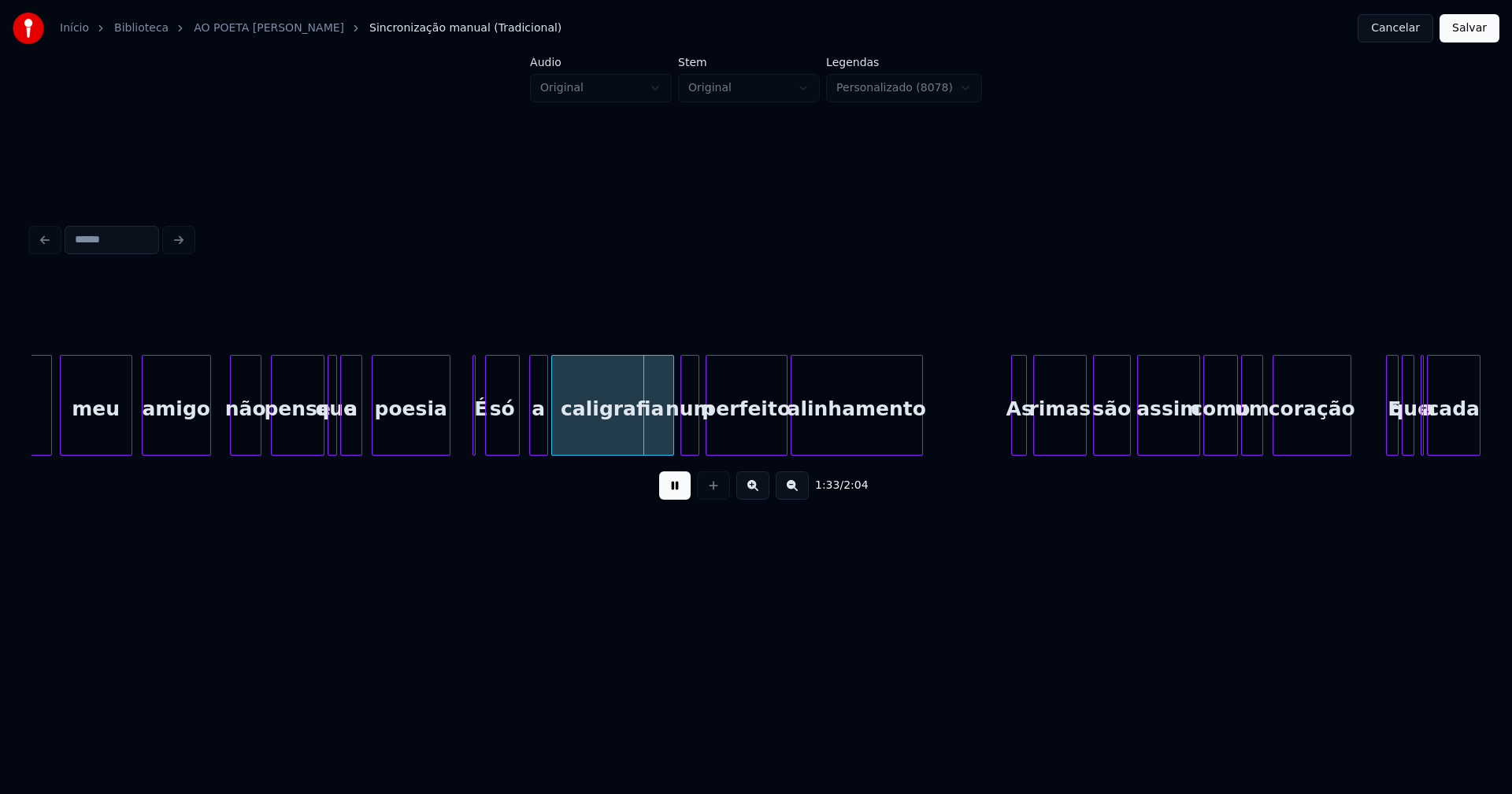
click at [673, 498] on button at bounding box center [675, 486] width 32 height 28
click at [429, 450] on div "Ó meu amigo não pense que a poesia É só a caligrafia num perfeito alinhamento A…" at bounding box center [756, 406] width 1448 height 101
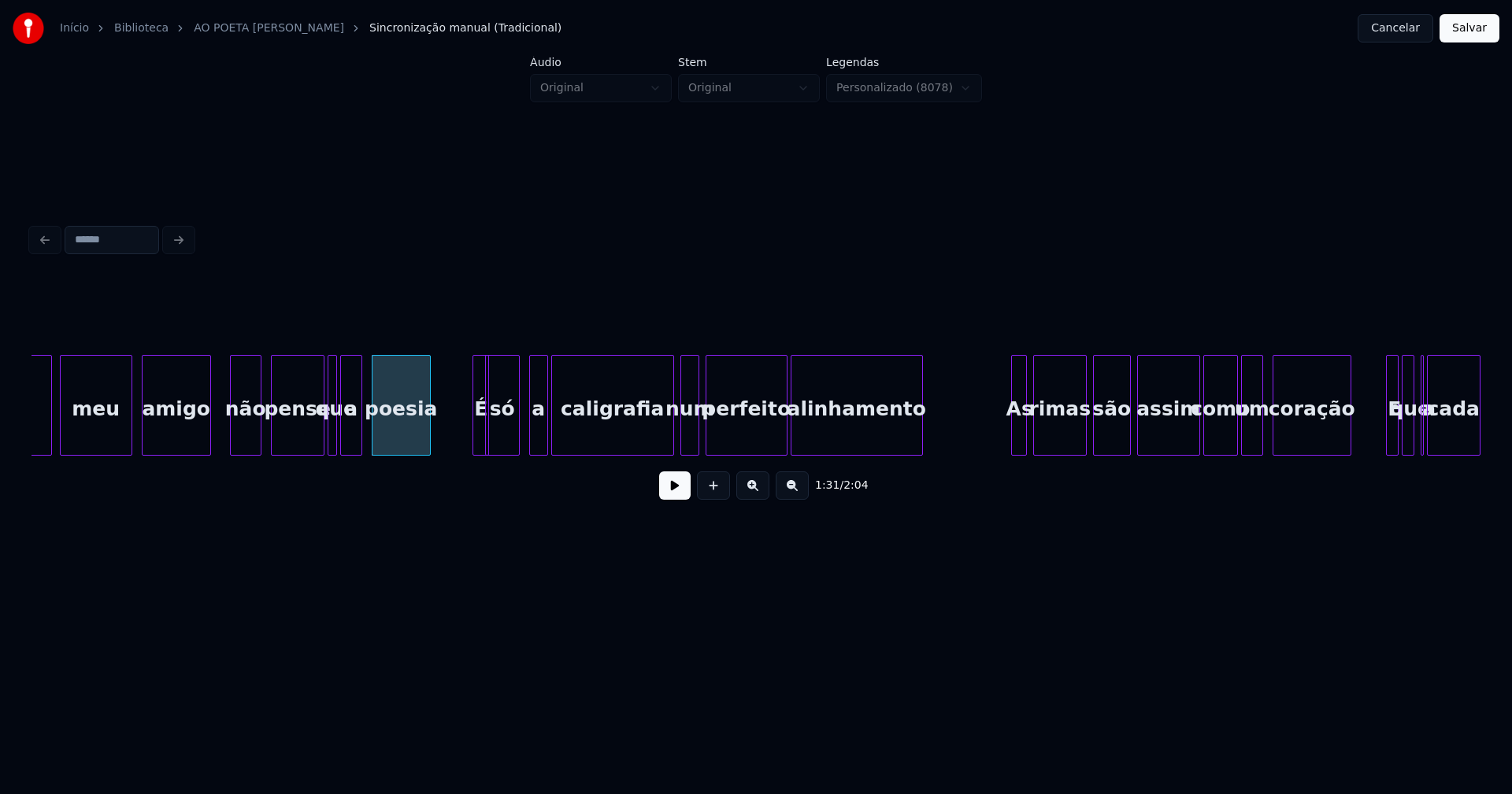
click at [453, 398] on div "É" at bounding box center [455, 408] width 16 height 107
click at [476, 421] on div at bounding box center [475, 405] width 4 height 99
click at [531, 442] on div "a" at bounding box center [531, 408] width 18 height 107
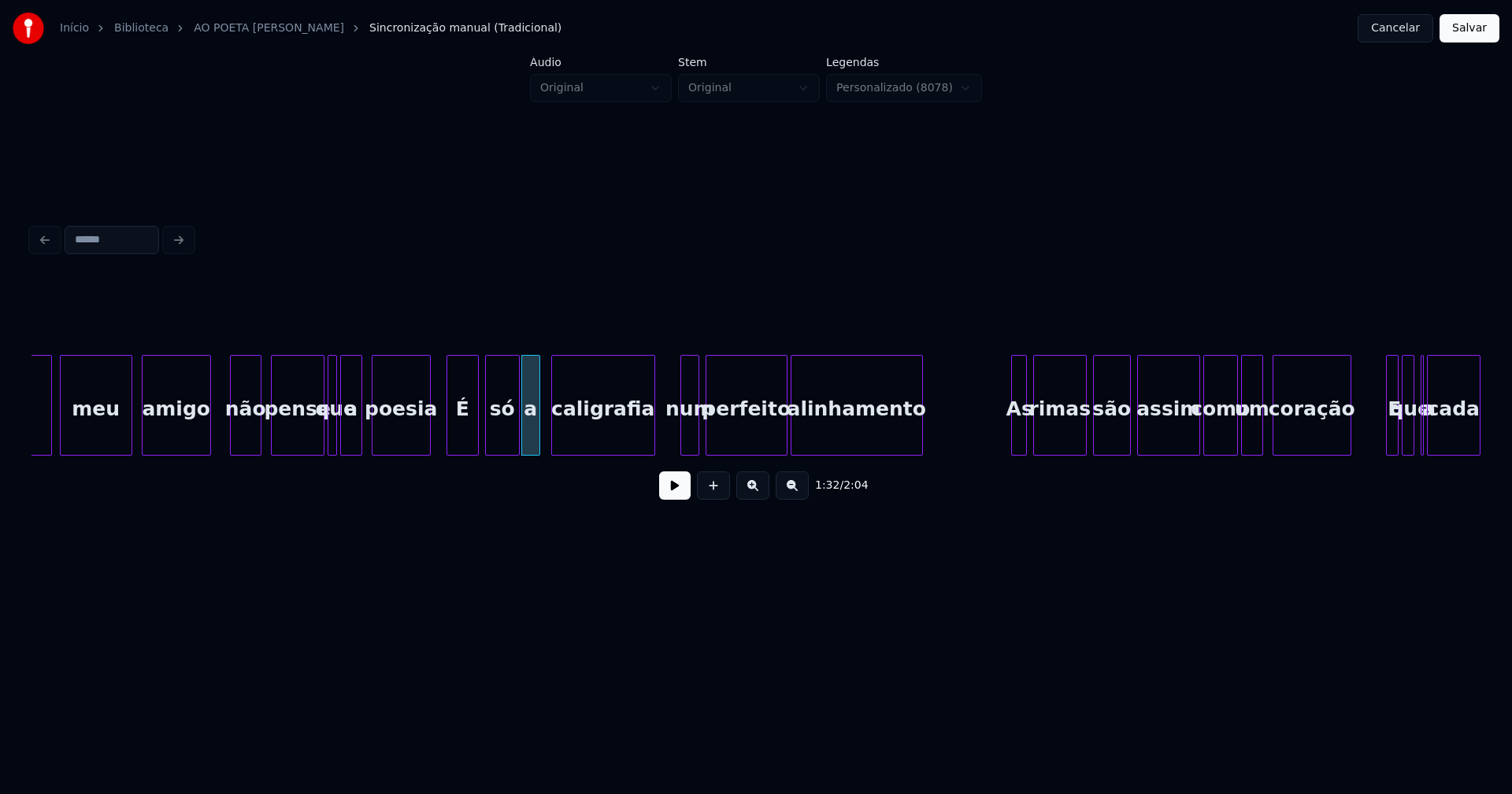
click at [654, 449] on div "caligrafia" at bounding box center [603, 406] width 104 height 101
click at [672, 497] on button at bounding box center [675, 486] width 32 height 28
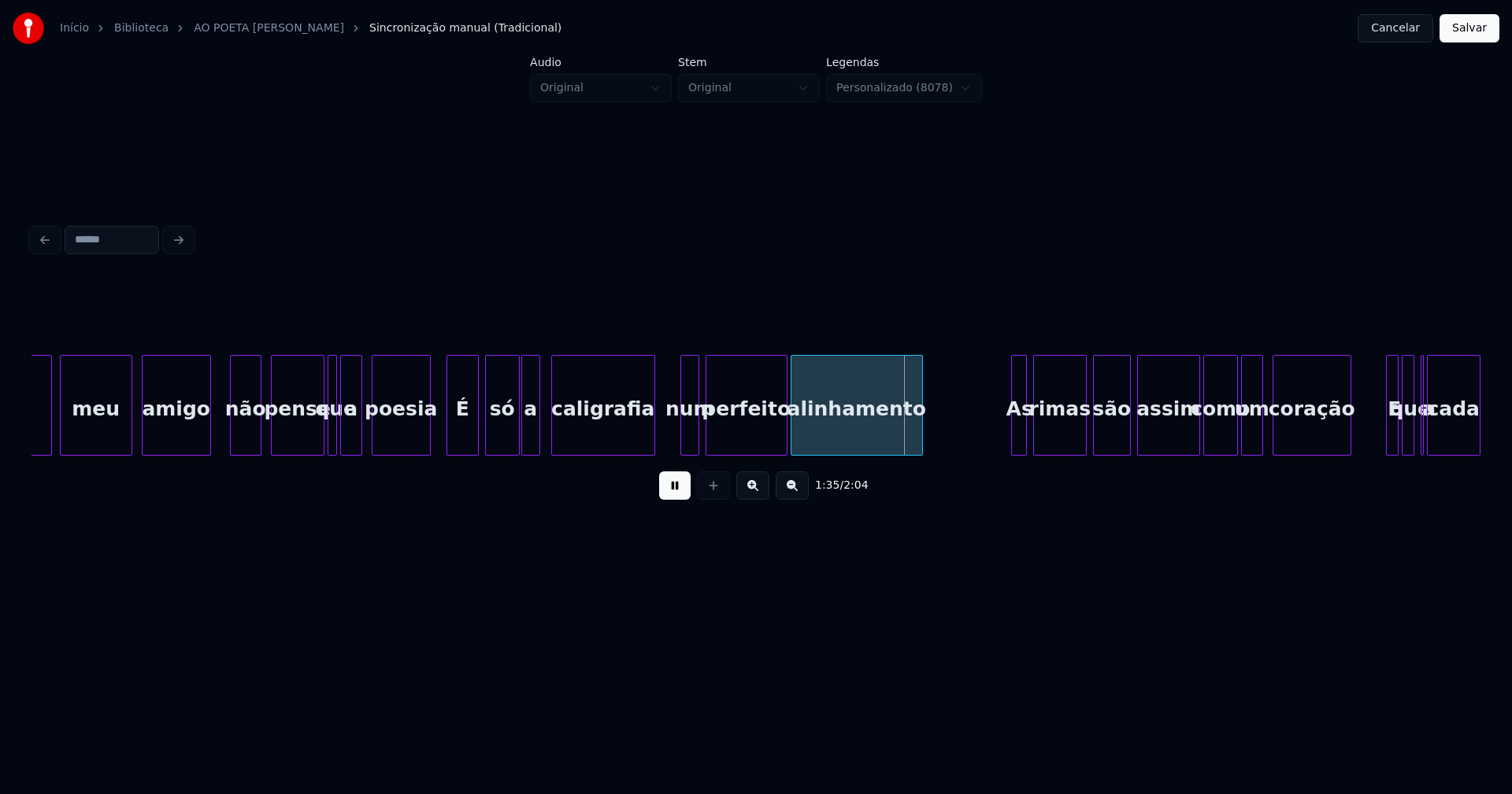
click at [666, 498] on button at bounding box center [675, 486] width 32 height 28
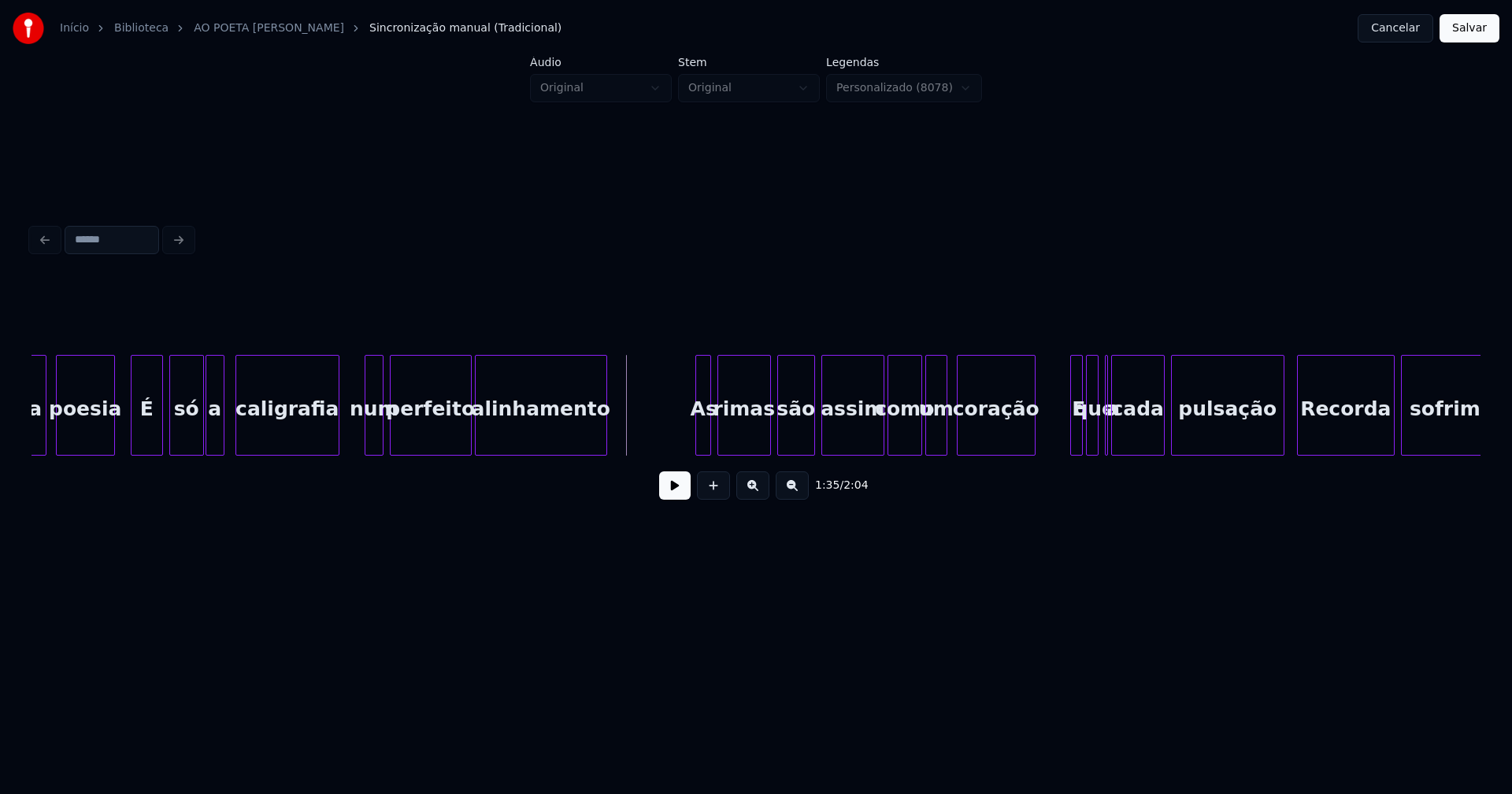
scroll to position [0, 14422]
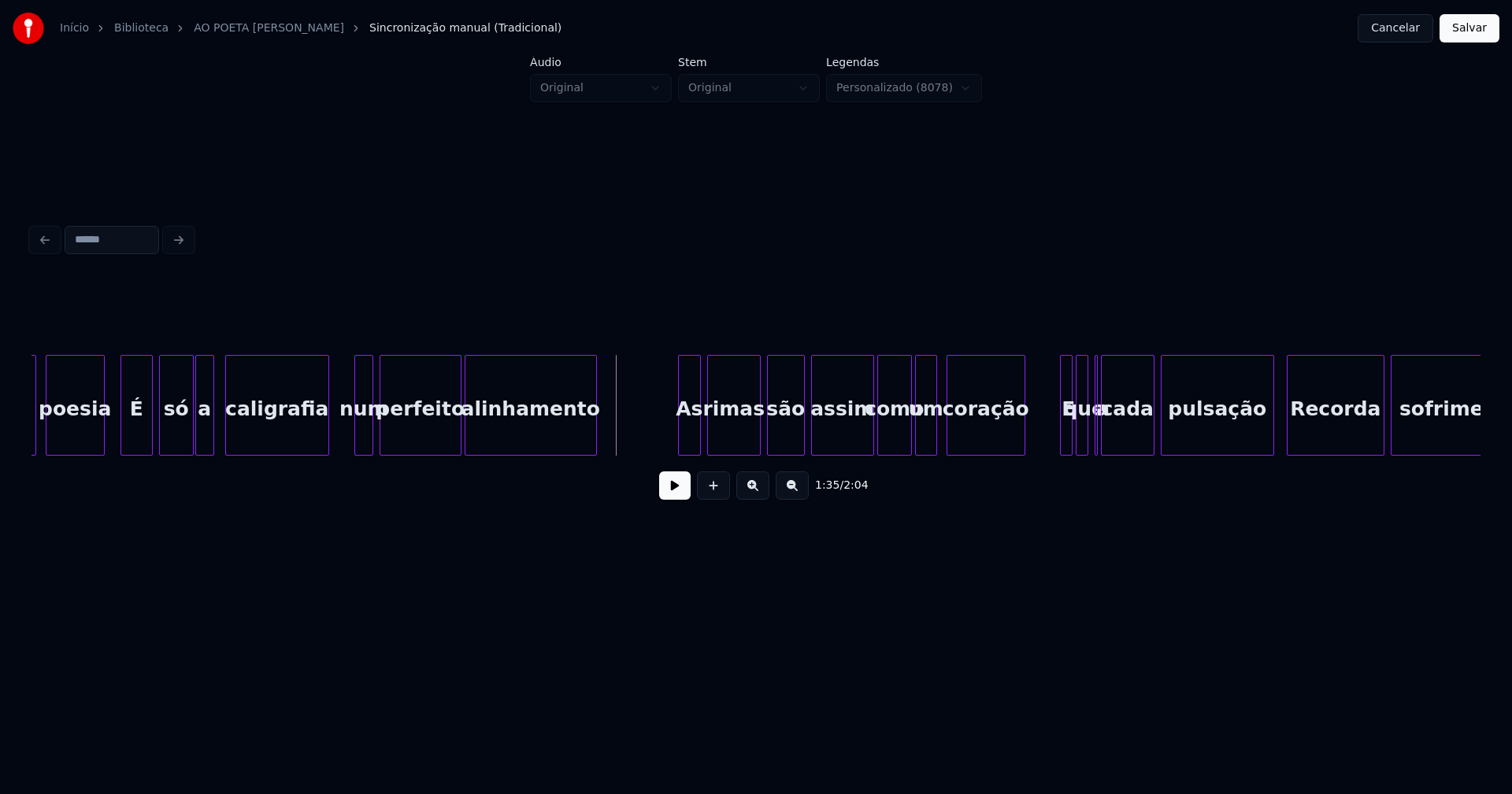
click at [680, 444] on div at bounding box center [680, 405] width 4 height 99
click at [859, 456] on div "a poesia É só a caligrafia num perfeito alinhamento As rimas são assim como um …" at bounding box center [756, 406] width 1448 height 101
click at [671, 500] on button at bounding box center [675, 486] width 32 height 28
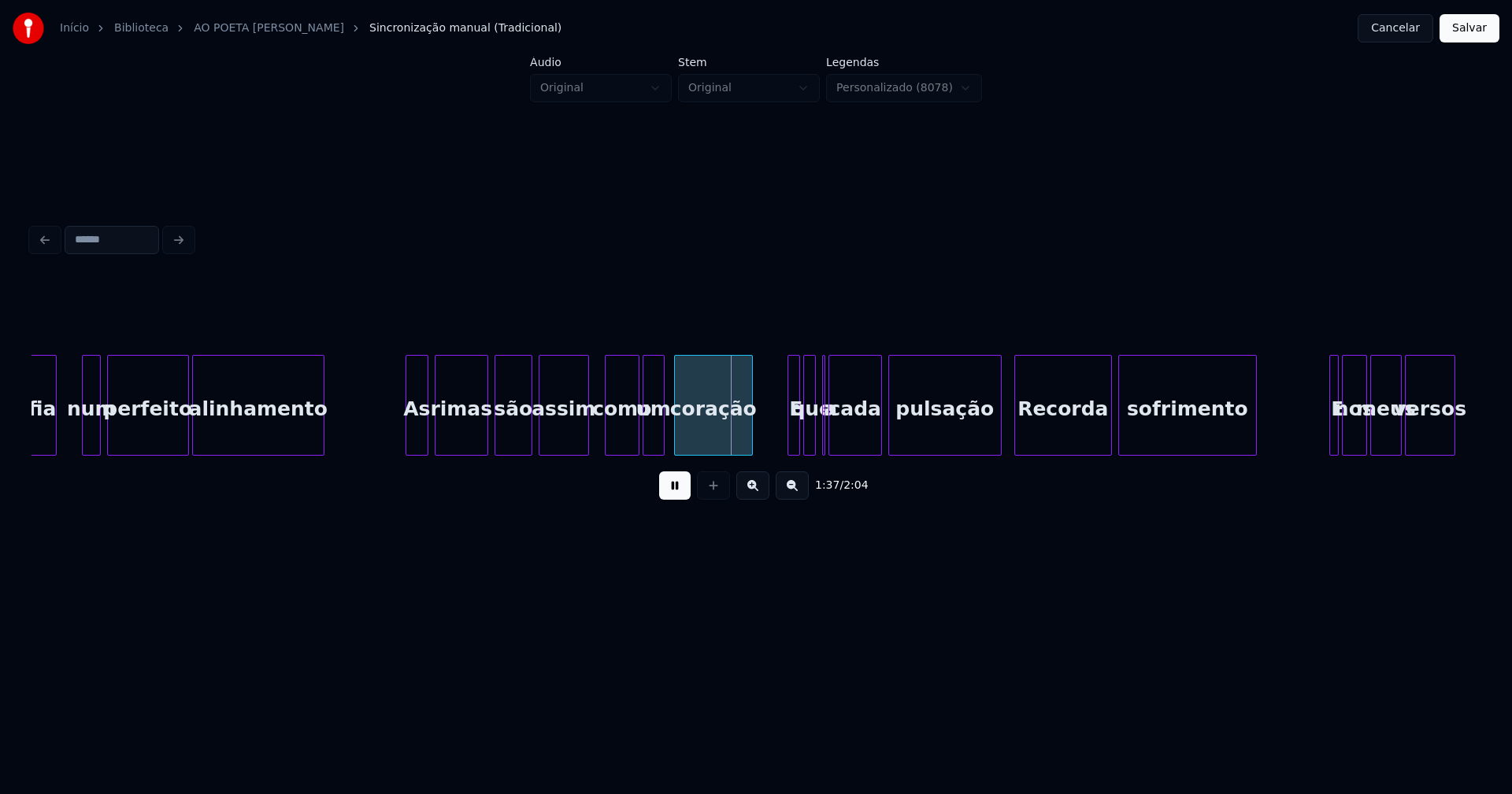
scroll to position [0, 14759]
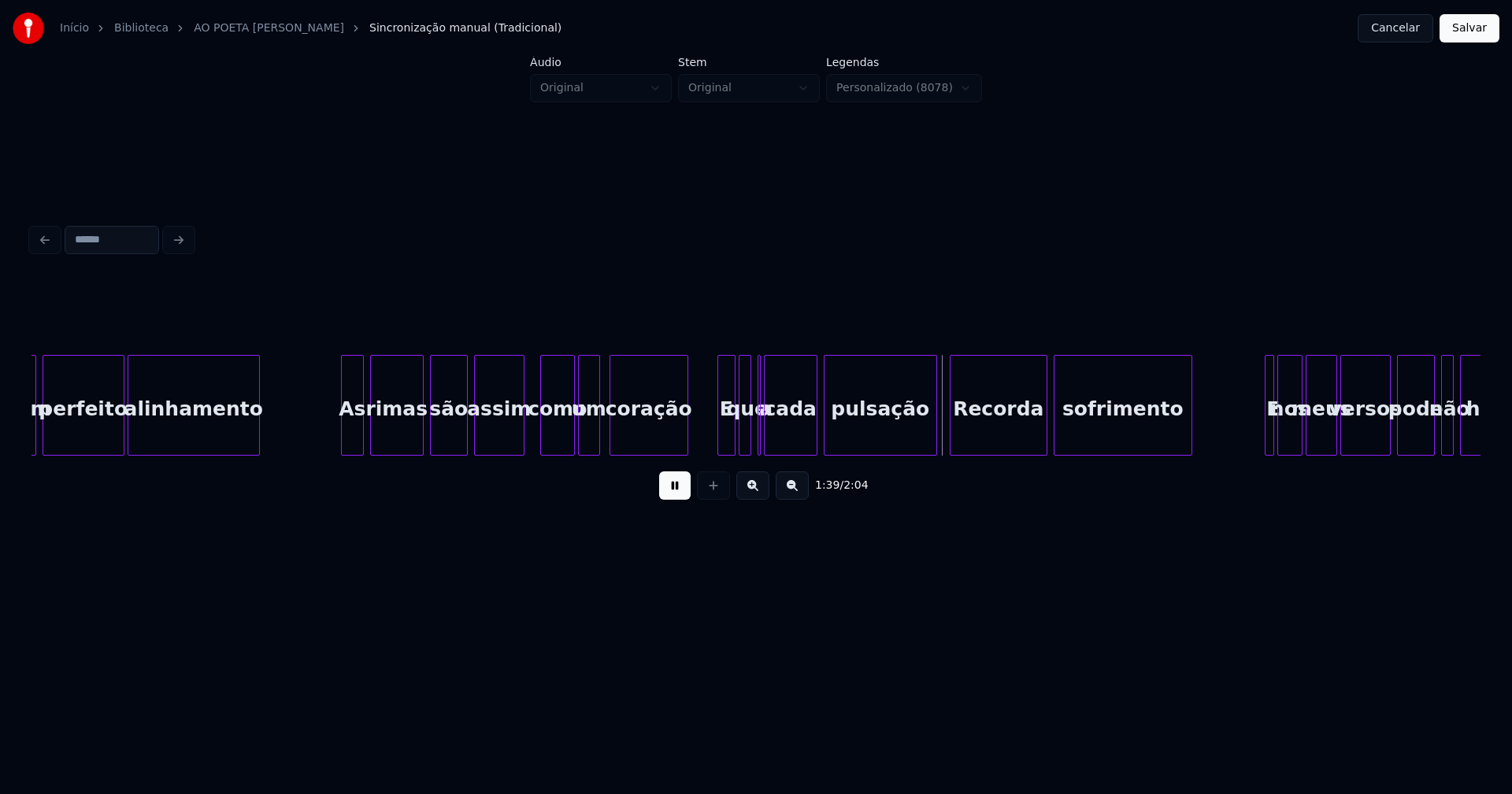
click at [721, 438] on div at bounding box center [720, 405] width 4 height 99
click at [673, 495] on button at bounding box center [675, 486] width 32 height 28
click at [760, 436] on div at bounding box center [760, 405] width 4 height 99
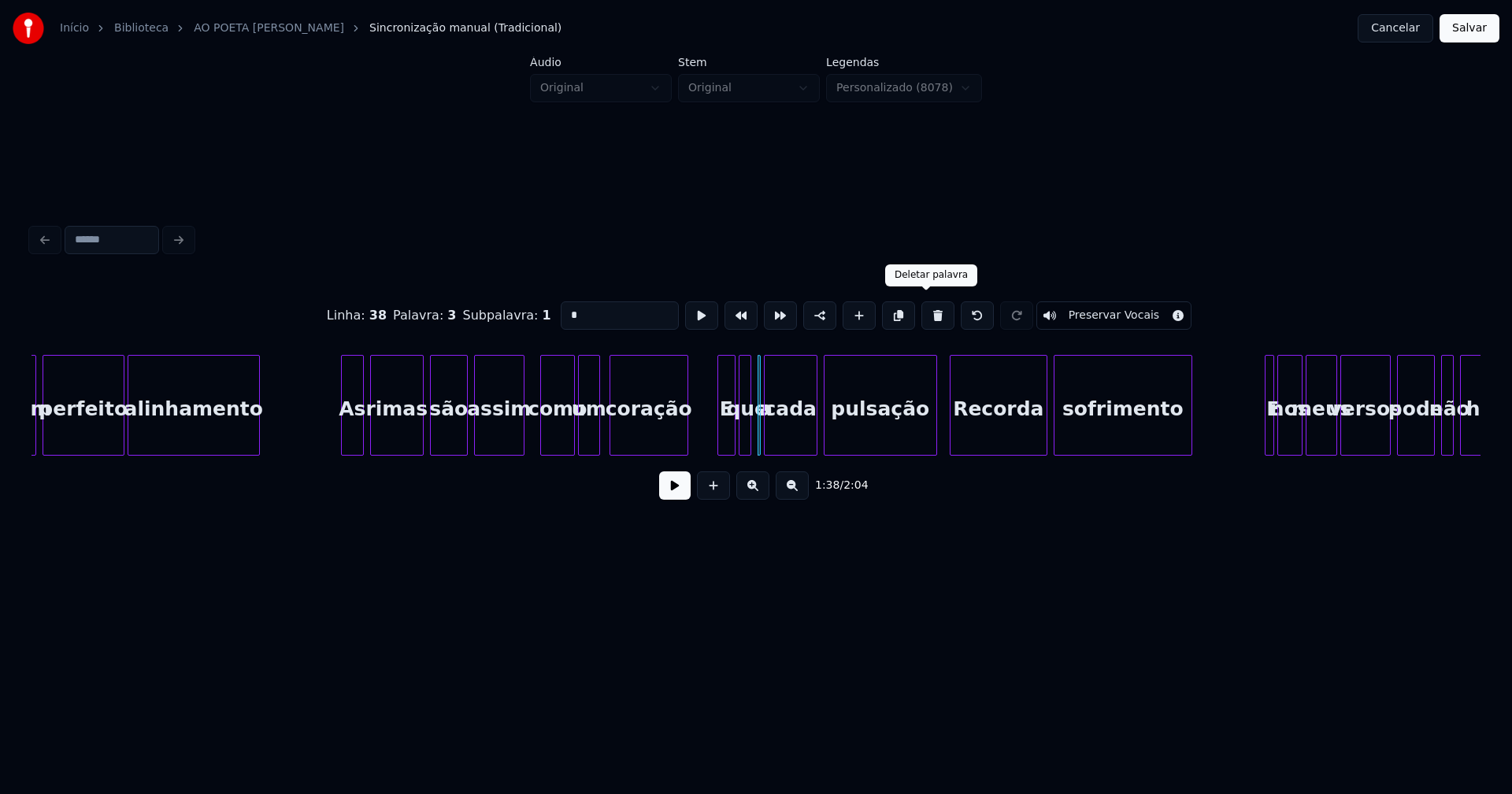
click at [927, 313] on button at bounding box center [937, 316] width 33 height 28
type input "****"
click at [763, 434] on div at bounding box center [760, 405] width 4 height 99
click at [670, 497] on button at bounding box center [675, 486] width 32 height 28
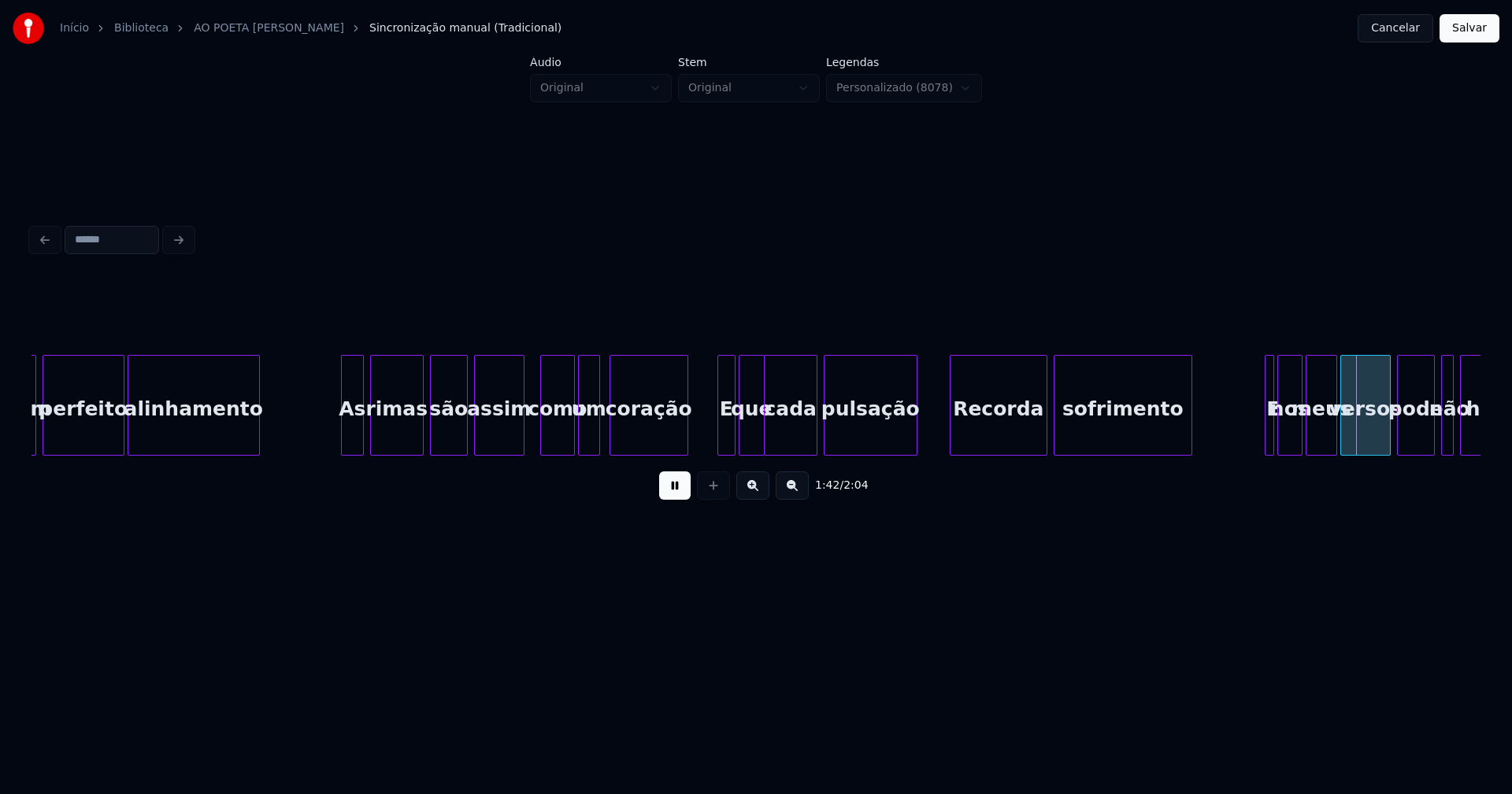
click at [914, 442] on div at bounding box center [913, 405] width 4 height 99
click at [930, 437] on div at bounding box center [930, 405] width 4 height 99
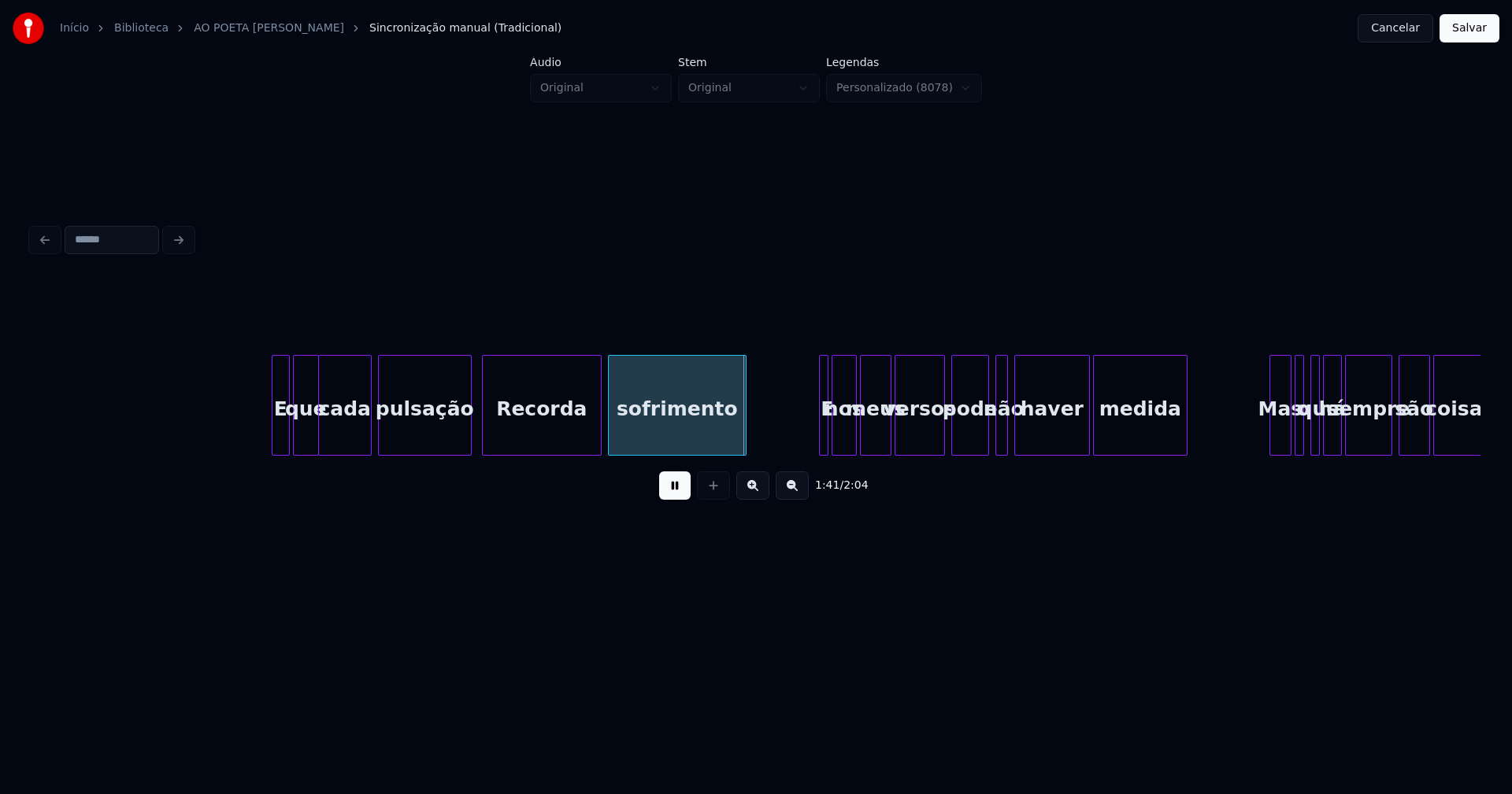
scroll to position [0, 15445]
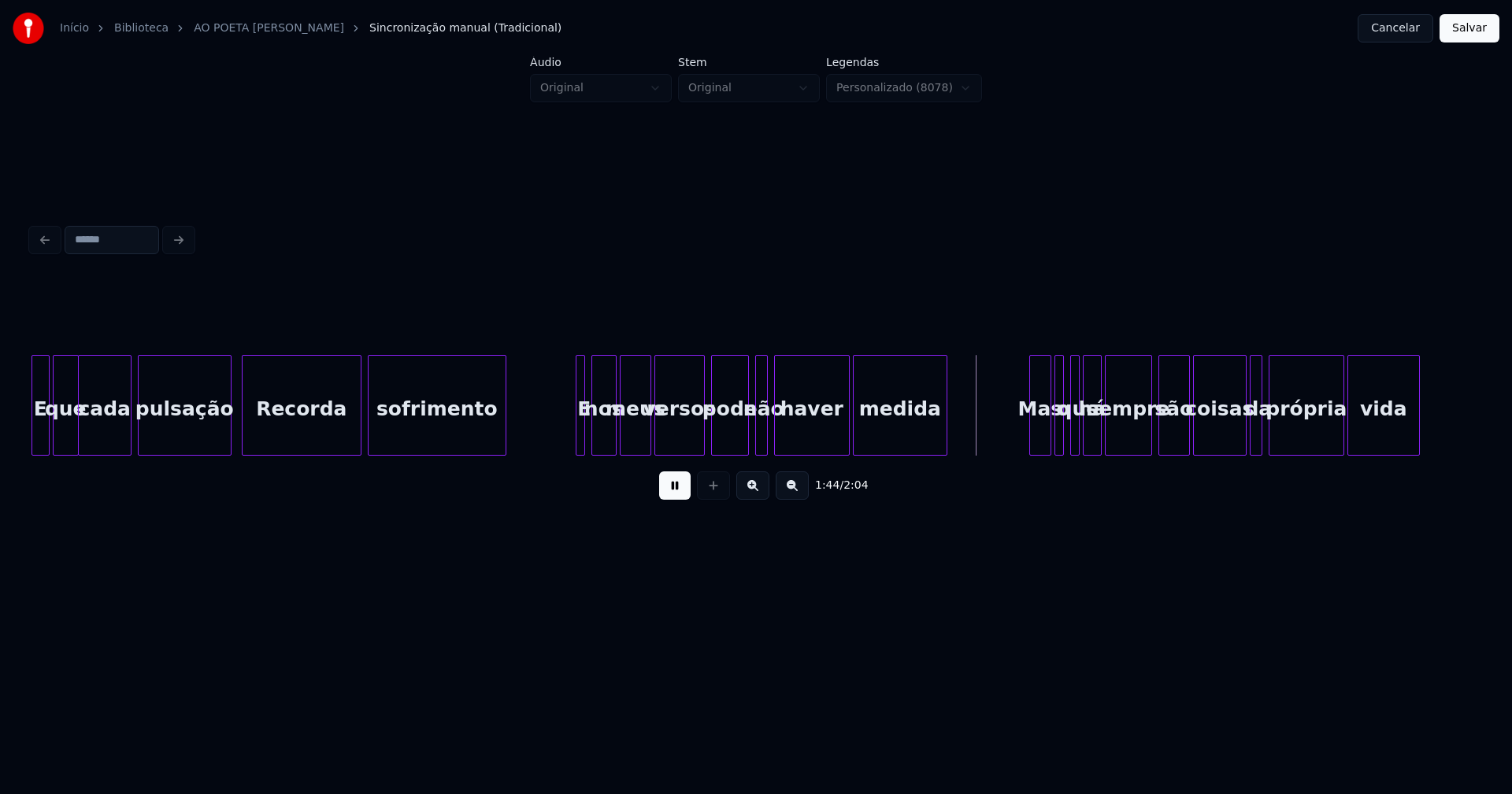
click at [575, 436] on div "E" at bounding box center [580, 406] width 10 height 101
click at [692, 446] on div at bounding box center [691, 405] width 4 height 99
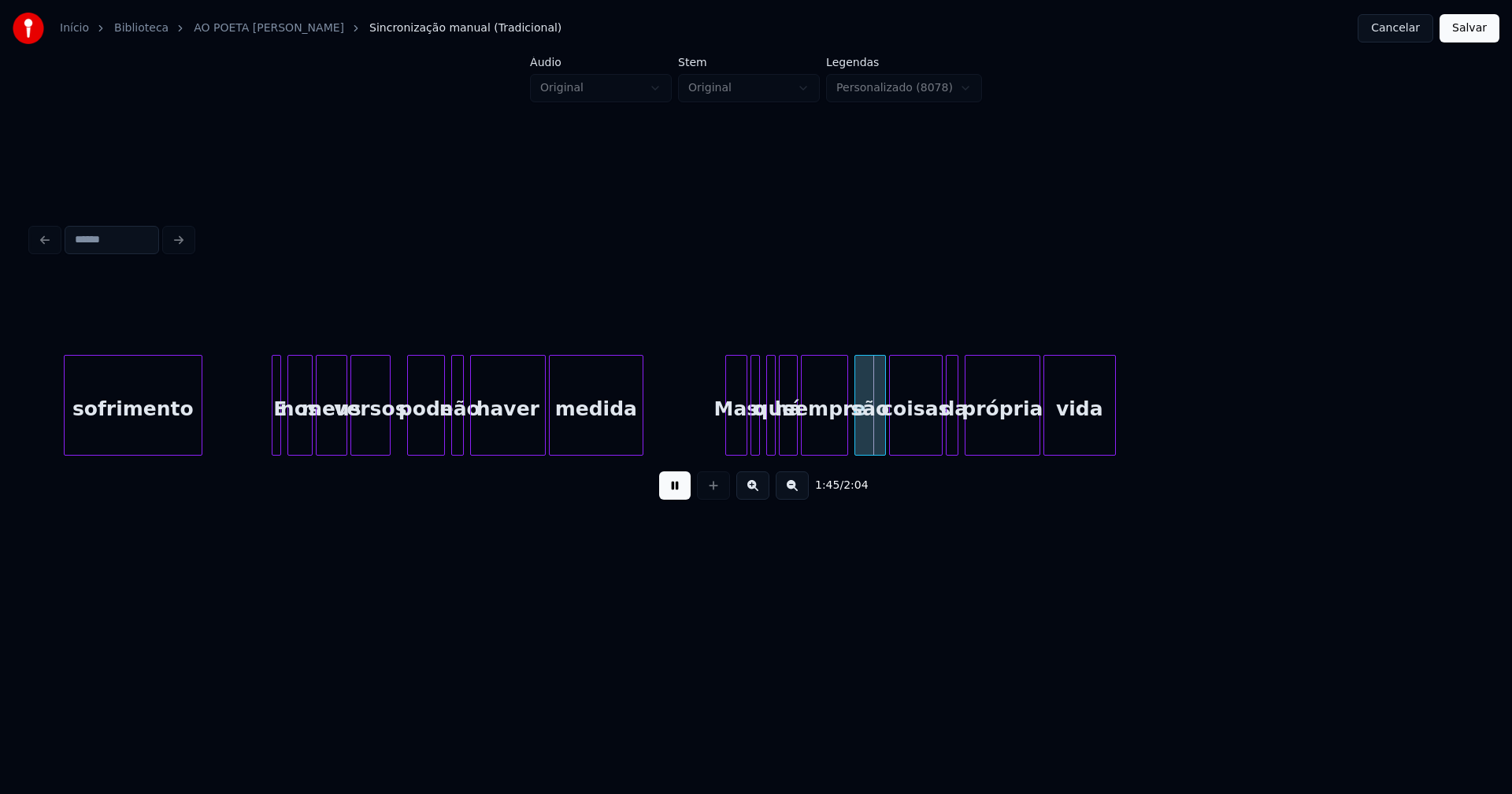
scroll to position [0, 16152]
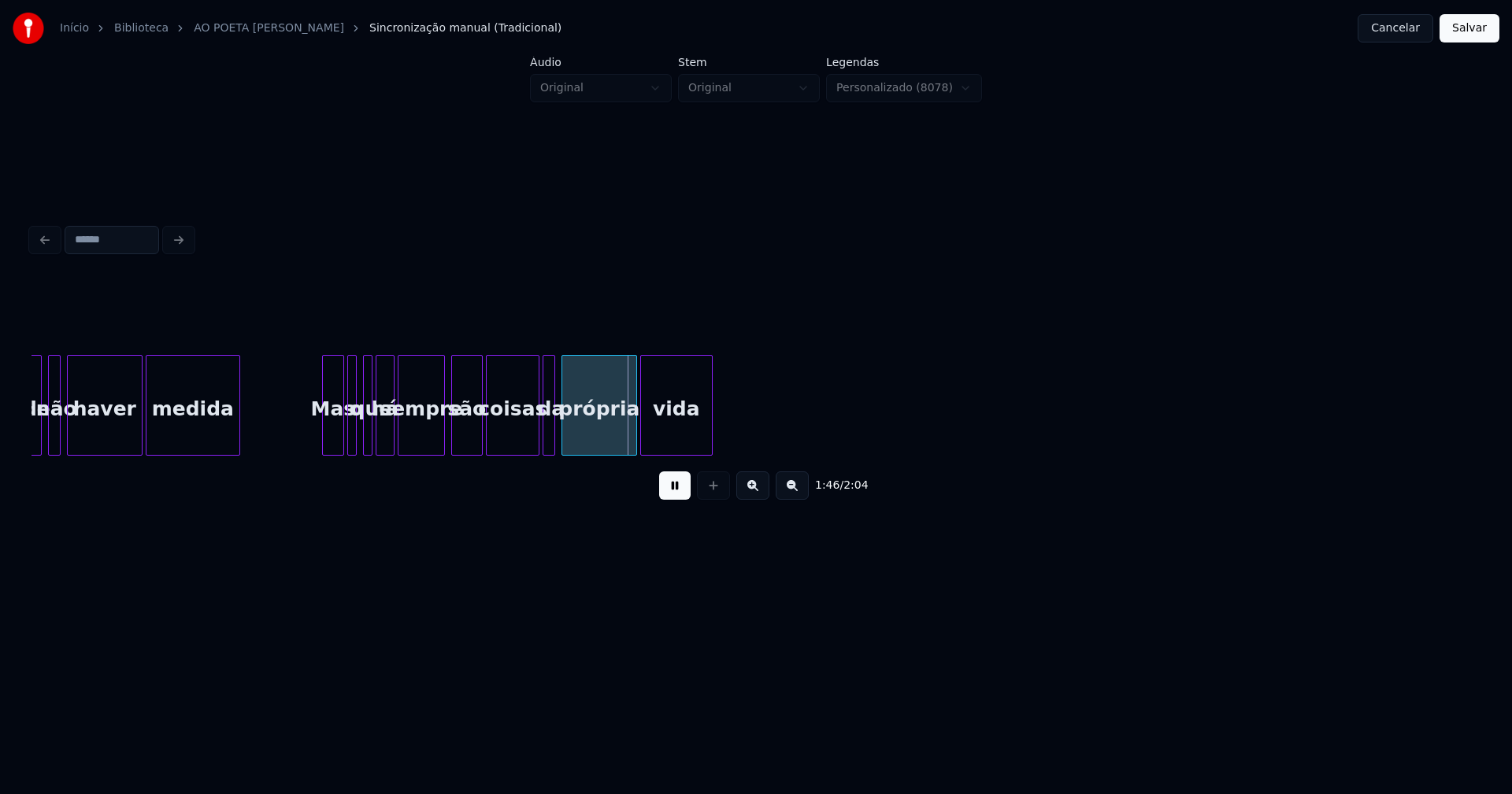
click at [670, 491] on button at bounding box center [675, 486] width 32 height 28
click at [321, 437] on div at bounding box center [320, 405] width 4 height 99
click at [359, 439] on div at bounding box center [357, 405] width 4 height 99
click at [436, 436] on div at bounding box center [434, 405] width 4 height 99
click at [528, 447] on div at bounding box center [530, 405] width 4 height 99
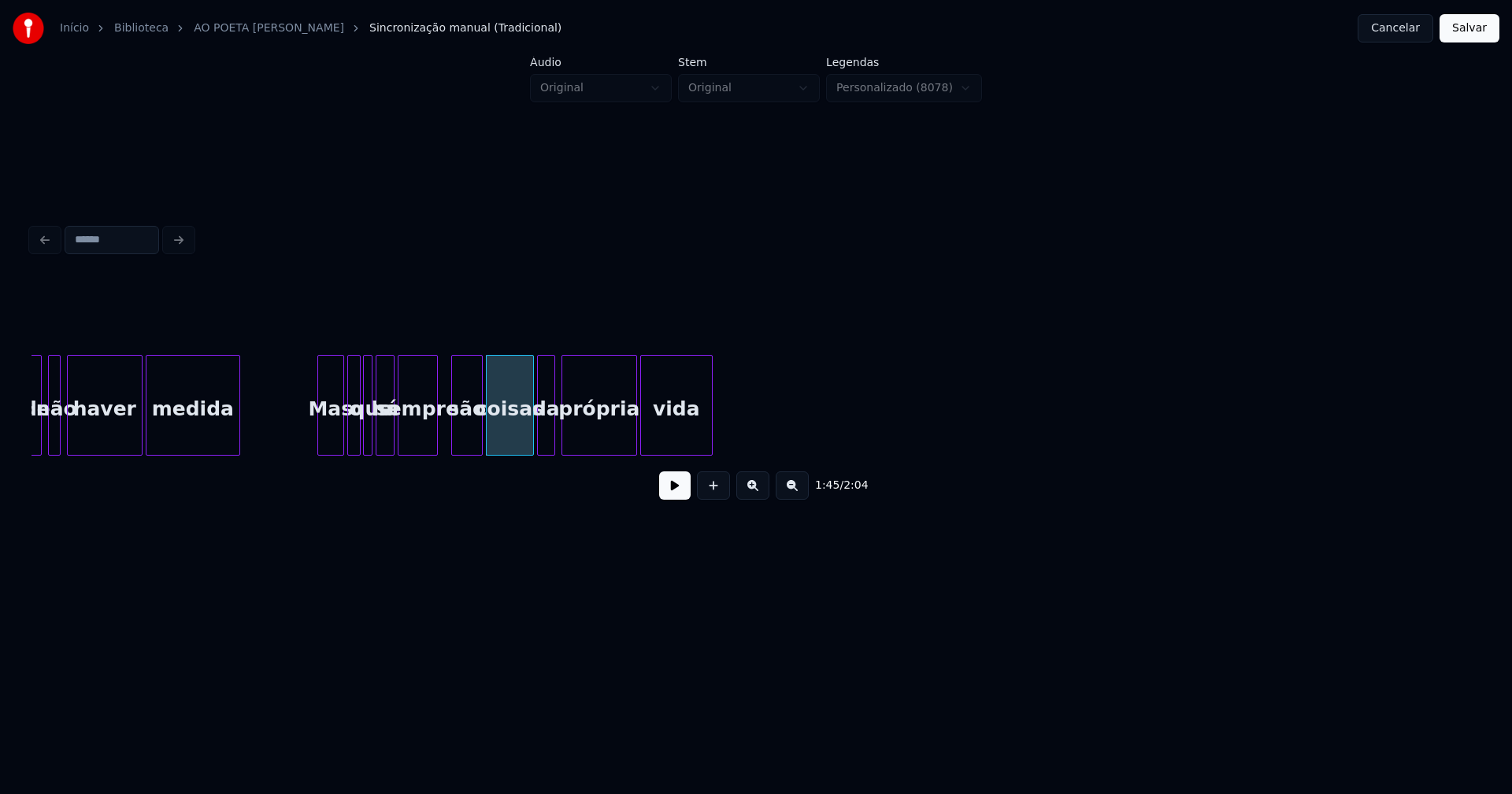
click at [538, 441] on div at bounding box center [540, 405] width 4 height 99
click at [1475, 31] on button "Salvar" at bounding box center [1469, 28] width 60 height 28
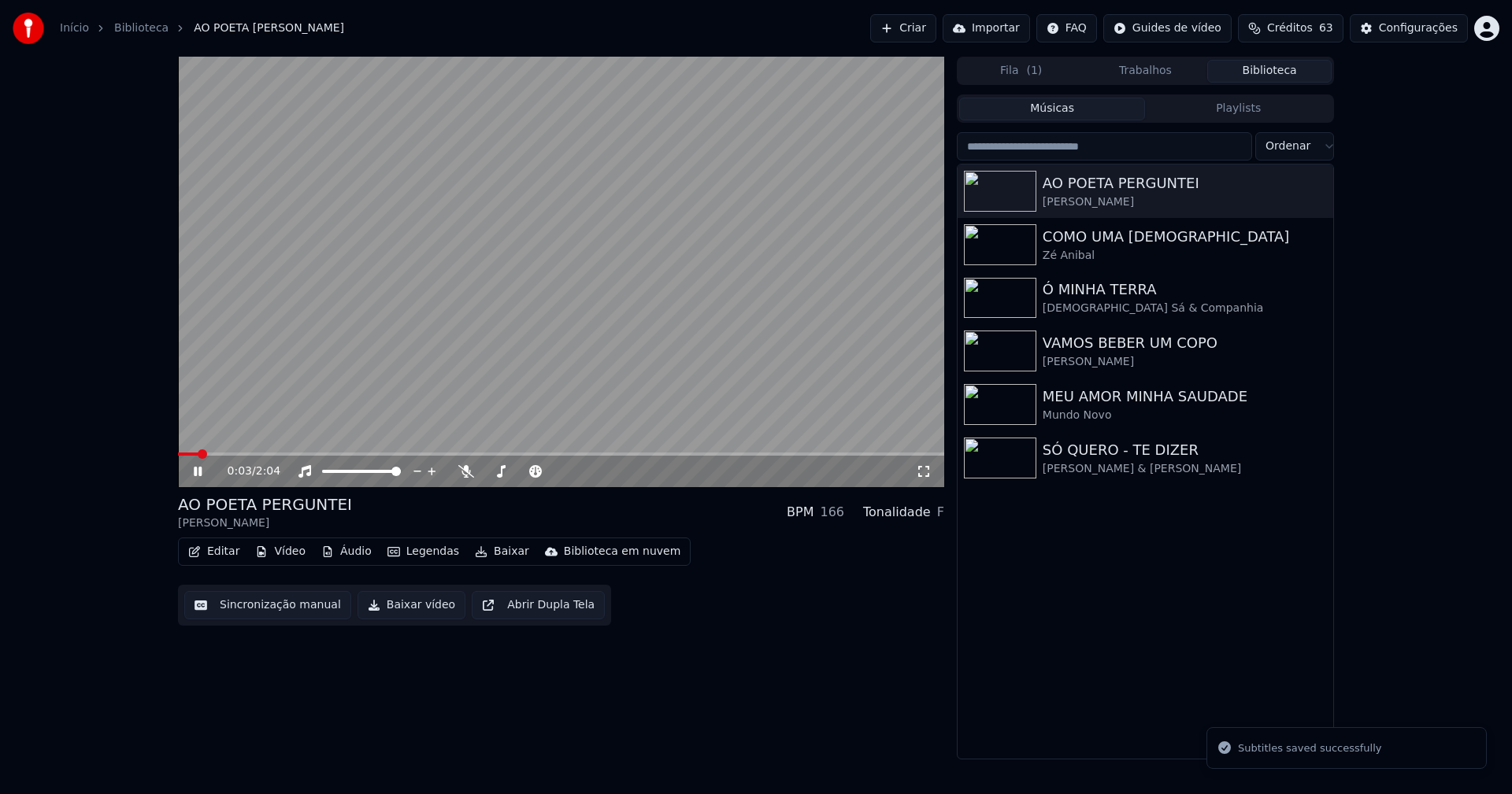
drag, startPoint x: 924, startPoint y: 472, endPoint x: 945, endPoint y: 489, distance: 27.0
click at [924, 473] on icon at bounding box center [924, 471] width 16 height 12
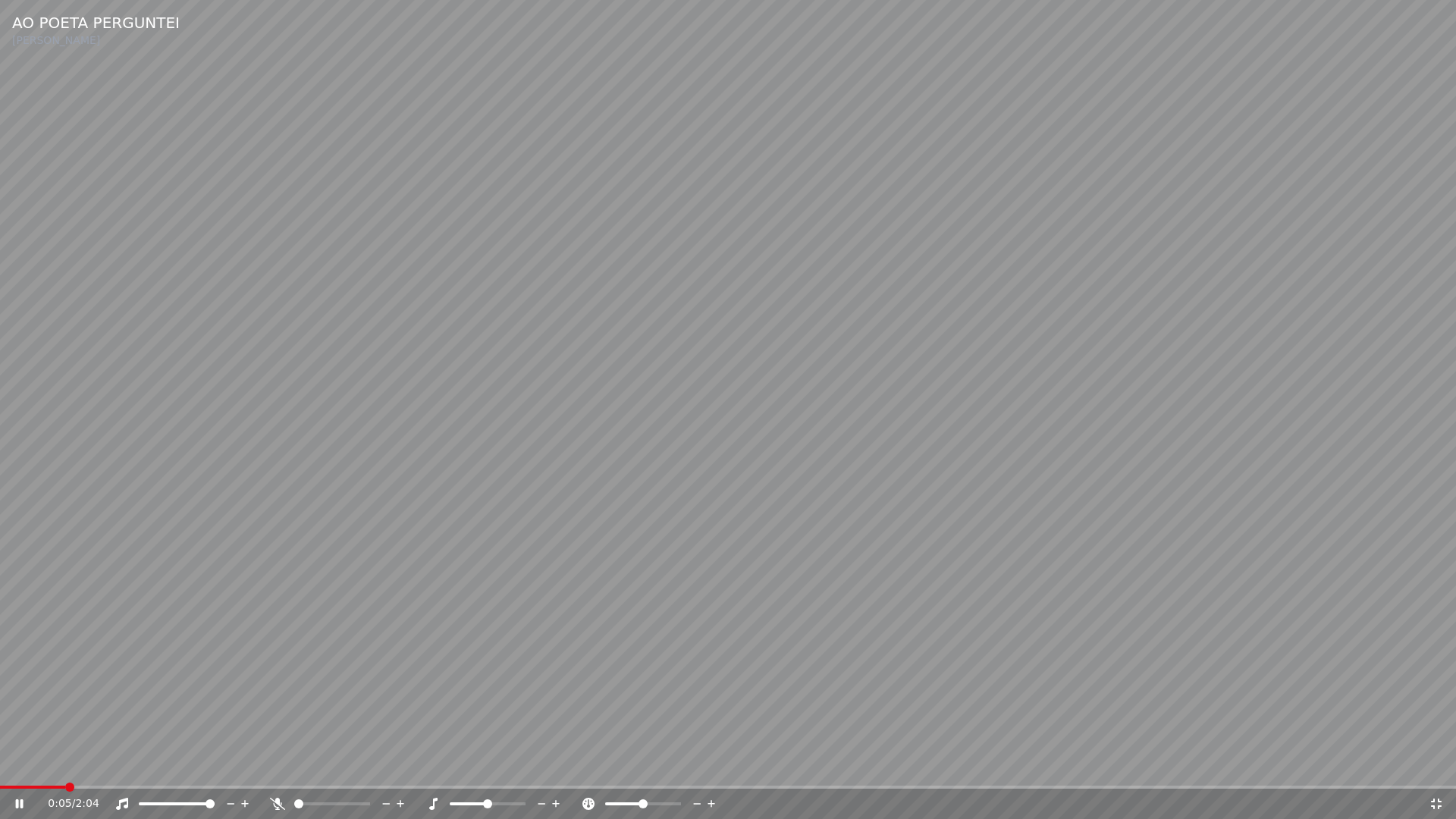
click at [1, 765] on span at bounding box center [32, 788] width 65 height 3
click at [20, 765] on icon at bounding box center [30, 804] width 36 height 12
click at [18, 765] on icon at bounding box center [20, 804] width 9 height 10
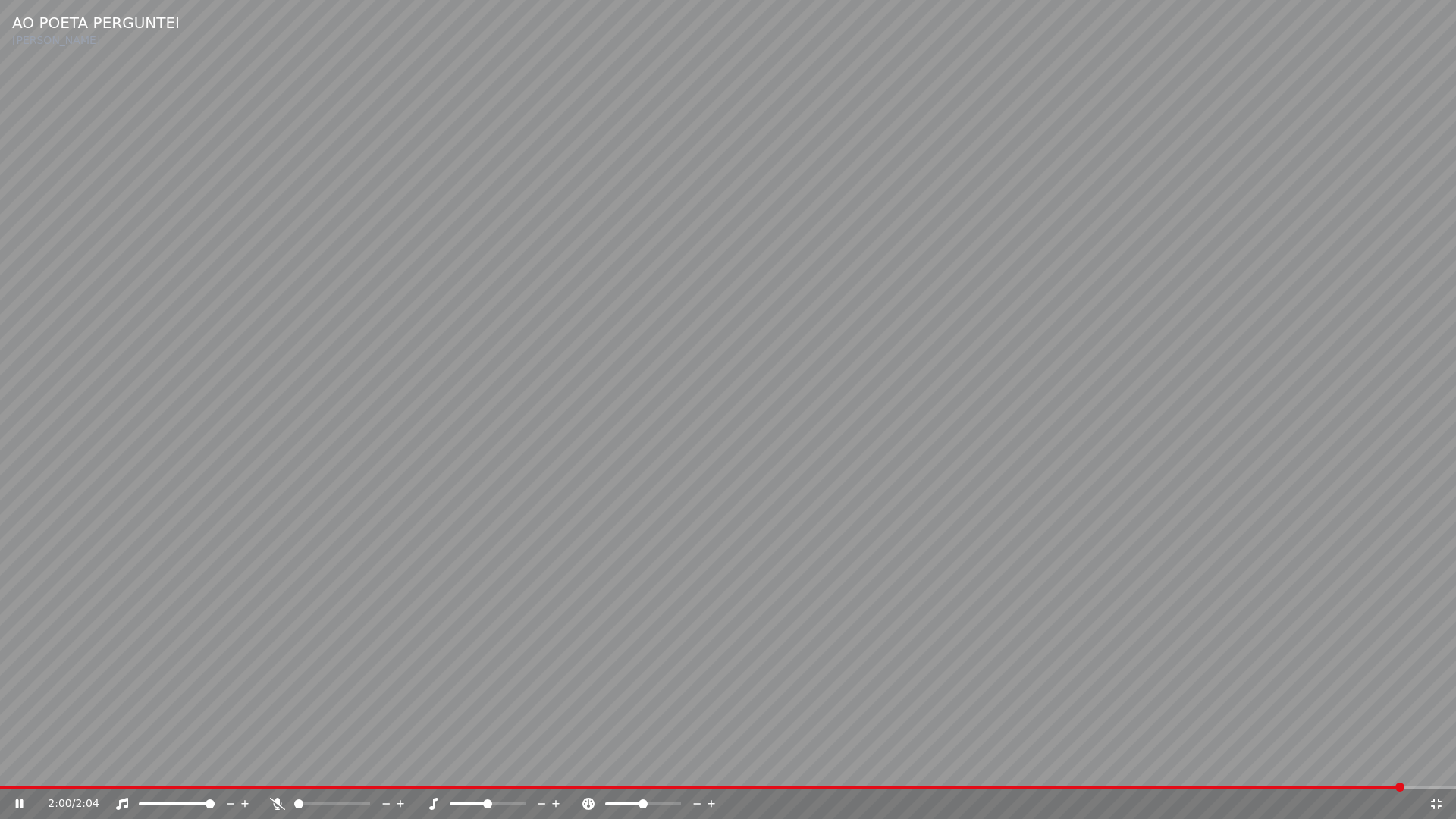
click at [1439, 765] on icon at bounding box center [1436, 804] width 15 height 12
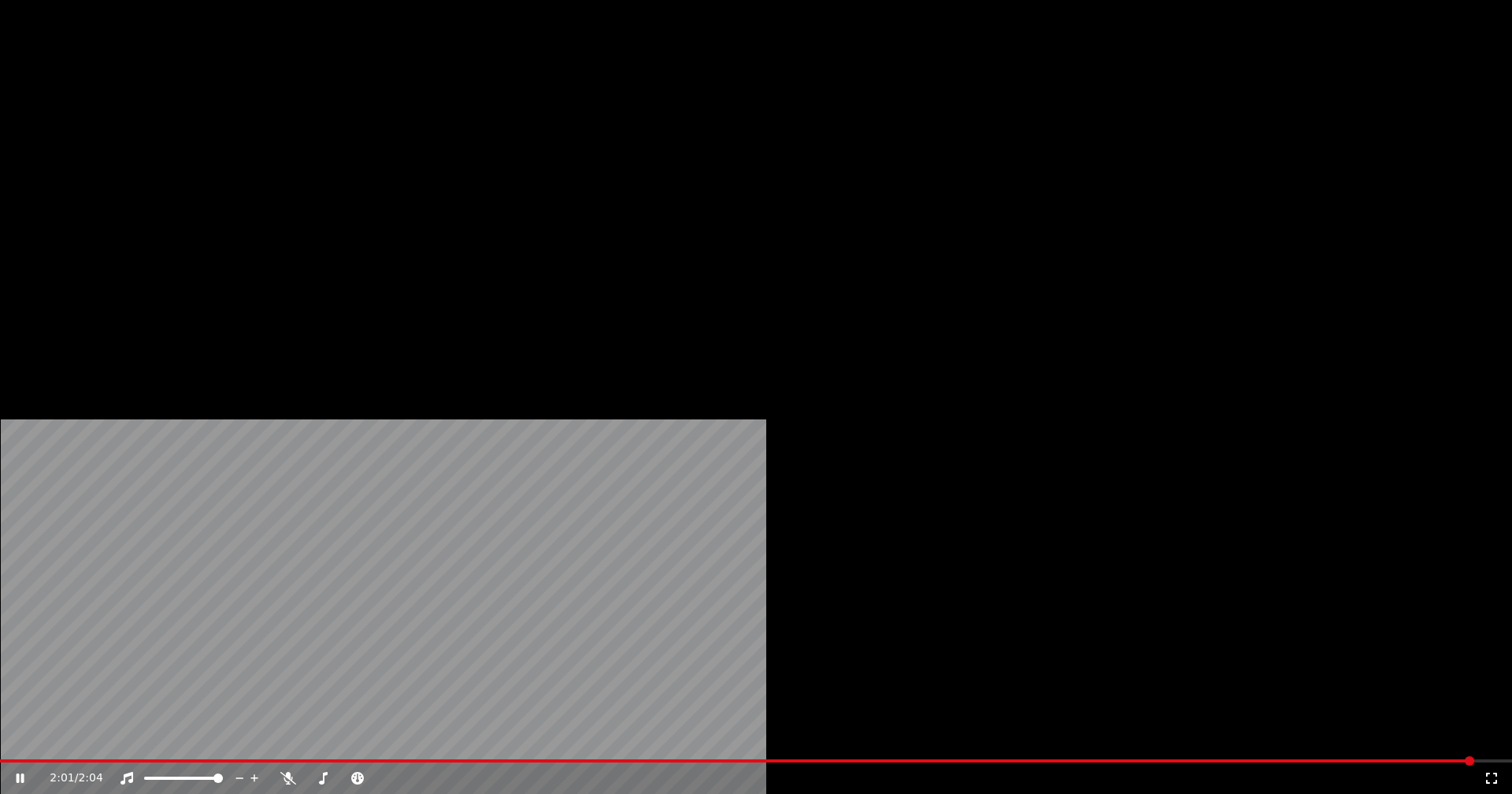
click at [220, 132] on button "Editar" at bounding box center [213, 121] width 64 height 22
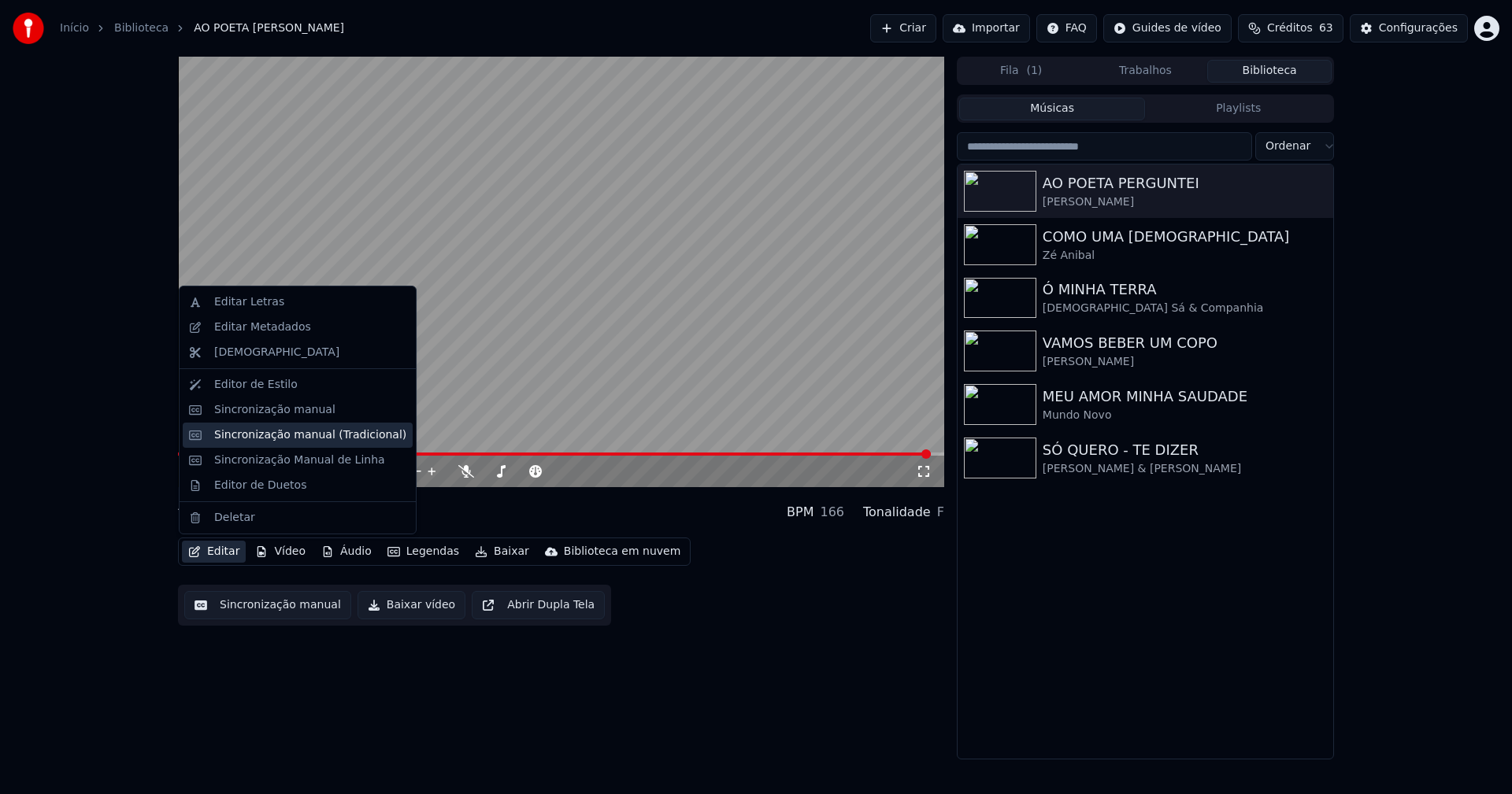
click at [291, 438] on div "Sincronização manual (Tradicional)" at bounding box center [311, 436] width 192 height 16
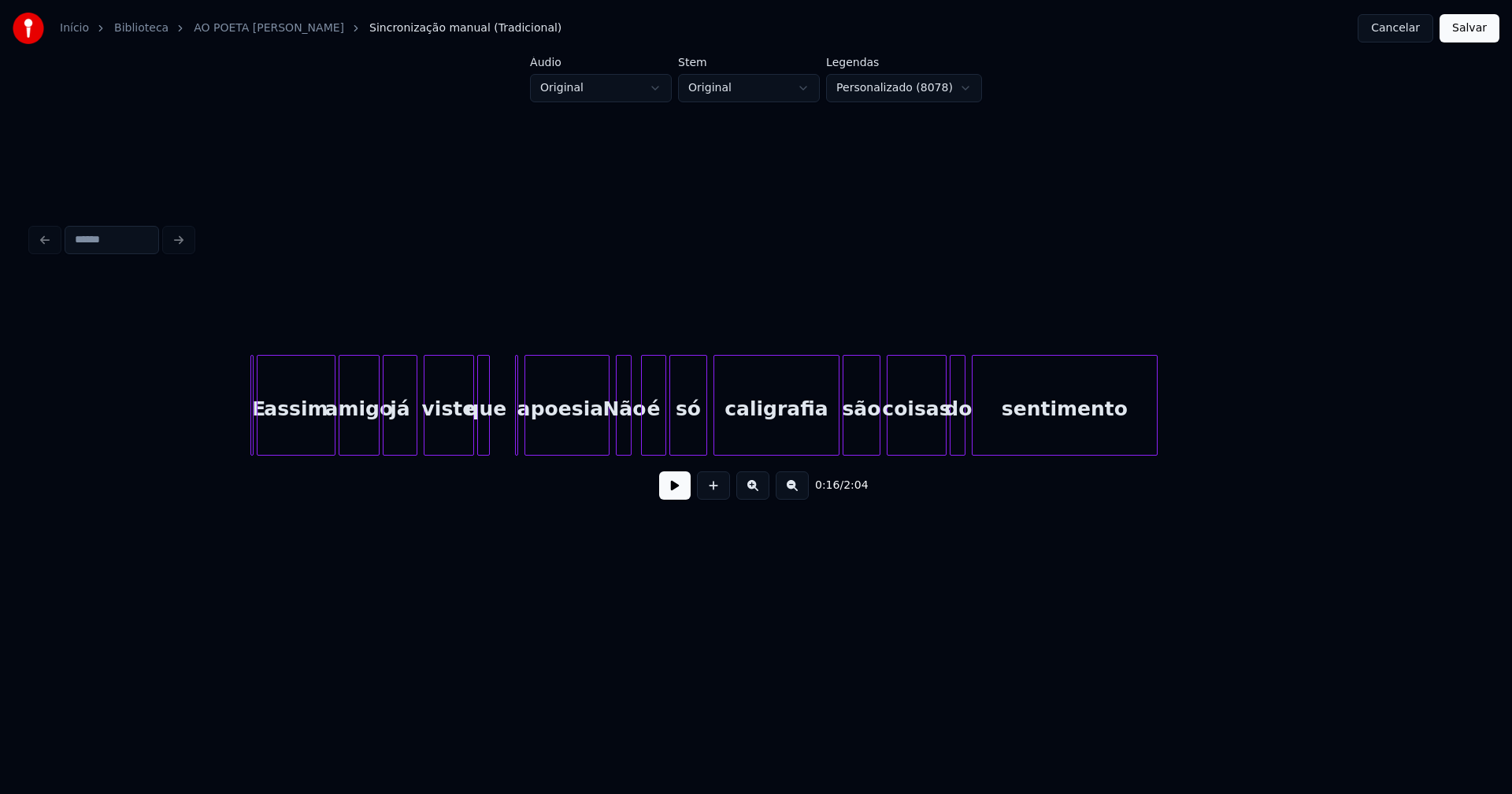
scroll to position [0, 17609]
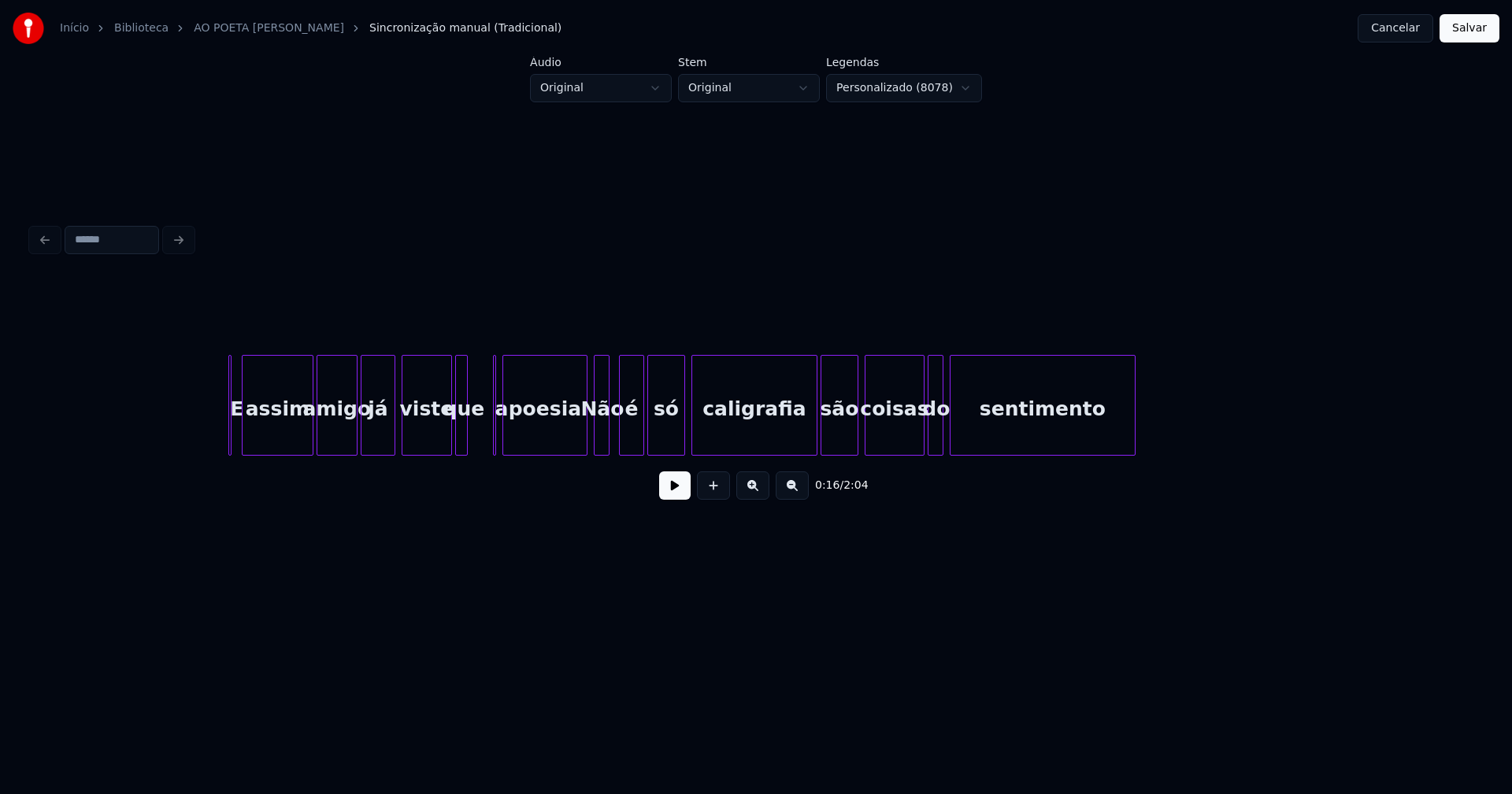
click at [244, 441] on div at bounding box center [244, 405] width 4 height 99
click at [236, 438] on div at bounding box center [236, 405] width 4 height 99
click at [221, 438] on div at bounding box center [222, 405] width 4 height 99
click at [479, 450] on div "E assim amigo já viste que a poesia Não é só caligrafia são coisas do sentimento" at bounding box center [756, 406] width 1448 height 101
click at [349, 438] on div at bounding box center [349, 405] width 4 height 99
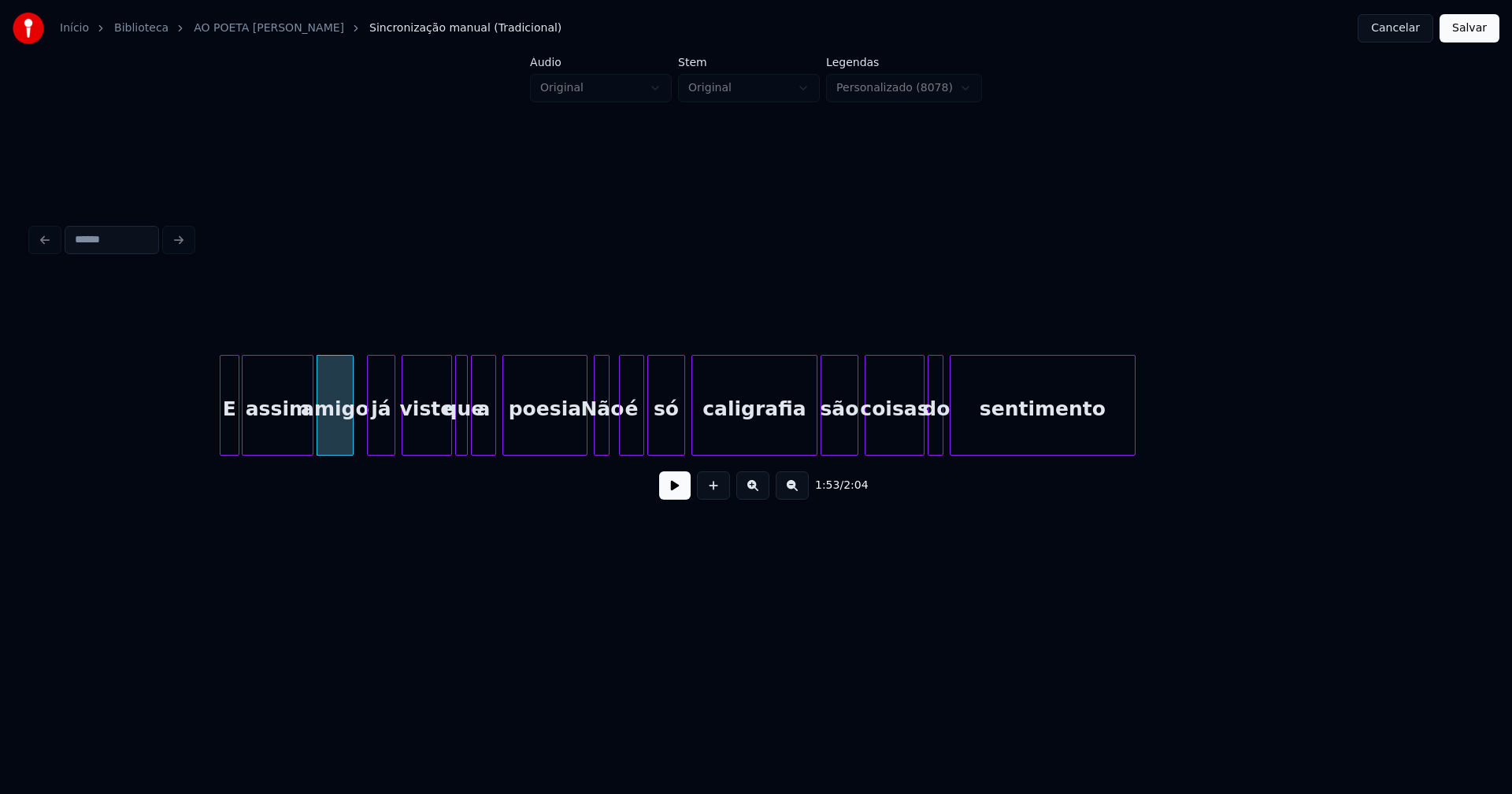
click at [368, 431] on div at bounding box center [370, 405] width 4 height 99
click at [574, 440] on div at bounding box center [574, 405] width 4 height 99
click at [594, 432] on div at bounding box center [594, 405] width 4 height 99
click at [805, 442] on div at bounding box center [804, 405] width 4 height 99
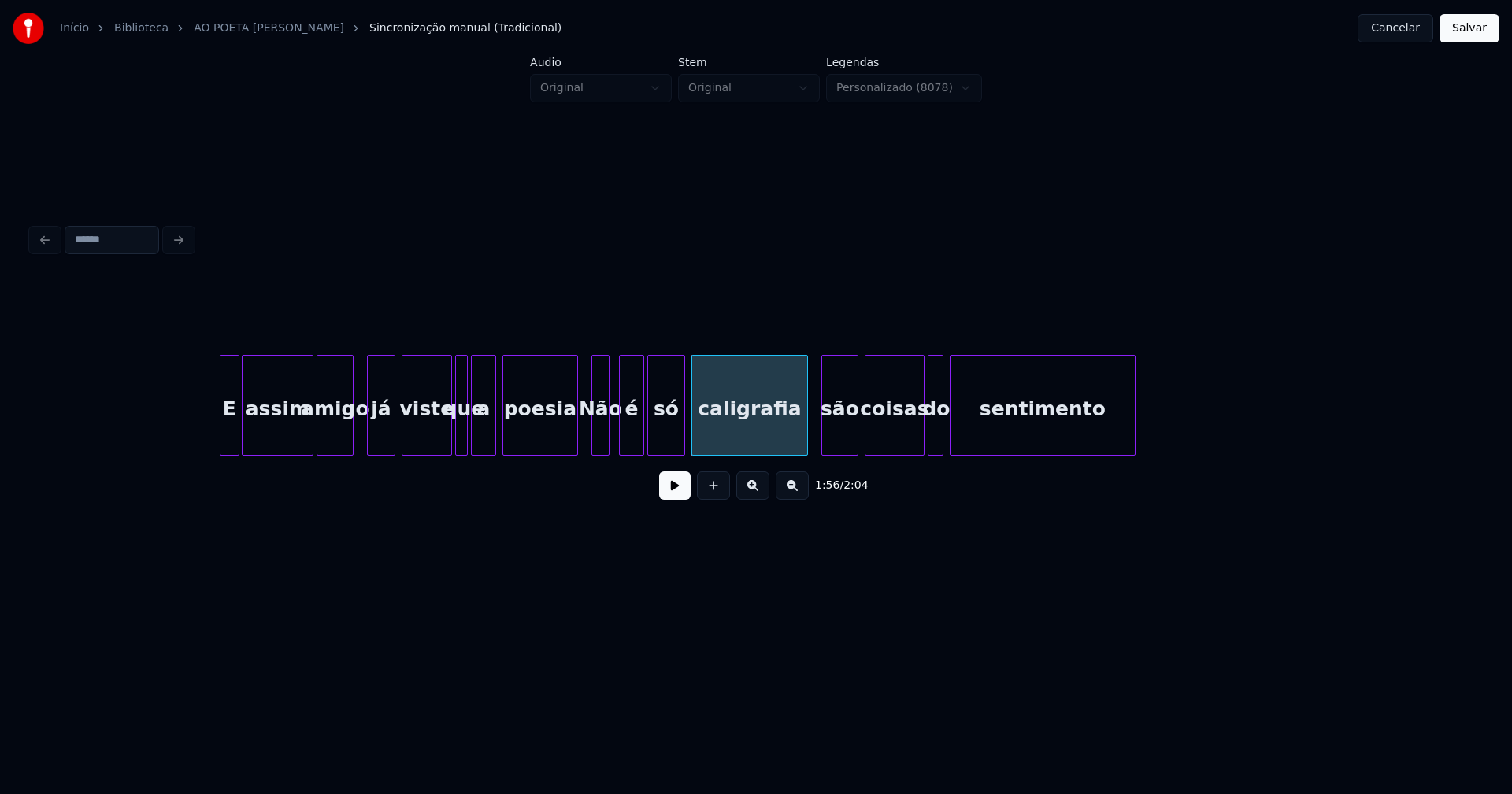
click at [822, 438] on div at bounding box center [824, 405] width 4 height 99
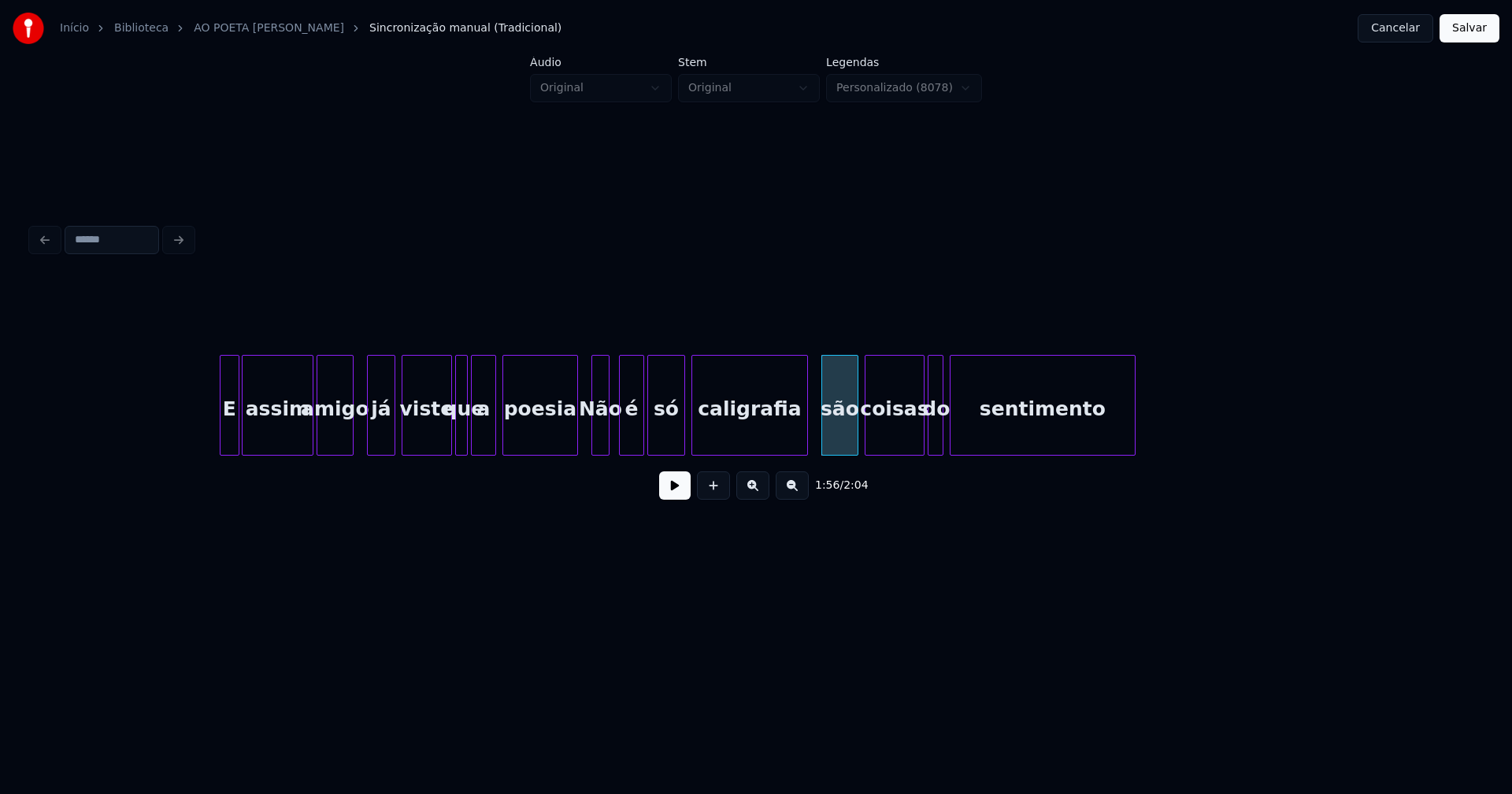
click at [1444, 30] on button "Salvar" at bounding box center [1469, 28] width 60 height 28
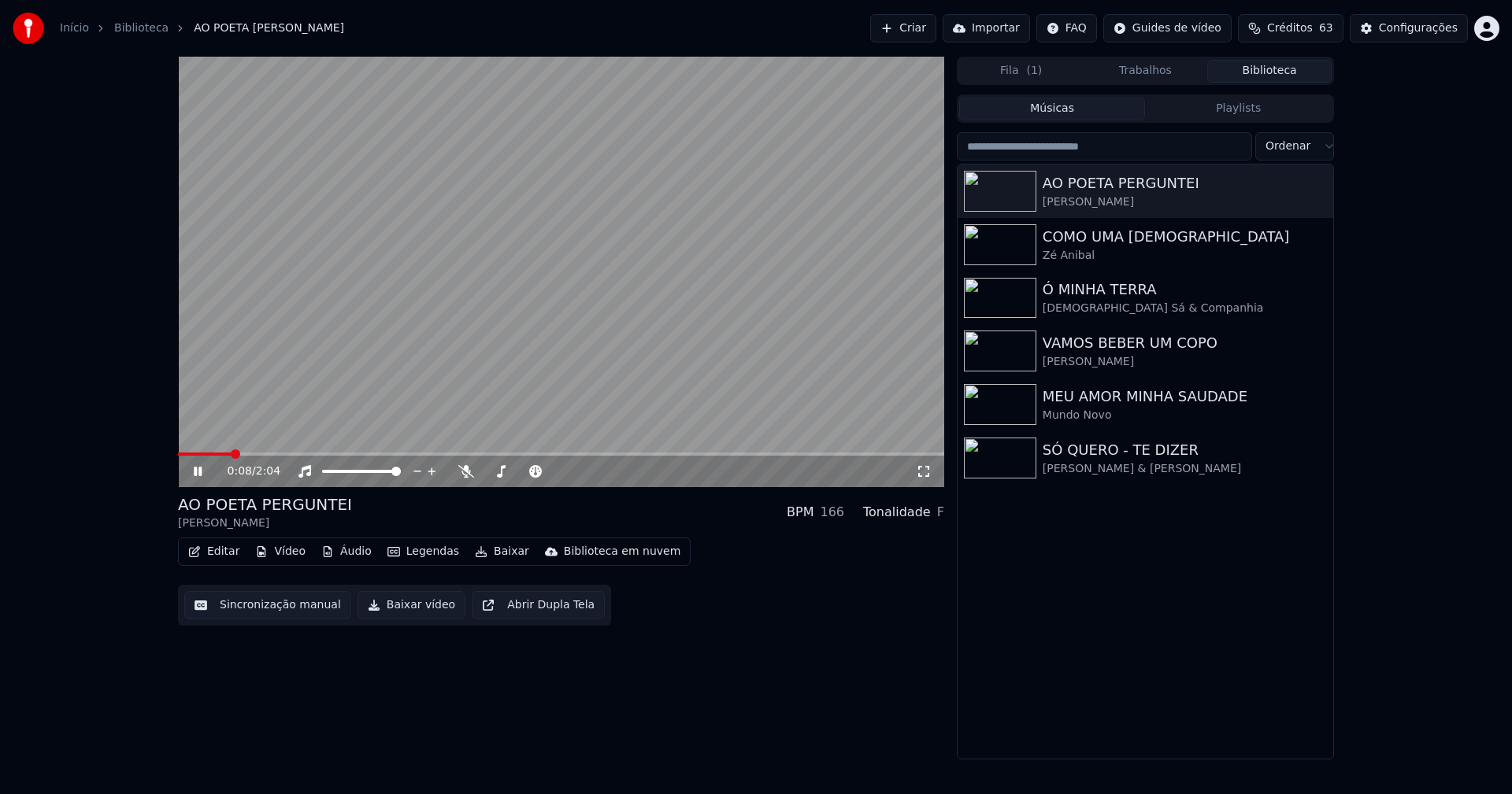
click at [192, 474] on icon at bounding box center [209, 471] width 37 height 12
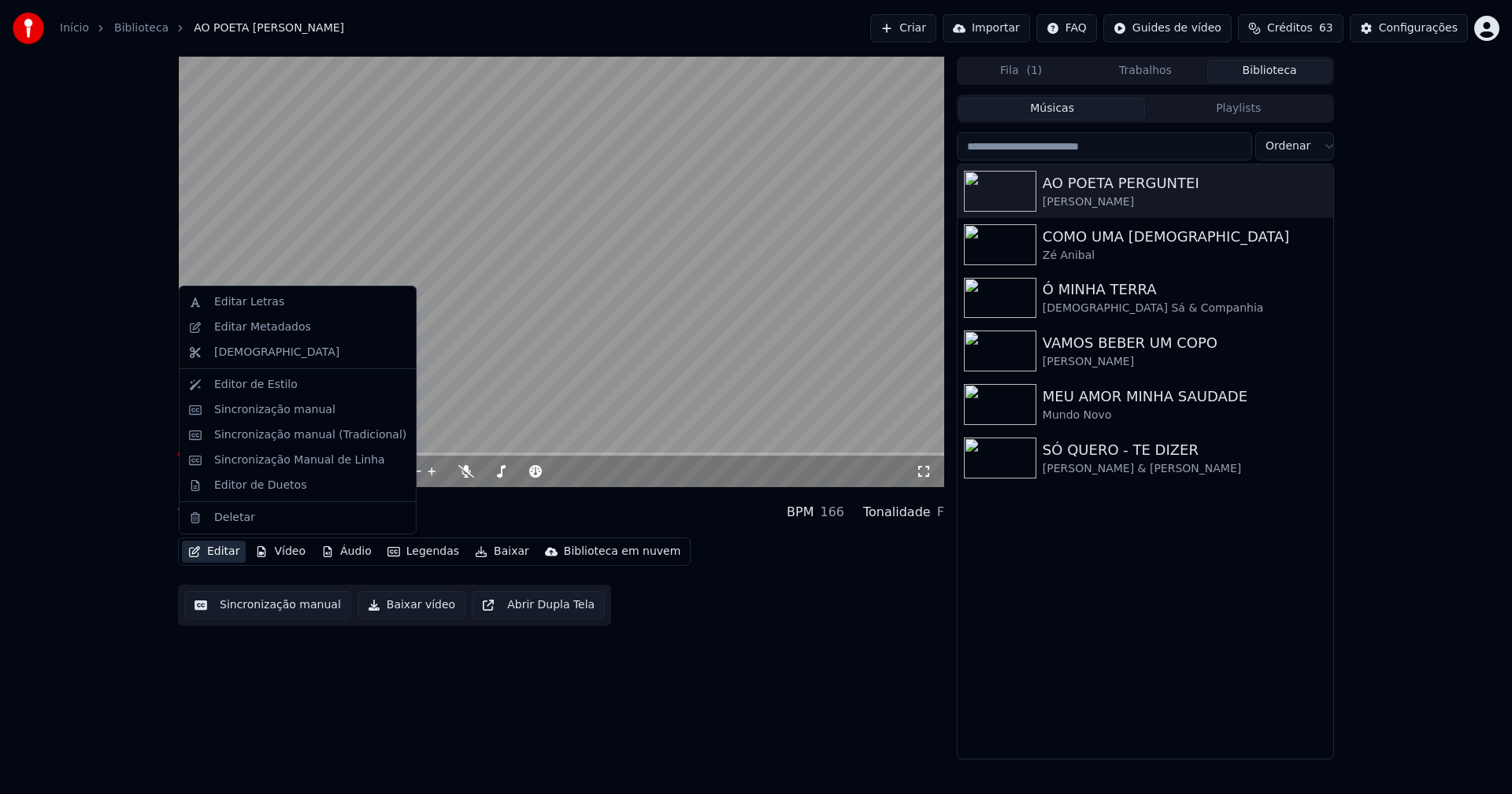
click at [221, 557] on button "Editar" at bounding box center [213, 551] width 64 height 22
click at [303, 435] on div "Sincronização manual (Tradicional)" at bounding box center [311, 436] width 192 height 16
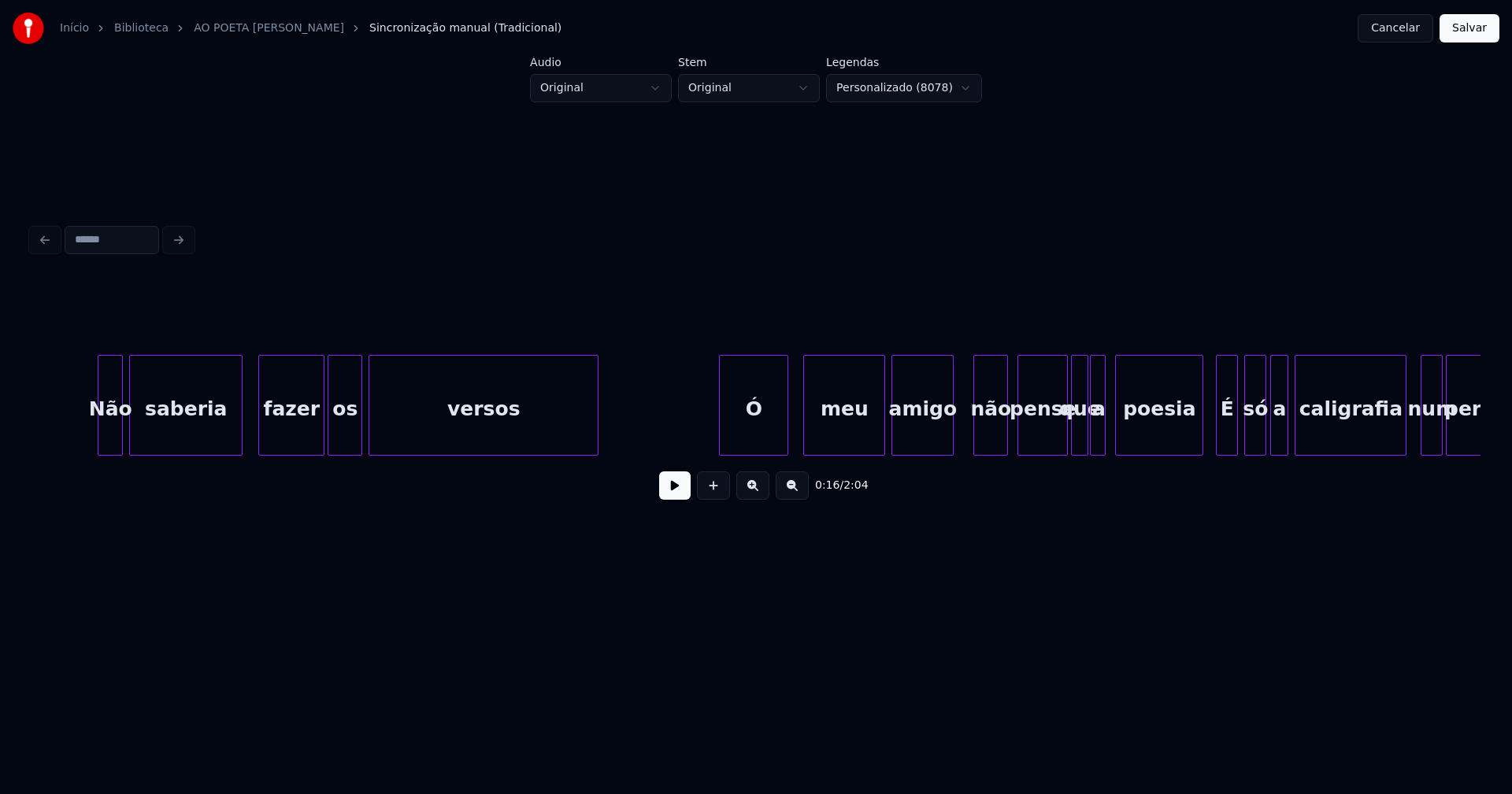
scroll to position [0, 5731]
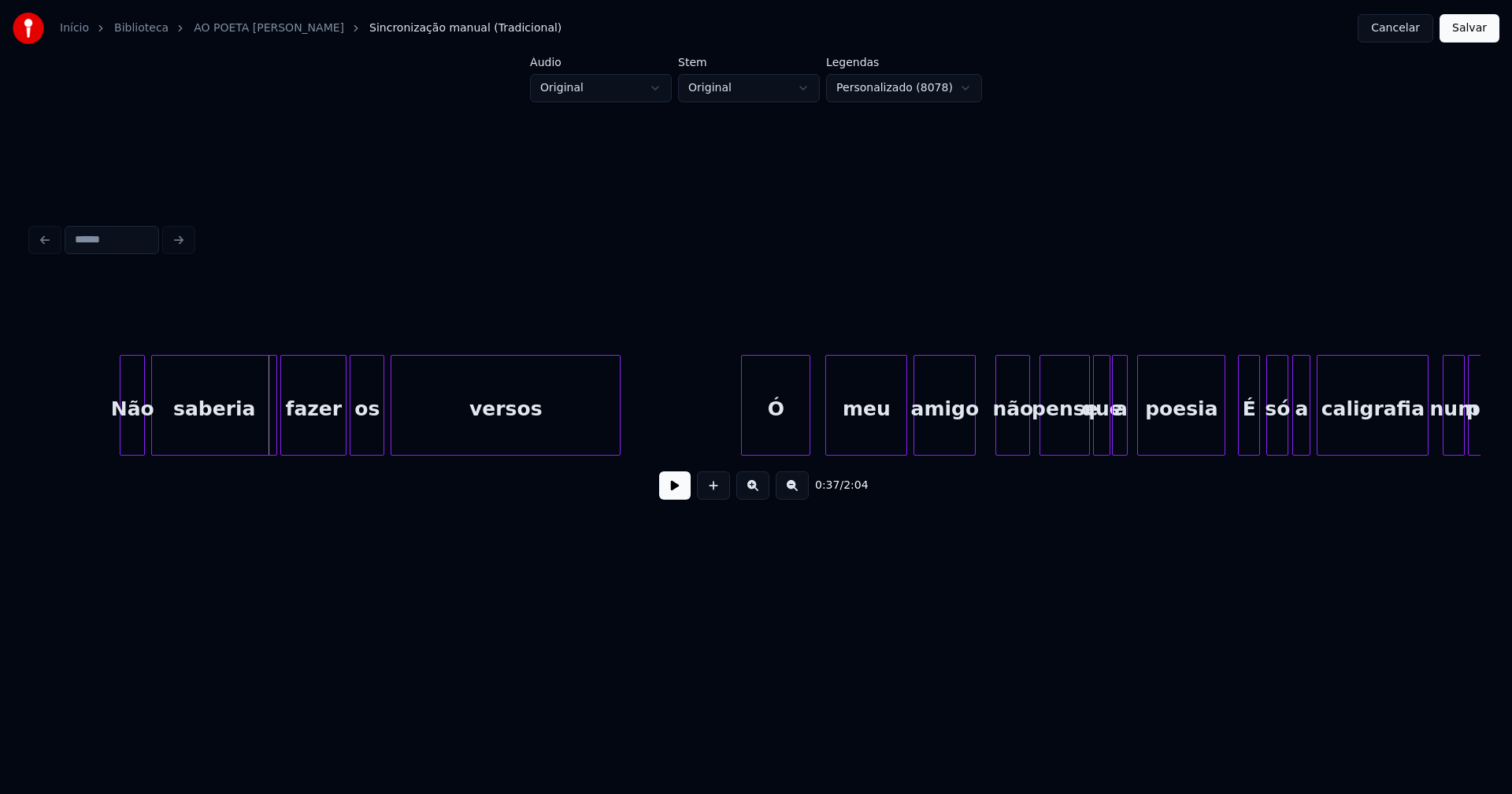
click at [272, 428] on div at bounding box center [273, 405] width 4 height 99
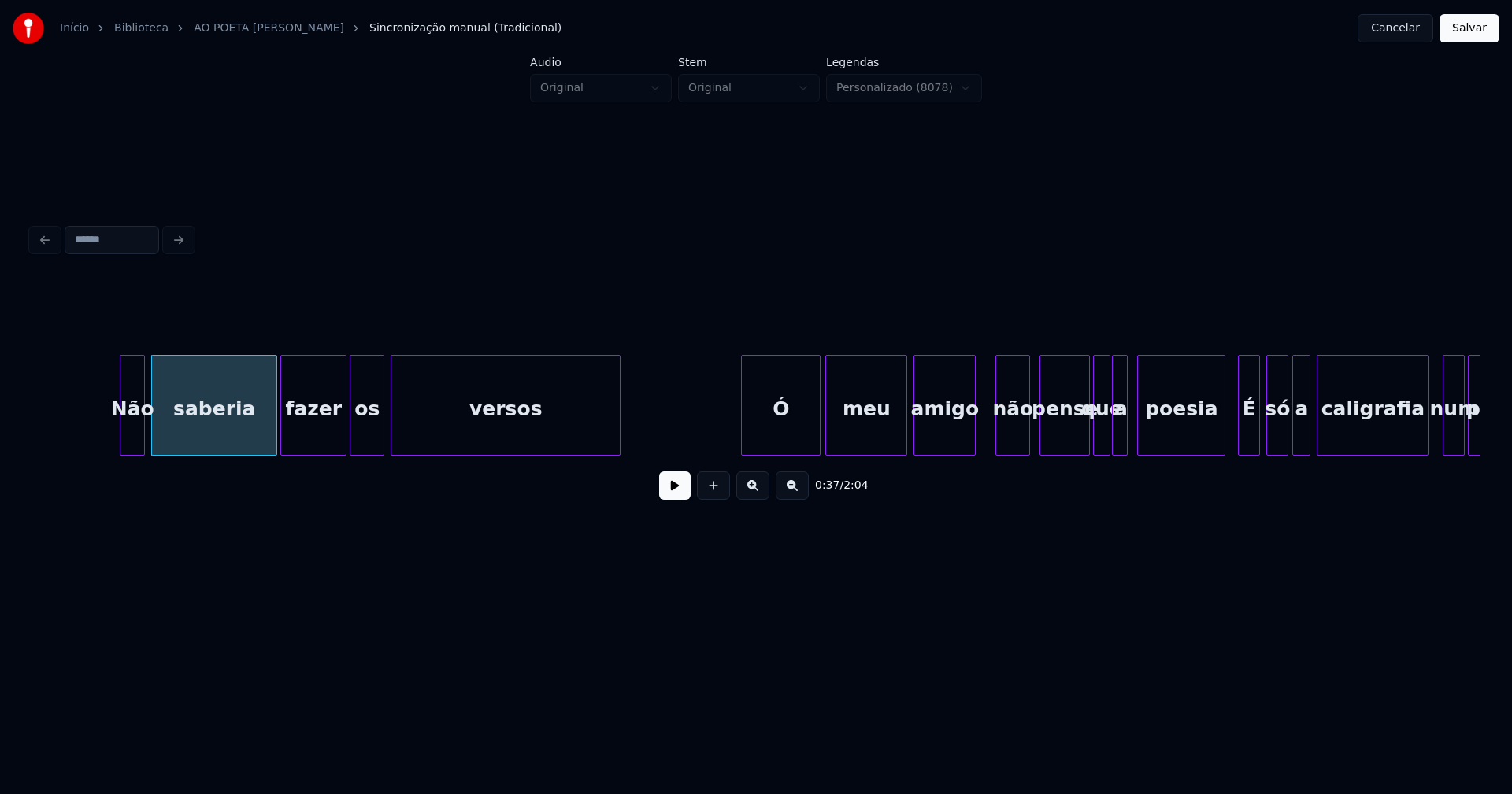
click at [816, 429] on div at bounding box center [817, 405] width 4 height 99
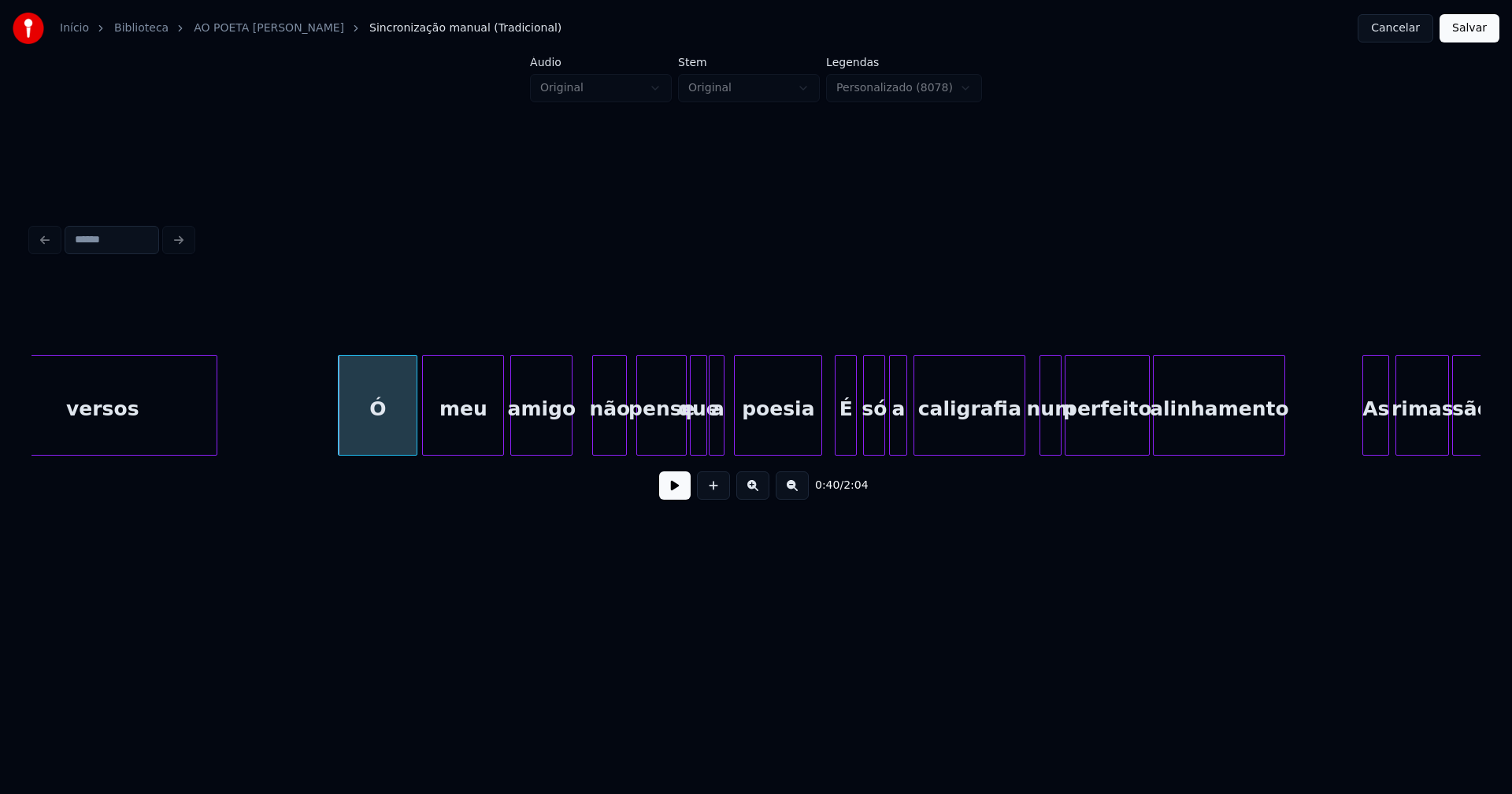
scroll to position [0, 6179]
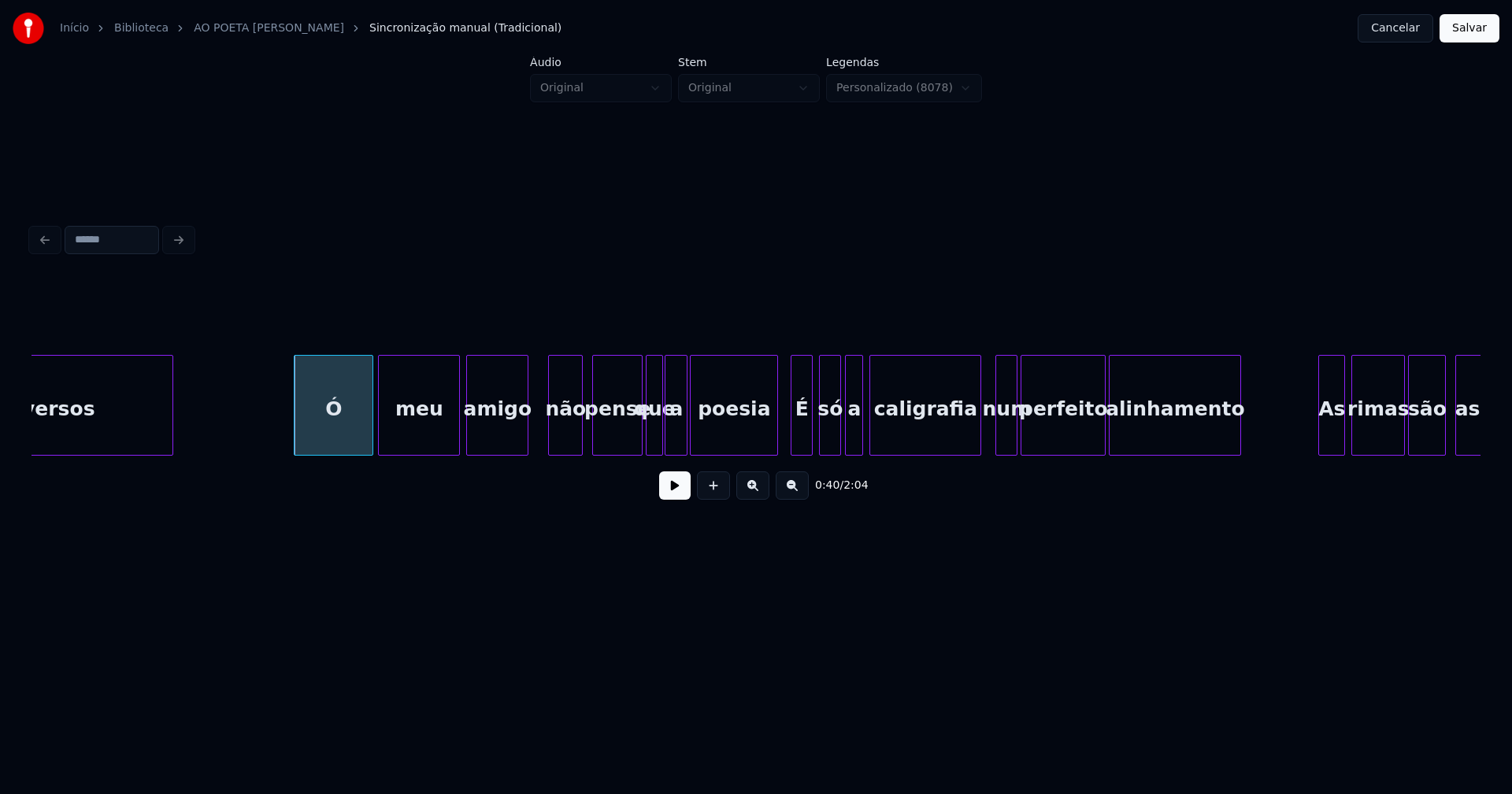
click at [683, 436] on div at bounding box center [684, 405] width 4 height 99
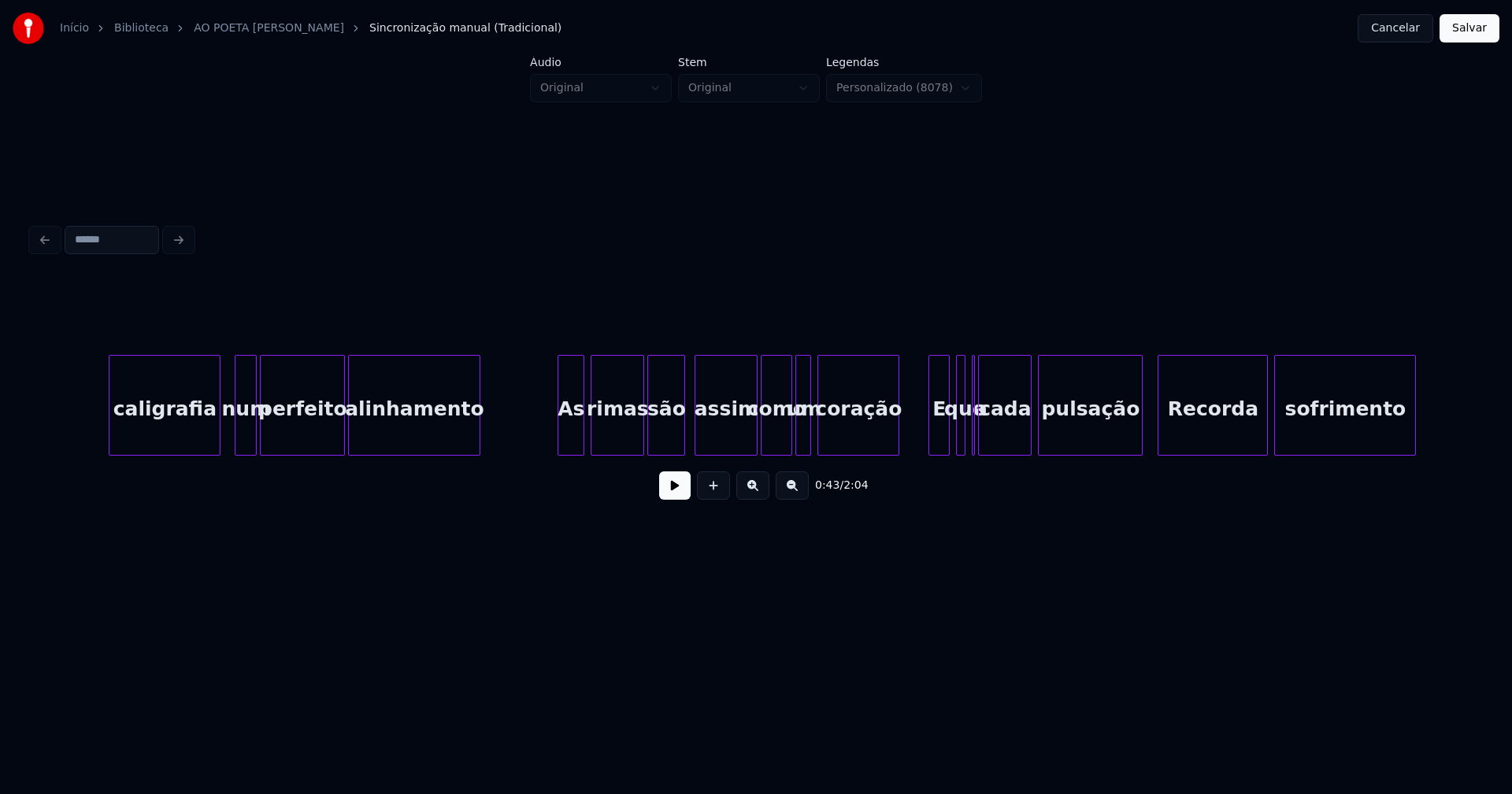
scroll to position [0, 7047]
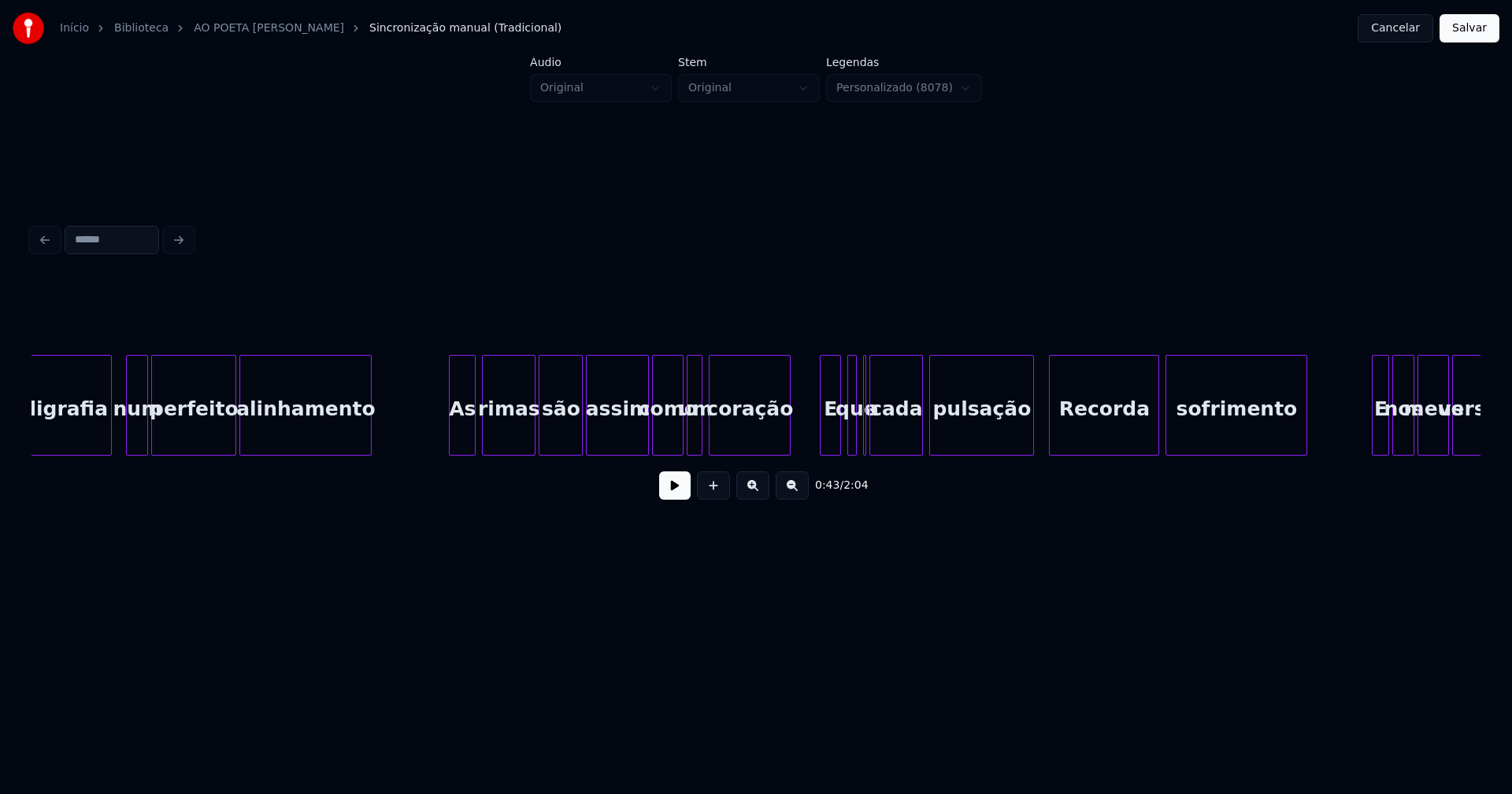
click at [579, 440] on div at bounding box center [579, 405] width 4 height 99
click at [633, 435] on div at bounding box center [635, 405] width 4 height 99
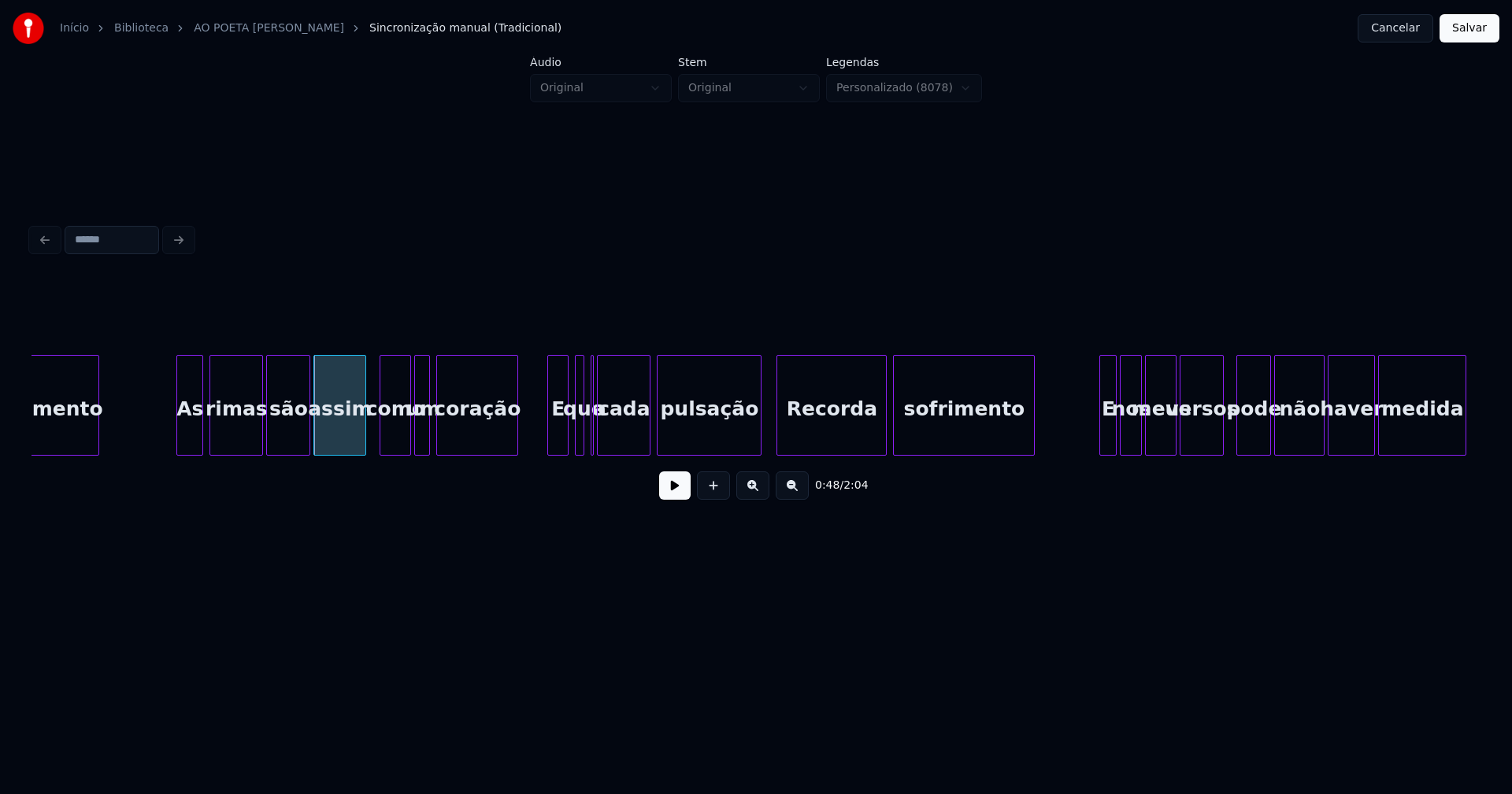
scroll to position [0, 7331]
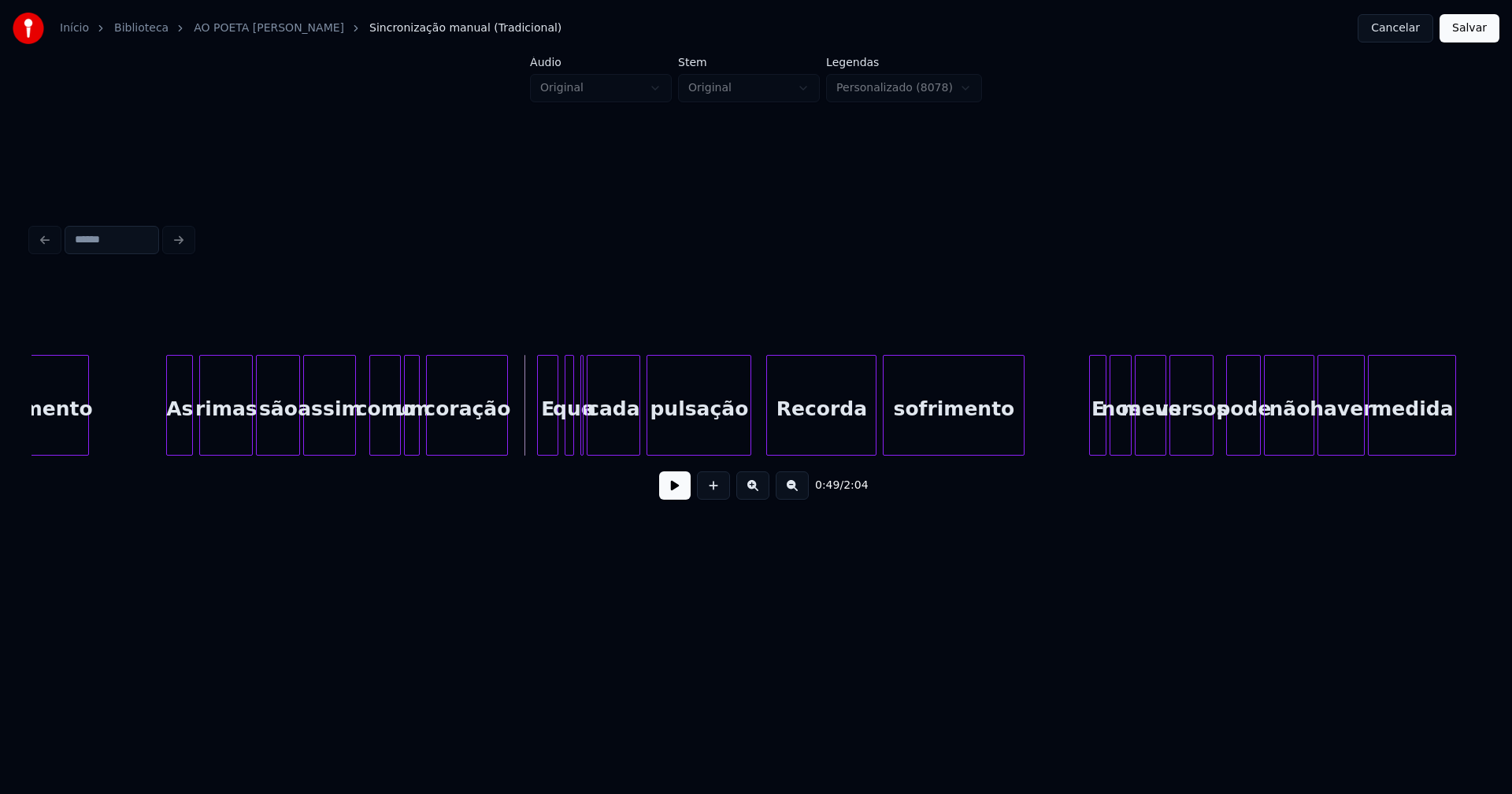
click at [673, 495] on button at bounding box center [675, 486] width 32 height 28
click at [677, 487] on button at bounding box center [675, 486] width 32 height 28
click at [582, 443] on div at bounding box center [580, 405] width 4 height 99
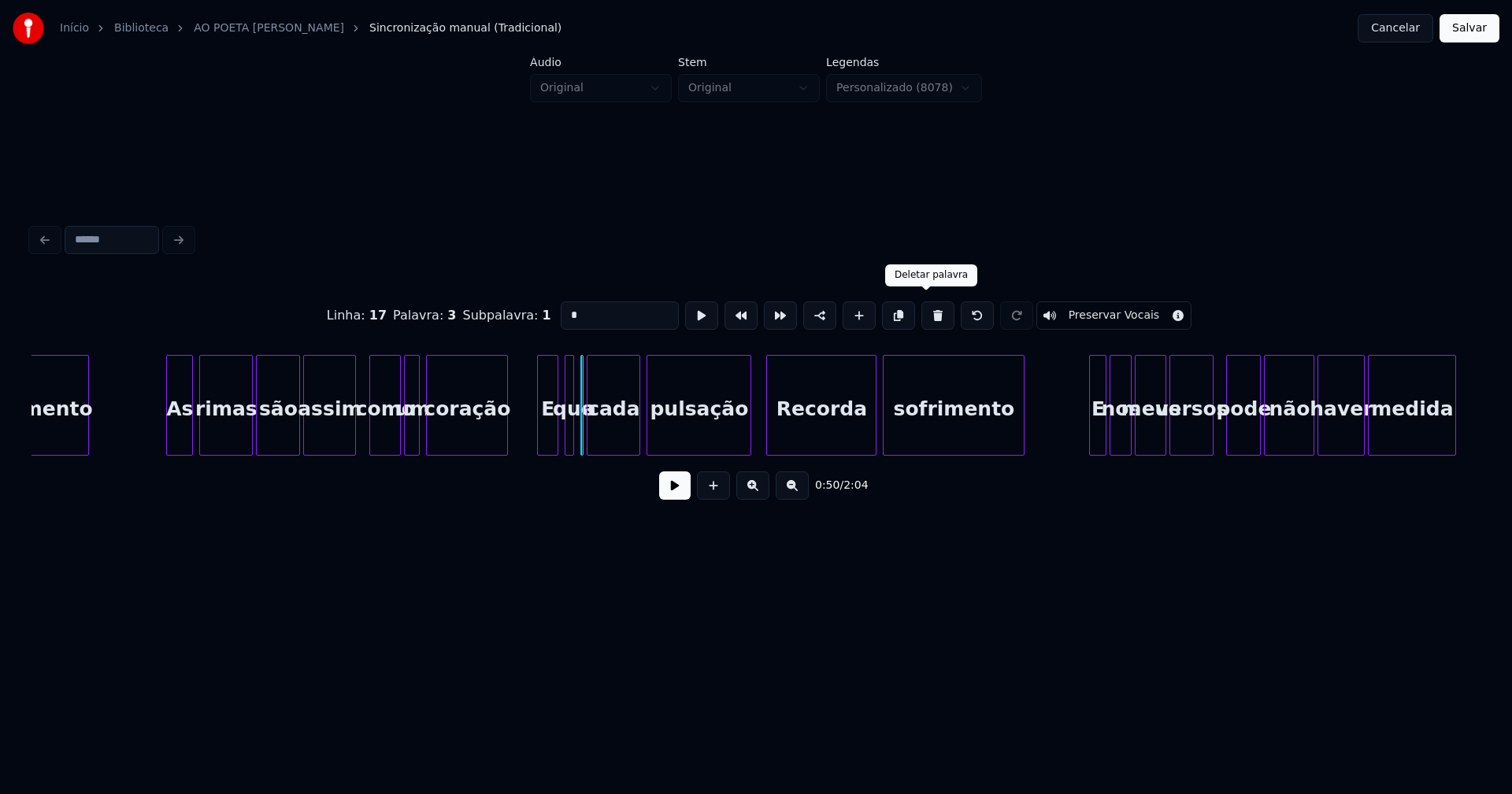
click at [925, 312] on button at bounding box center [937, 316] width 33 height 28
click at [582, 433] on div at bounding box center [581, 405] width 4 height 99
click at [565, 438] on div at bounding box center [564, 405] width 4 height 99
click at [822, 433] on div "Recorda" at bounding box center [820, 408] width 109 height 107
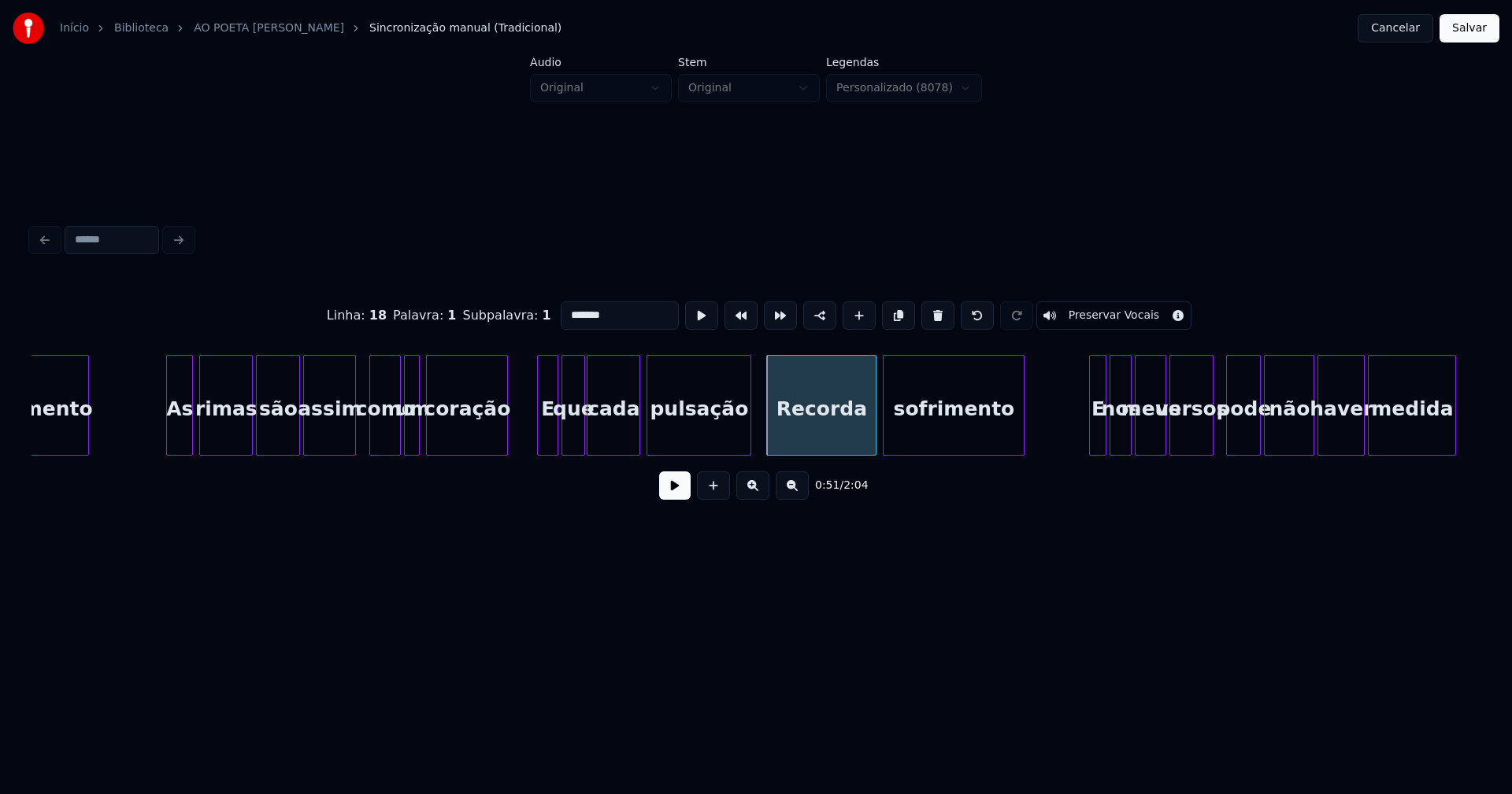
click at [566, 306] on input "*******" at bounding box center [619, 316] width 118 height 28
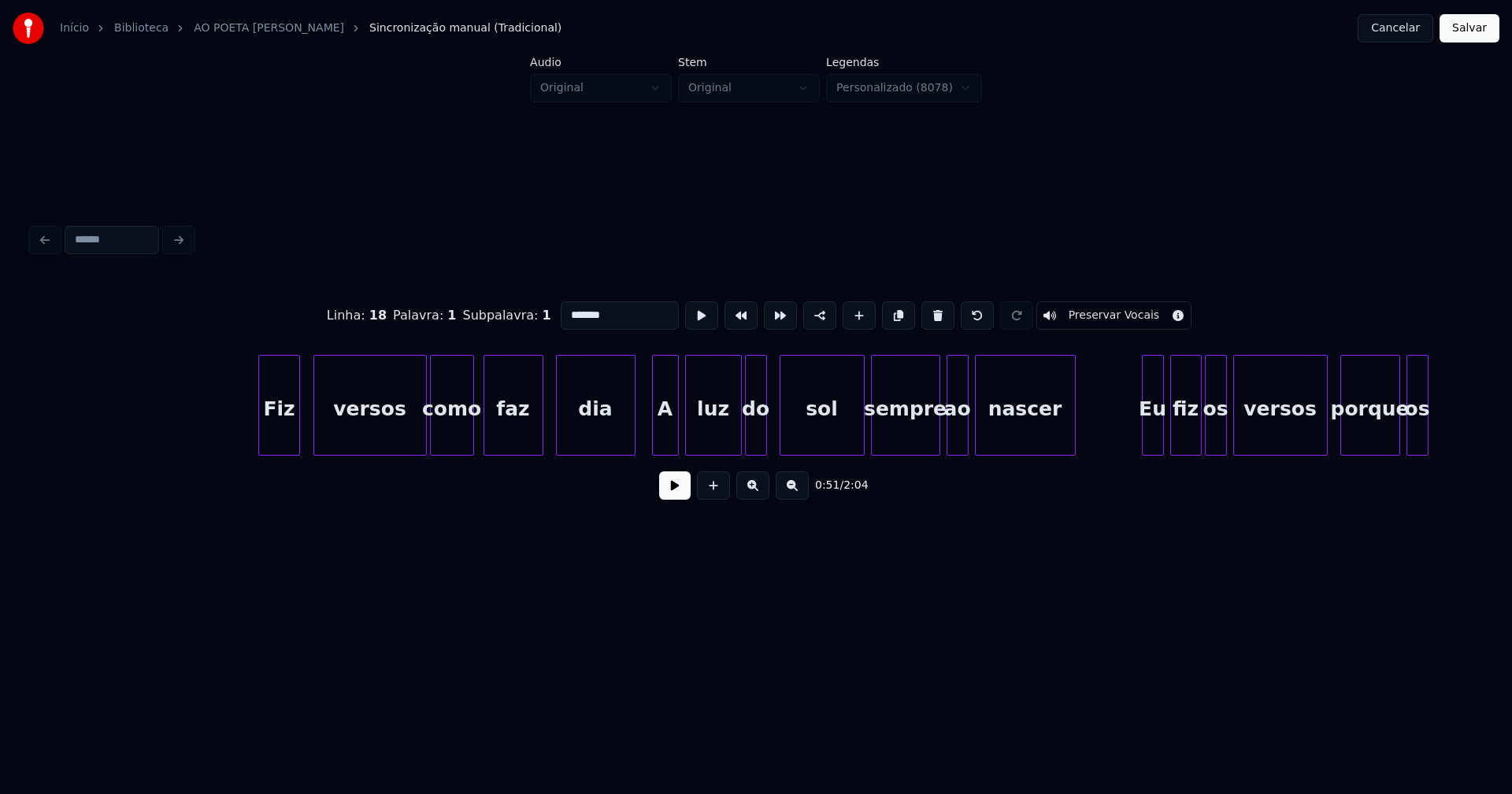
scroll to position [0, 10040]
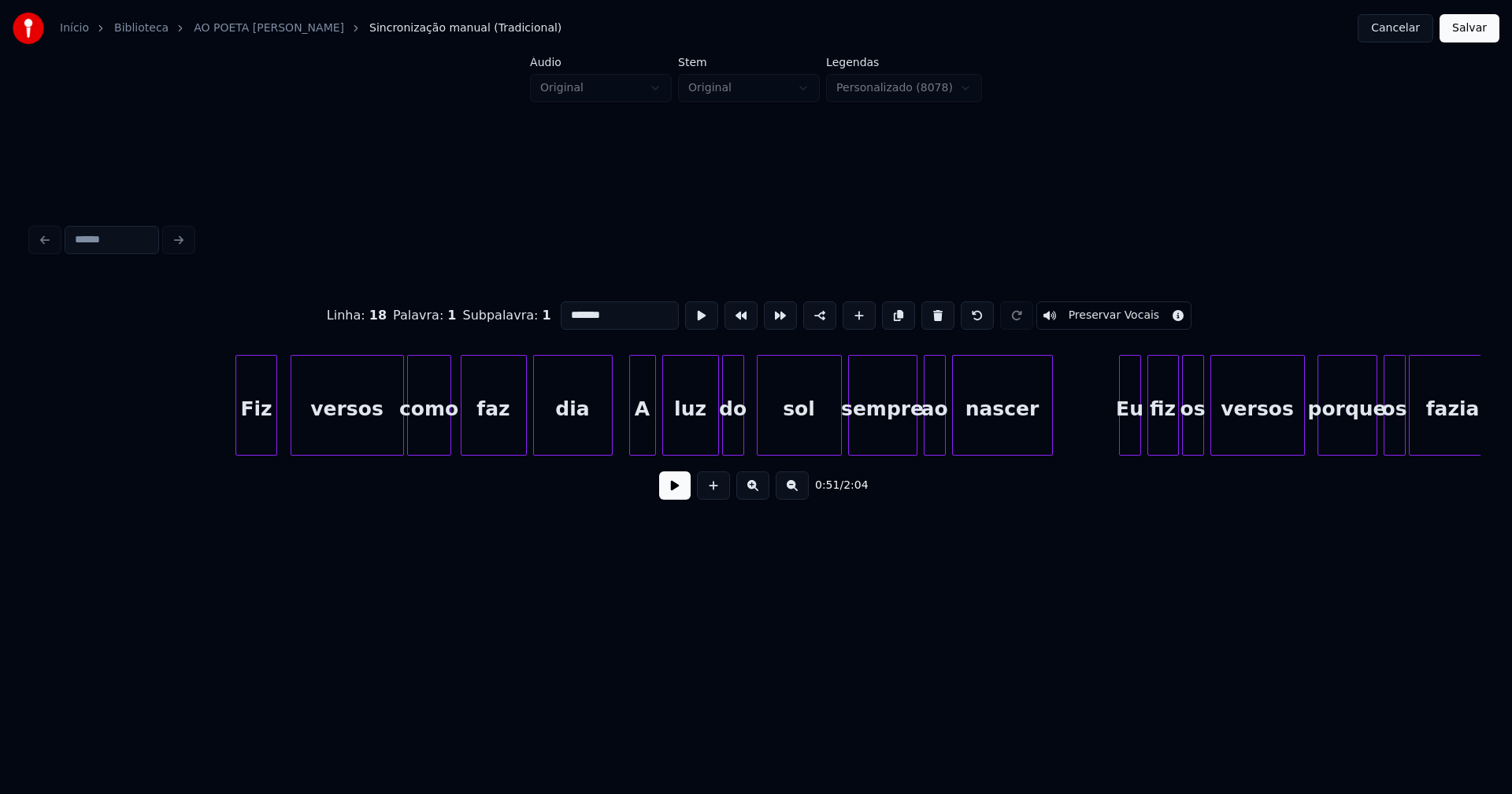
click at [525, 429] on div at bounding box center [523, 405] width 4 height 99
click at [747, 426] on div at bounding box center [748, 405] width 4 height 99
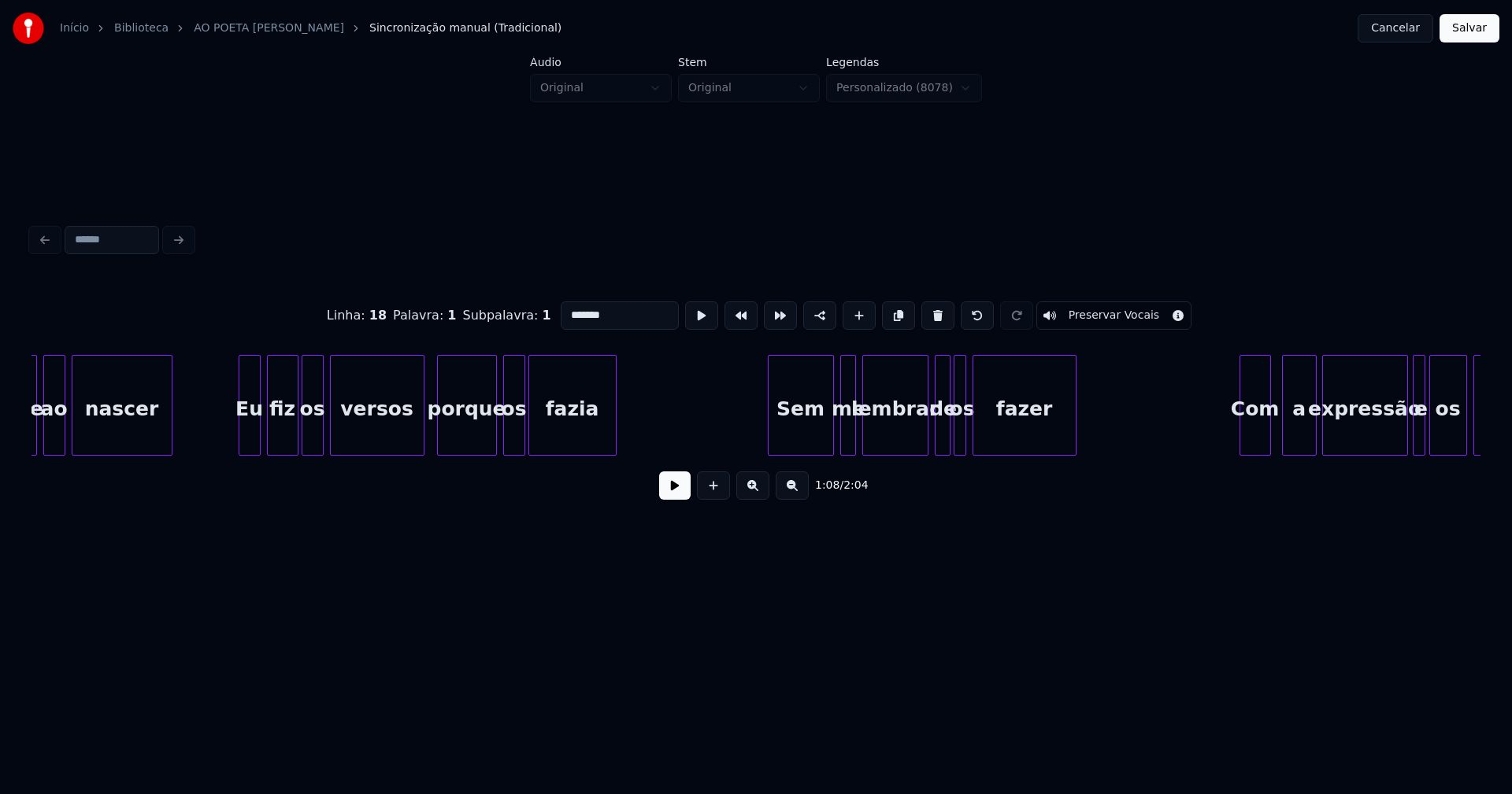
scroll to position [0, 10985]
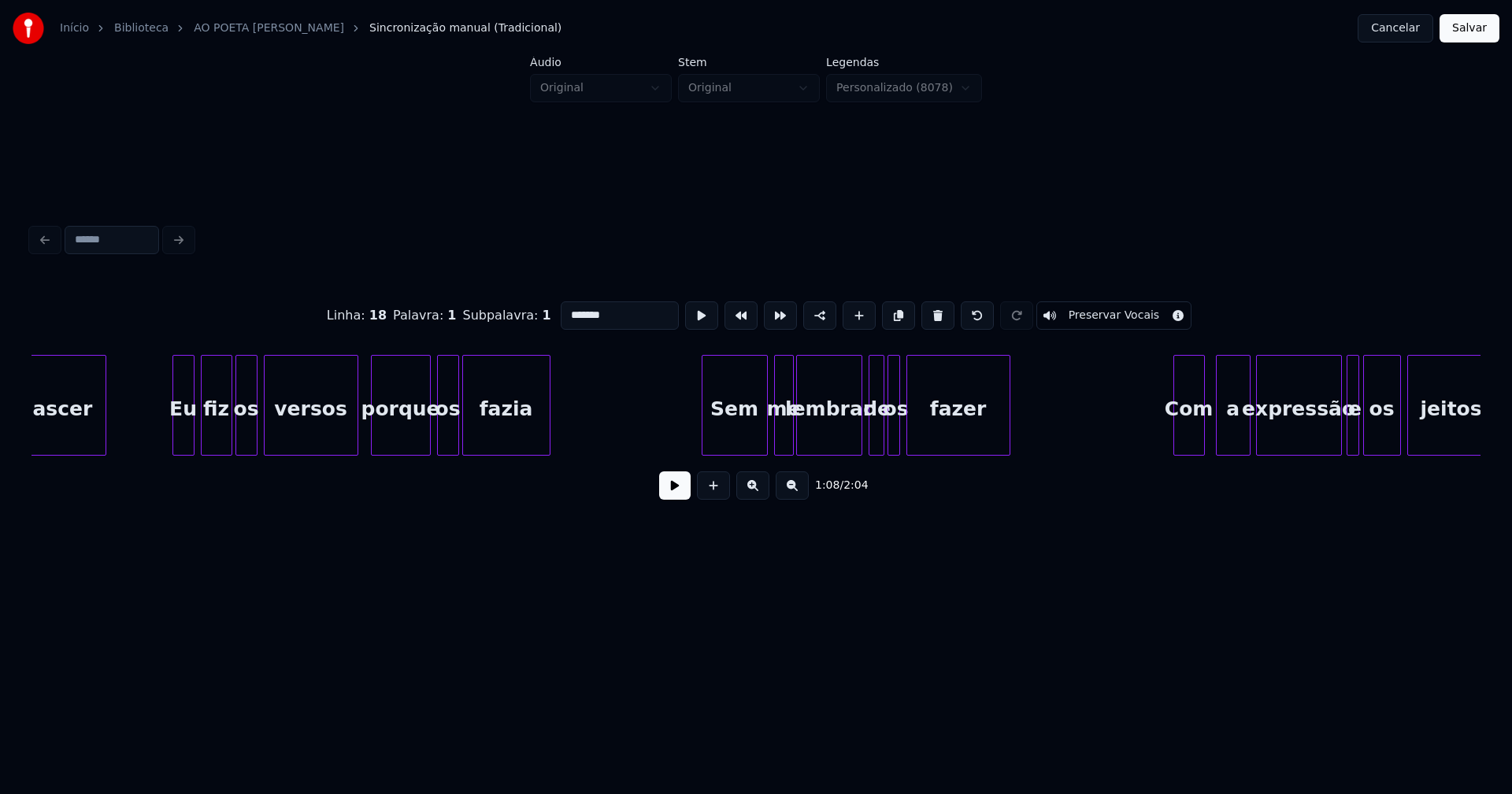
click at [790, 442] on div at bounding box center [790, 405] width 4 height 99
click at [904, 444] on div at bounding box center [901, 405] width 4 height 99
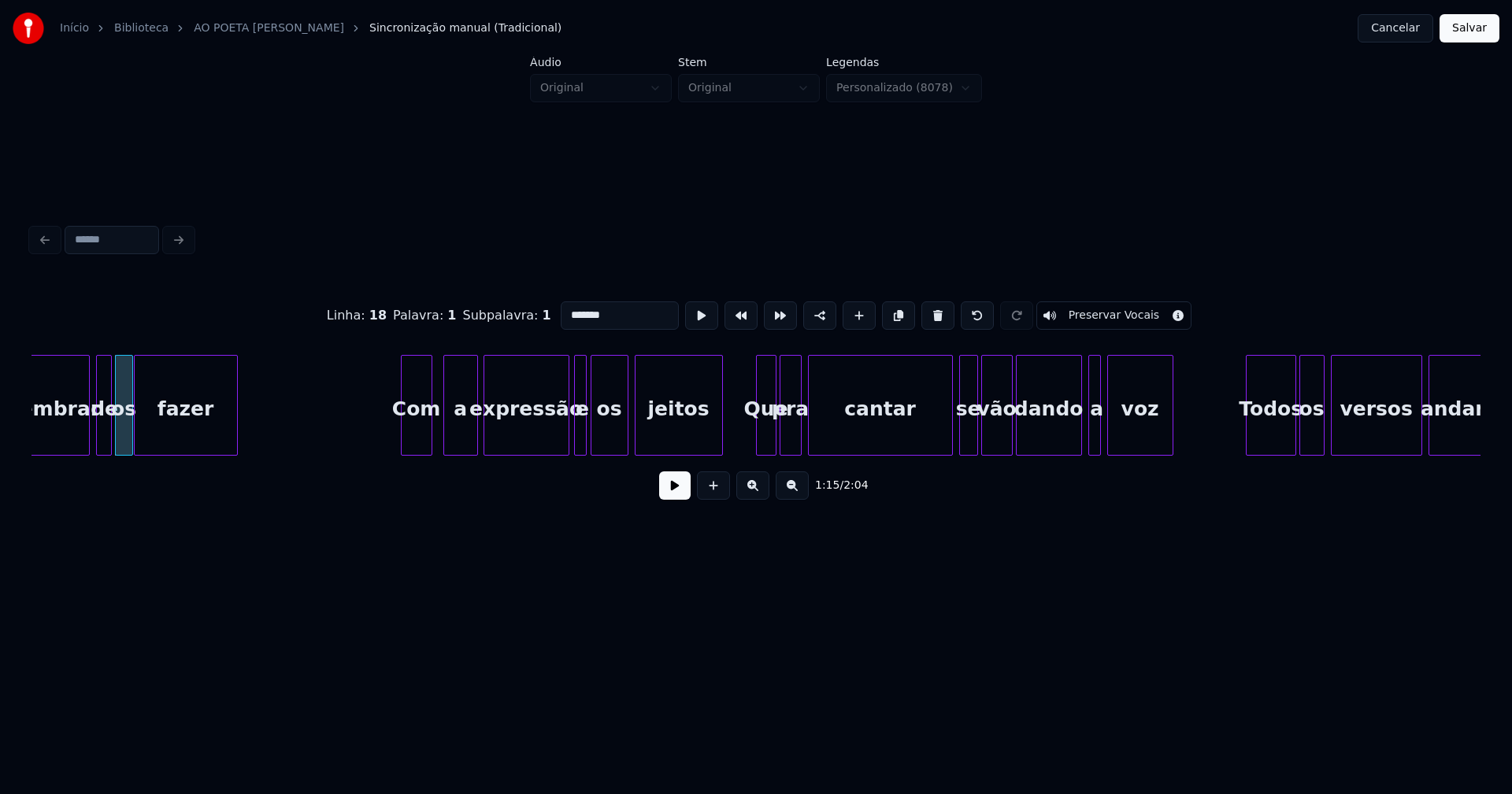
scroll to position [0, 11769]
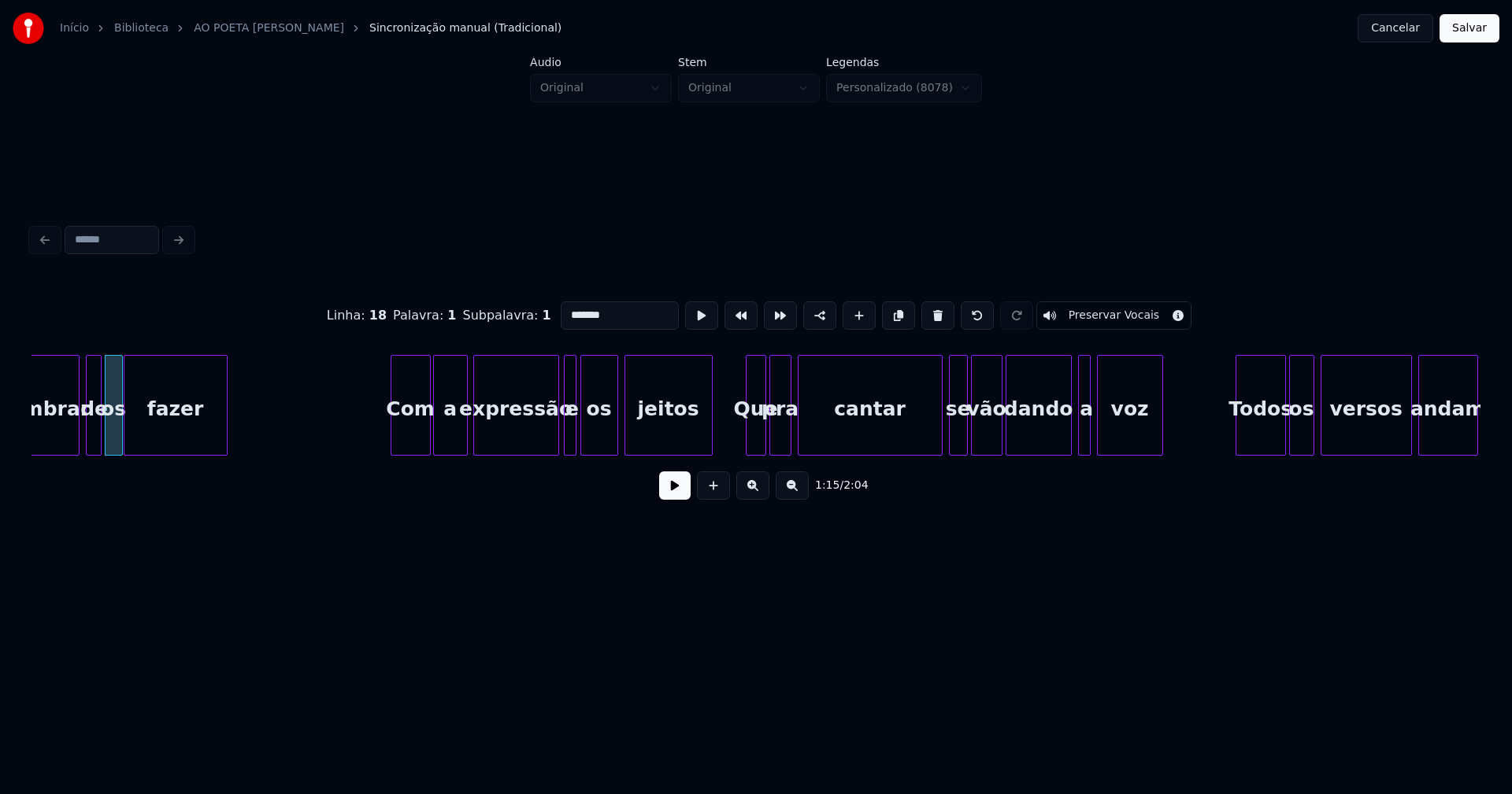
click at [429, 430] on div at bounding box center [427, 405] width 4 height 99
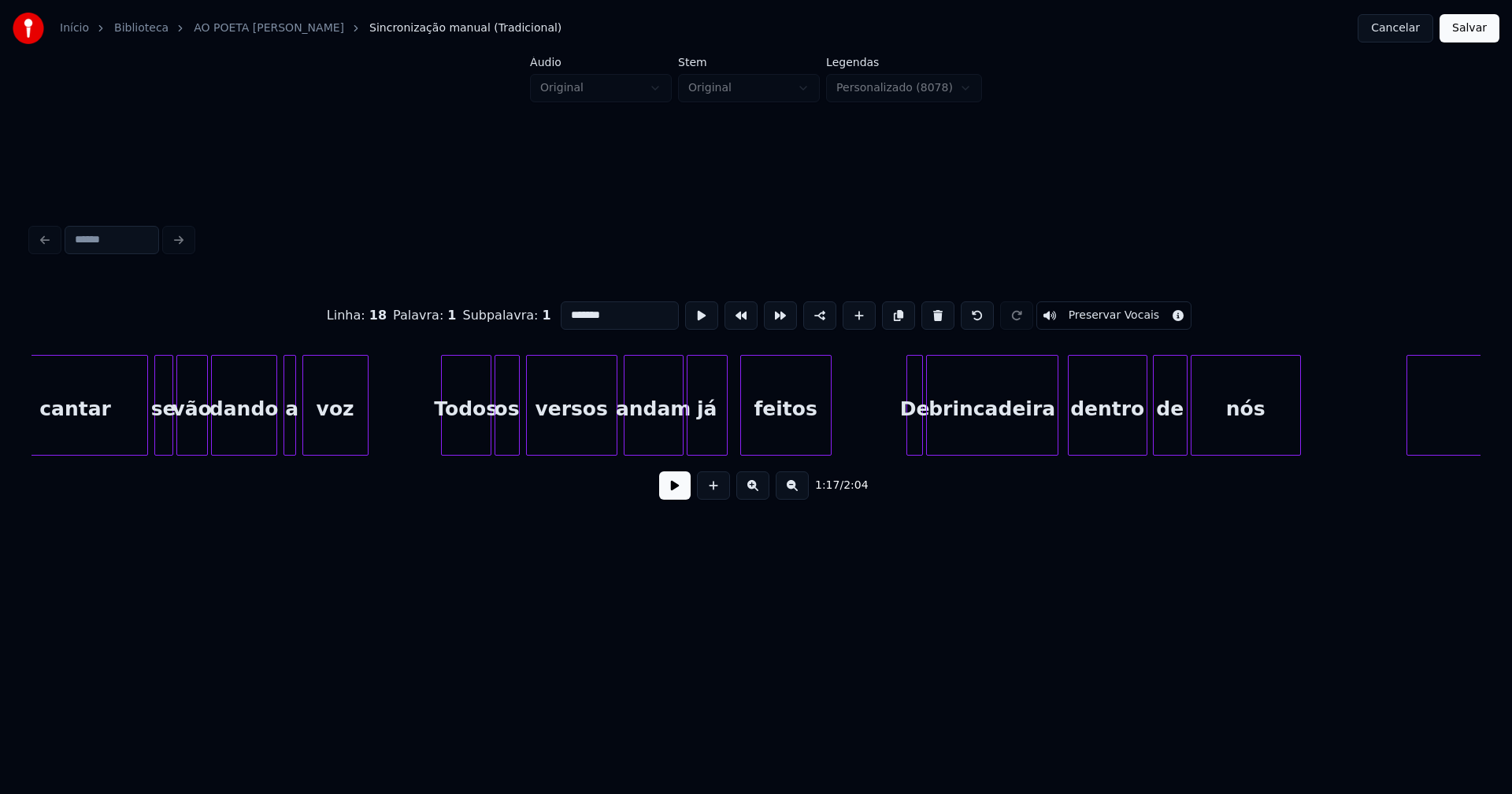
scroll to position [0, 12584]
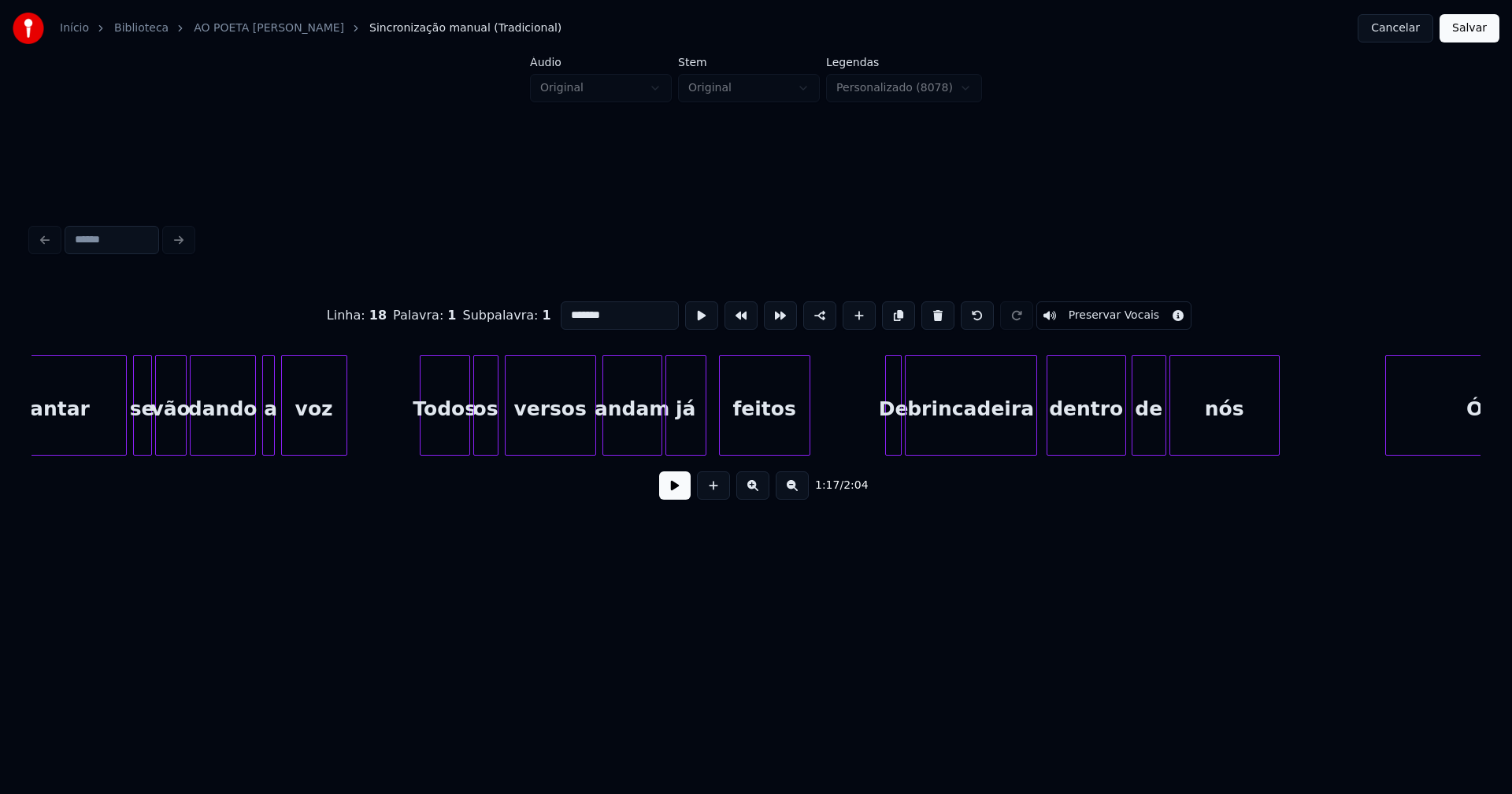
click at [704, 429] on div "já" at bounding box center [685, 406] width 41 height 101
click at [713, 429] on div at bounding box center [711, 405] width 4 height 99
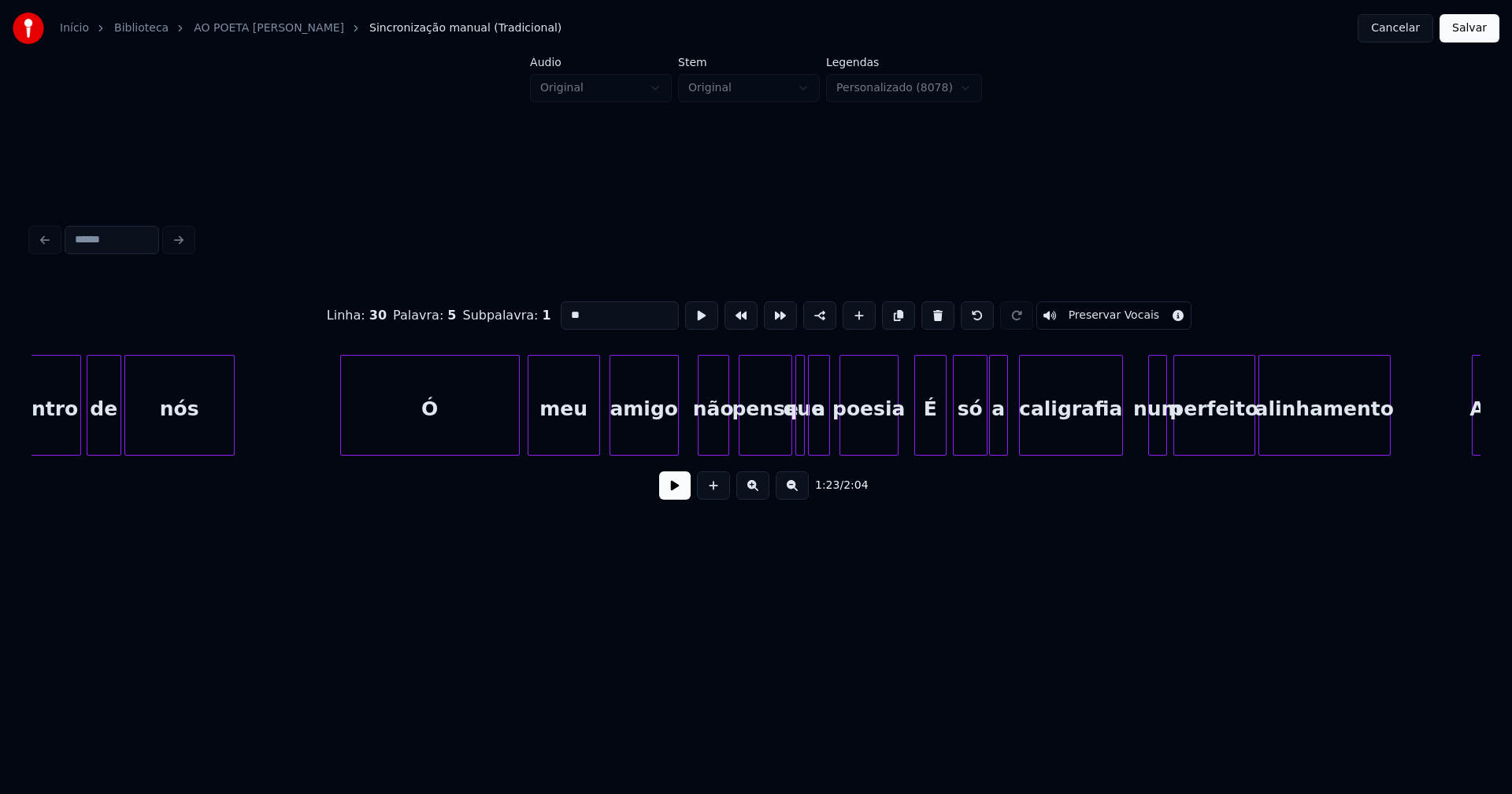
scroll to position [0, 13639]
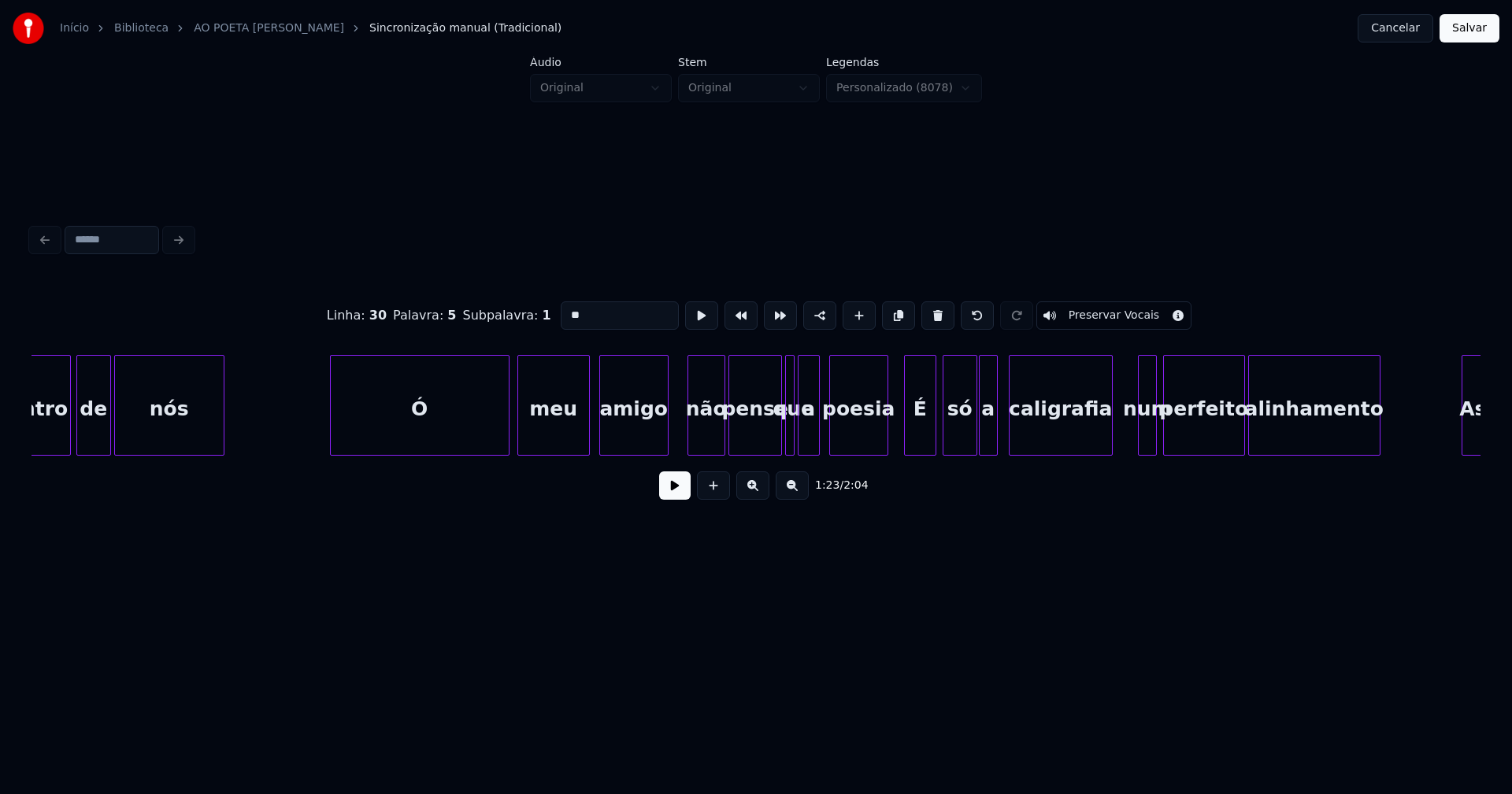
click at [722, 436] on div at bounding box center [722, 405] width 4 height 99
click at [811, 445] on div "a" at bounding box center [812, 408] width 20 height 107
click at [797, 445] on div at bounding box center [796, 405] width 4 height 99
click at [772, 449] on div "pense" at bounding box center [752, 406] width 49 height 101
click at [782, 447] on div at bounding box center [782, 405] width 4 height 99
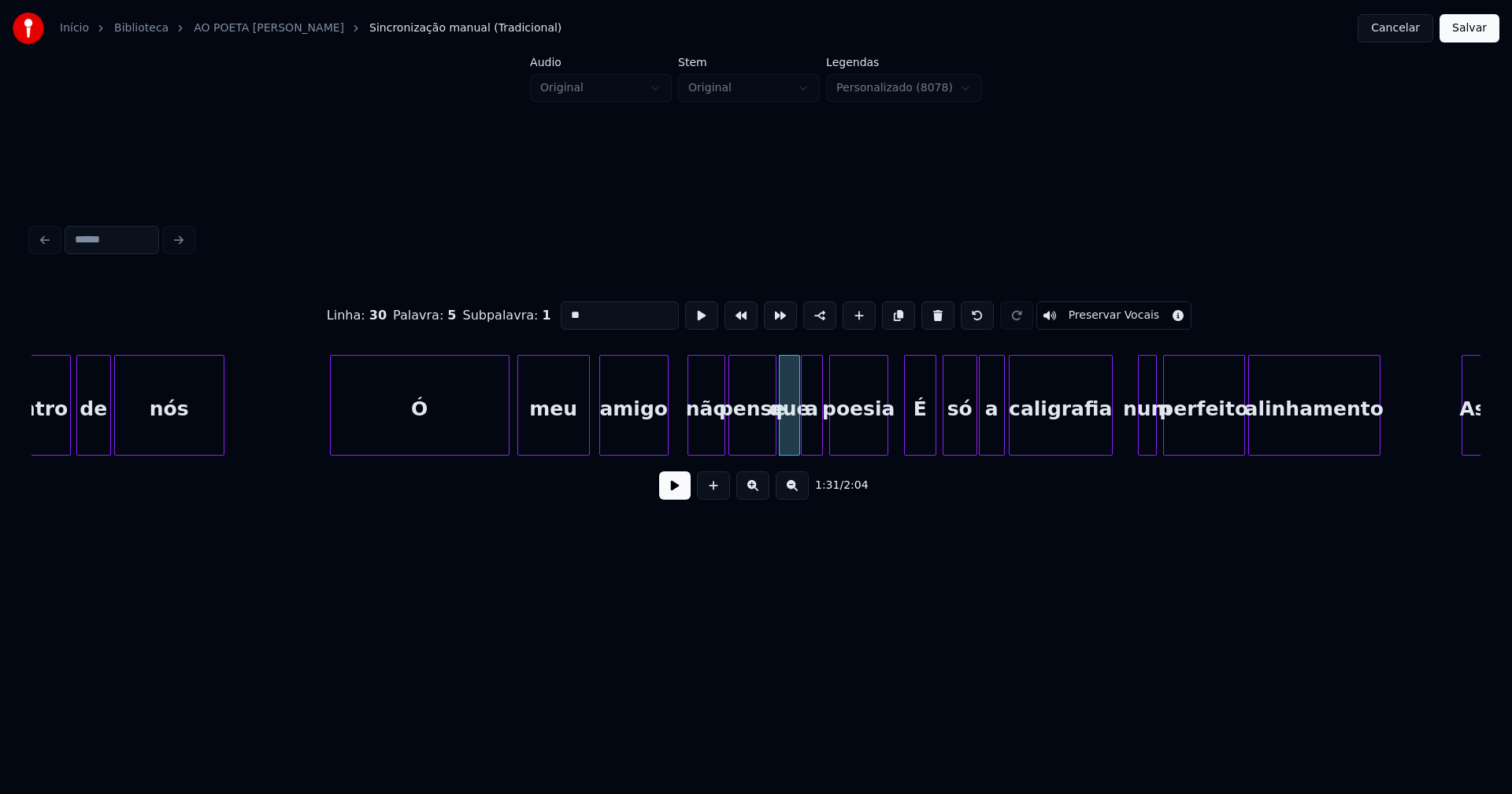
click at [1001, 436] on div at bounding box center [1001, 405] width 4 height 99
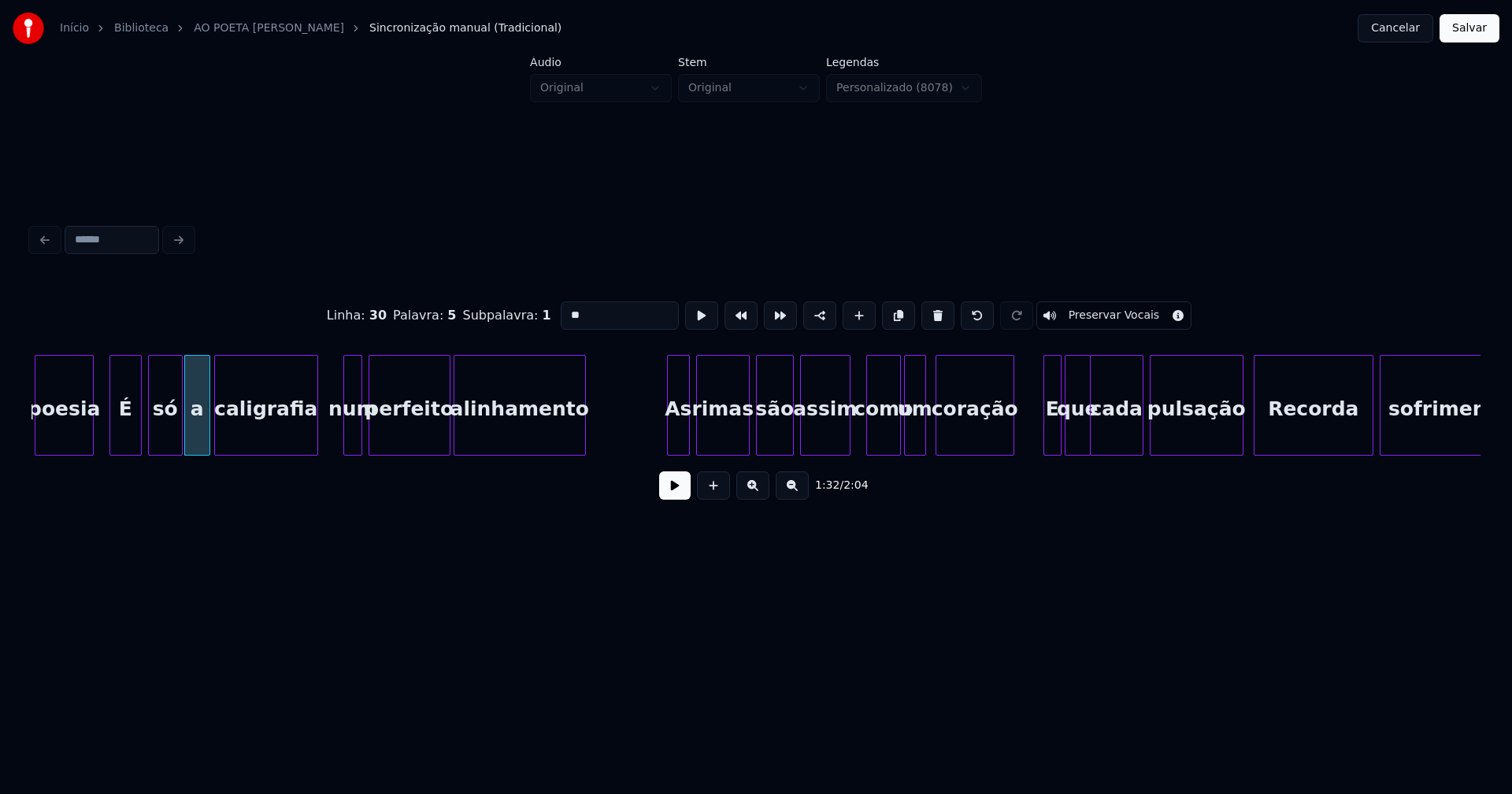
scroll to position [0, 14510]
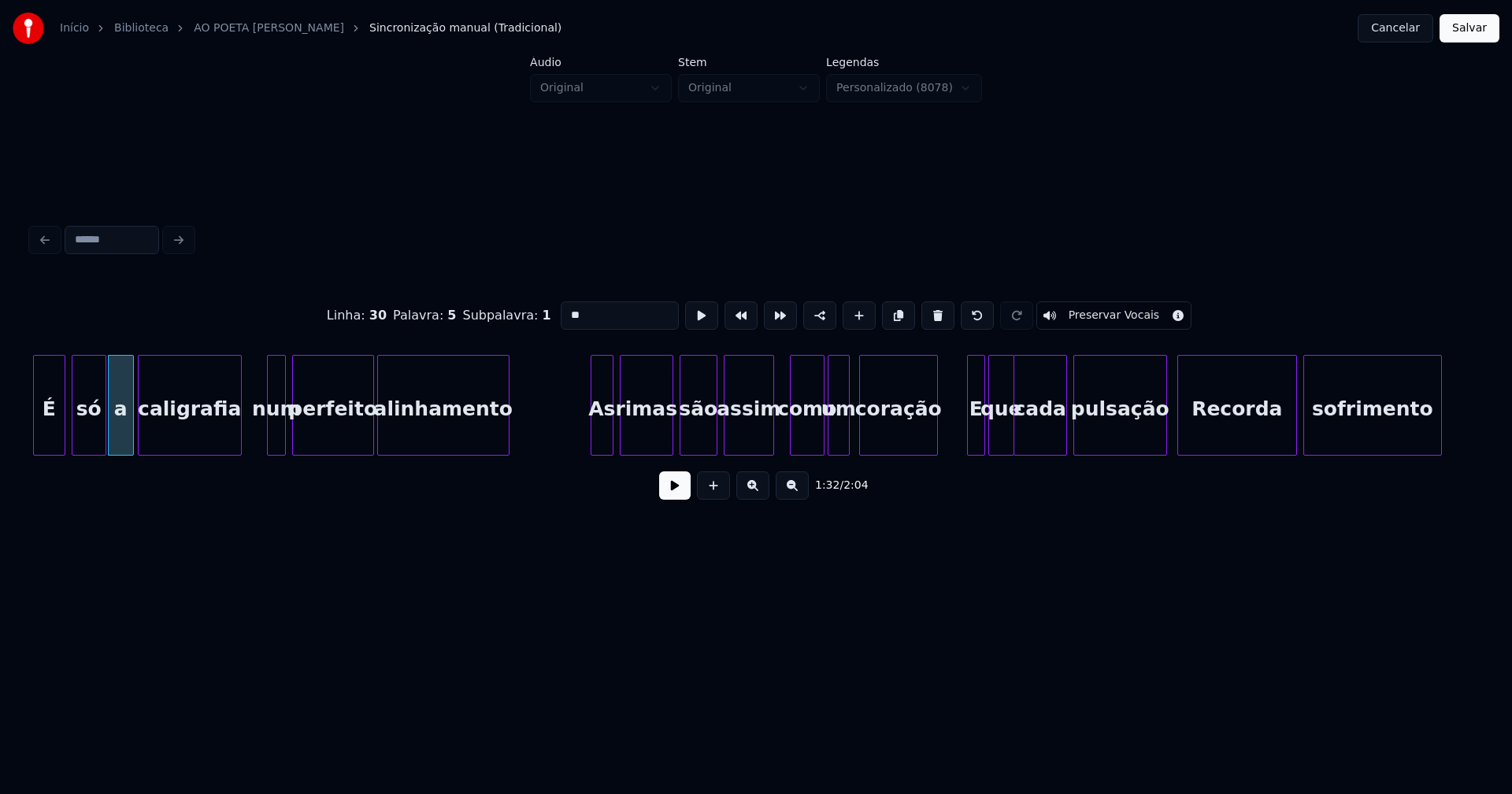
click at [1197, 432] on div "Recorda" at bounding box center [1237, 408] width 118 height 107
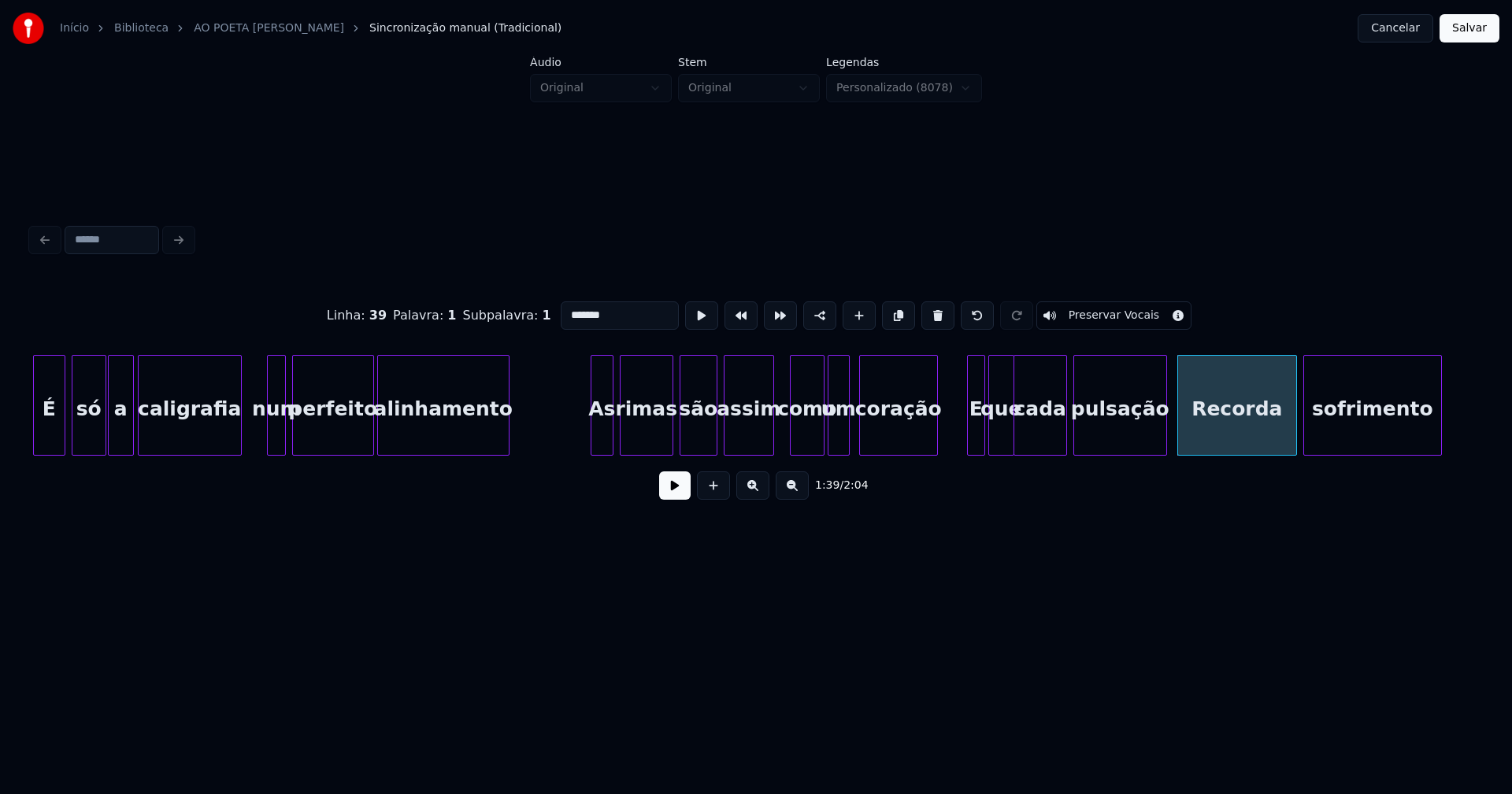
click at [567, 310] on input "*******" at bounding box center [619, 316] width 118 height 28
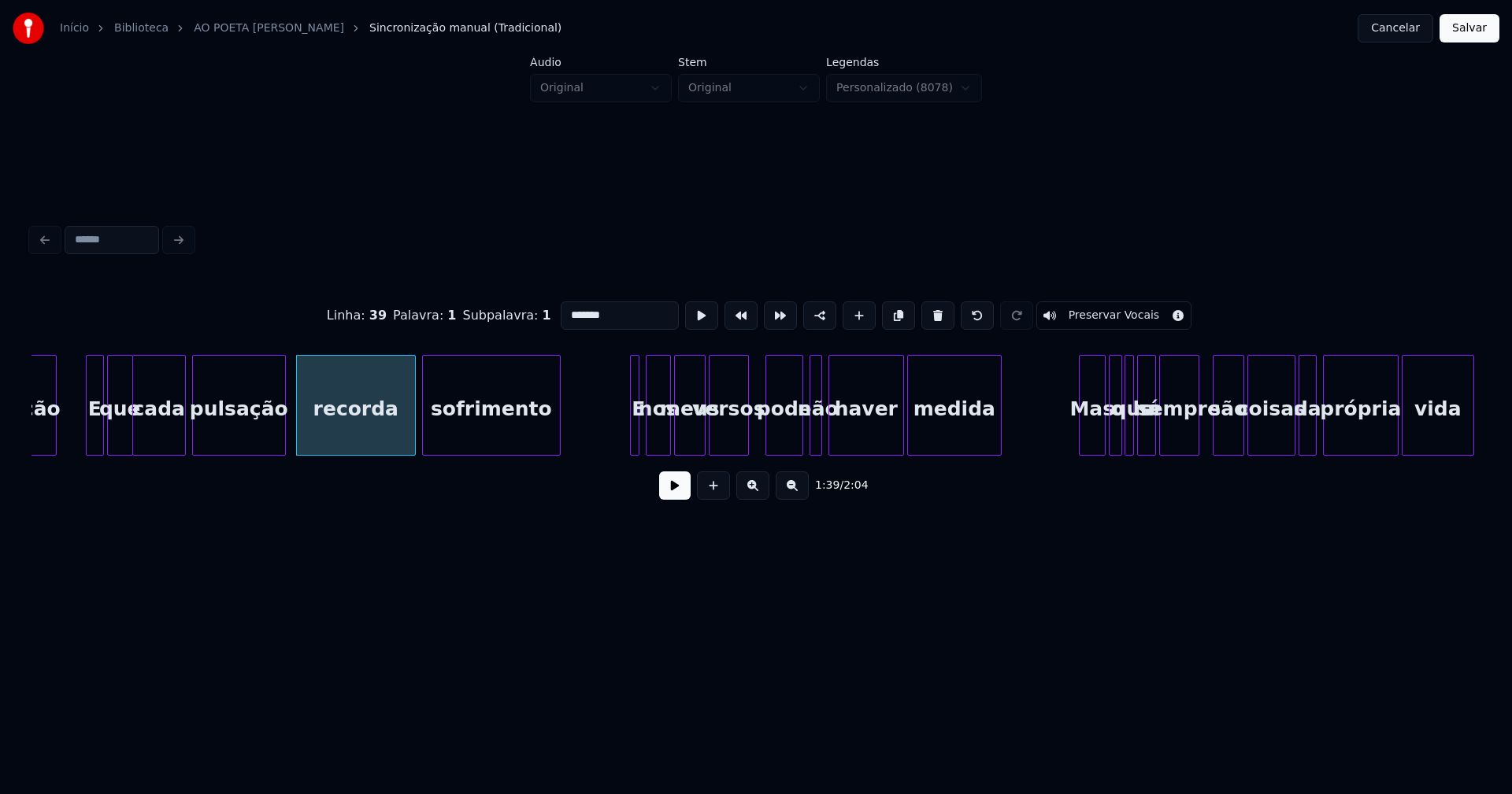
scroll to position [0, 15401]
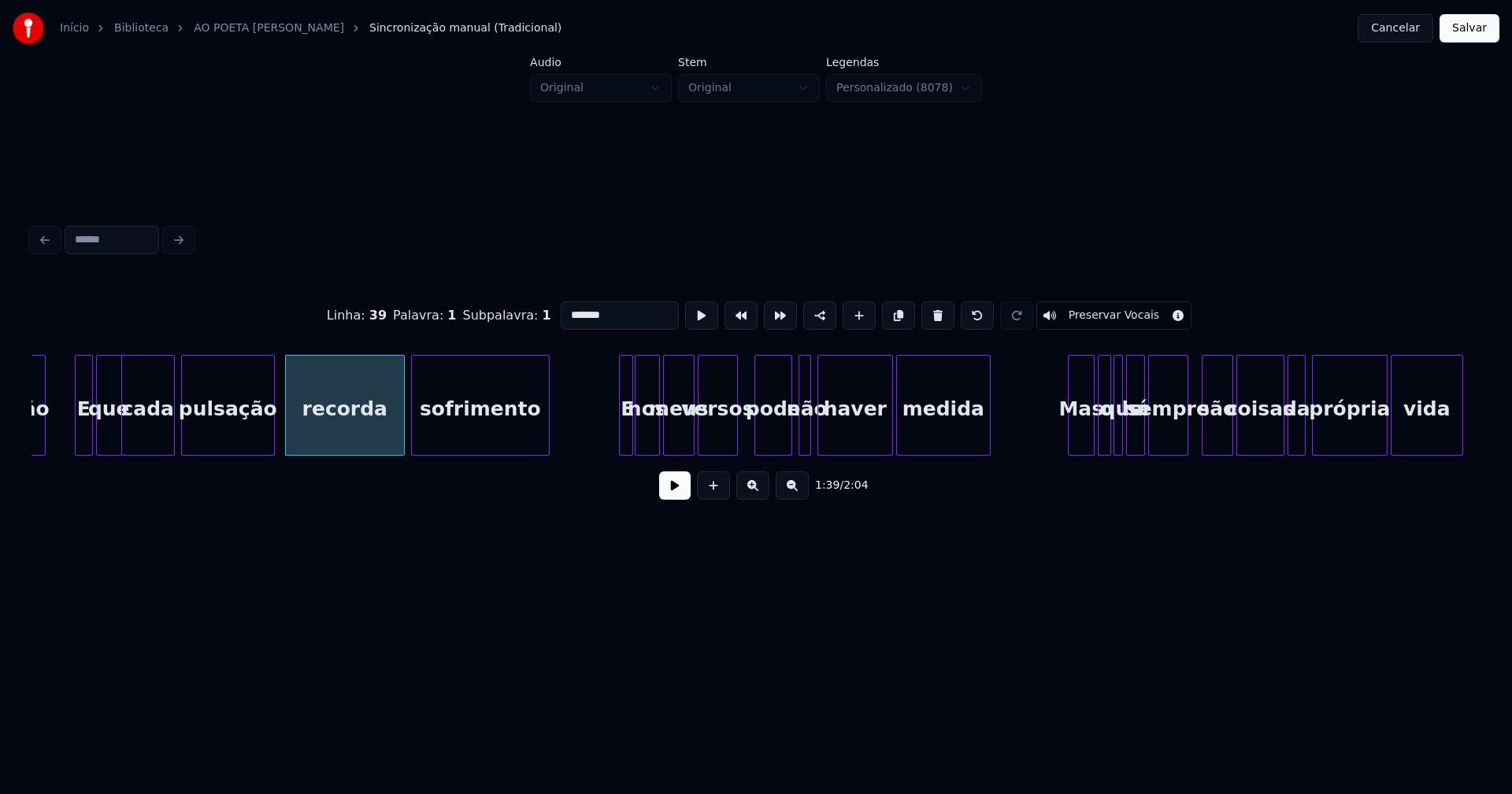
click at [627, 437] on div at bounding box center [629, 405] width 4 height 99
click at [812, 443] on div at bounding box center [811, 405] width 4 height 99
click at [1306, 436] on div at bounding box center [1306, 405] width 4 height 99
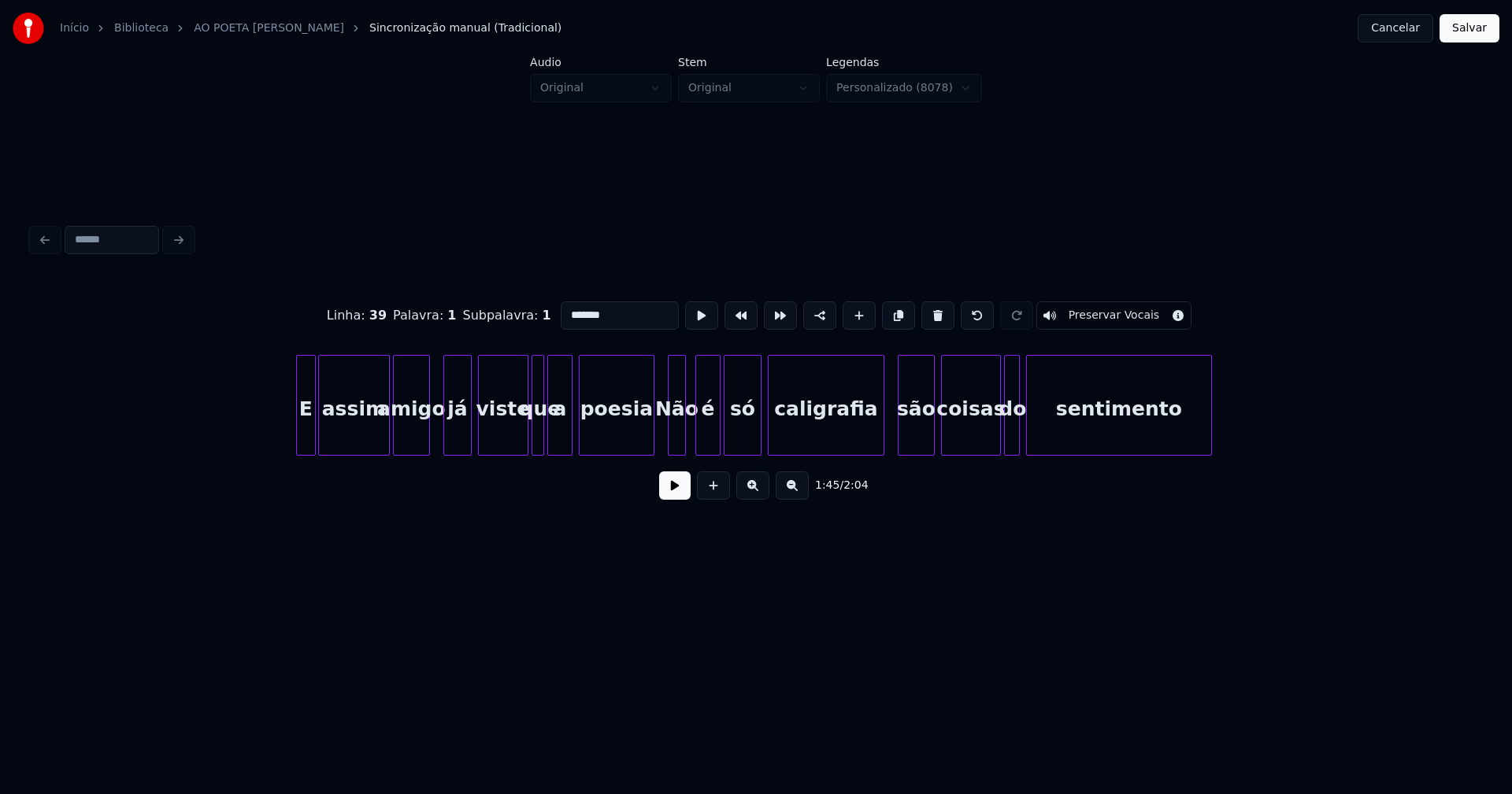
scroll to position [0, 17544]
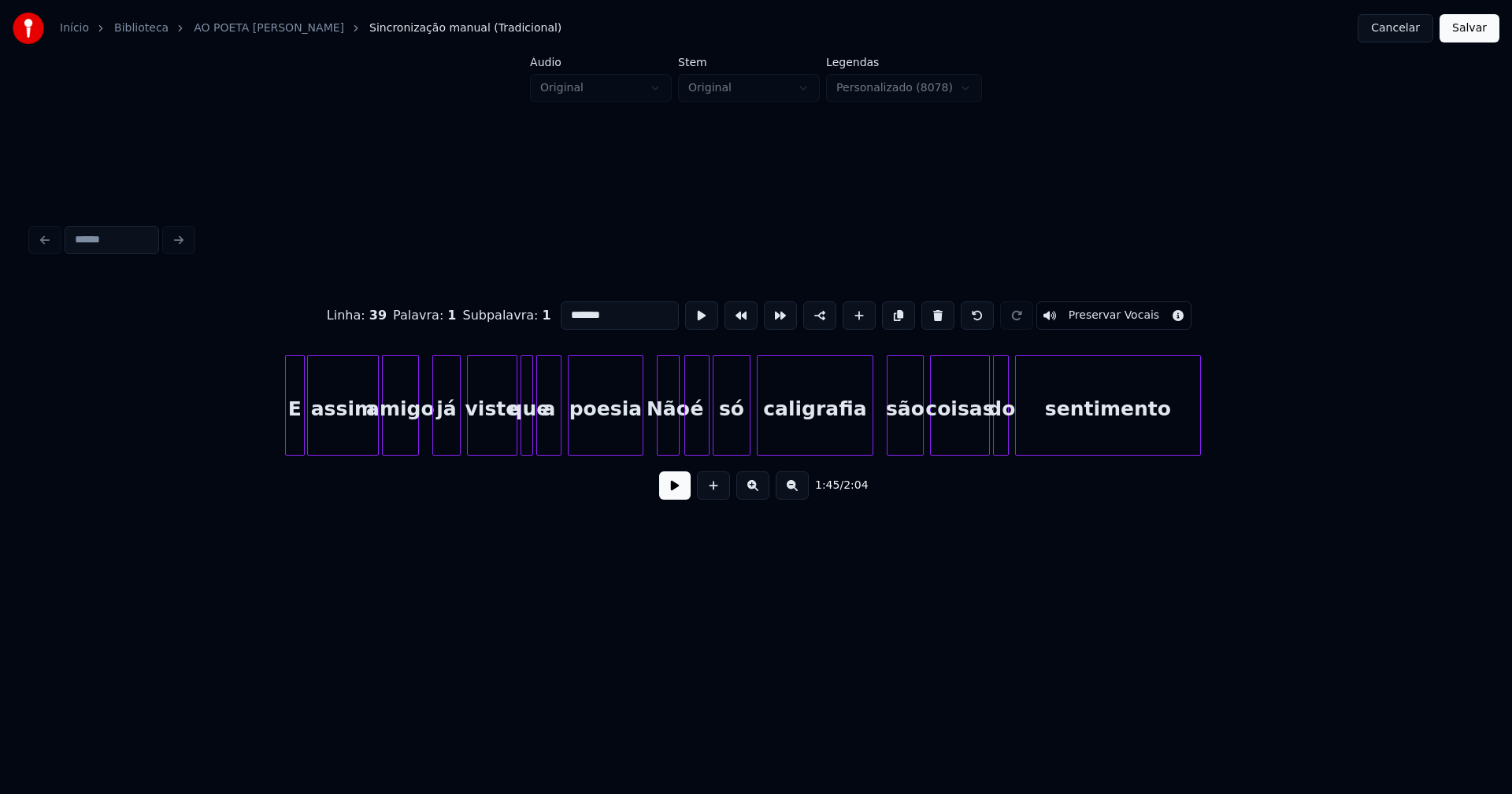
click at [674, 435] on div at bounding box center [676, 405] width 4 height 99
click at [721, 427] on div at bounding box center [721, 405] width 4 height 99
click at [705, 436] on div "é" at bounding box center [704, 408] width 24 height 107
click at [700, 437] on div at bounding box center [701, 405] width 4 height 99
click at [693, 429] on div at bounding box center [692, 405] width 4 height 99
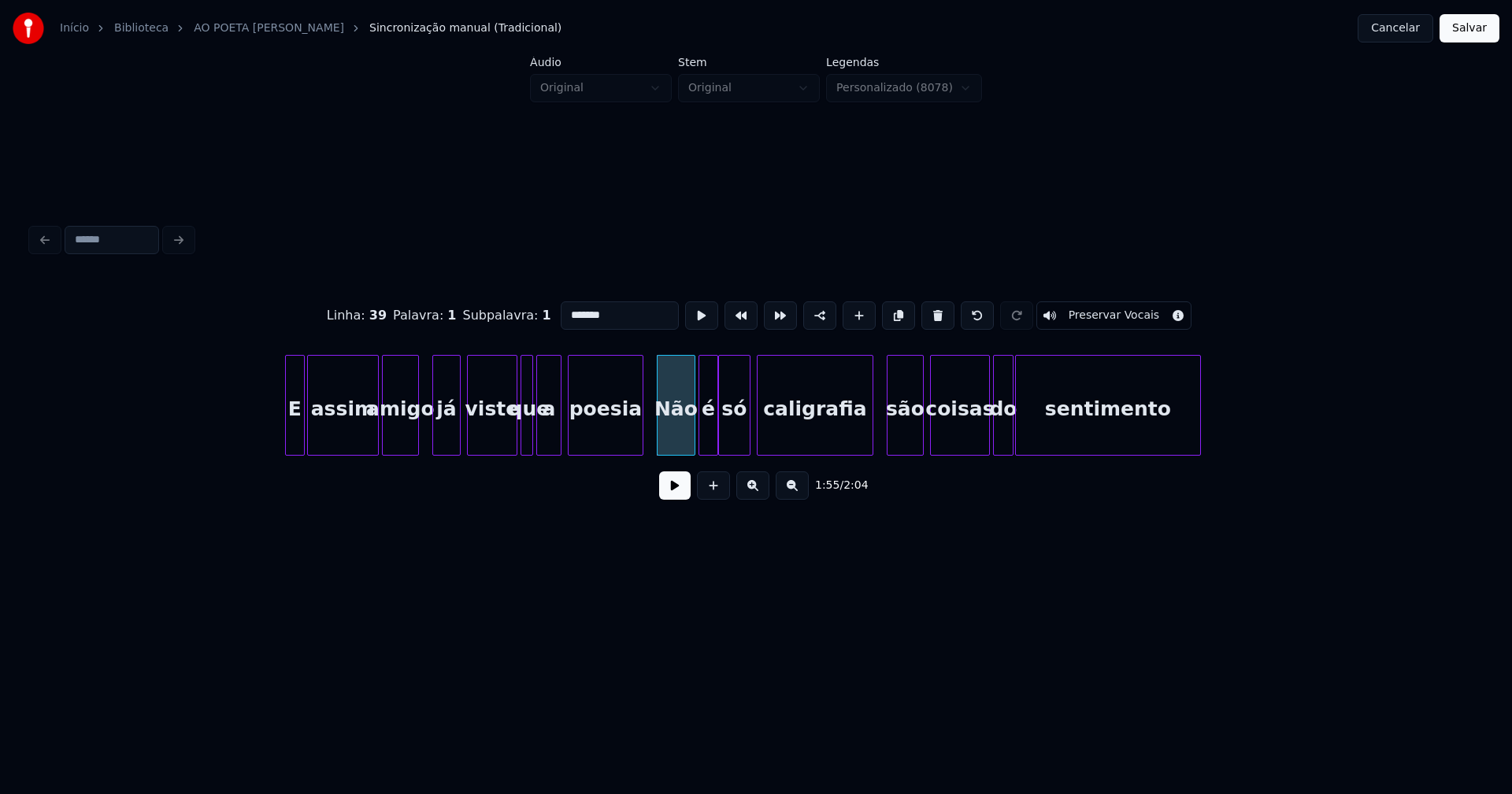
click at [1012, 444] on div at bounding box center [1009, 405] width 4 height 99
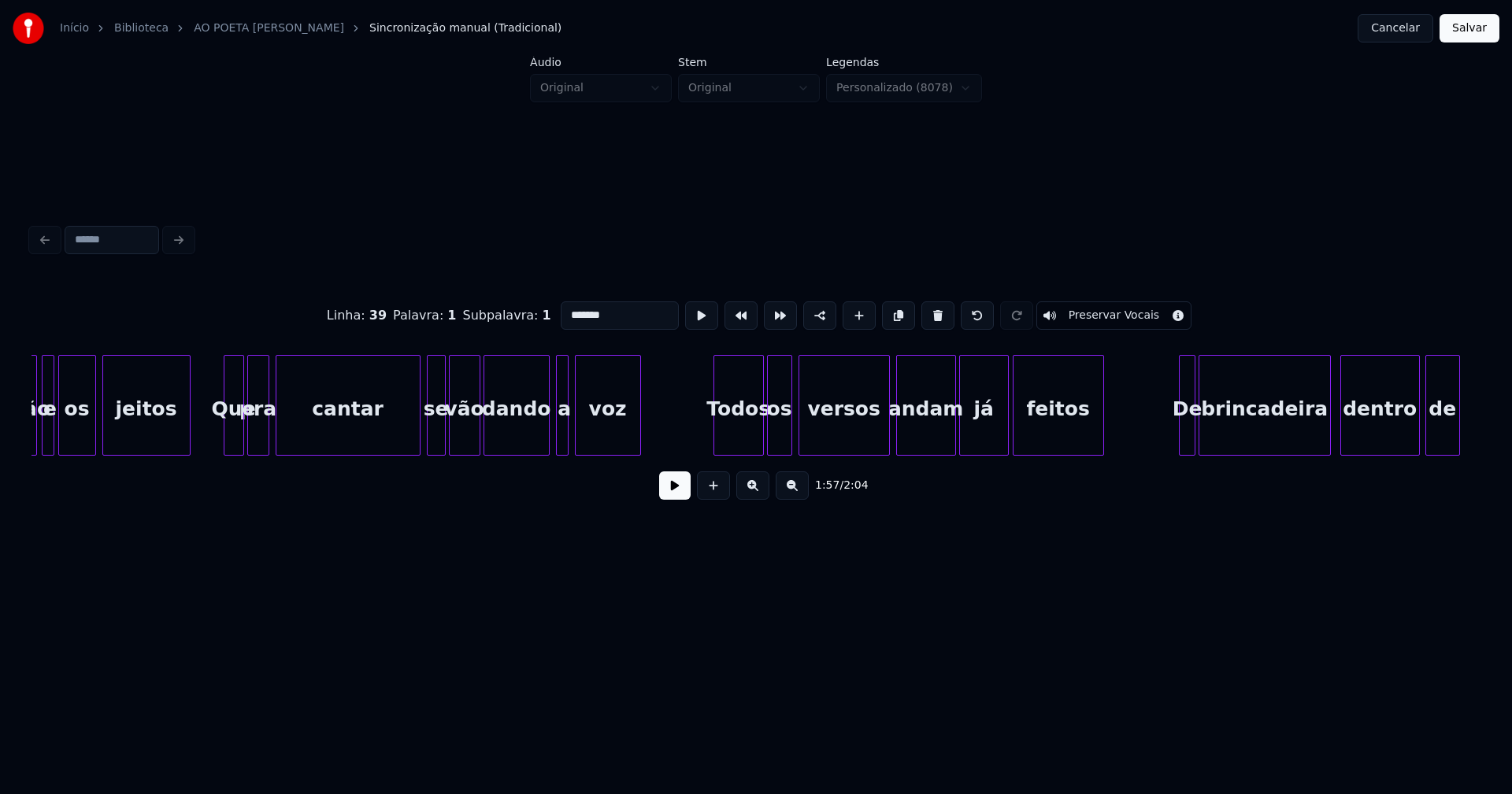
scroll to position [0, 12258]
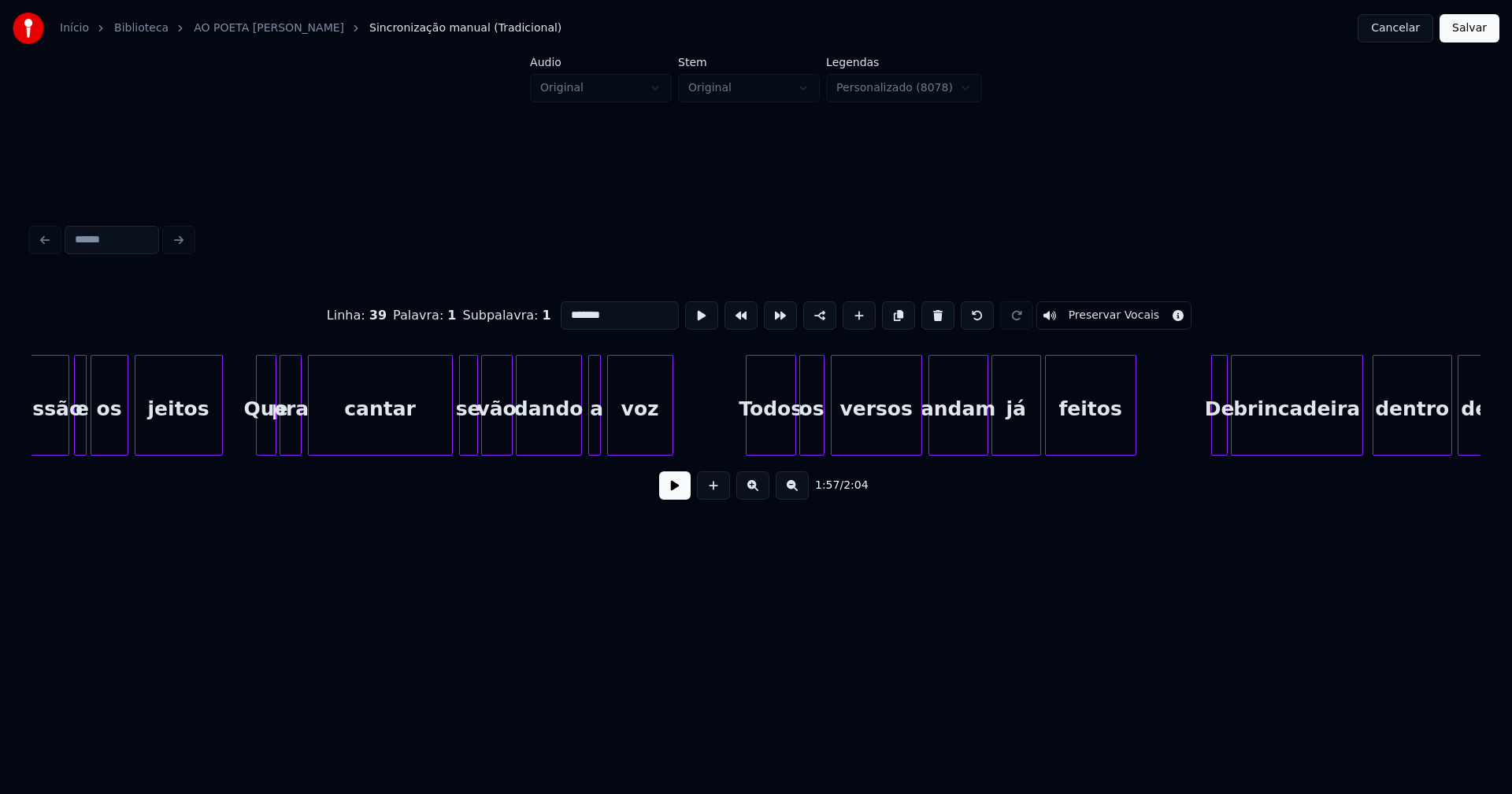
type input "*******"
click at [1465, 32] on button "Salvar" at bounding box center [1469, 28] width 60 height 28
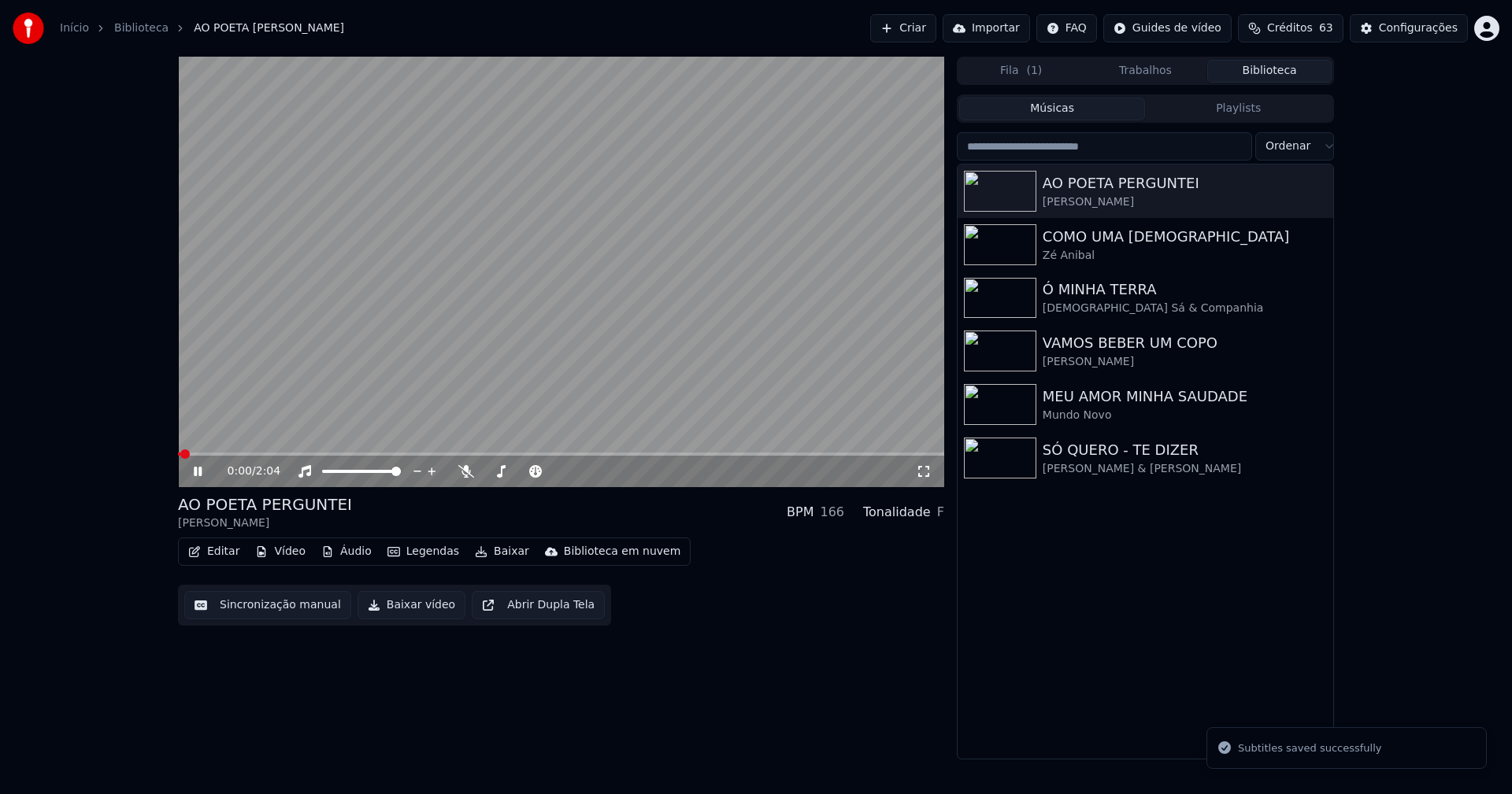
click at [195, 471] on icon at bounding box center [198, 471] width 8 height 10
click at [226, 557] on button "Editar" at bounding box center [213, 551] width 64 height 22
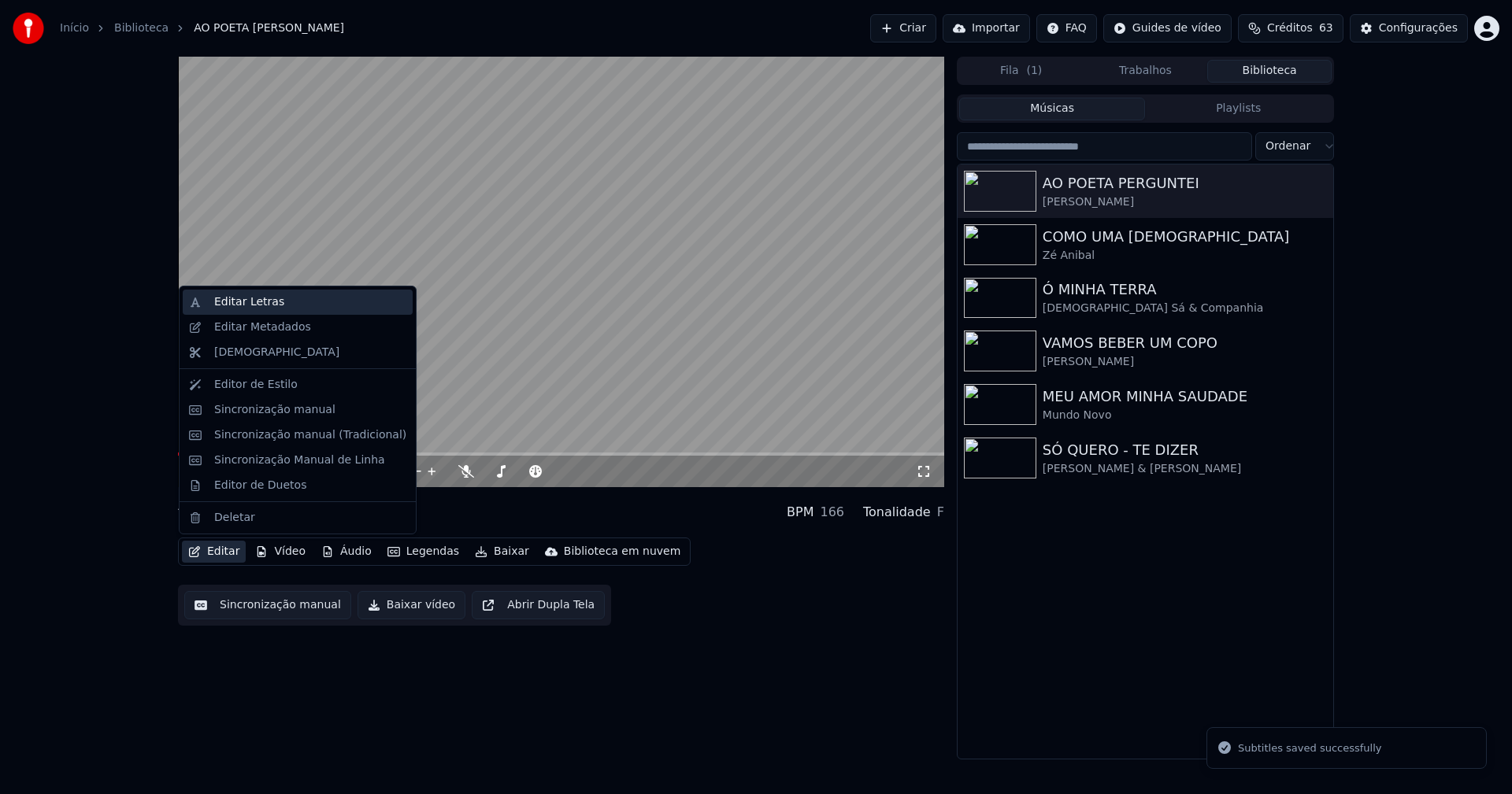
click at [238, 307] on div "Editar Letras" at bounding box center [249, 303] width 70 height 16
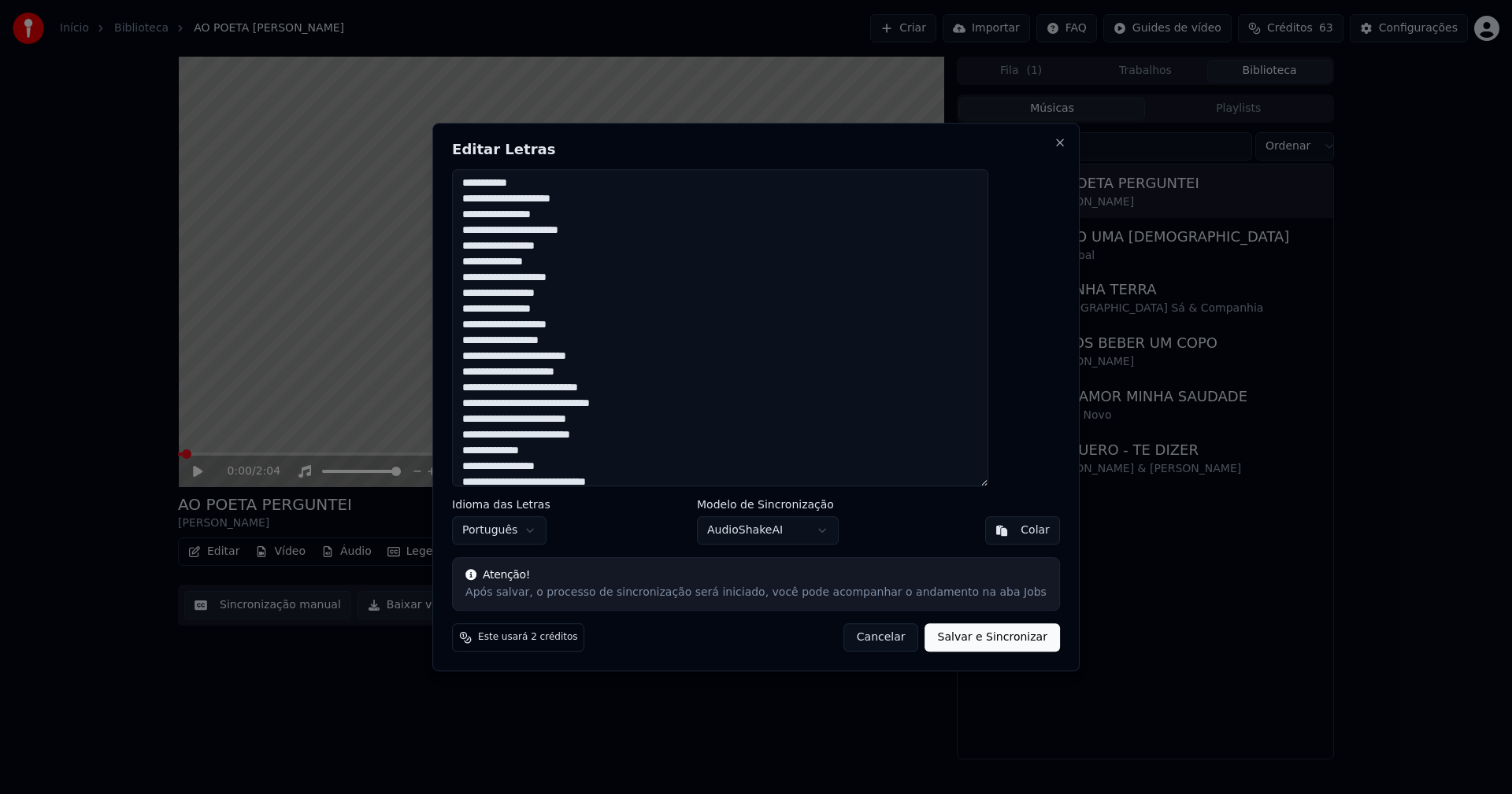
scroll to position [236, 0]
click at [869, 642] on button "Cancelar" at bounding box center [881, 638] width 76 height 28
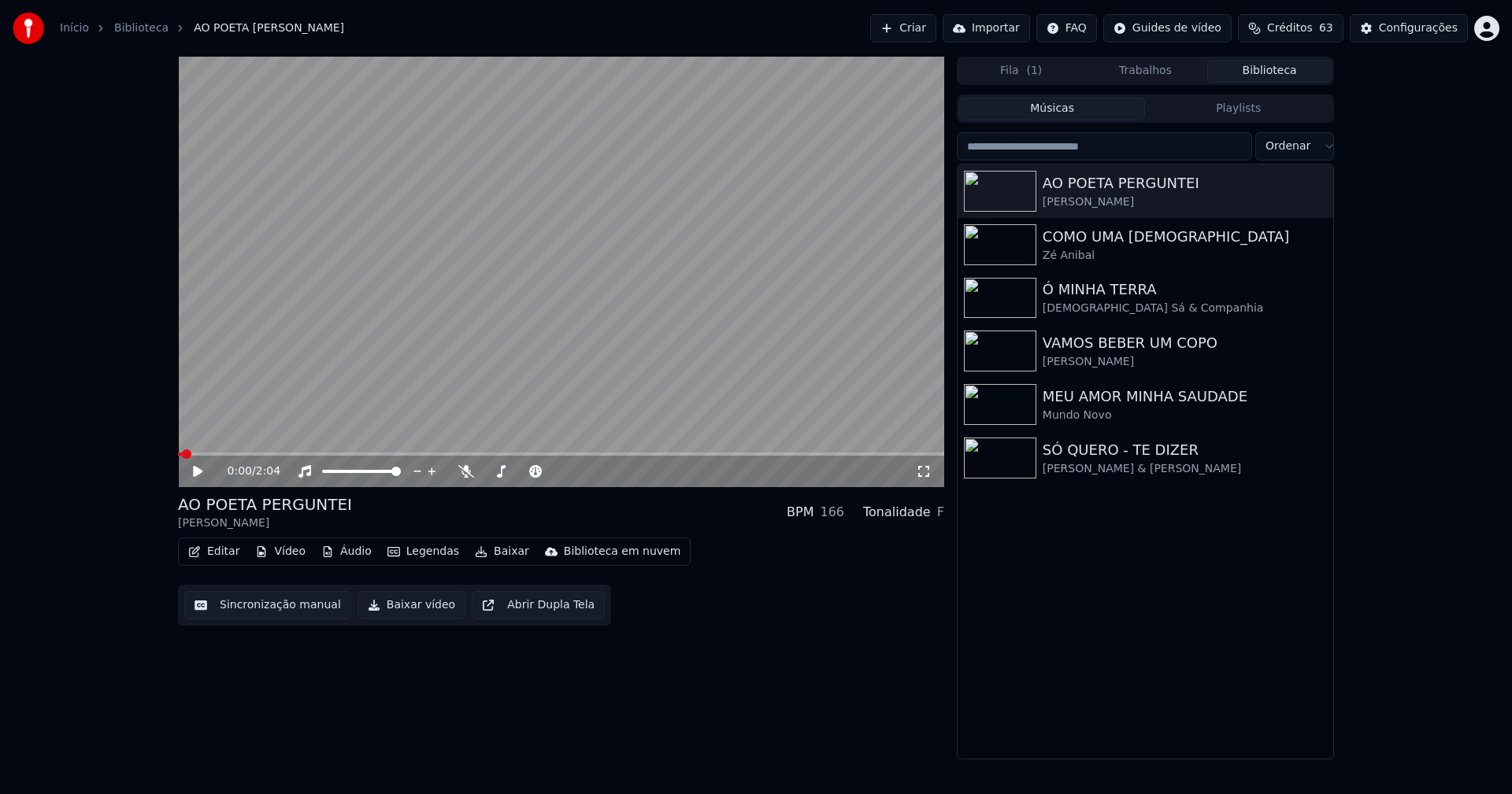
click at [216, 554] on button "Editar" at bounding box center [213, 551] width 64 height 22
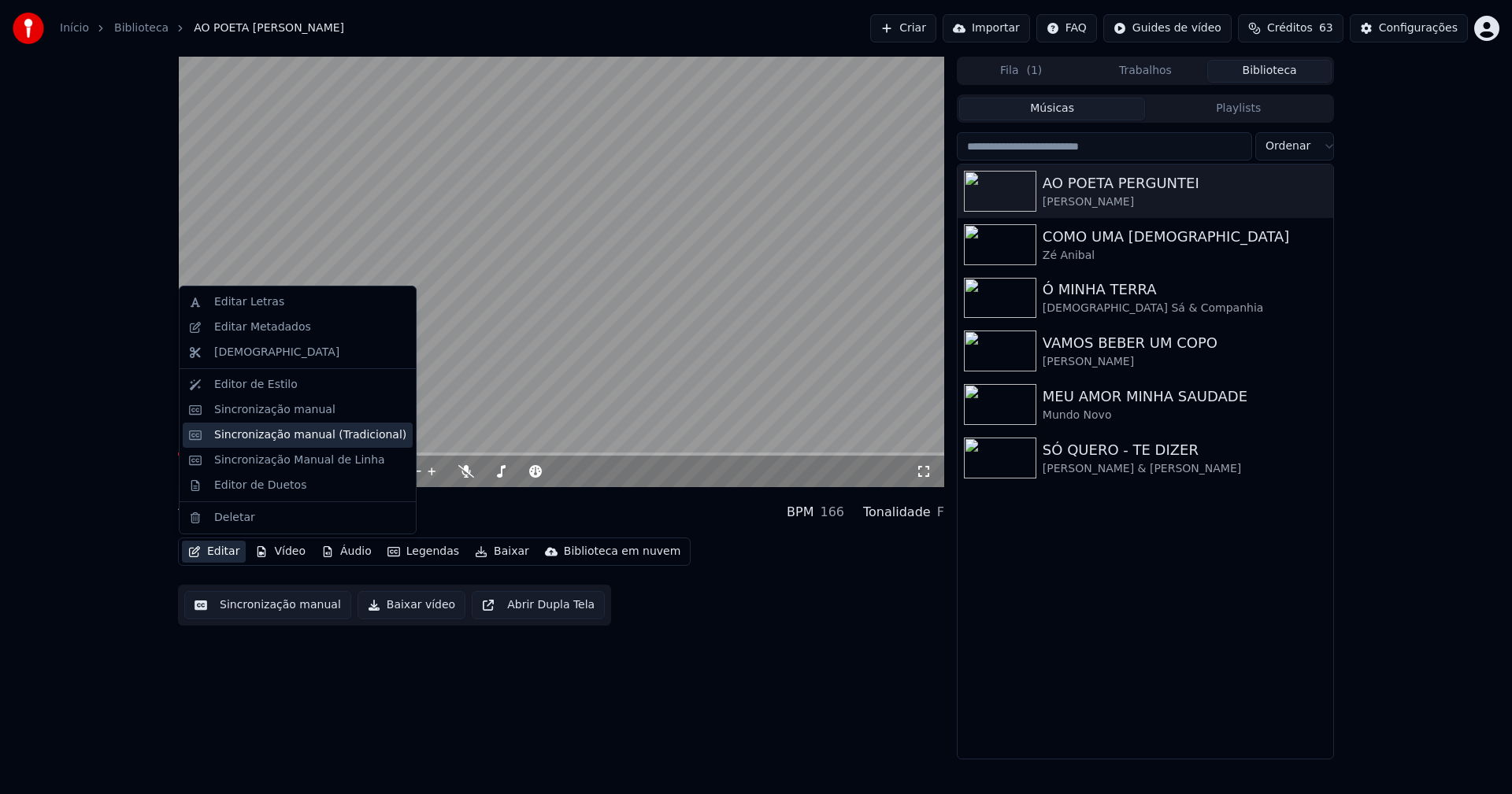
click at [291, 434] on div "Sincronização manual (Tradicional)" at bounding box center [311, 436] width 192 height 16
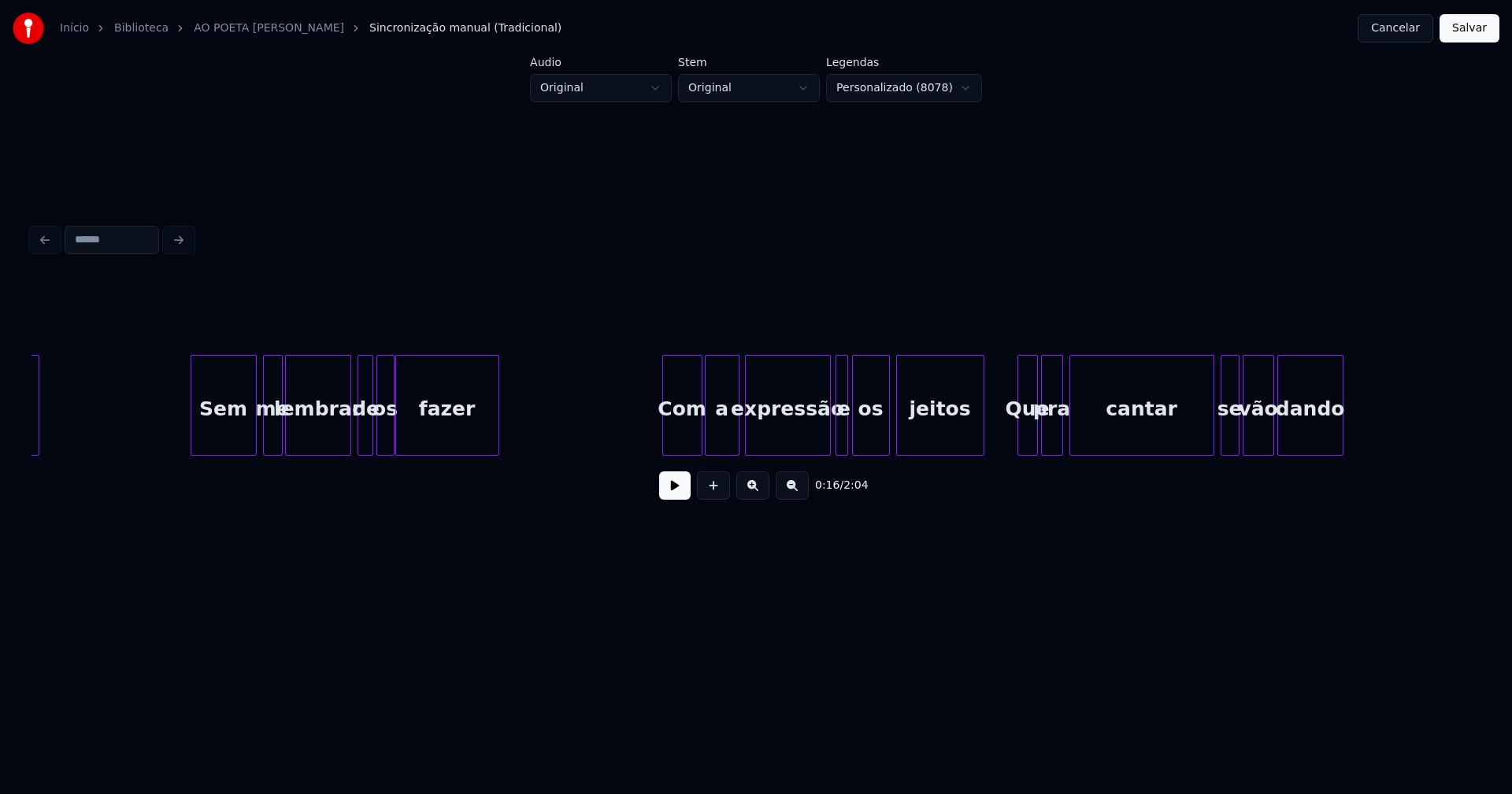
scroll to position [0, 11584]
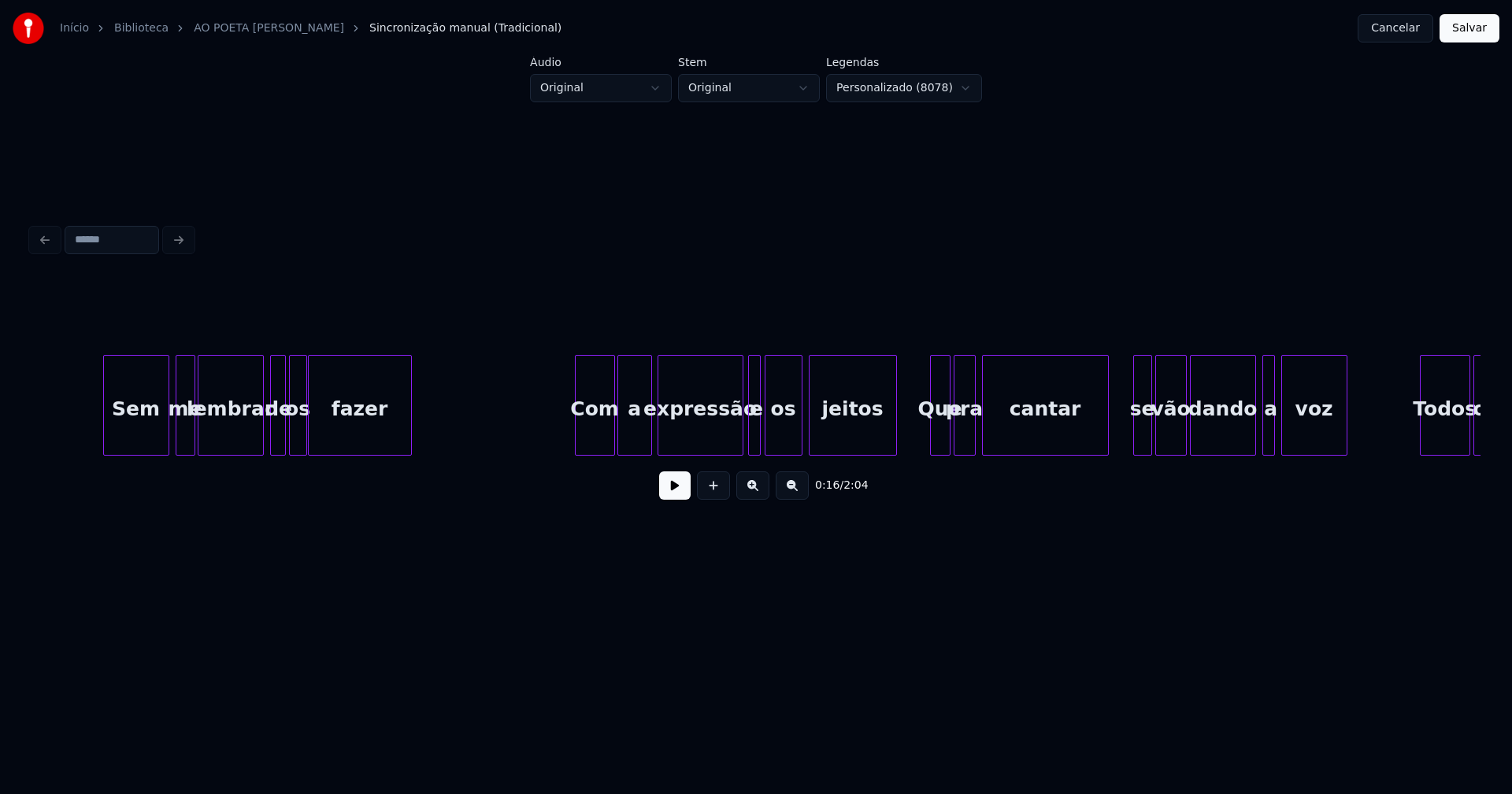
click at [1103, 456] on div "Sem me lembrar de os fazer Com a expressão e os jeitos Que pra cantar se vão da…" at bounding box center [756, 406] width 1448 height 101
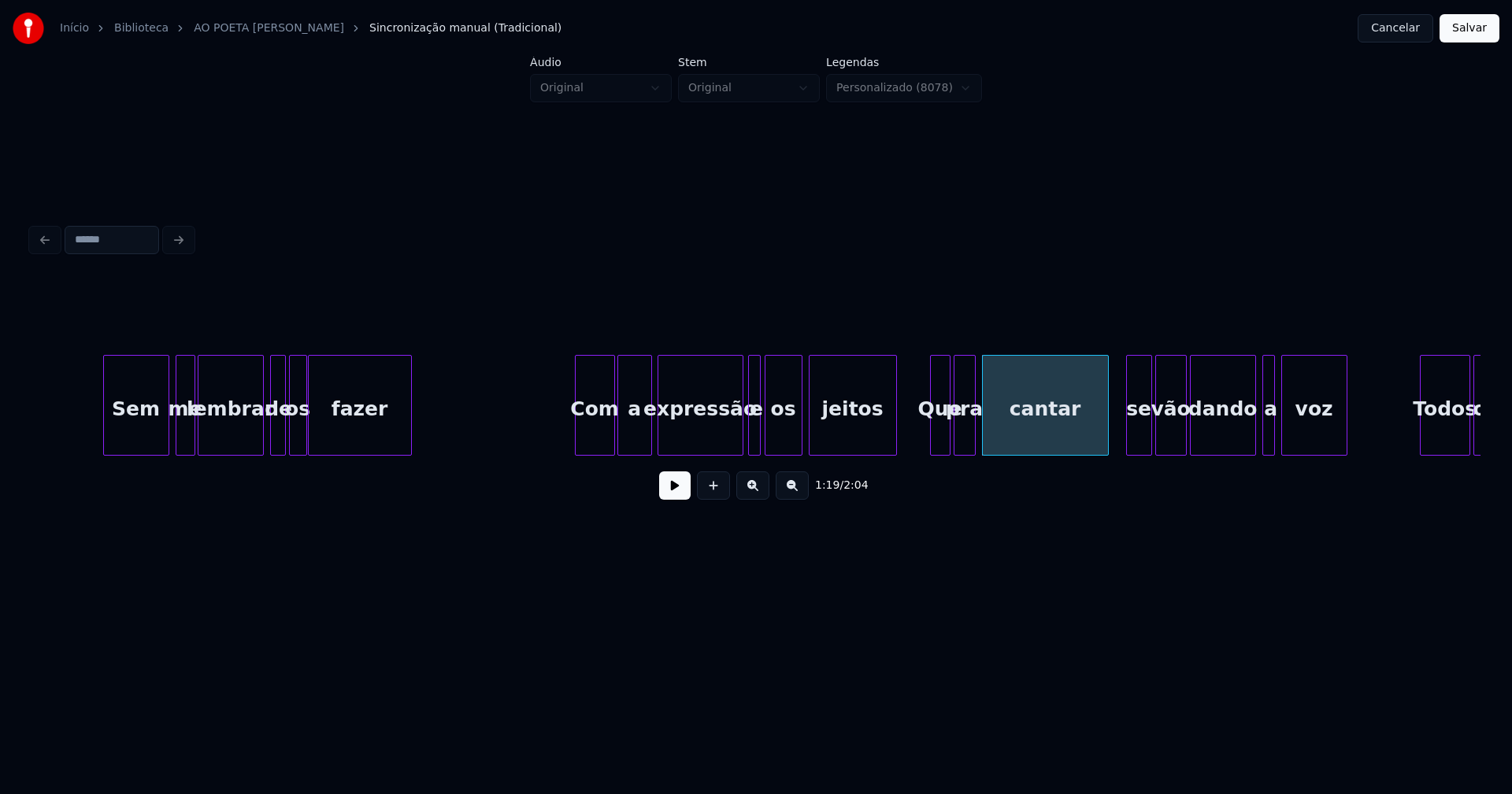
click at [1128, 449] on div "se" at bounding box center [1138, 406] width 26 height 101
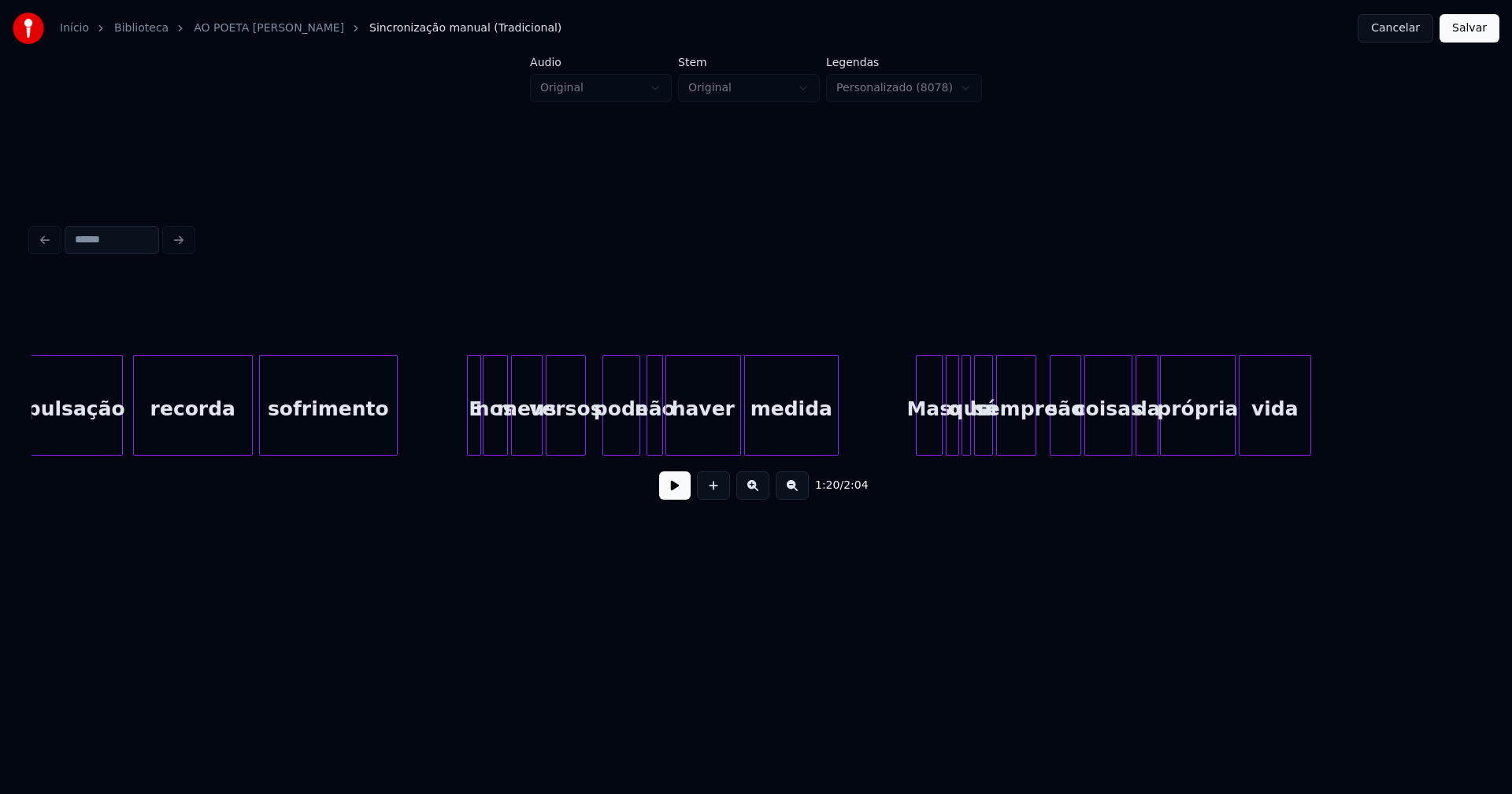
scroll to position [0, 15565]
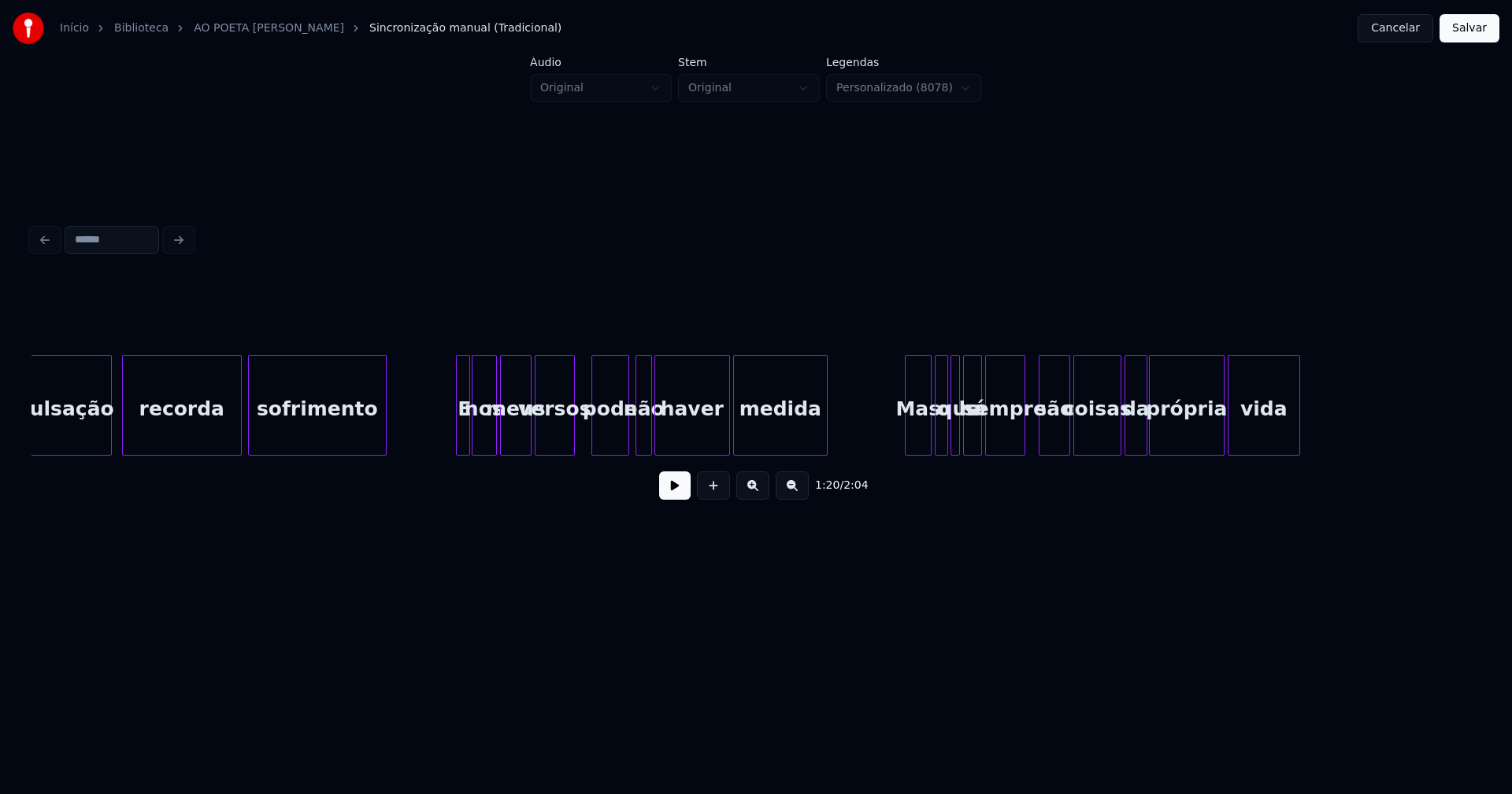
click at [1469, 31] on button "Salvar" at bounding box center [1469, 28] width 60 height 28
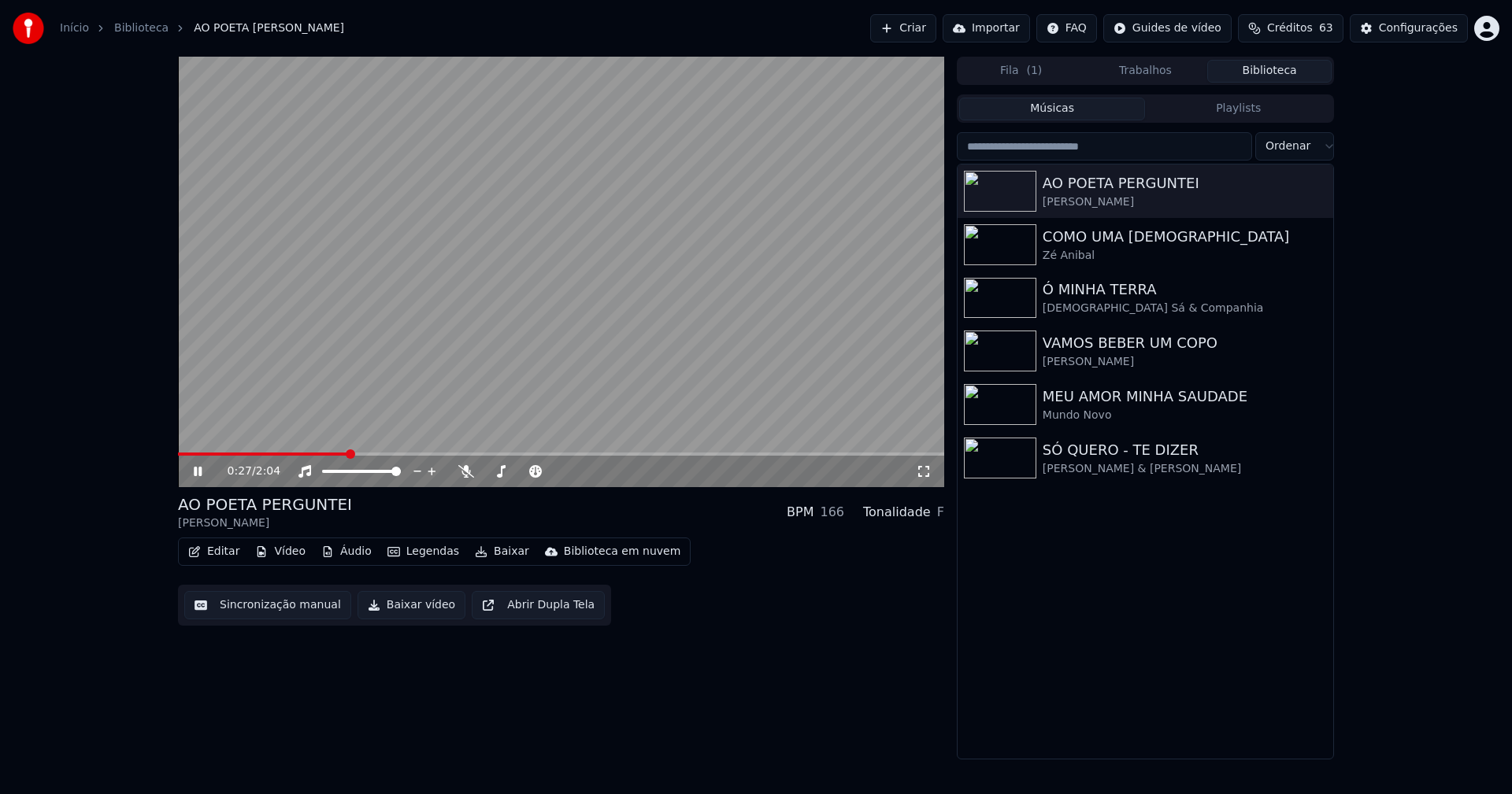
click at [201, 472] on icon at bounding box center [198, 471] width 8 height 10
click at [232, 552] on button "Editar" at bounding box center [213, 551] width 64 height 22
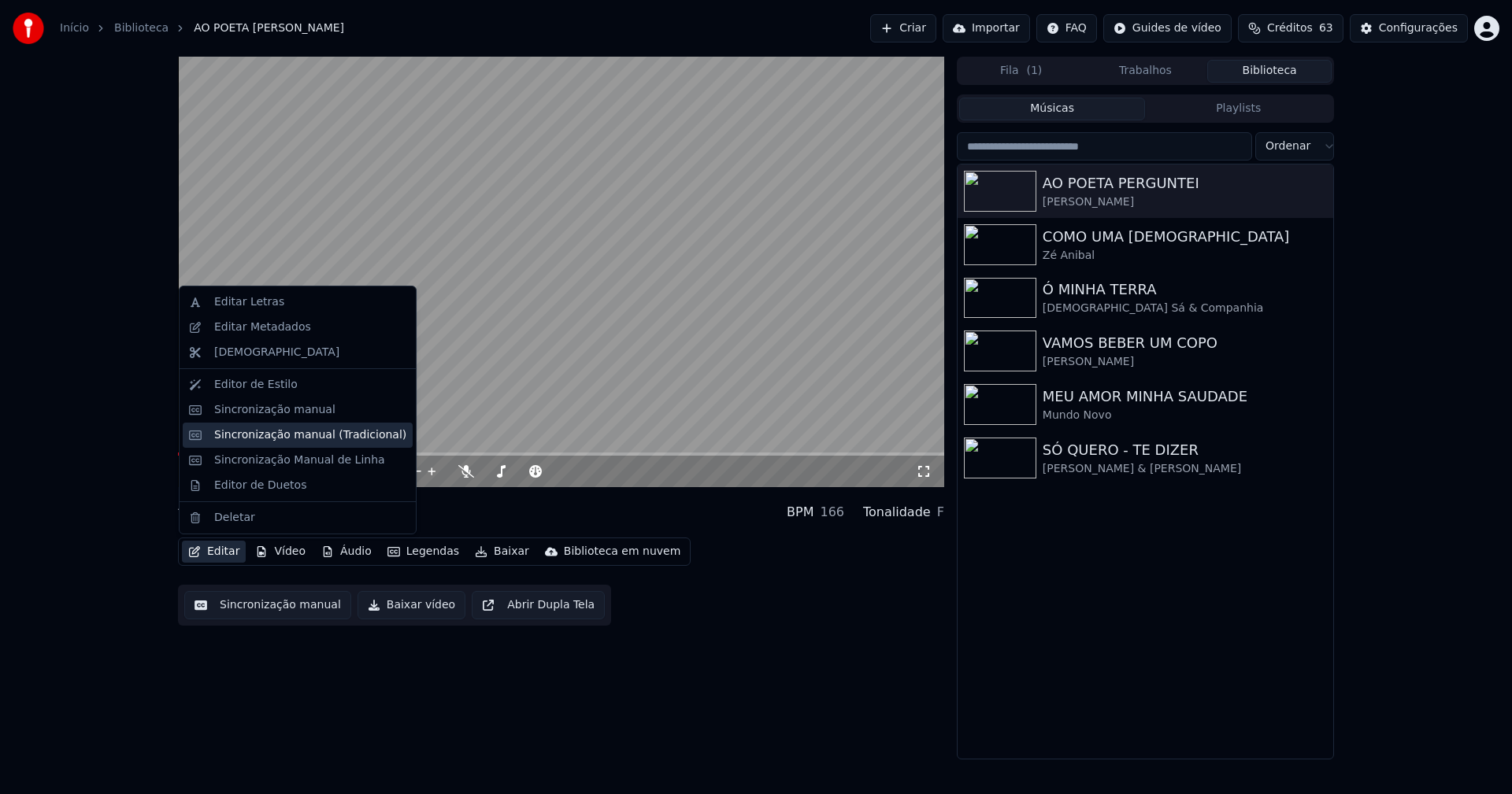
click at [256, 436] on div "Sincronização manual (Tradicional)" at bounding box center [311, 436] width 192 height 16
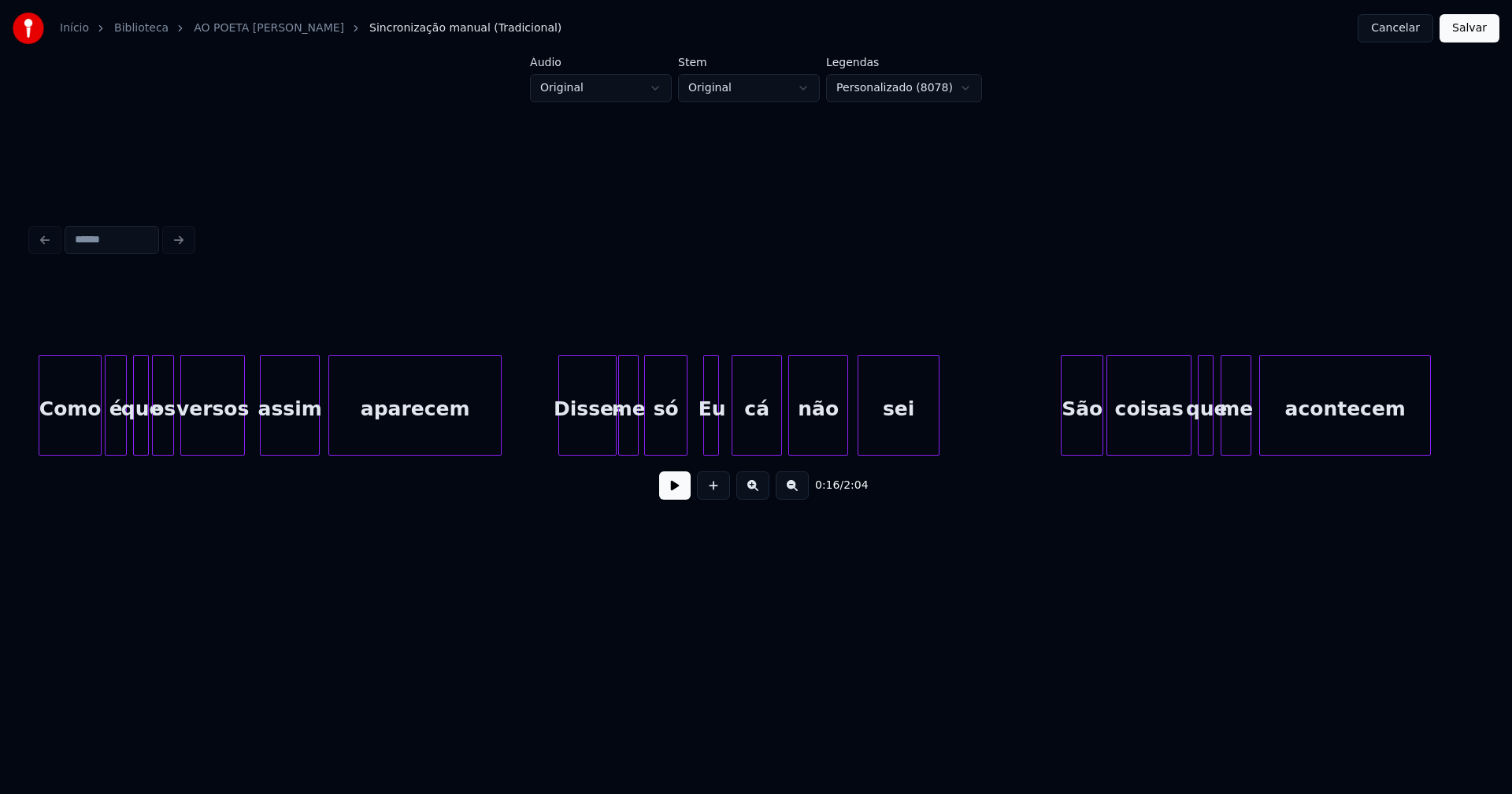
scroll to position [0, 3306]
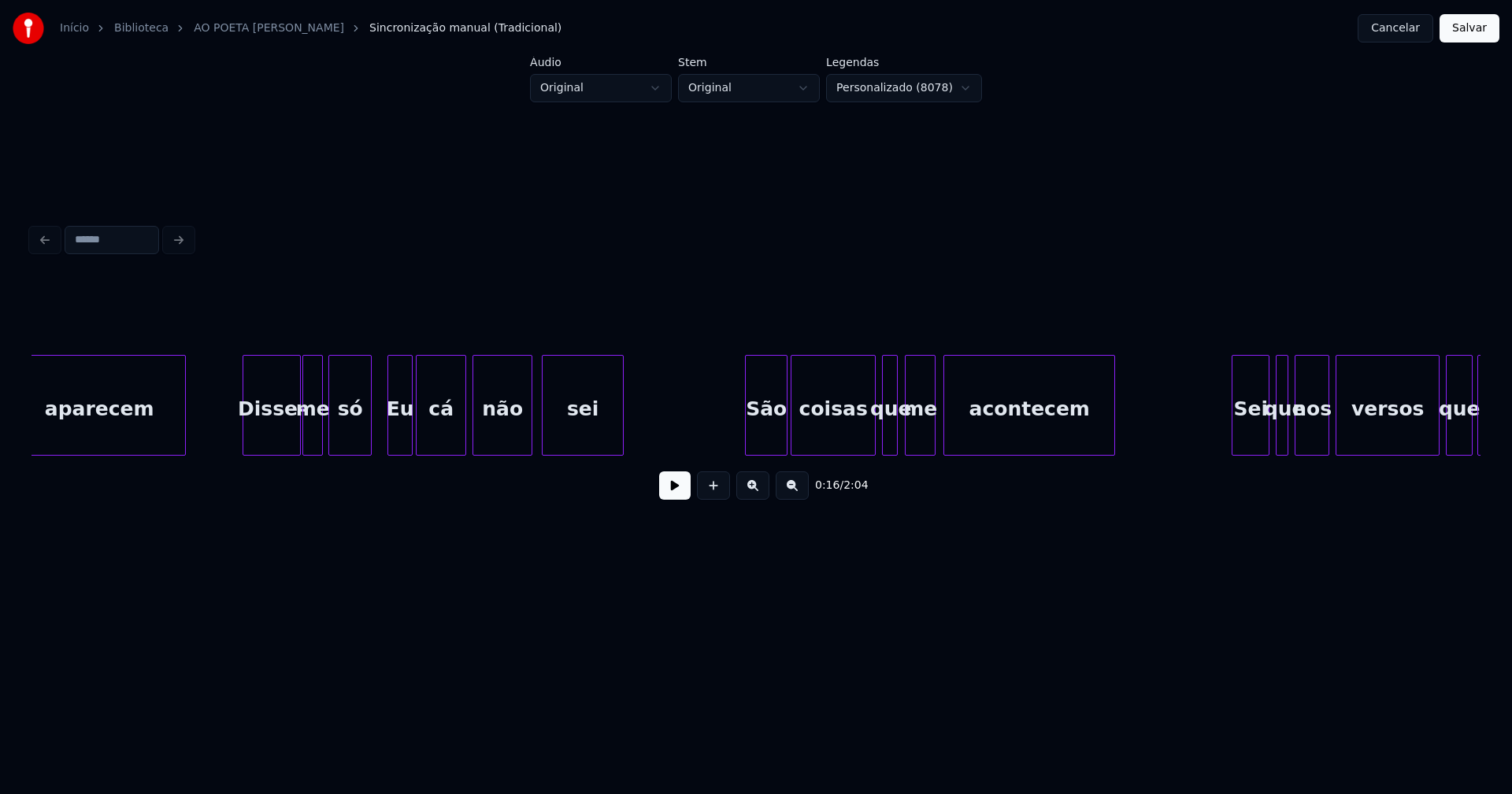
click at [409, 430] on div at bounding box center [408, 405] width 4 height 99
click at [536, 437] on div at bounding box center [534, 405] width 4 height 99
click at [935, 442] on div at bounding box center [936, 405] width 4 height 99
click at [899, 445] on div at bounding box center [899, 405] width 4 height 99
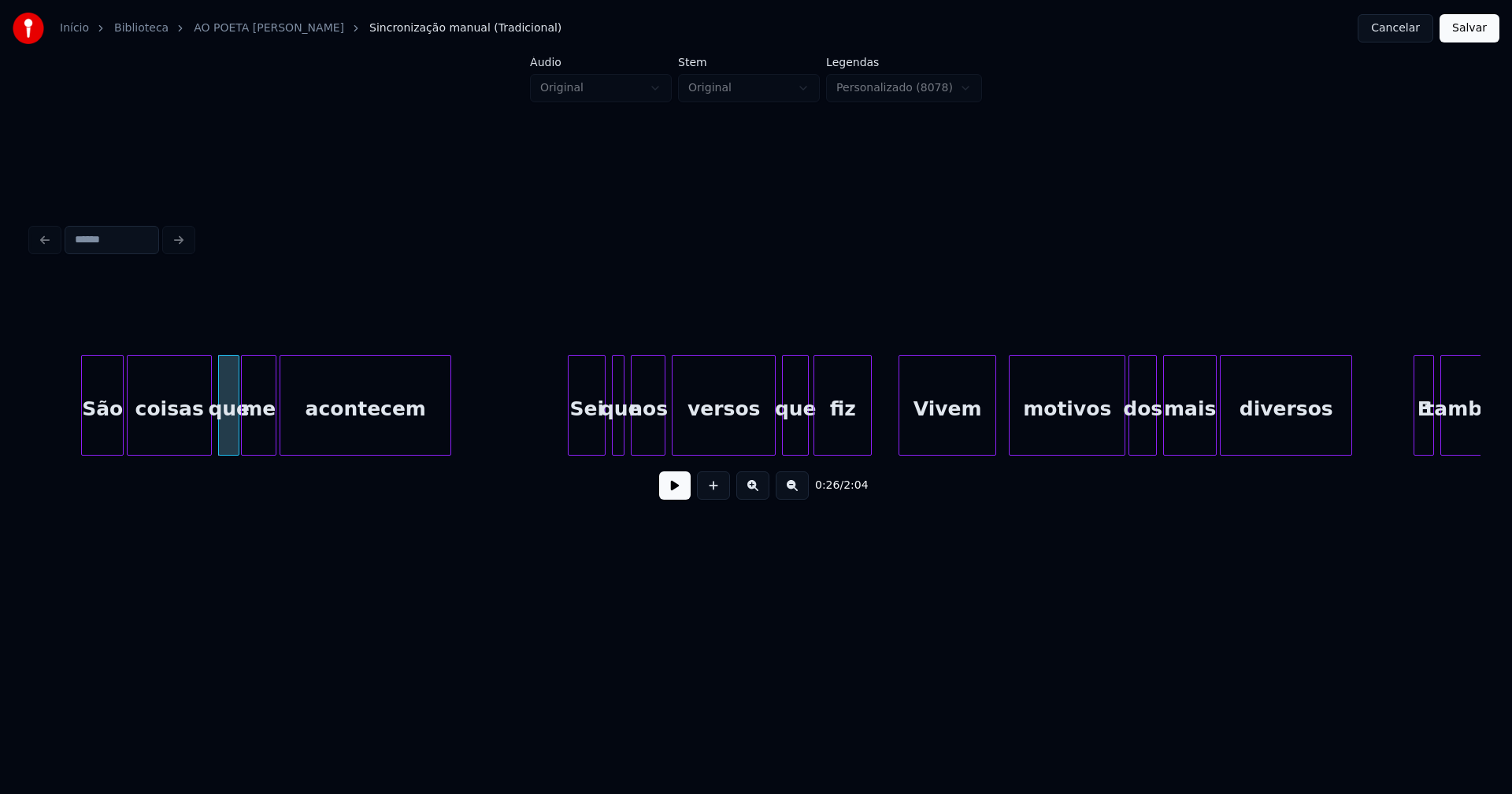
scroll to position [0, 4221]
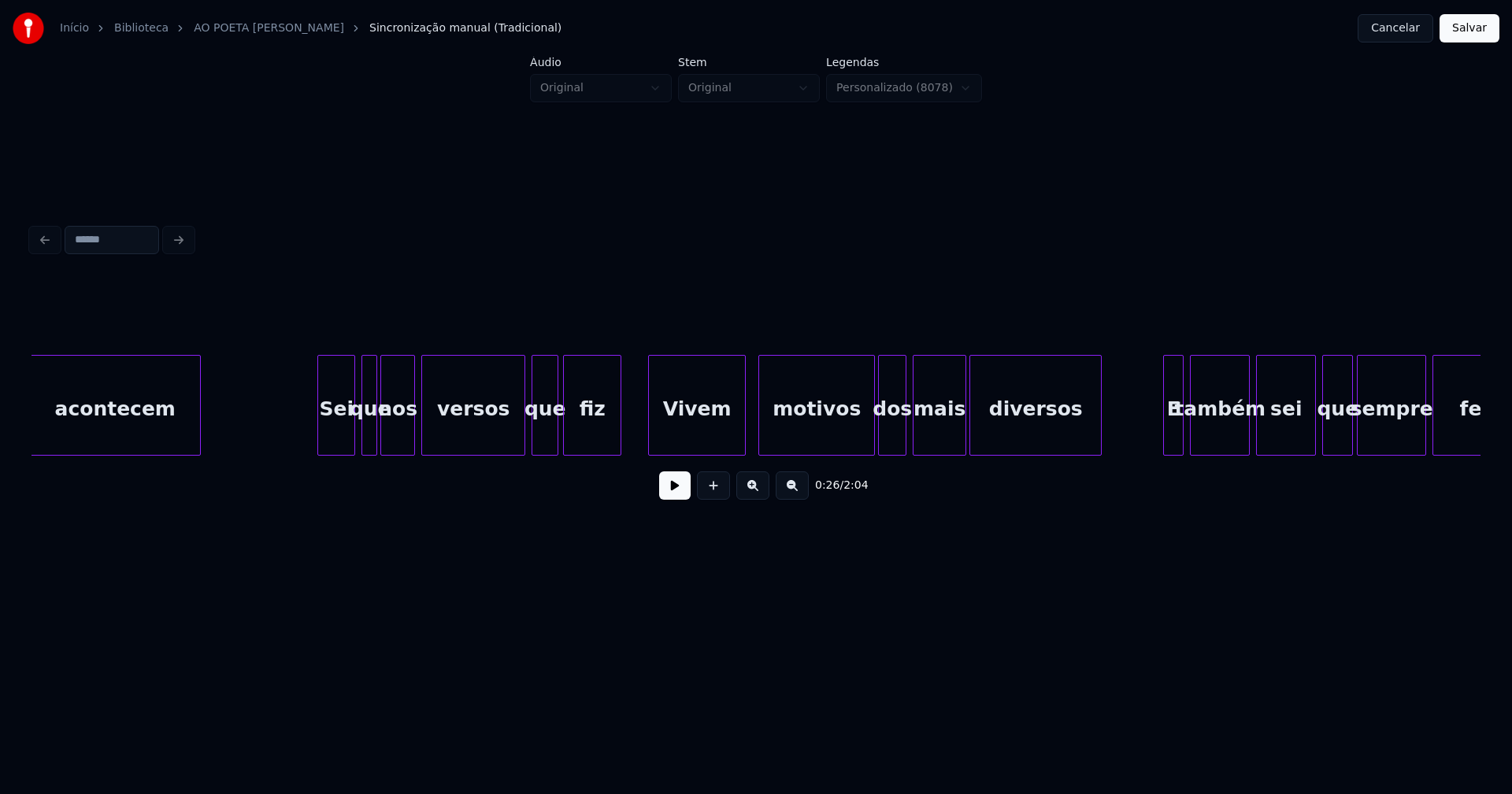
click at [377, 438] on div at bounding box center [373, 405] width 4 height 99
click at [752, 436] on div at bounding box center [751, 405] width 4 height 99
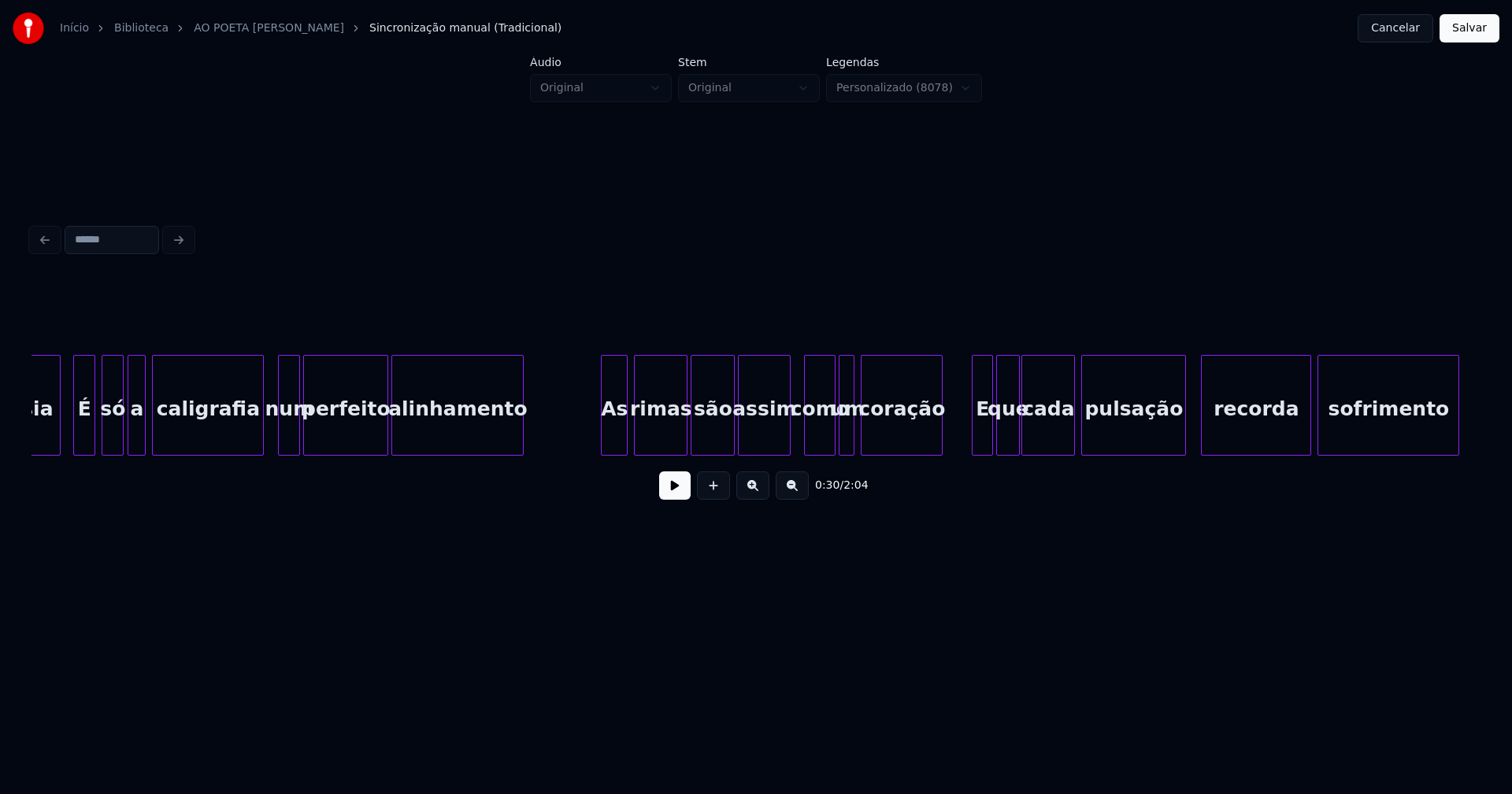
scroll to position [0, 6939]
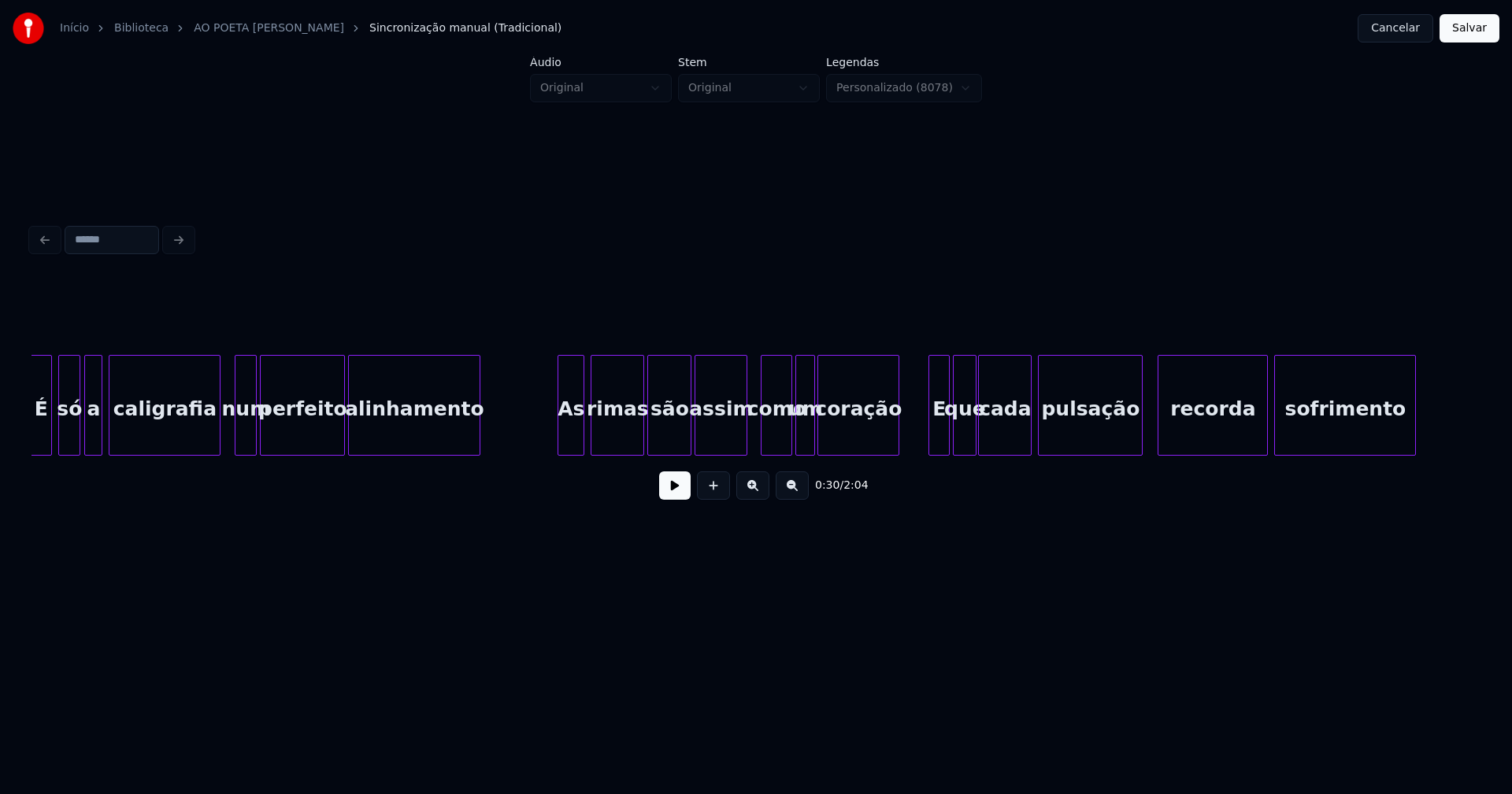
click at [810, 430] on div at bounding box center [811, 405] width 4 height 99
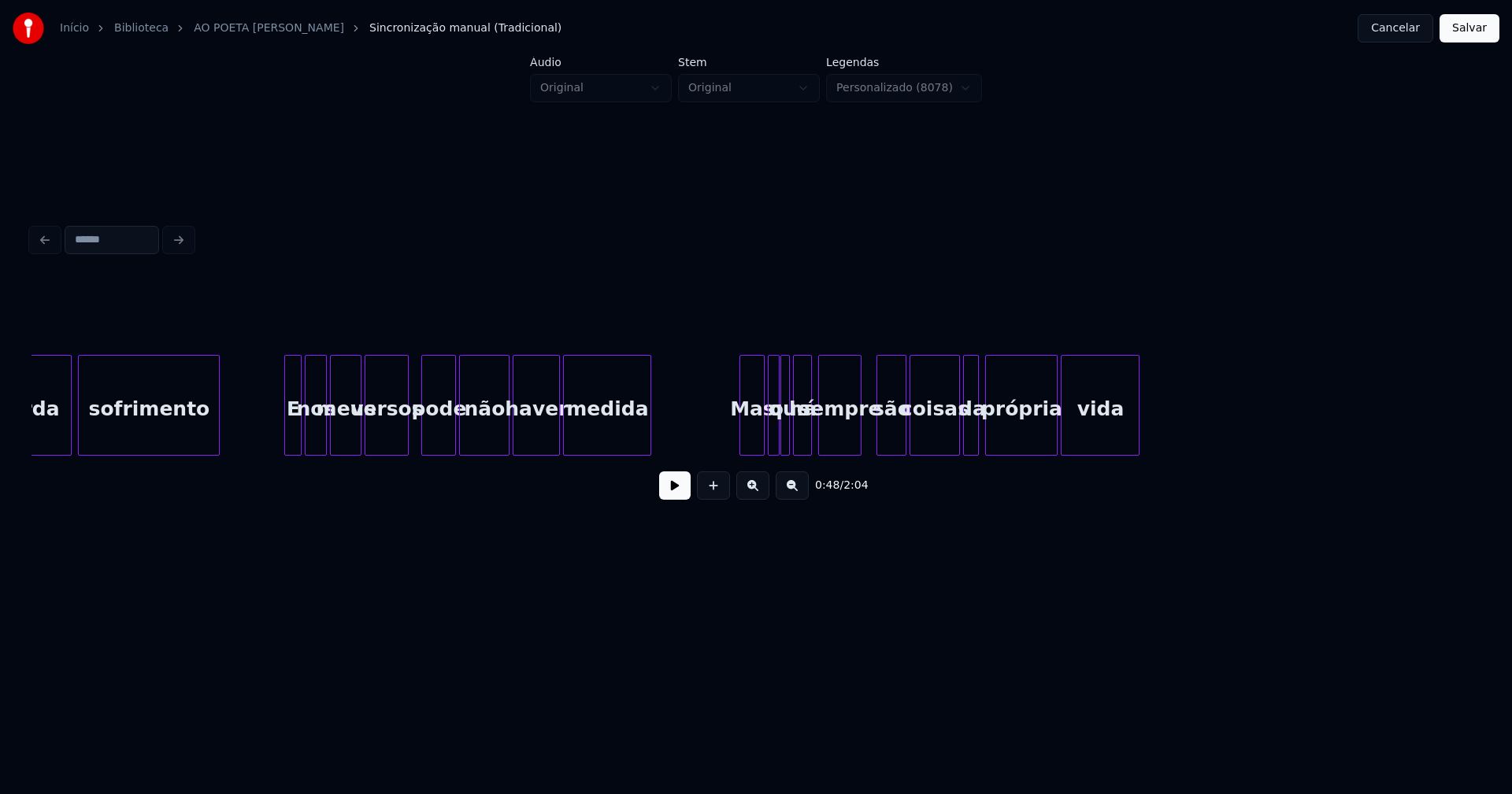
scroll to position [0, 8233]
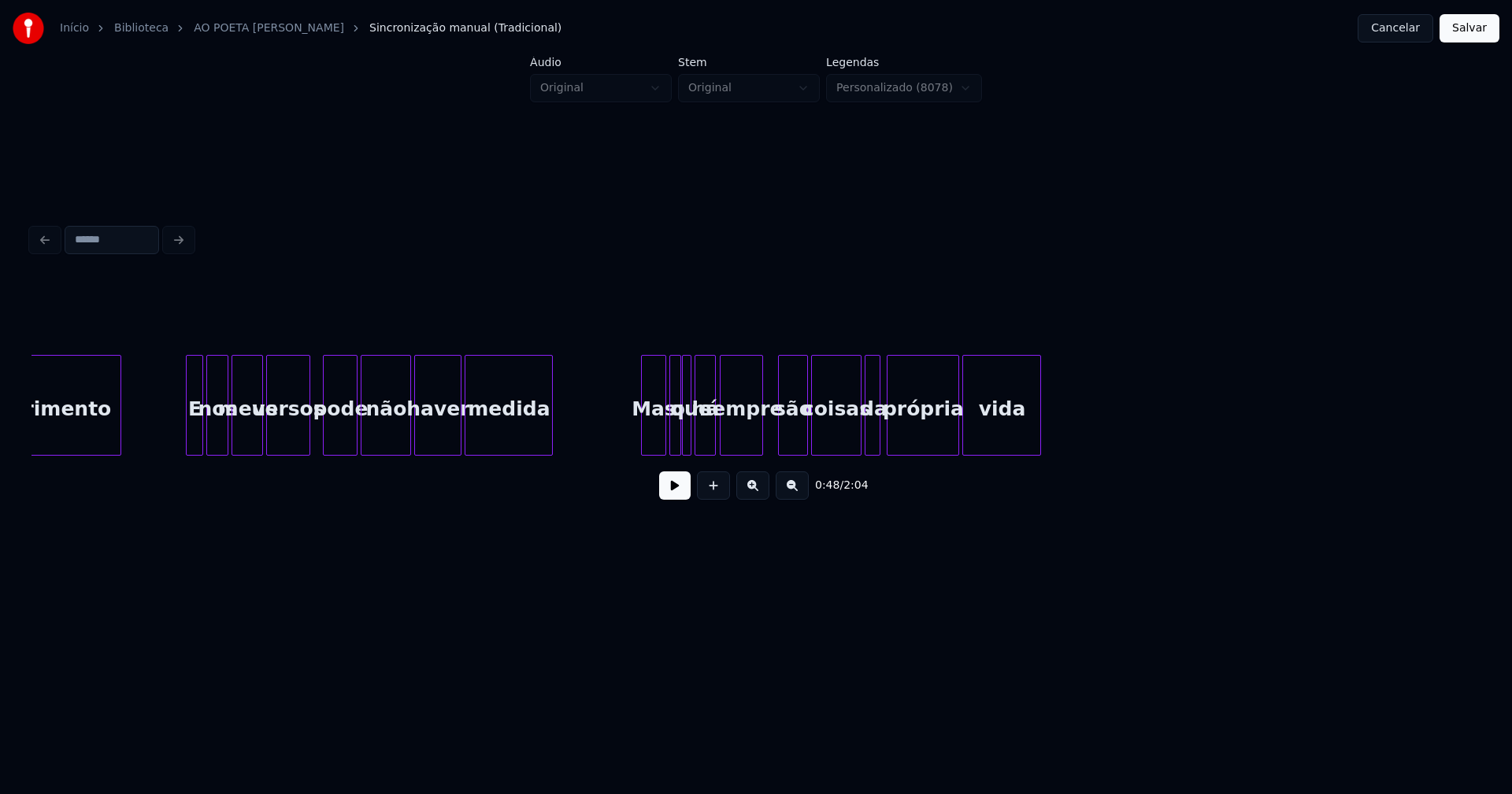
click at [714, 440] on div at bounding box center [712, 405] width 4 height 99
click at [880, 436] on div at bounding box center [882, 405] width 4 height 99
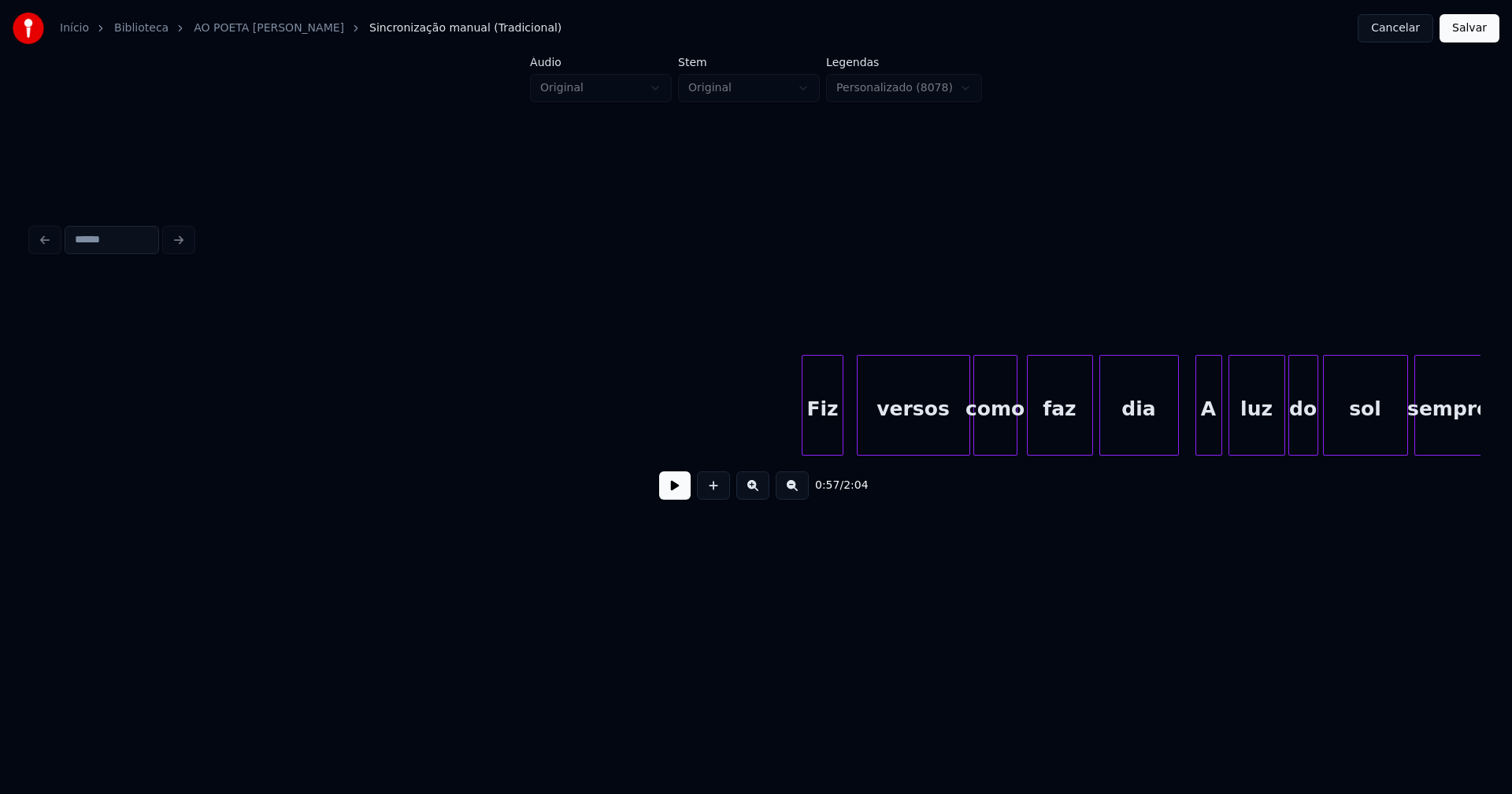
scroll to position [0, 9876]
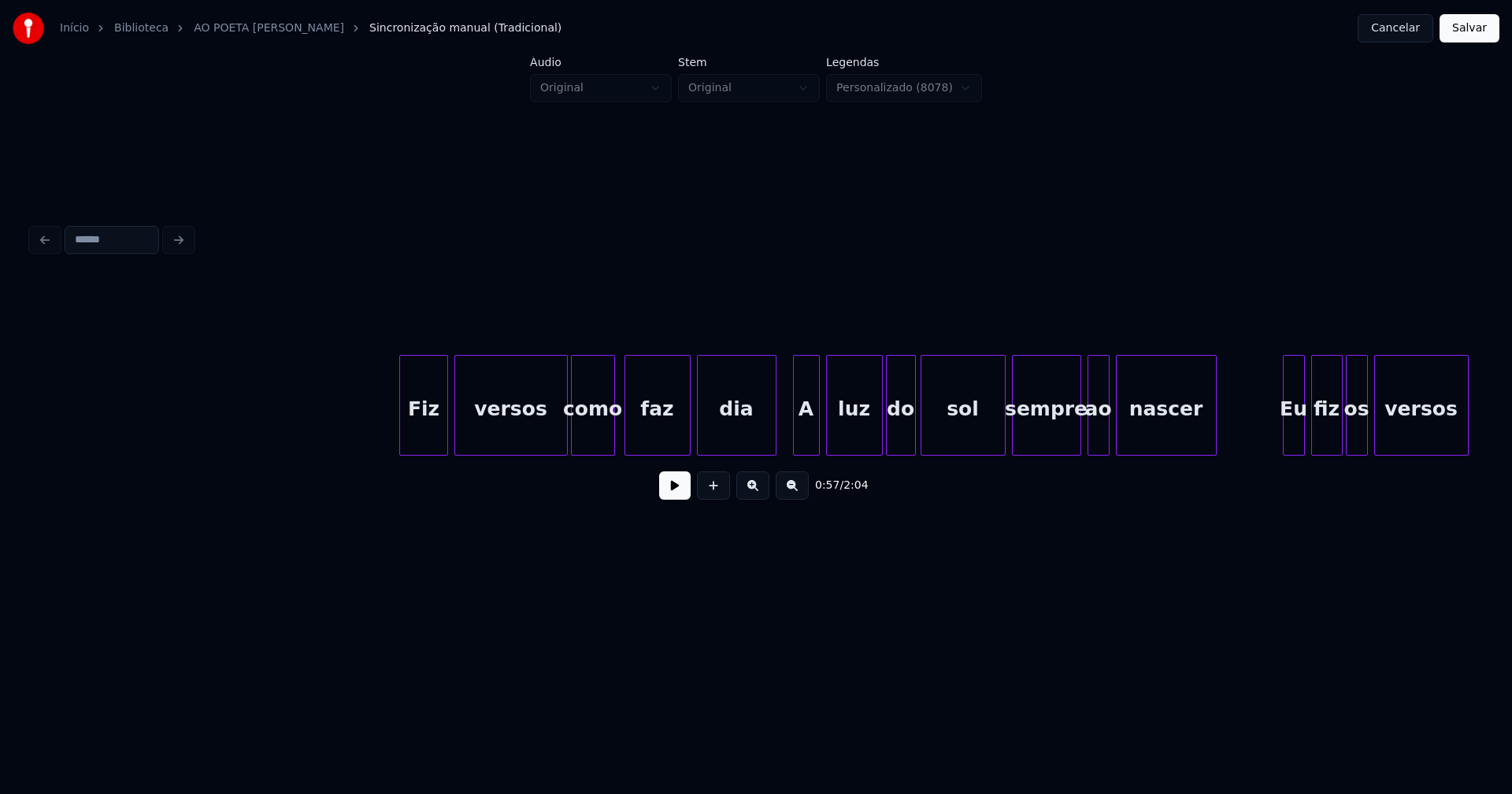
click at [446, 438] on div at bounding box center [445, 405] width 4 height 99
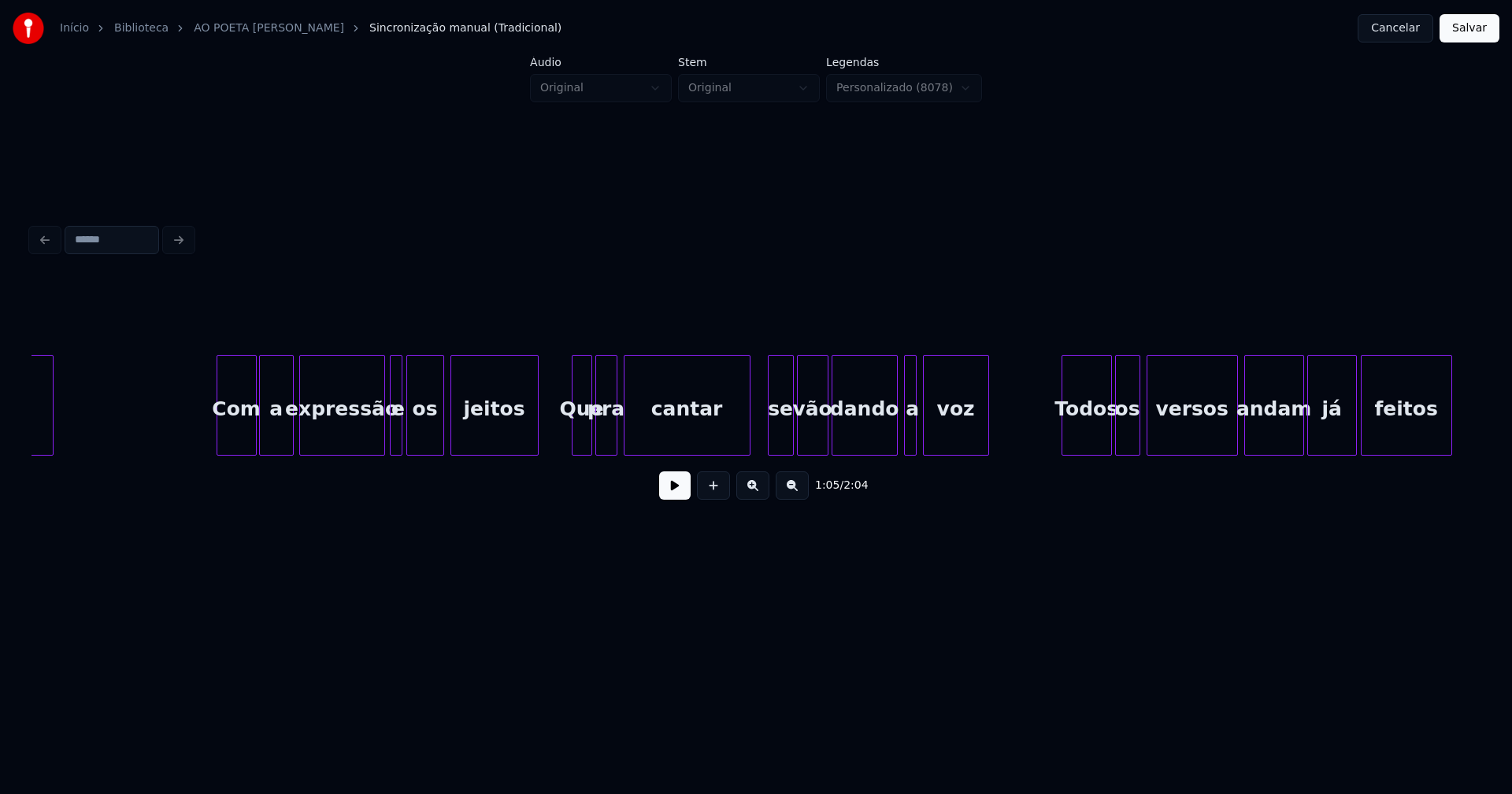
scroll to position [0, 11953]
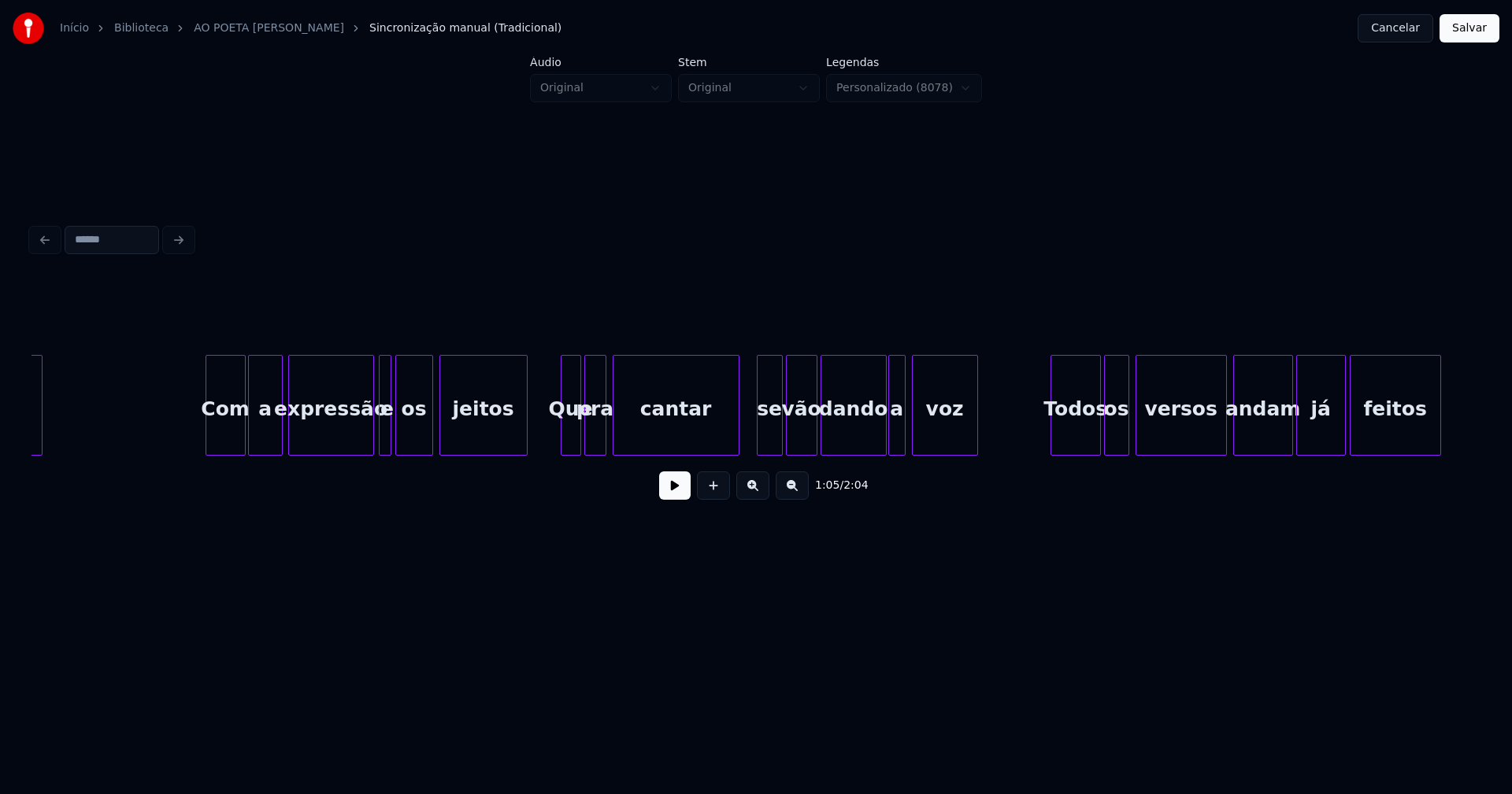
click at [893, 437] on div at bounding box center [891, 405] width 4 height 99
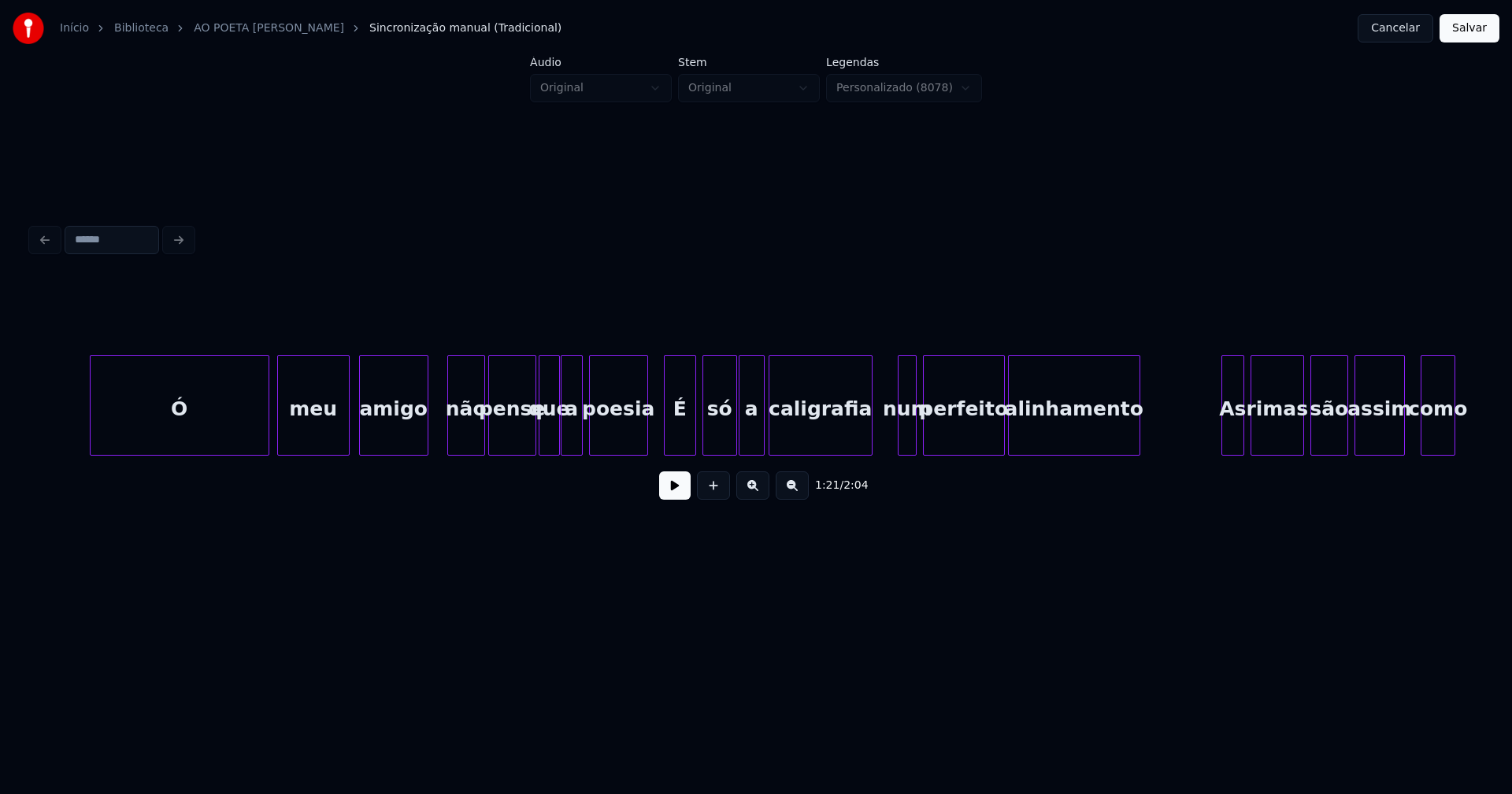
scroll to position [0, 14053]
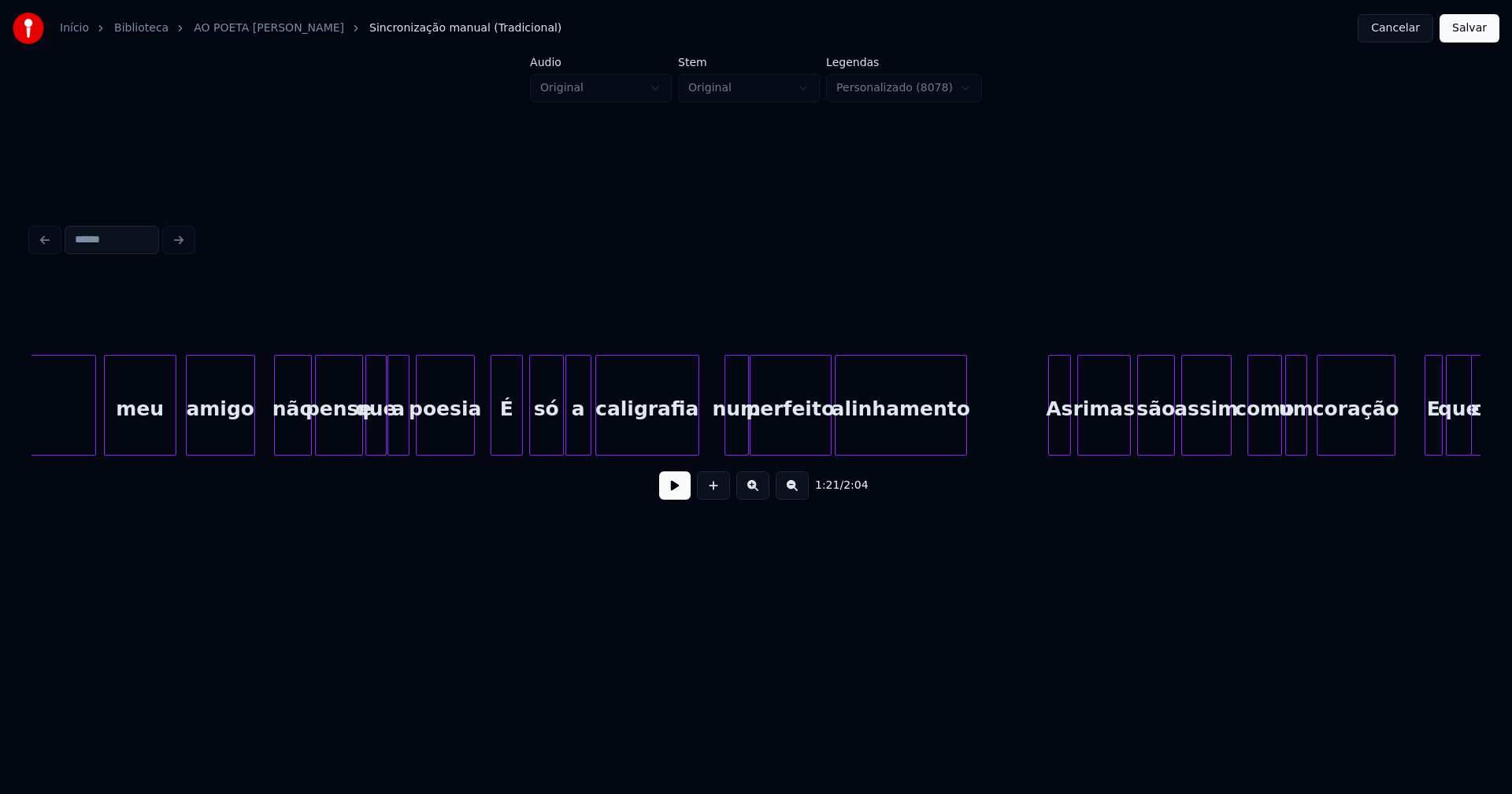
click at [745, 436] on div at bounding box center [745, 405] width 4 height 99
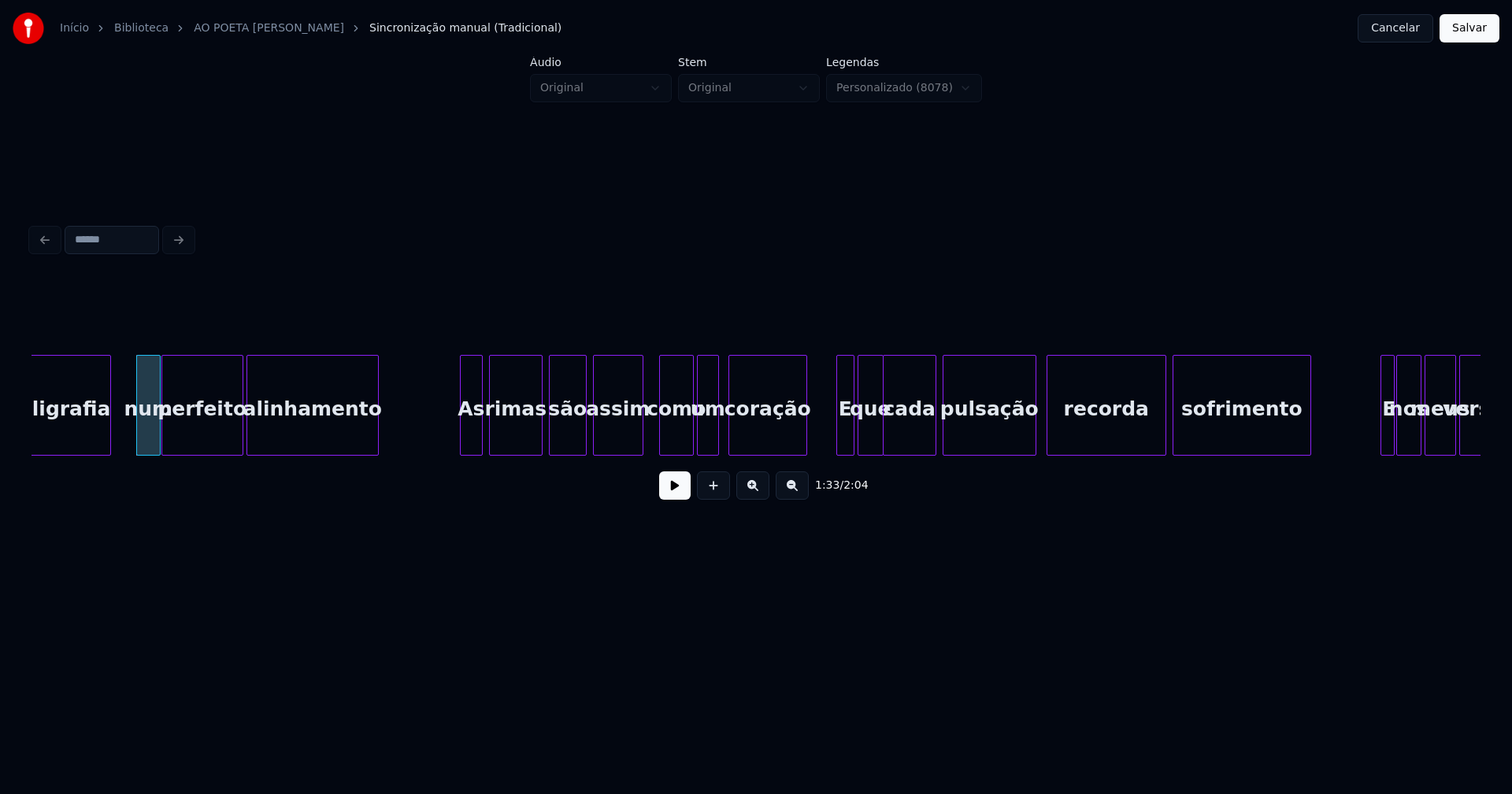
scroll to position [0, 14629]
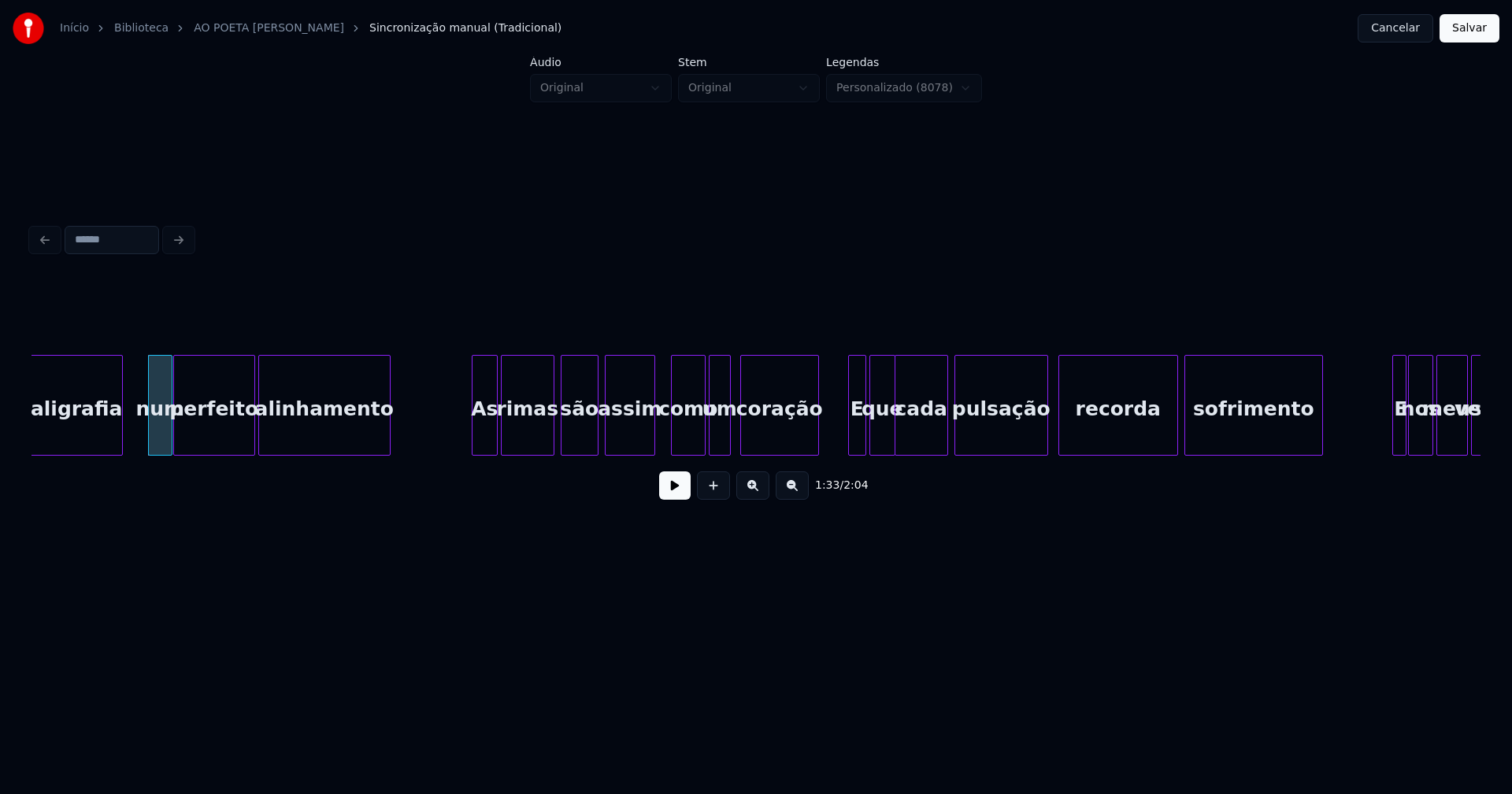
click at [494, 432] on div at bounding box center [494, 405] width 4 height 99
click at [733, 435] on div at bounding box center [733, 405] width 4 height 99
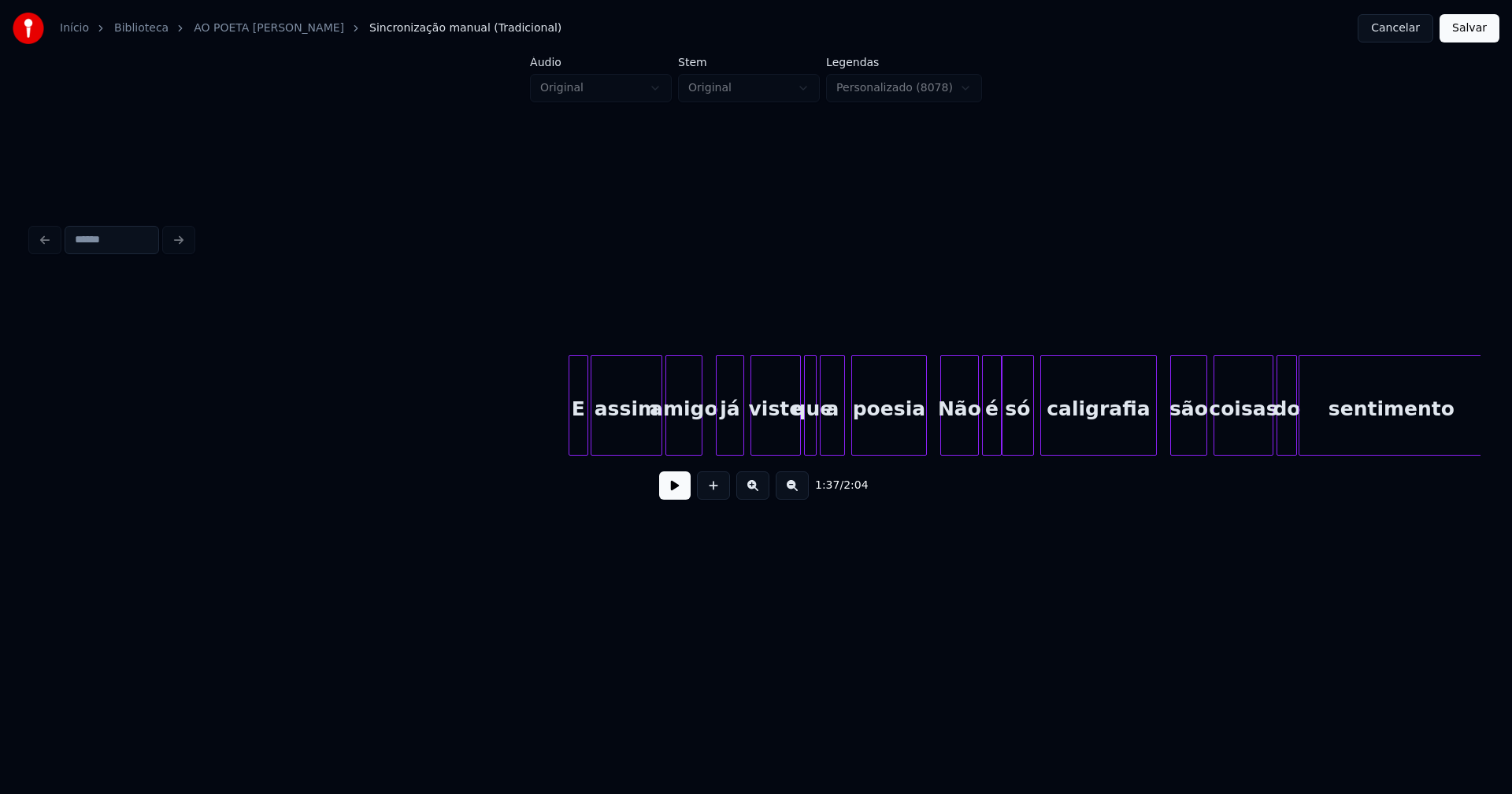
scroll to position [0, 17620]
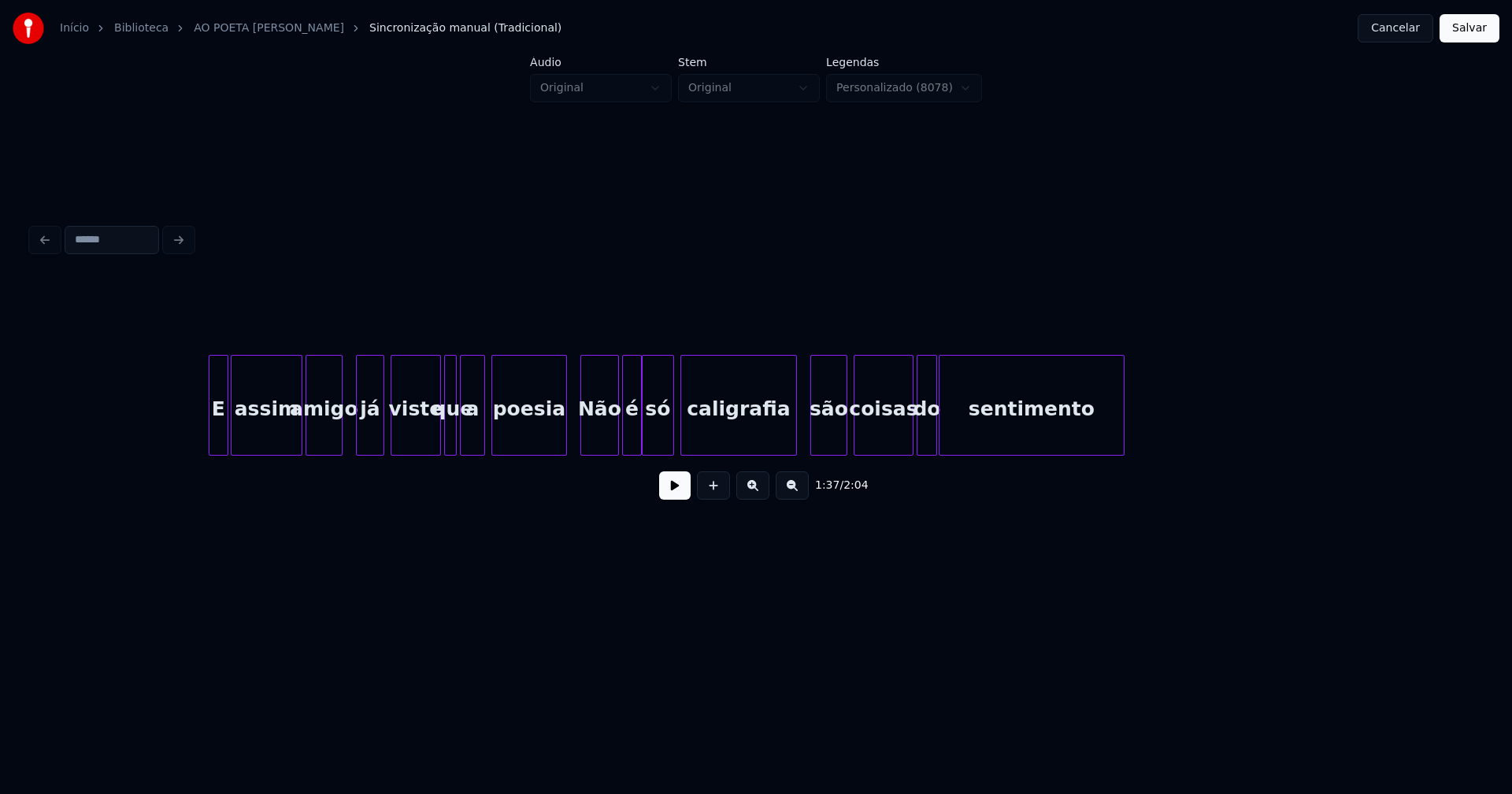
drag, startPoint x: 1464, startPoint y: 33, endPoint x: 1444, endPoint y: 39, distance: 20.9
click at [1465, 34] on button "Salvar" at bounding box center [1469, 28] width 60 height 28
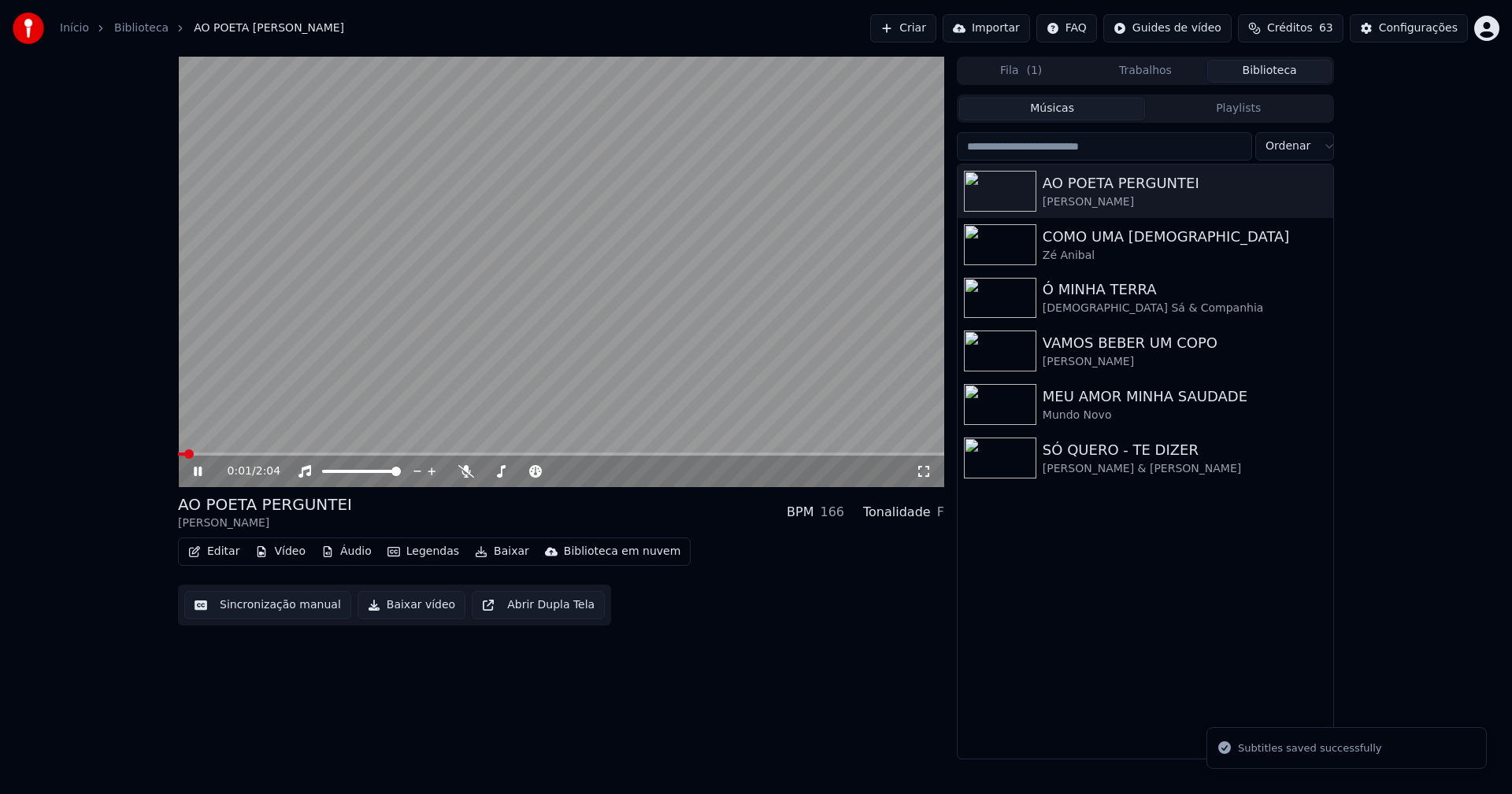
click at [194, 468] on icon at bounding box center [209, 471] width 37 height 12
click at [408, 609] on button "Baixar vídeo" at bounding box center [411, 605] width 108 height 28
